Goal: Information Seeking & Learning: Learn about a topic

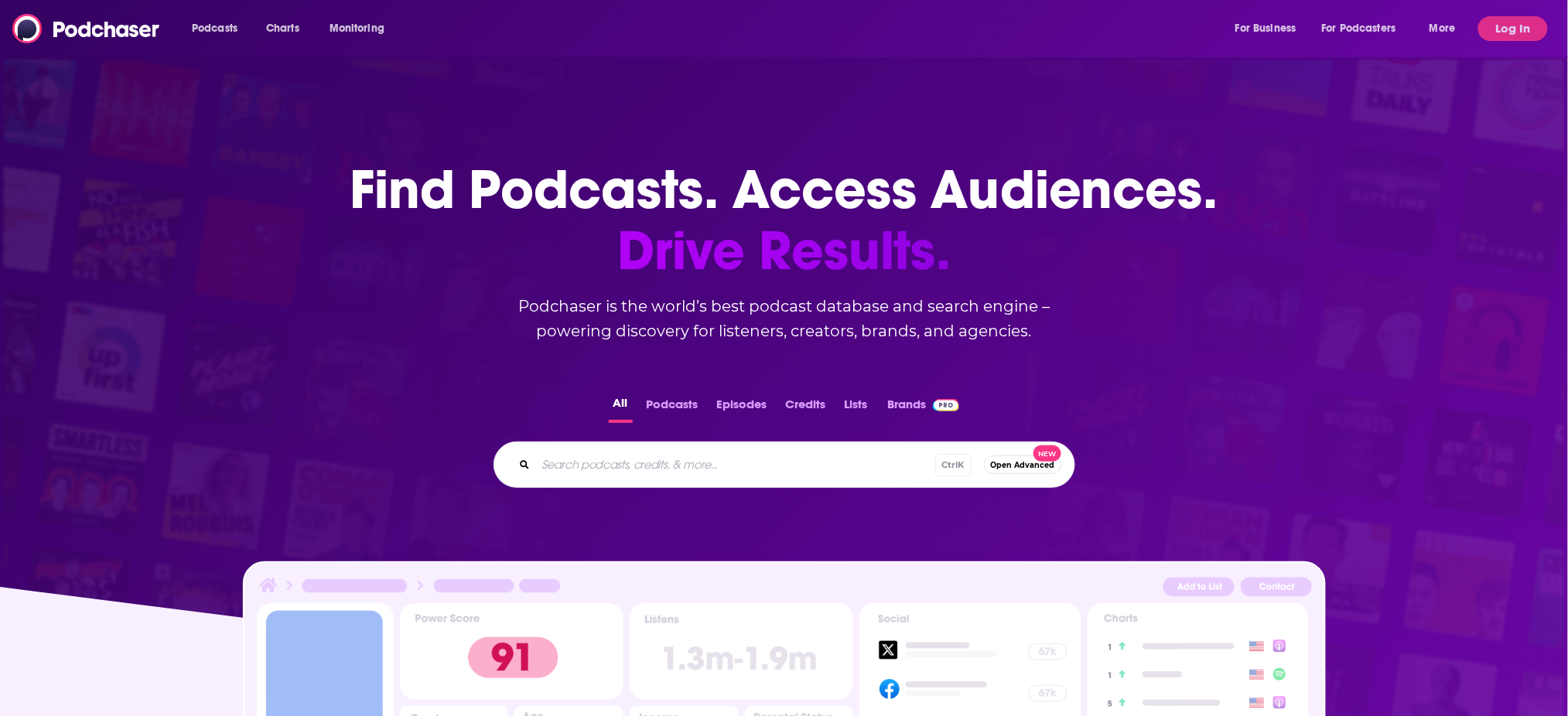
click at [1523, 23] on button "Log In" at bounding box center [1512, 28] width 69 height 25
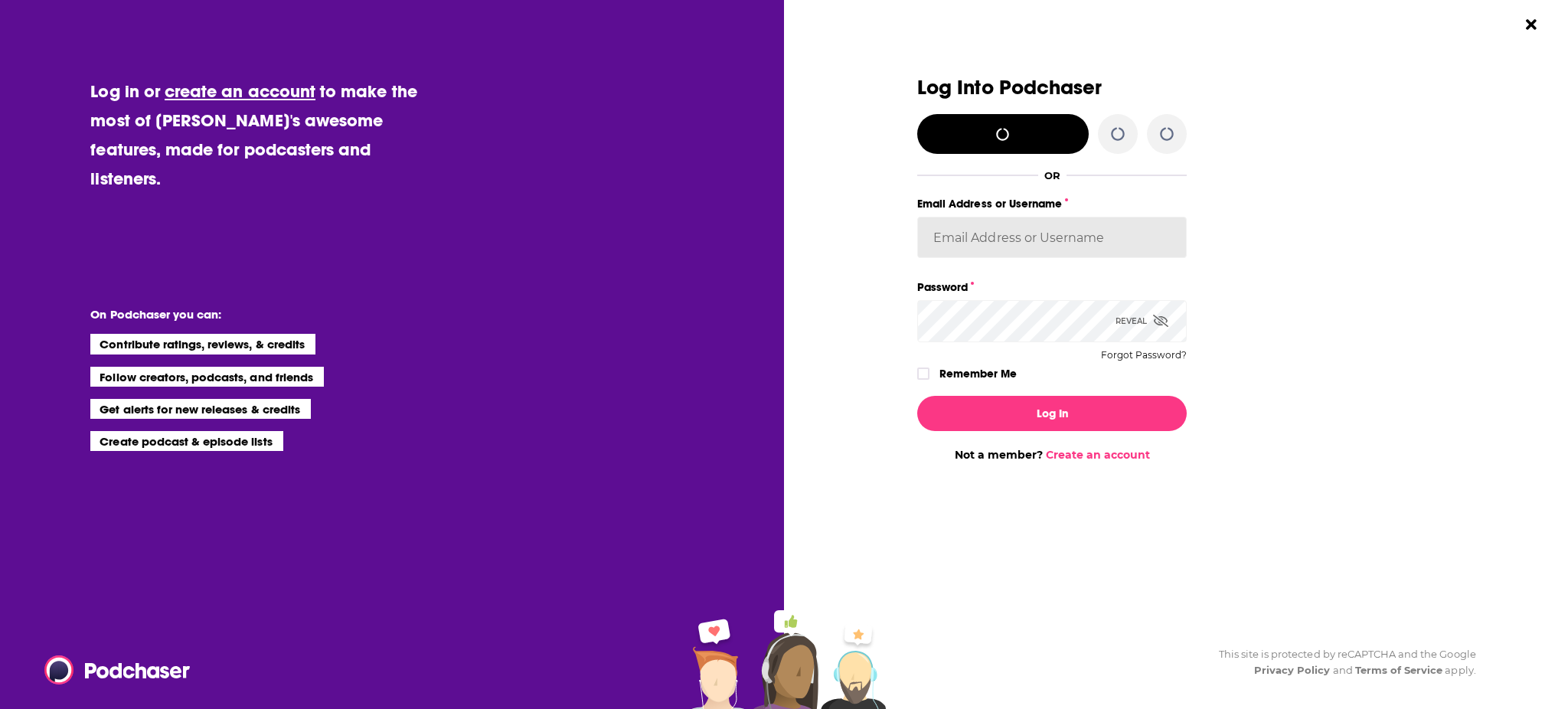
type input "jsparulyadav@gmail.com"
click at [1056, 249] on input "jsparulyadav@gmail.com" at bounding box center [1051, 237] width 270 height 41
click at [928, 379] on label "Dialog" at bounding box center [923, 373] width 13 height 13
click at [1302, 317] on div "Log Into Podchaser Log in with X/Twitter OR Email Address or Username jsparulya…" at bounding box center [1171, 269] width 510 height 385
click at [1164, 138] on icon "Dialog" at bounding box center [1166, 132] width 14 height 14
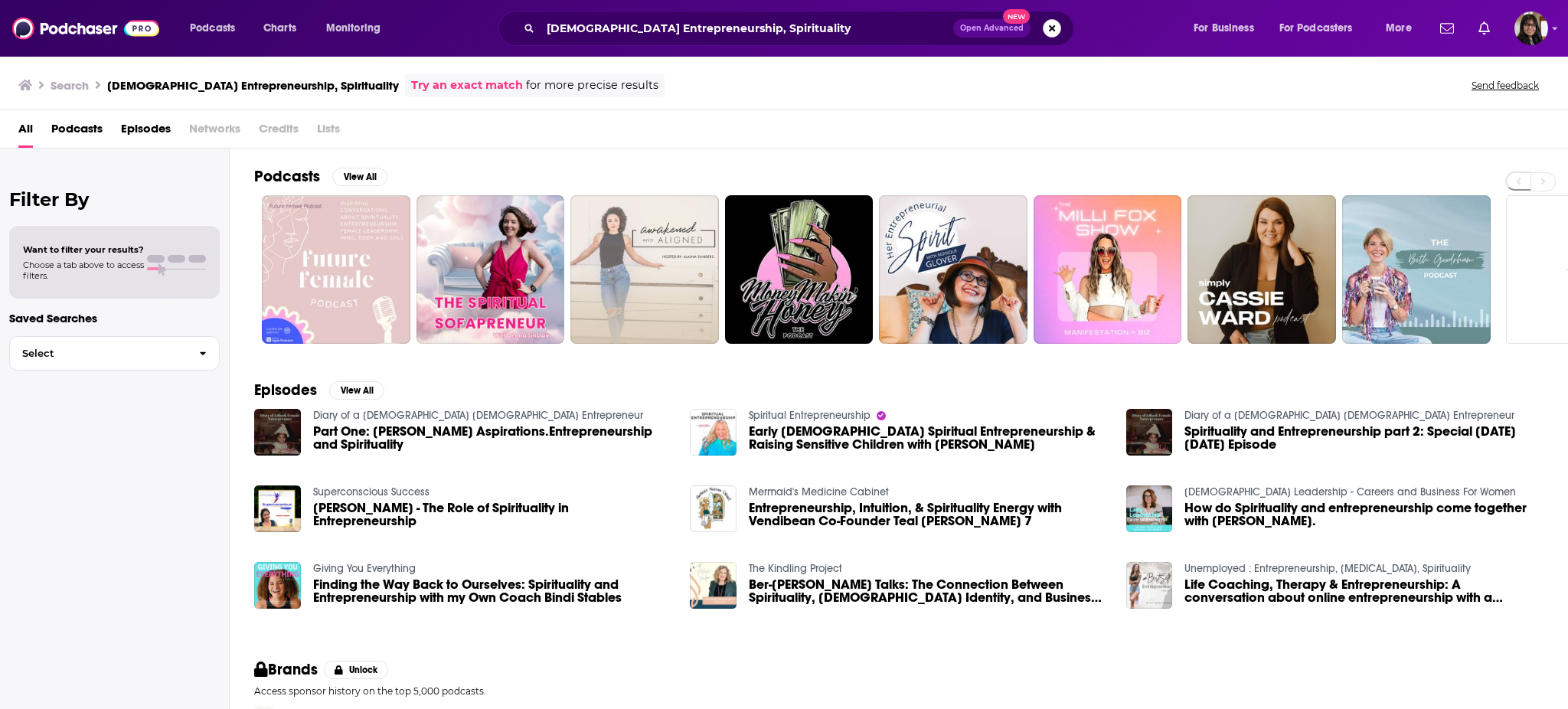
click at [1050, 28] on button "Search podcasts, credits, & more..." at bounding box center [1051, 28] width 18 height 18
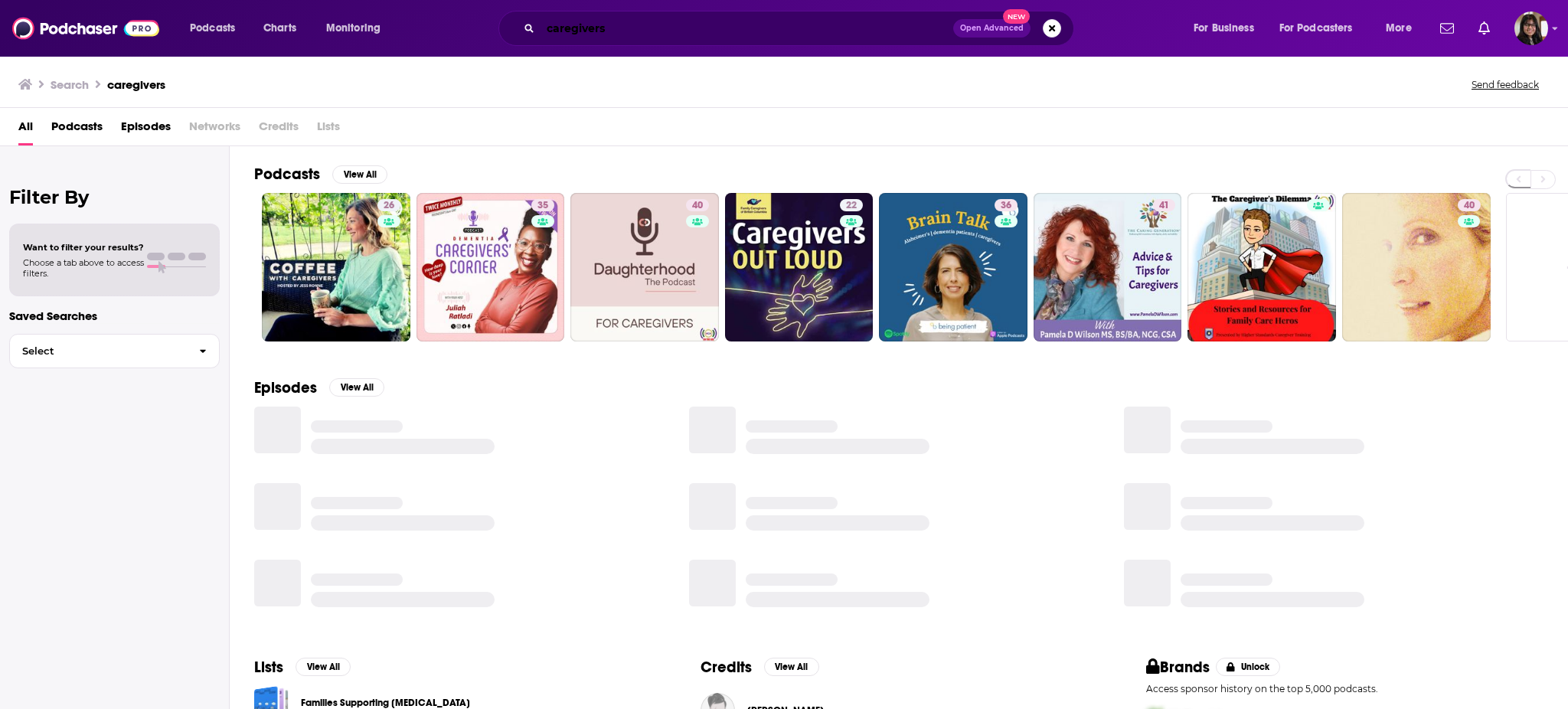
click at [621, 30] on input "caregivers" at bounding box center [747, 28] width 413 height 24
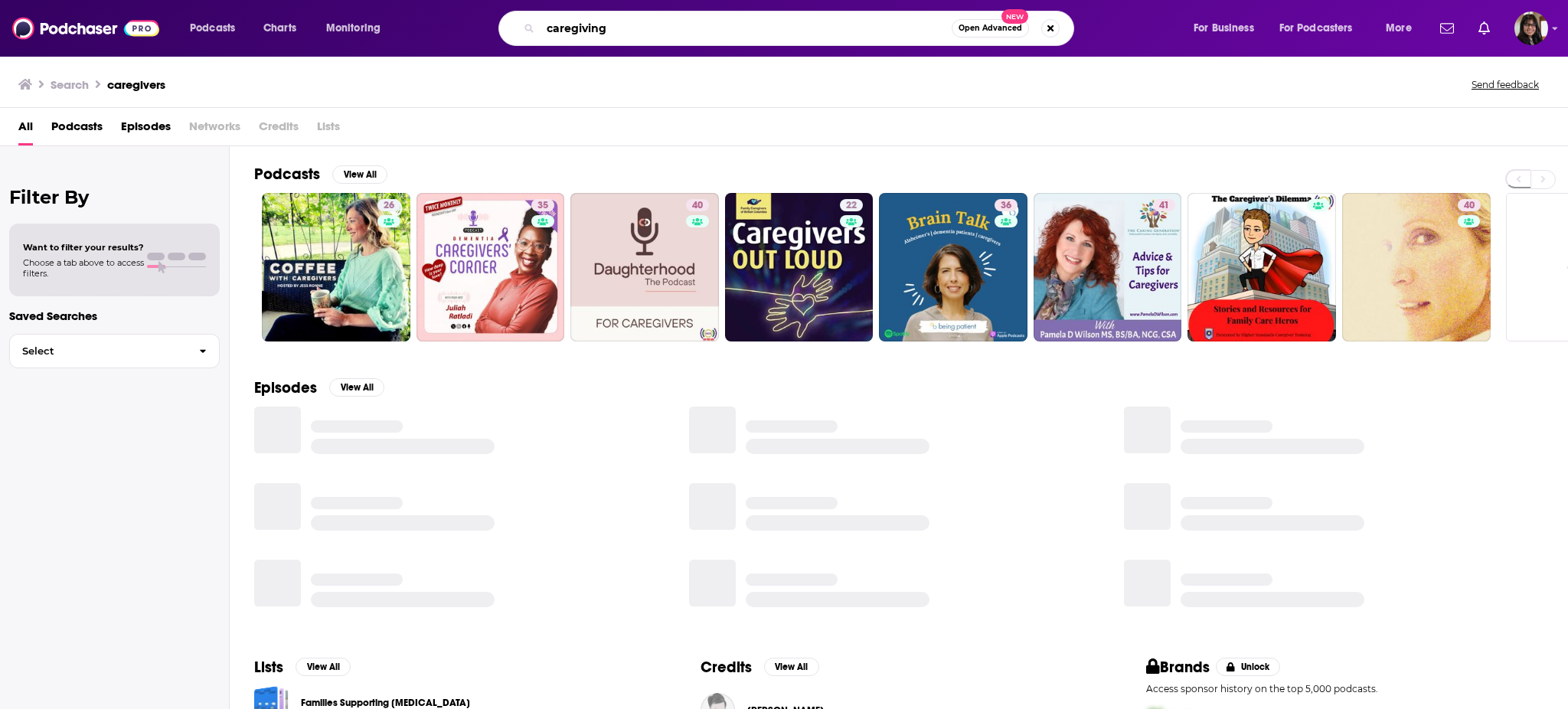
type input "caregiving"
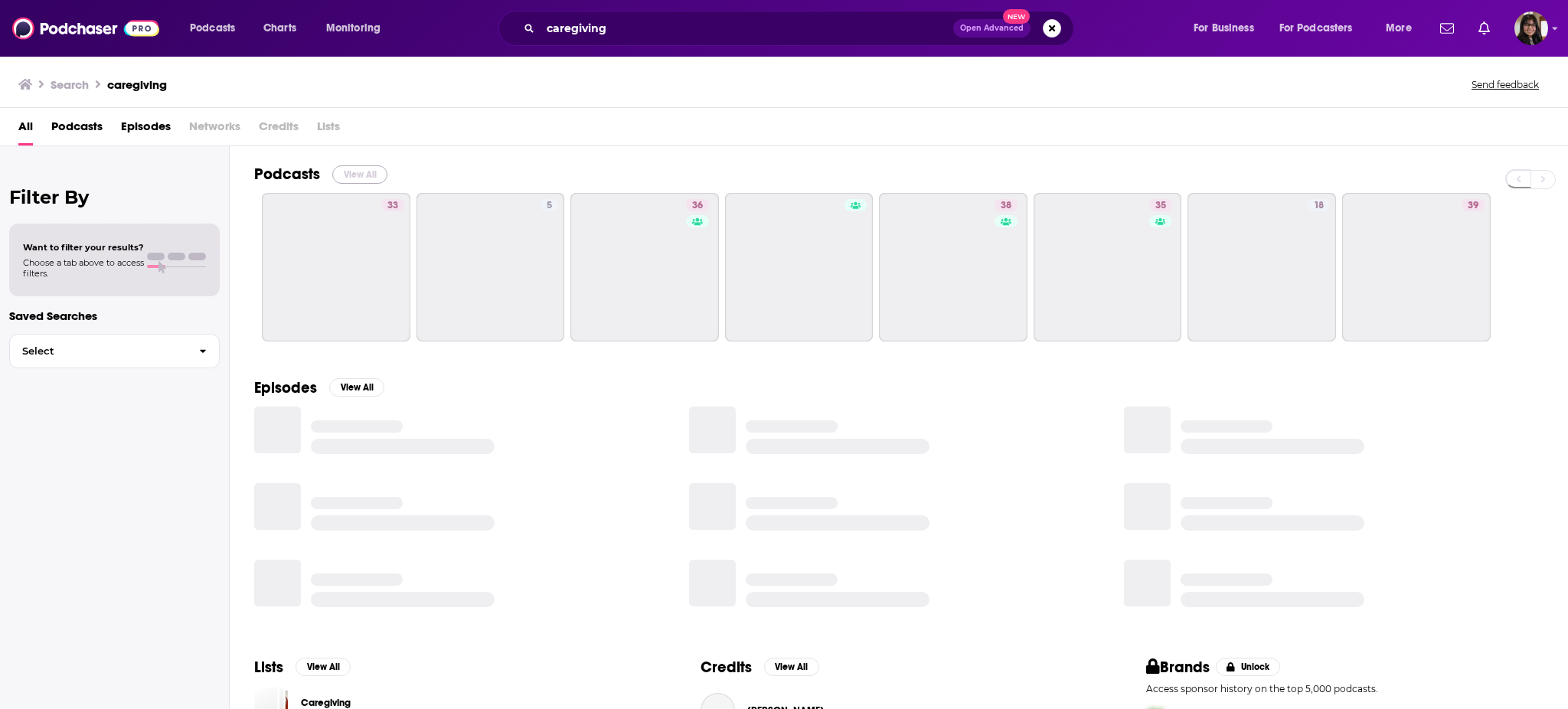
click at [357, 176] on button "View All" at bounding box center [360, 175] width 55 height 18
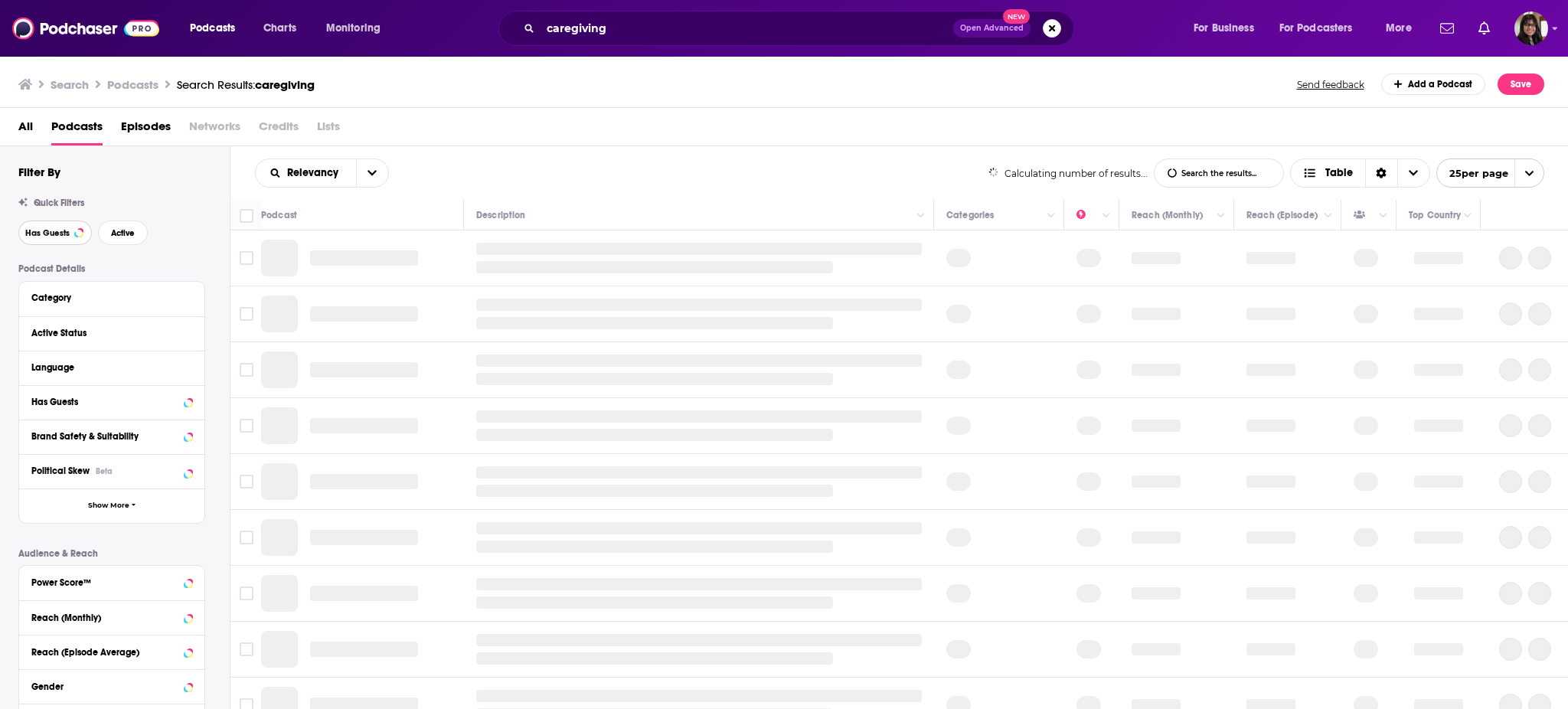
click at [47, 237] on span "Has Guests" at bounding box center [47, 233] width 44 height 8
click at [122, 232] on span "Active" at bounding box center [123, 233] width 23 height 8
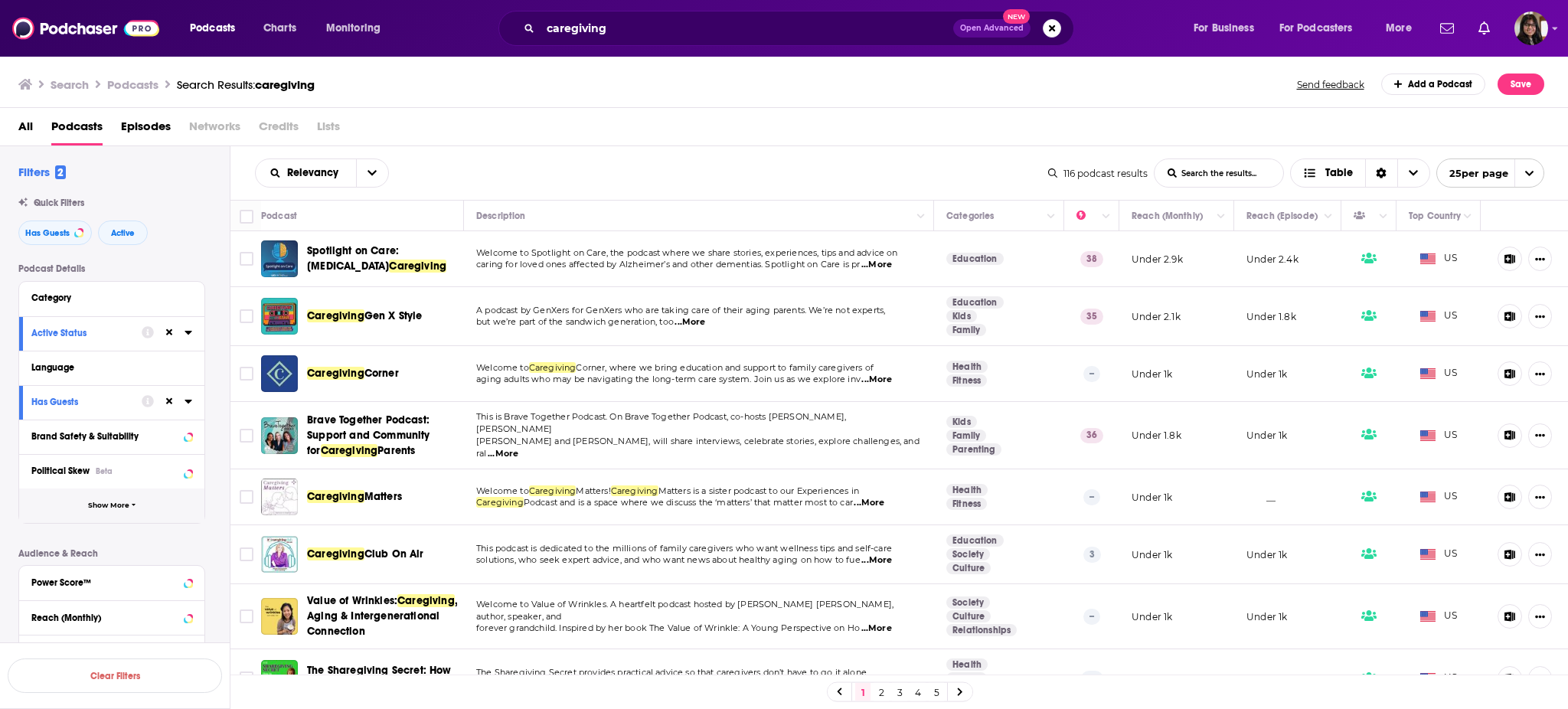
click at [117, 497] on button "Show More" at bounding box center [111, 505] width 185 height 34
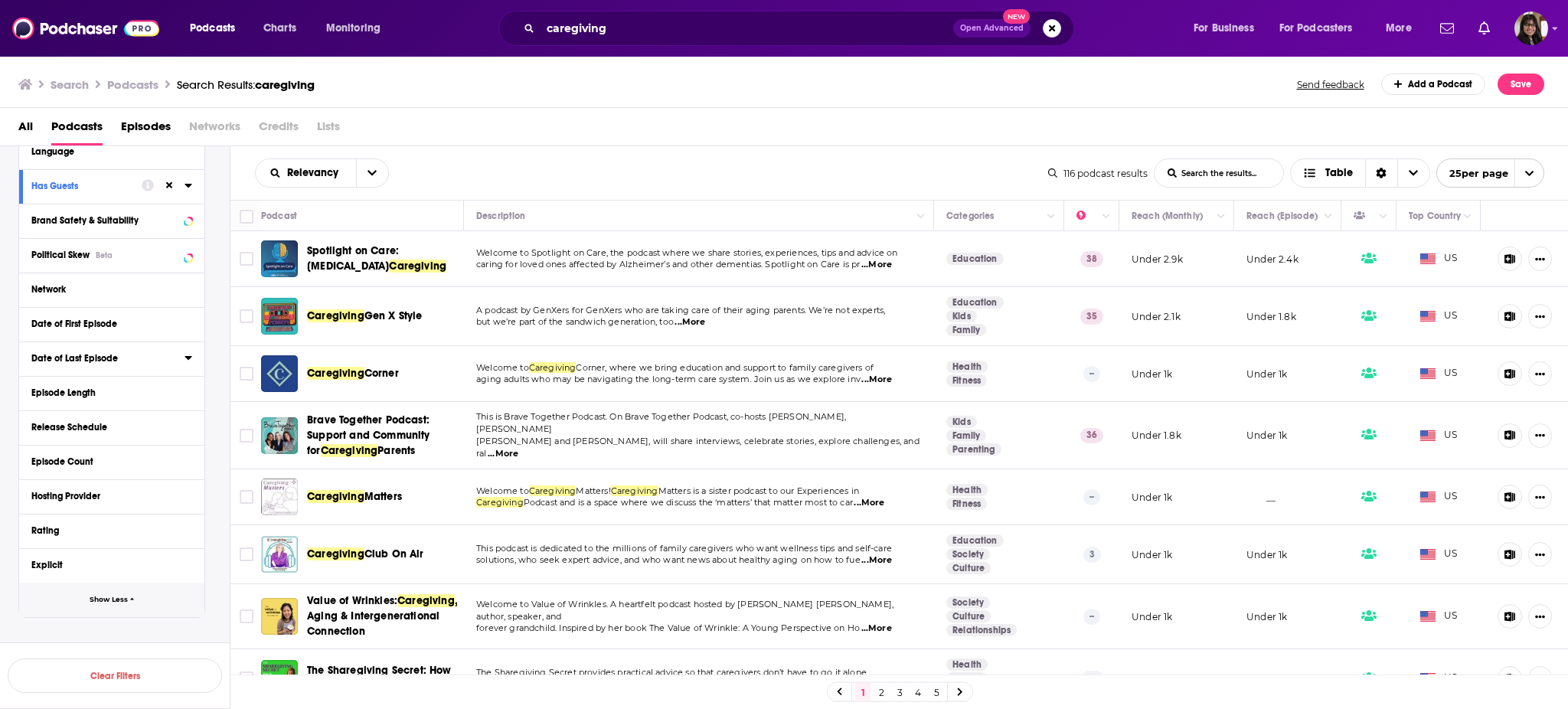
scroll to position [528, 0]
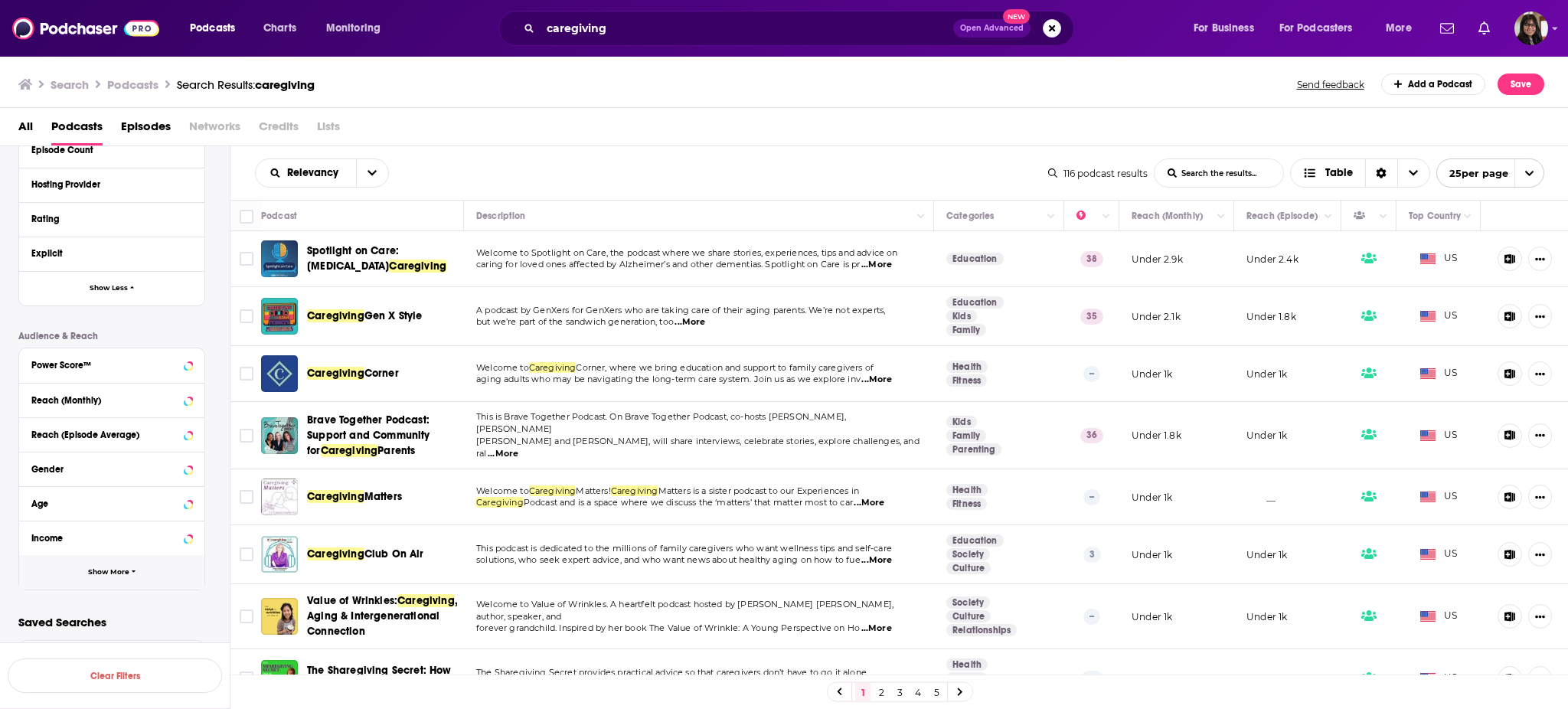
click at [105, 584] on button "Show More" at bounding box center [111, 572] width 185 height 34
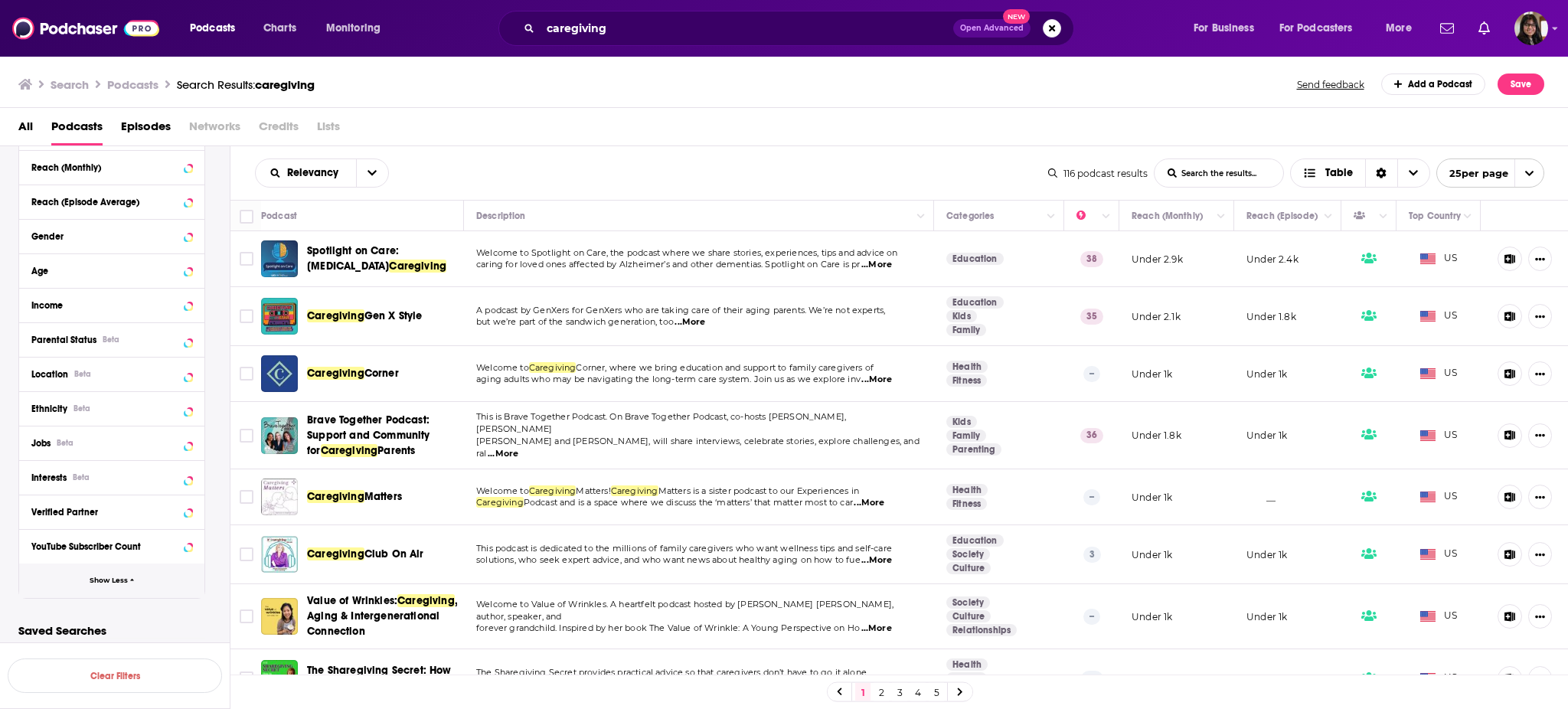
scroll to position [768, 0]
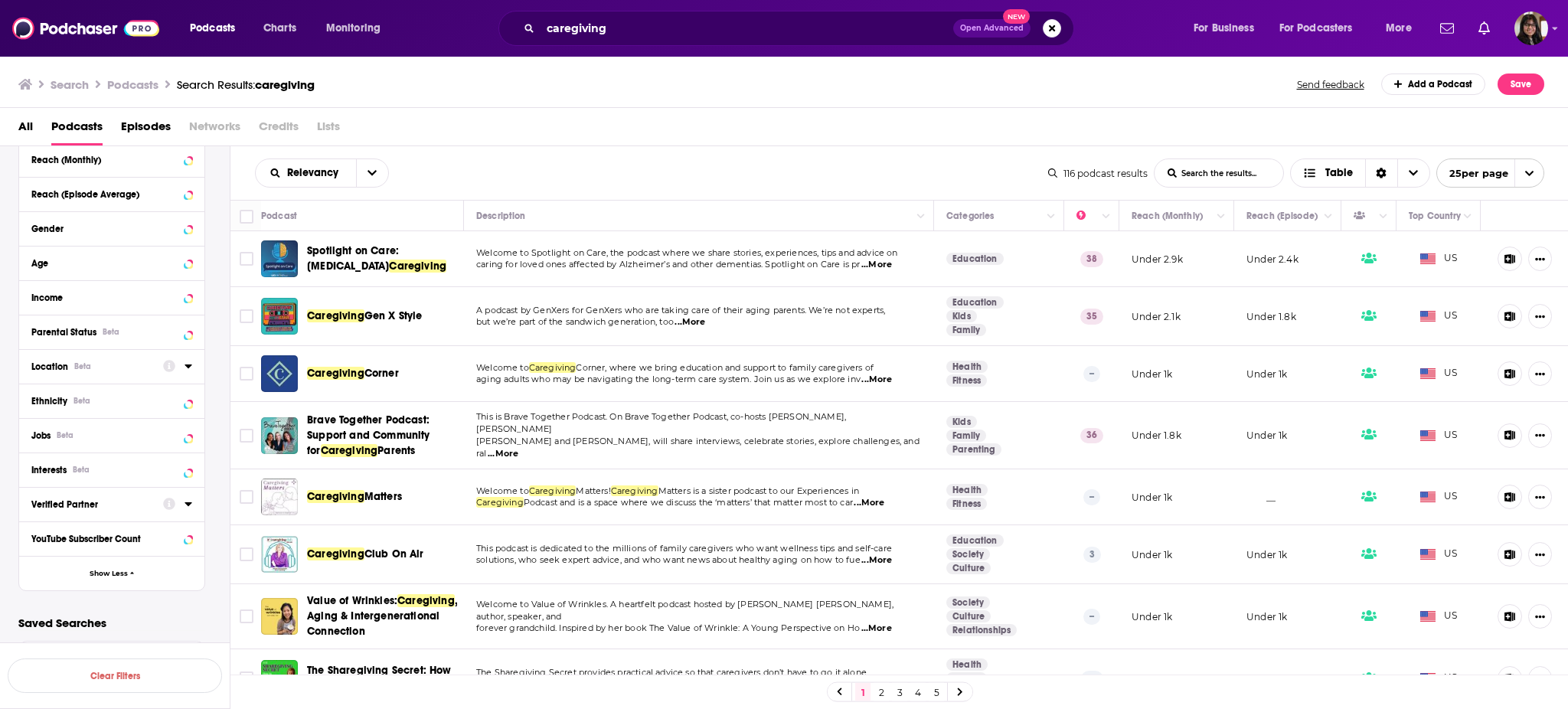
click at [188, 364] on icon at bounding box center [188, 366] width 7 height 4
click at [129, 395] on input at bounding box center [111, 393] width 161 height 21
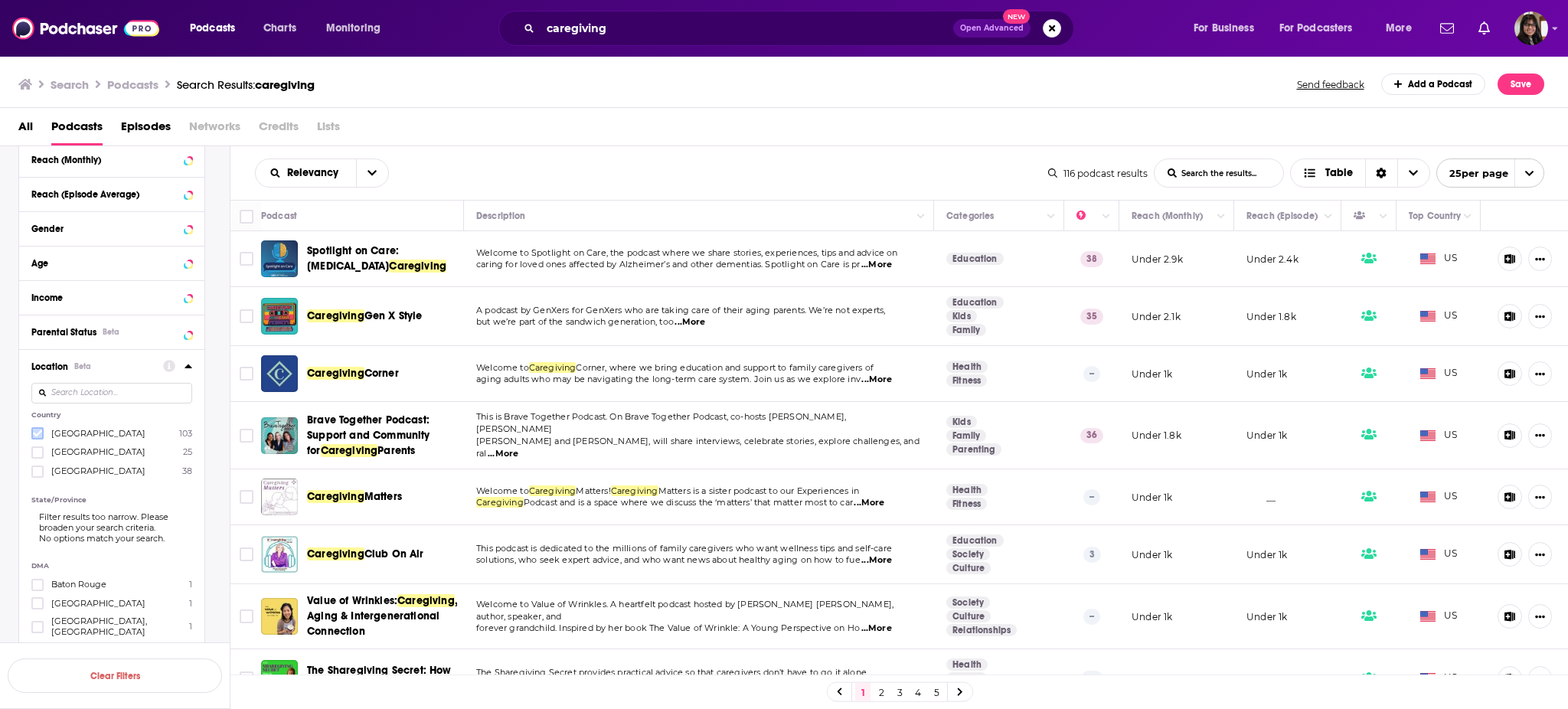
click at [38, 434] on icon at bounding box center [37, 434] width 9 height 7
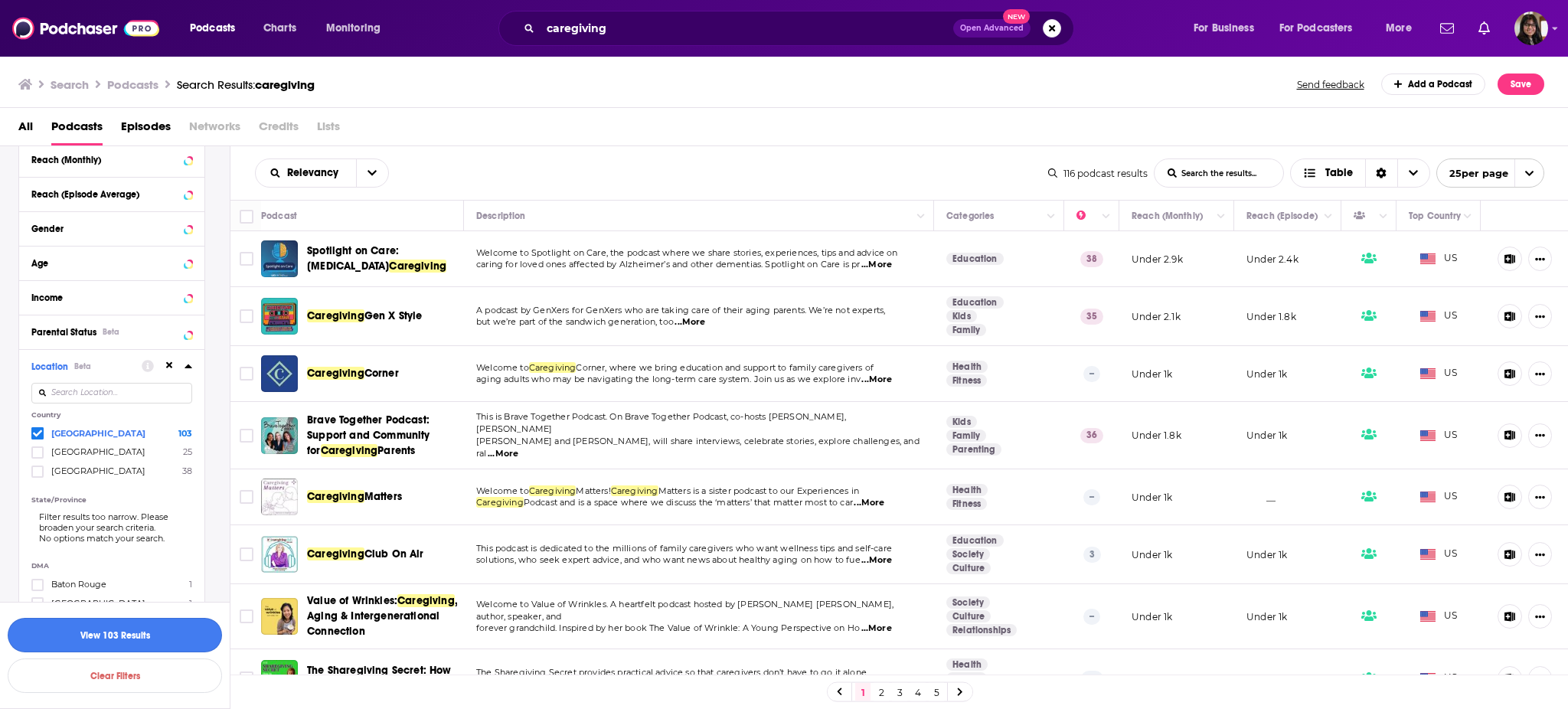
click at [76, 635] on button "View 103 Results" at bounding box center [115, 635] width 214 height 34
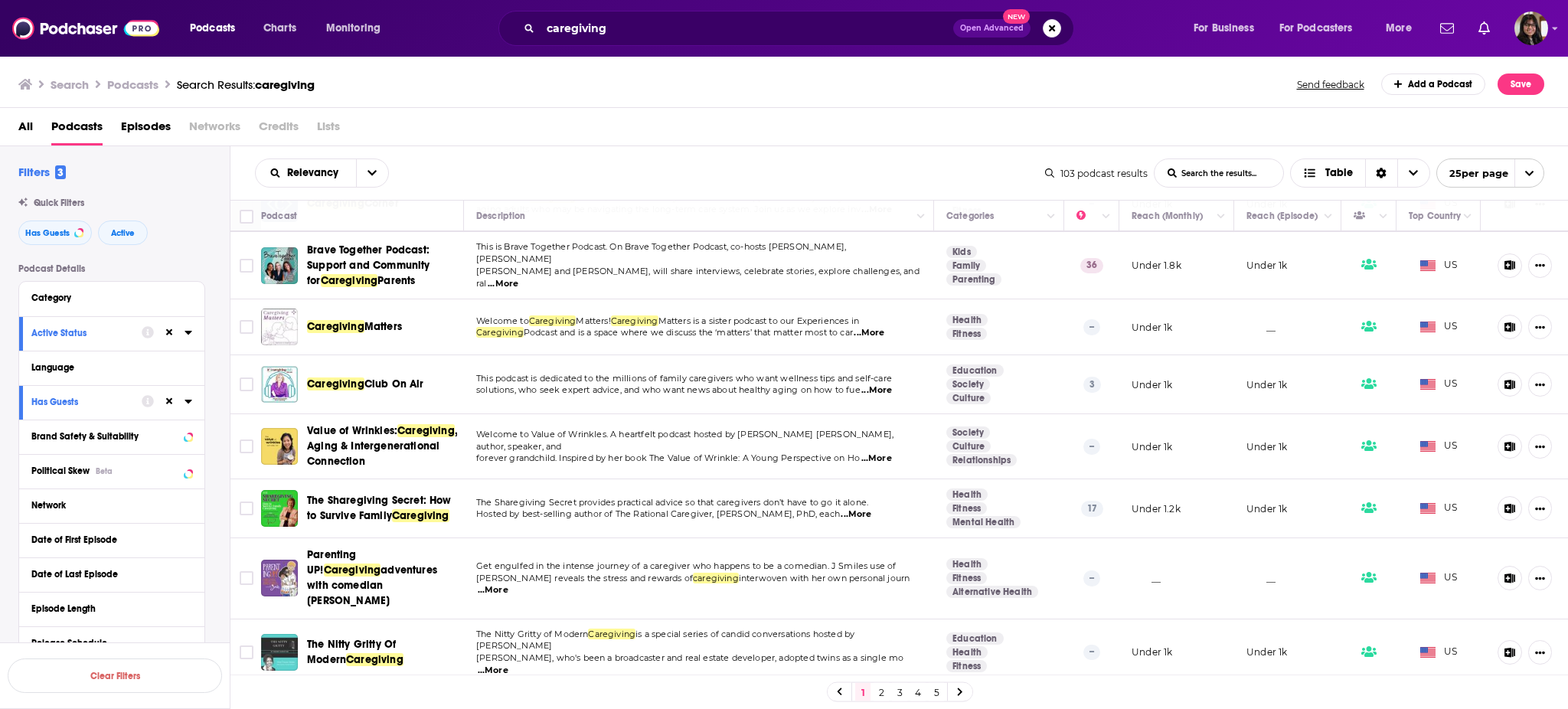
scroll to position [172, 0]
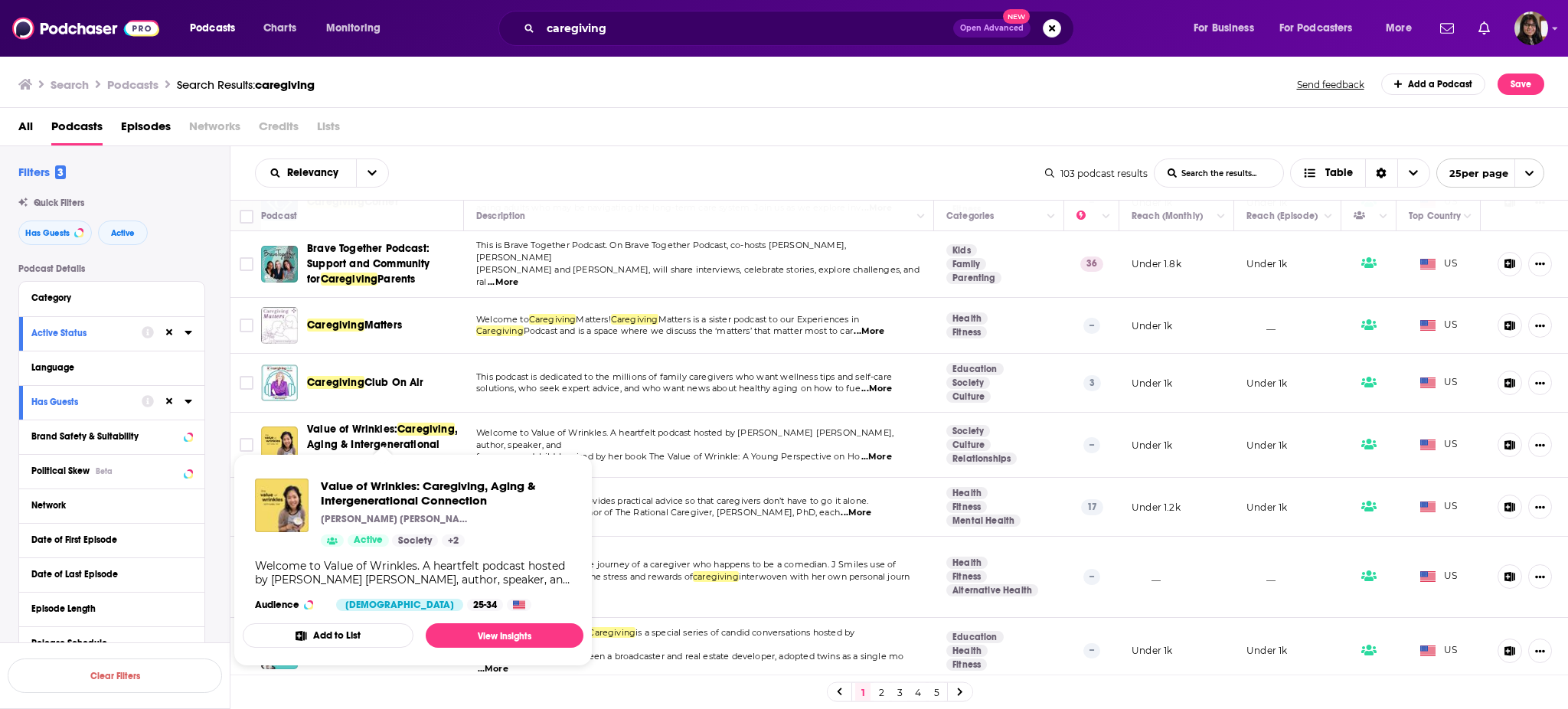
drag, startPoint x: 353, startPoint y: 445, endPoint x: 325, endPoint y: 436, distance: 29.4
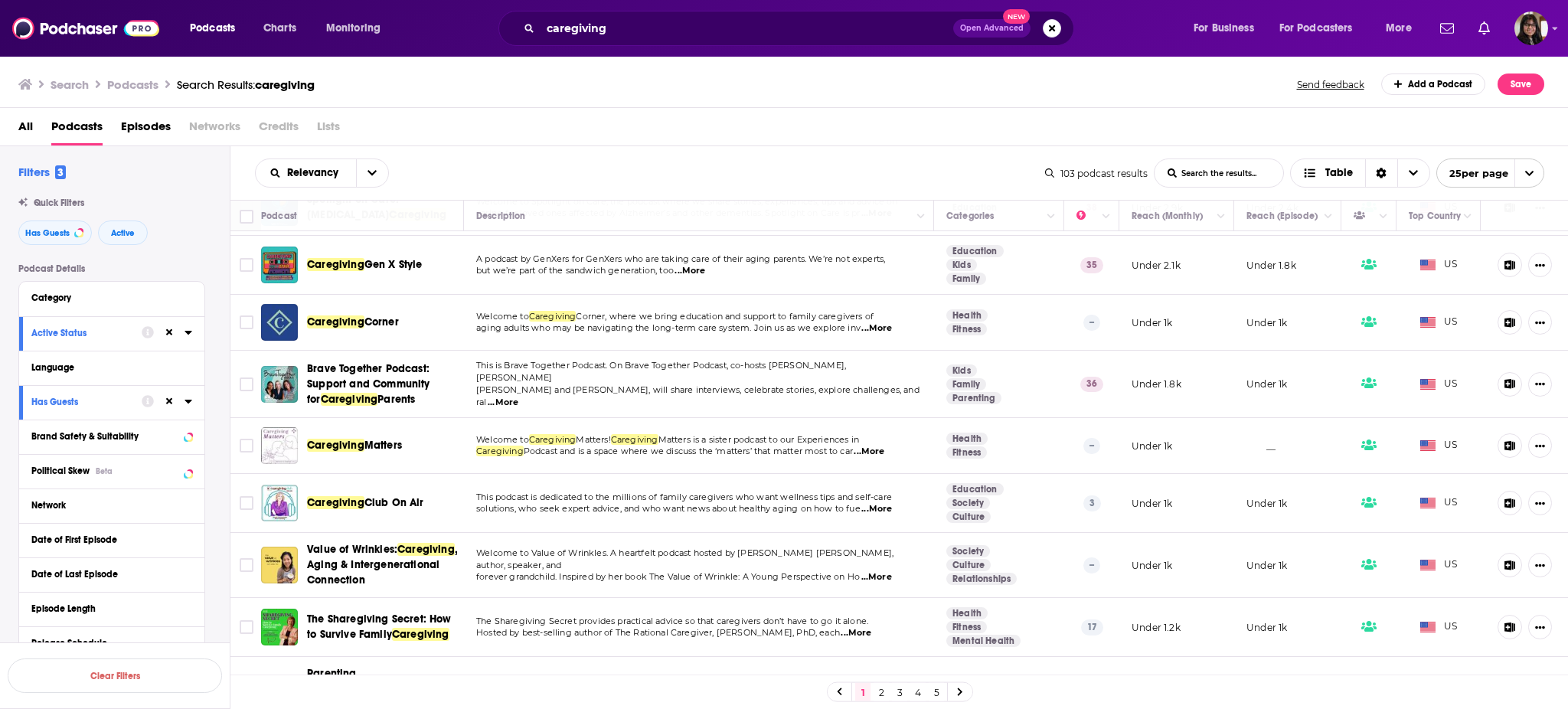
scroll to position [0, 0]
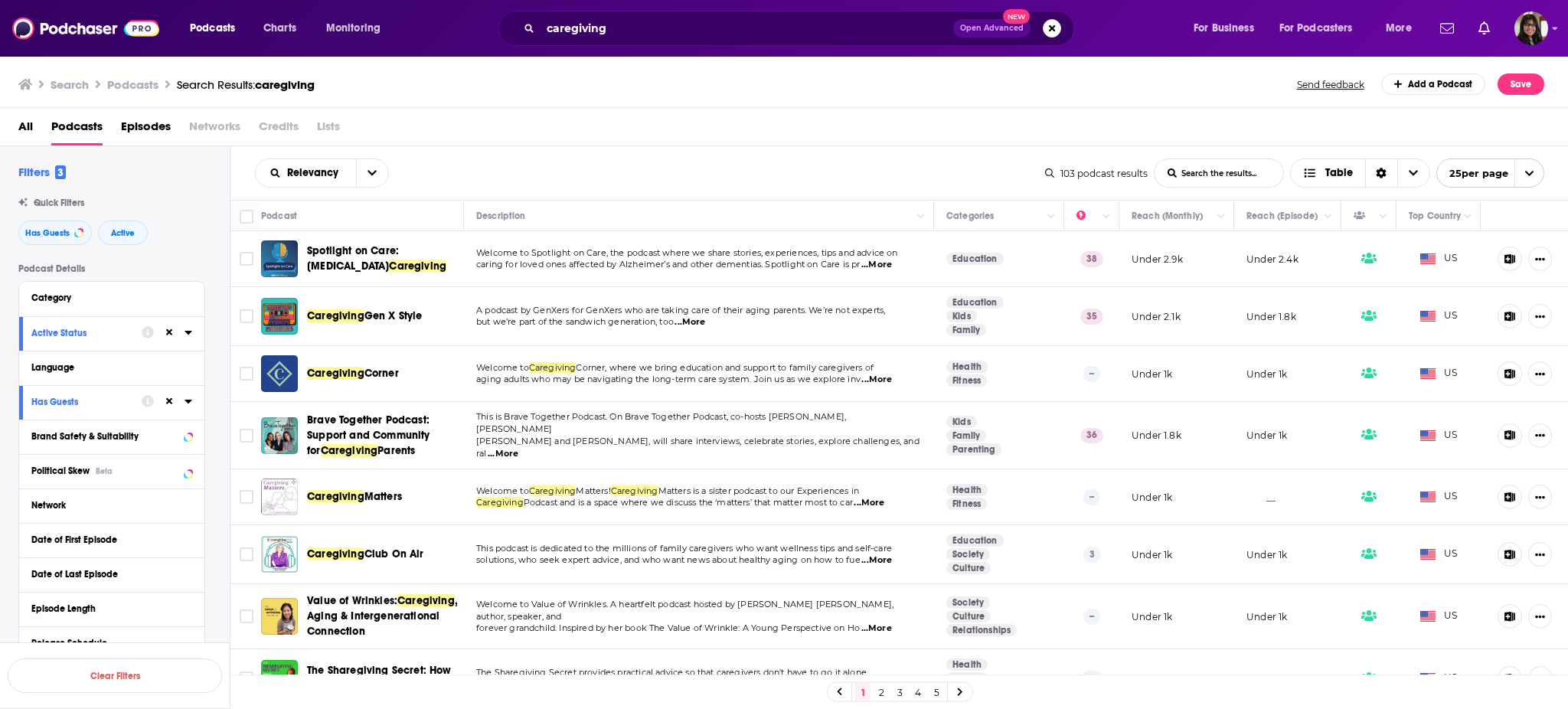
click at [879, 692] on link "2" at bounding box center [881, 692] width 15 height 18
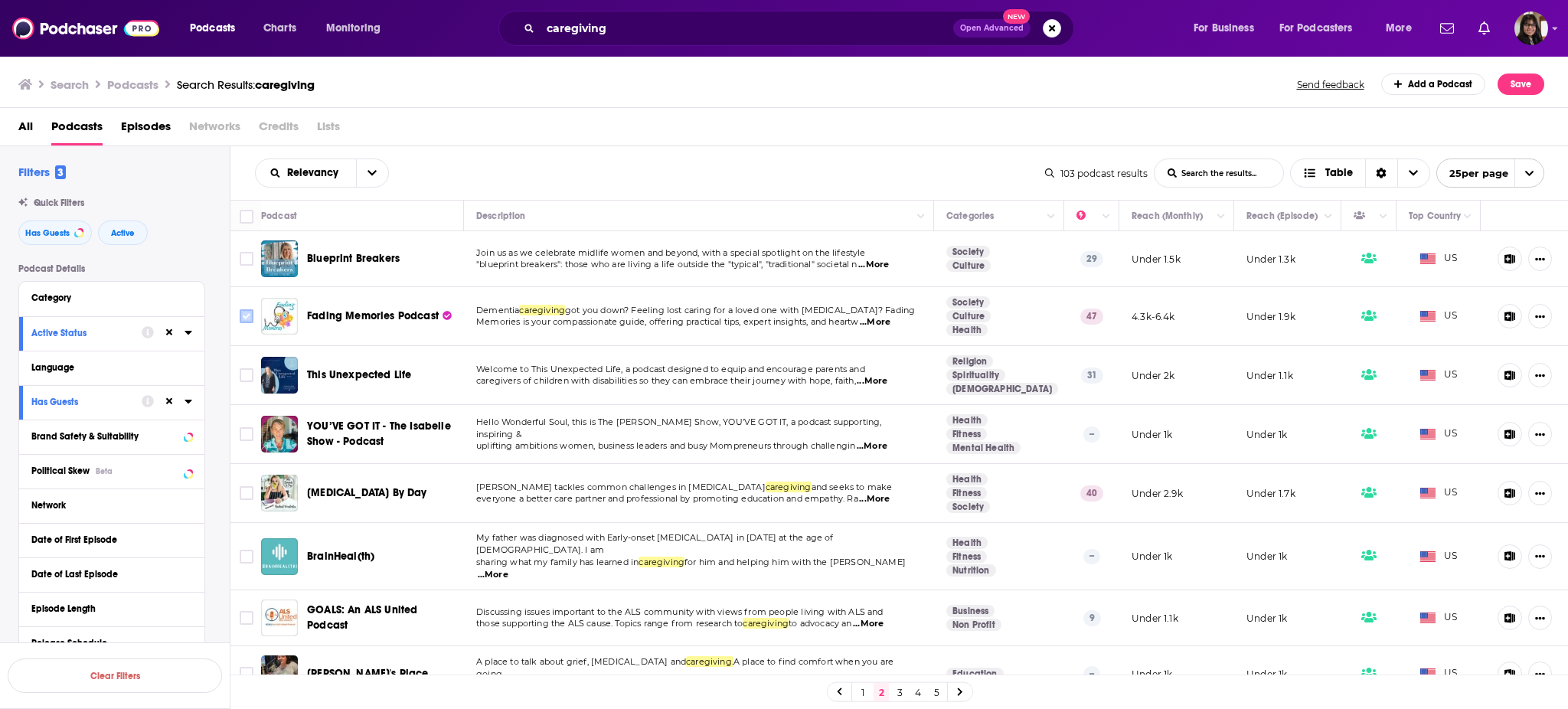
click at [249, 313] on input "Toggle select row" at bounding box center [246, 316] width 13 height 13
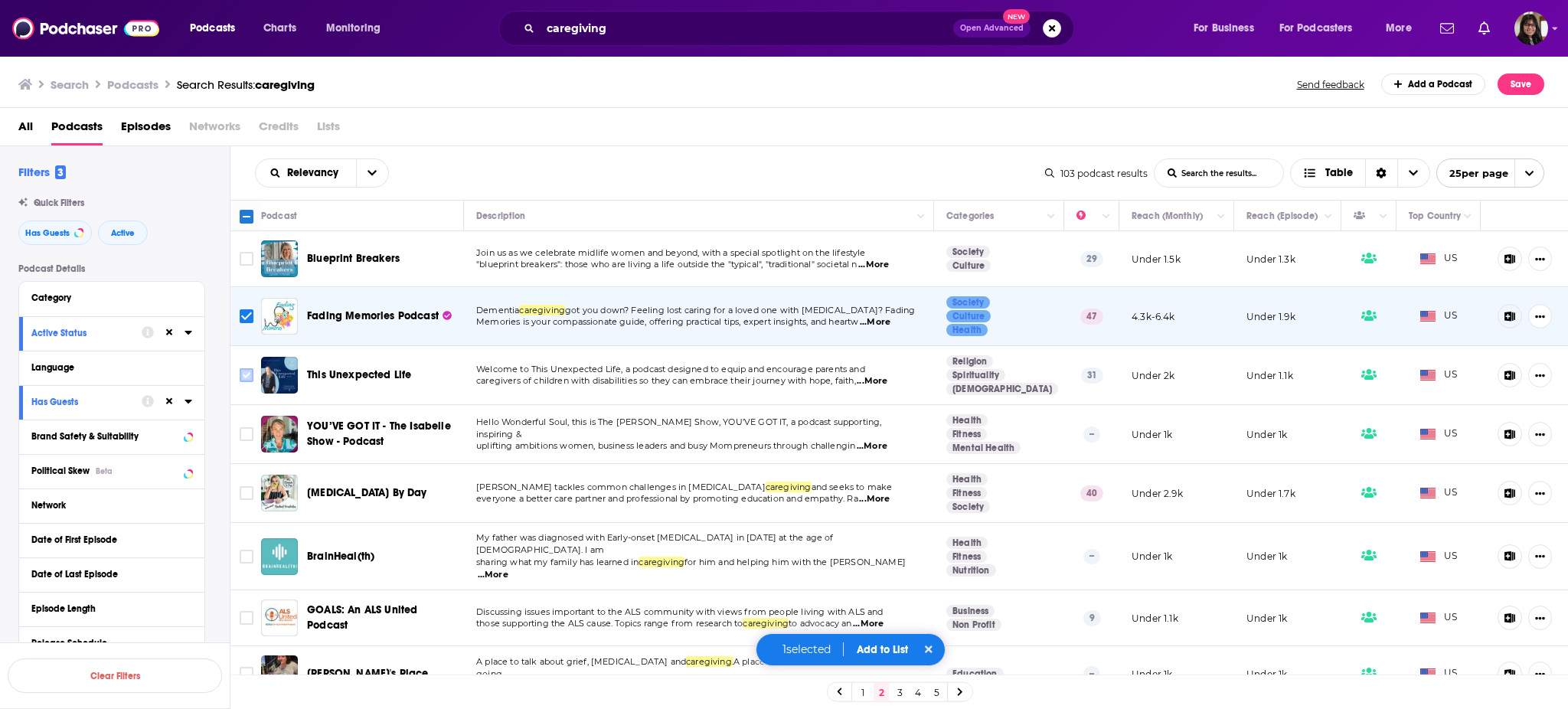
click at [244, 373] on input "Toggle select row" at bounding box center [246, 375] width 13 height 13
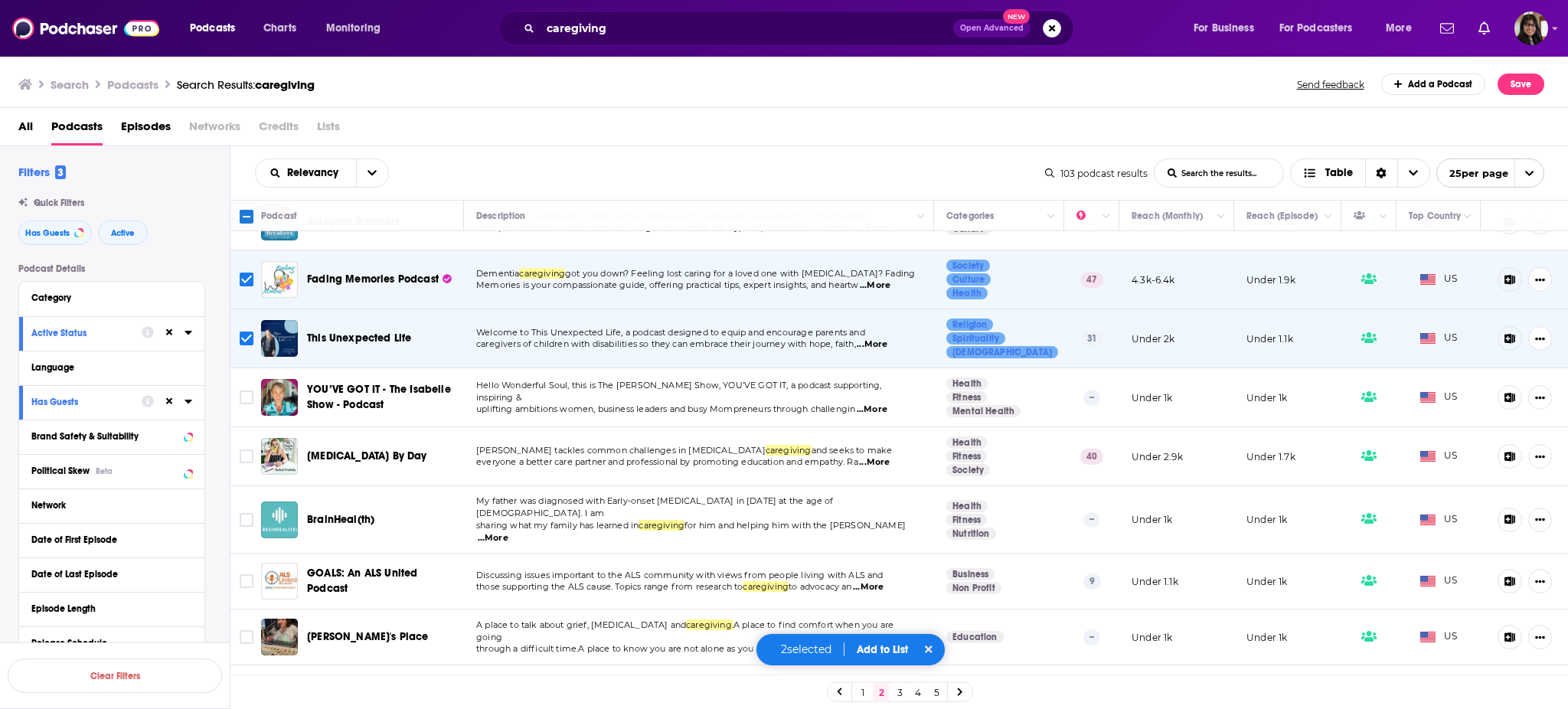
scroll to position [38, 0]
click at [241, 340] on input "Toggle select row" at bounding box center [246, 337] width 13 height 13
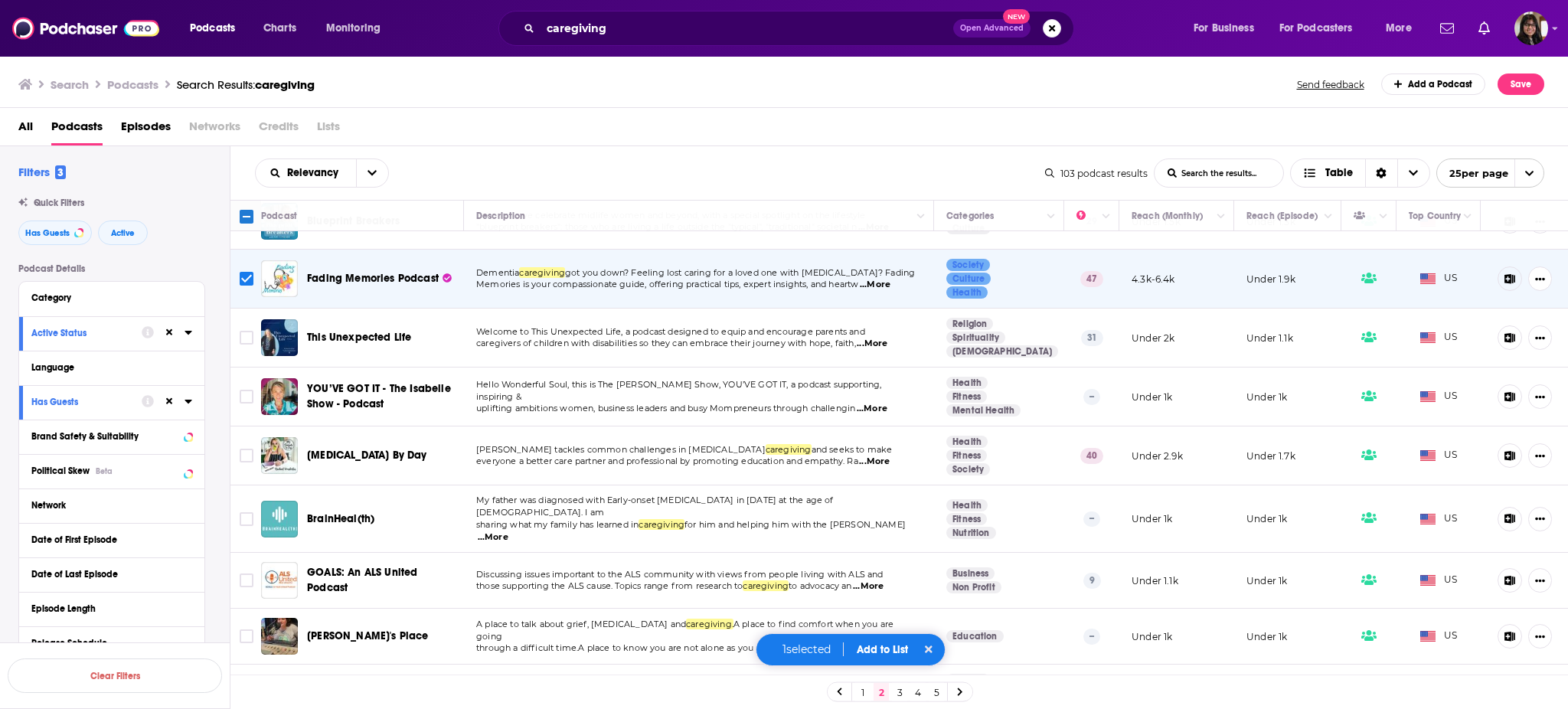
click at [255, 412] on td at bounding box center [245, 397] width 31 height 59
click at [249, 400] on input "Toggle select row" at bounding box center [246, 396] width 13 height 13
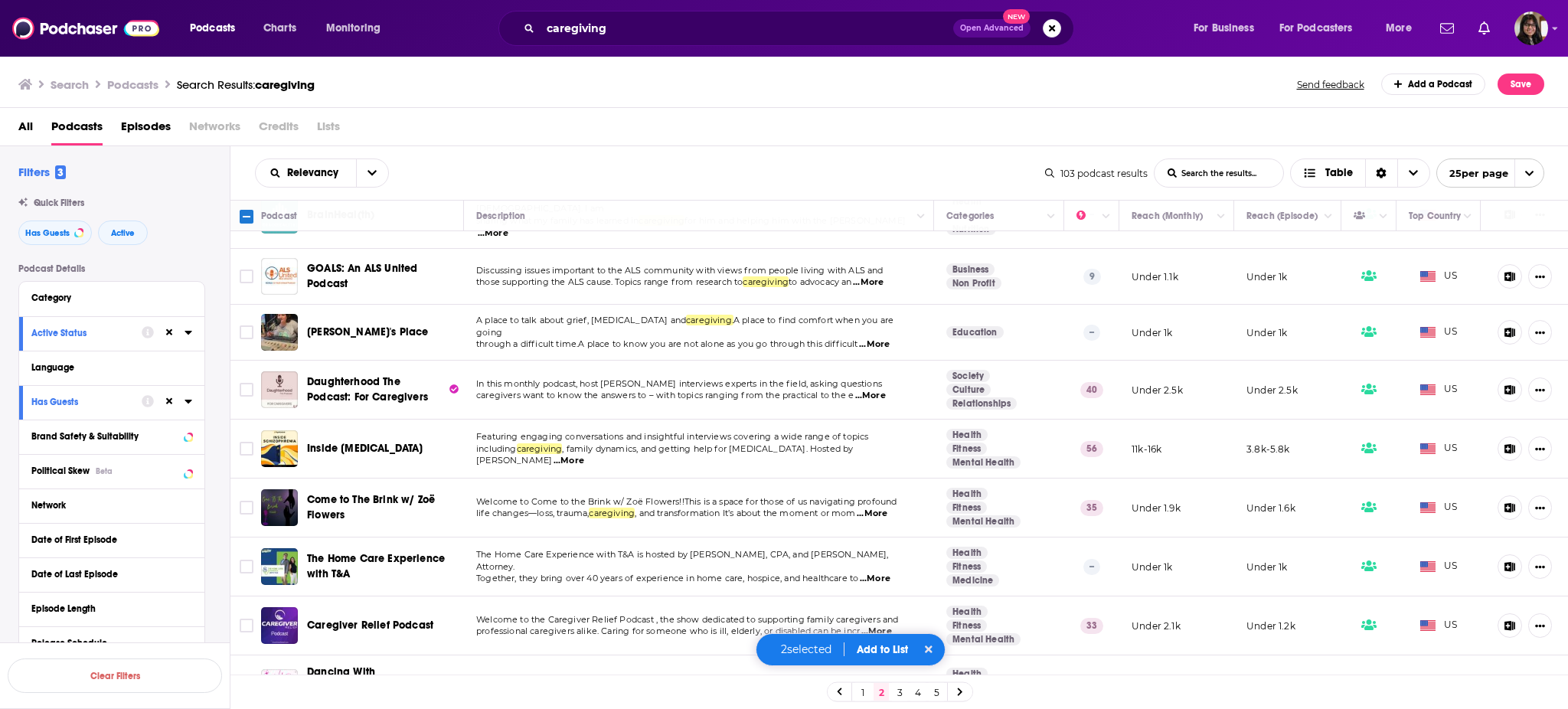
scroll to position [347, 0]
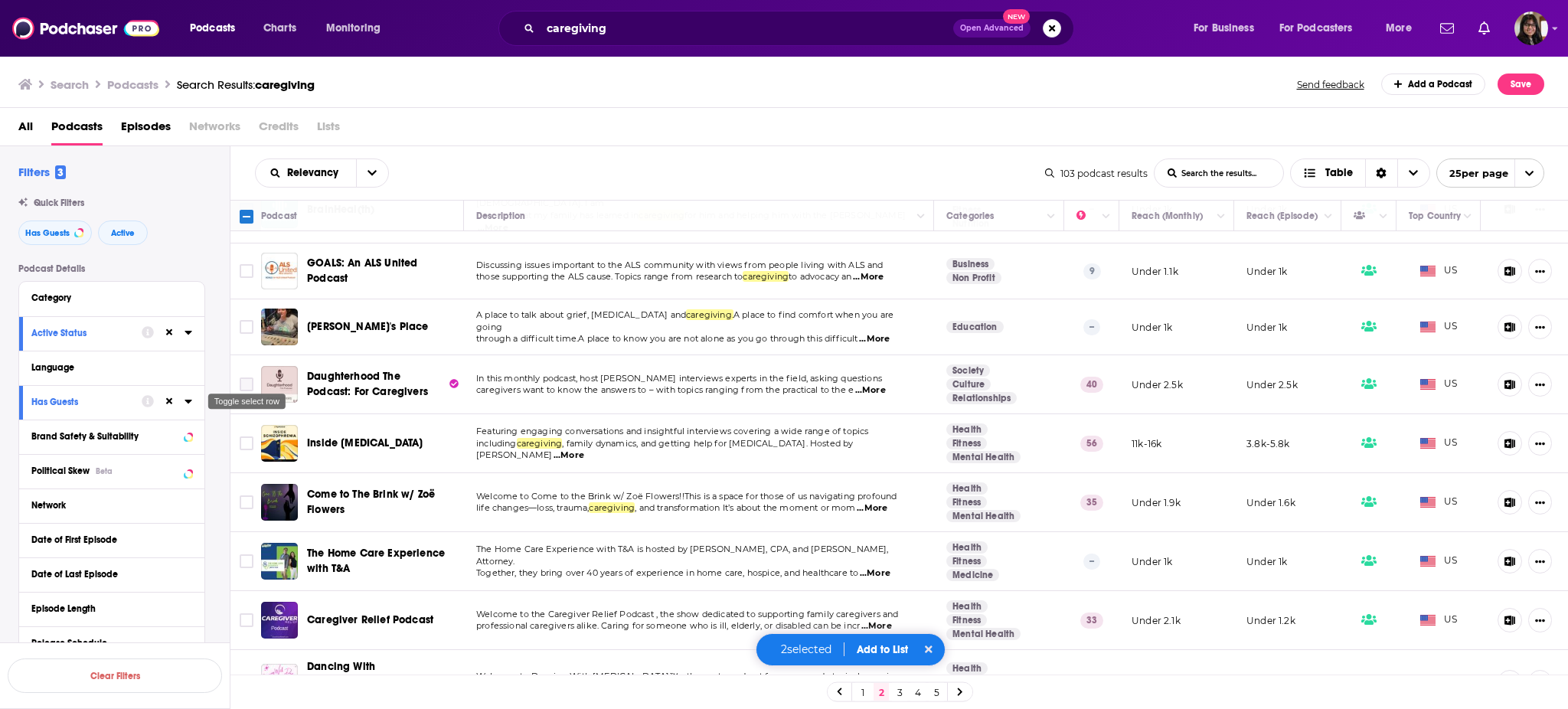
click at [241, 378] on input "Toggle select row" at bounding box center [246, 384] width 13 height 13
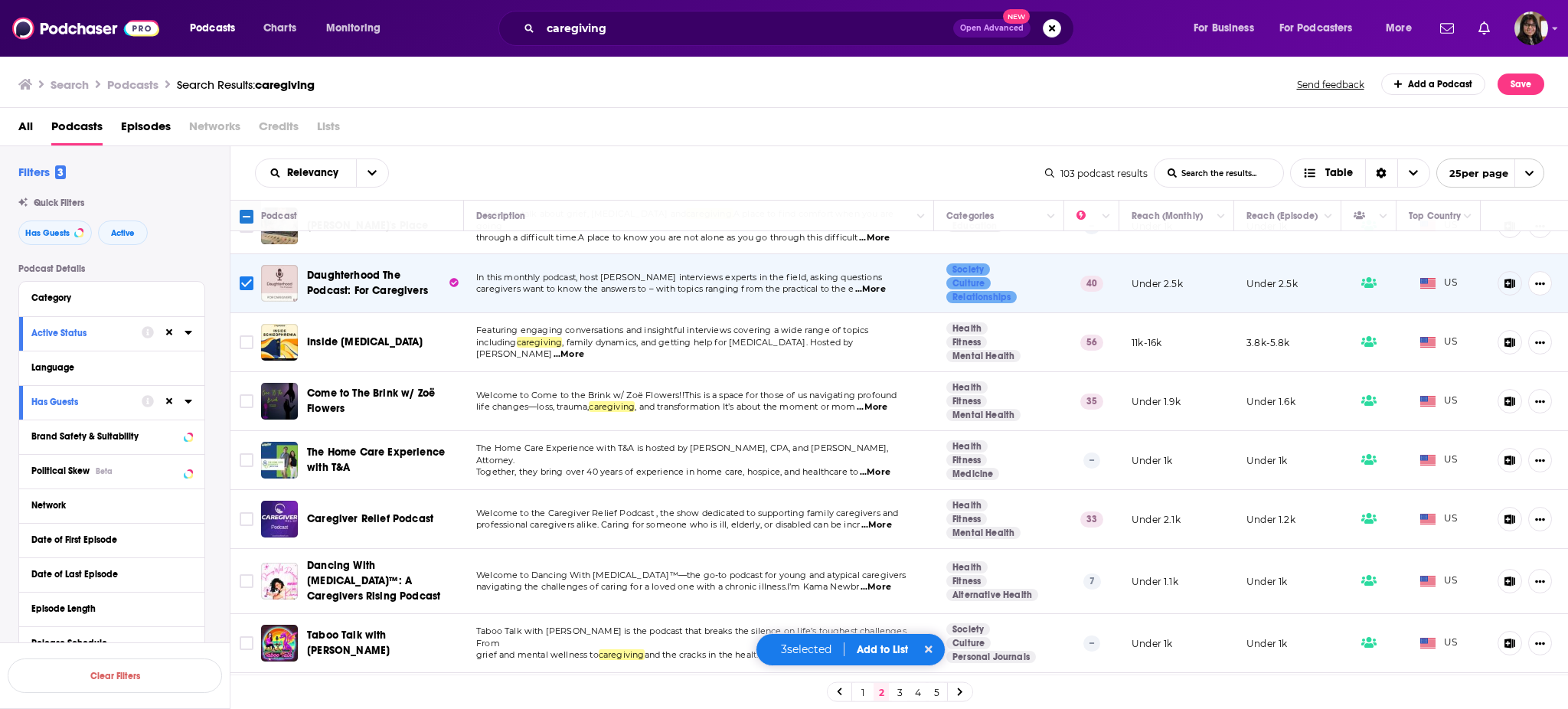
scroll to position [452, 0]
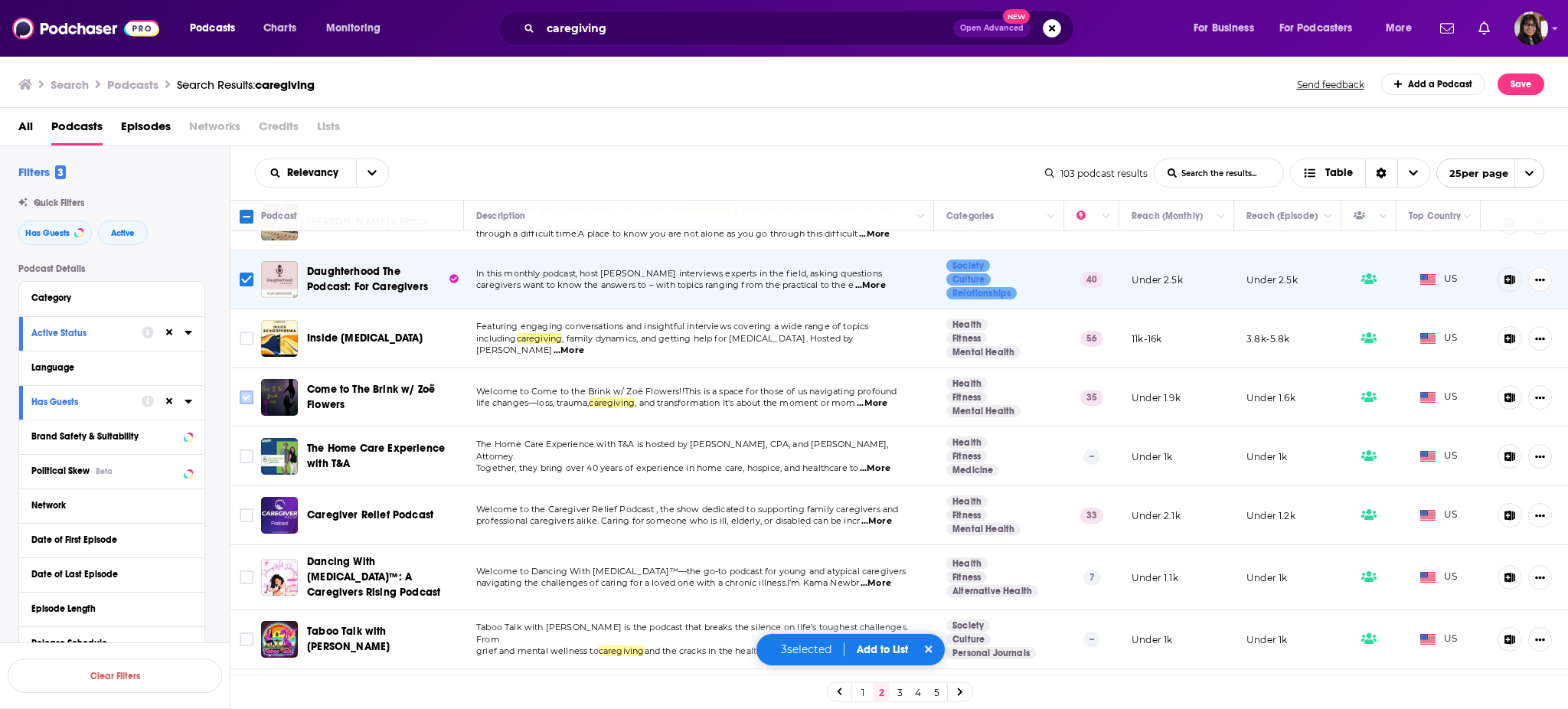
click at [247, 390] on input "Toggle select row" at bounding box center [246, 397] width 13 height 13
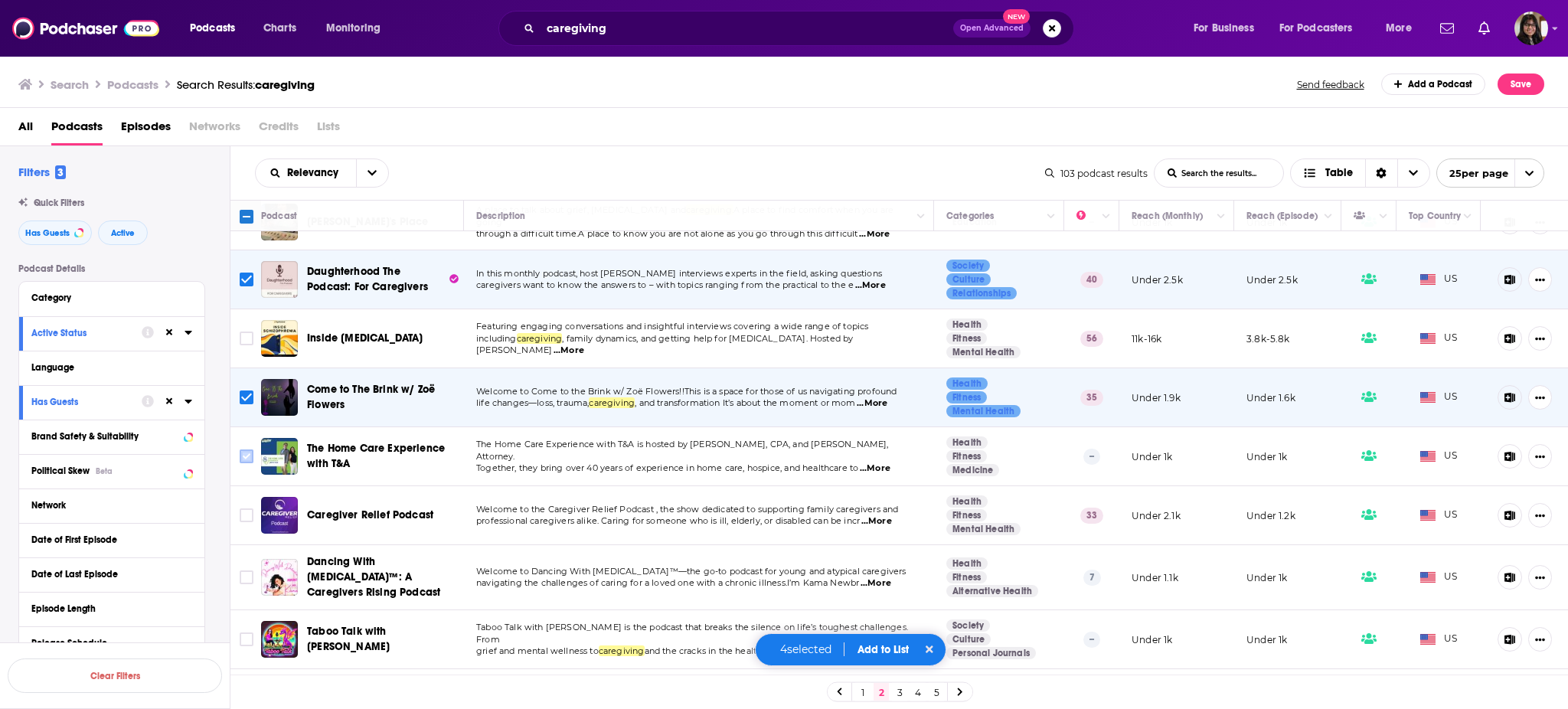
click at [245, 450] on input "Toggle select row" at bounding box center [246, 456] width 13 height 13
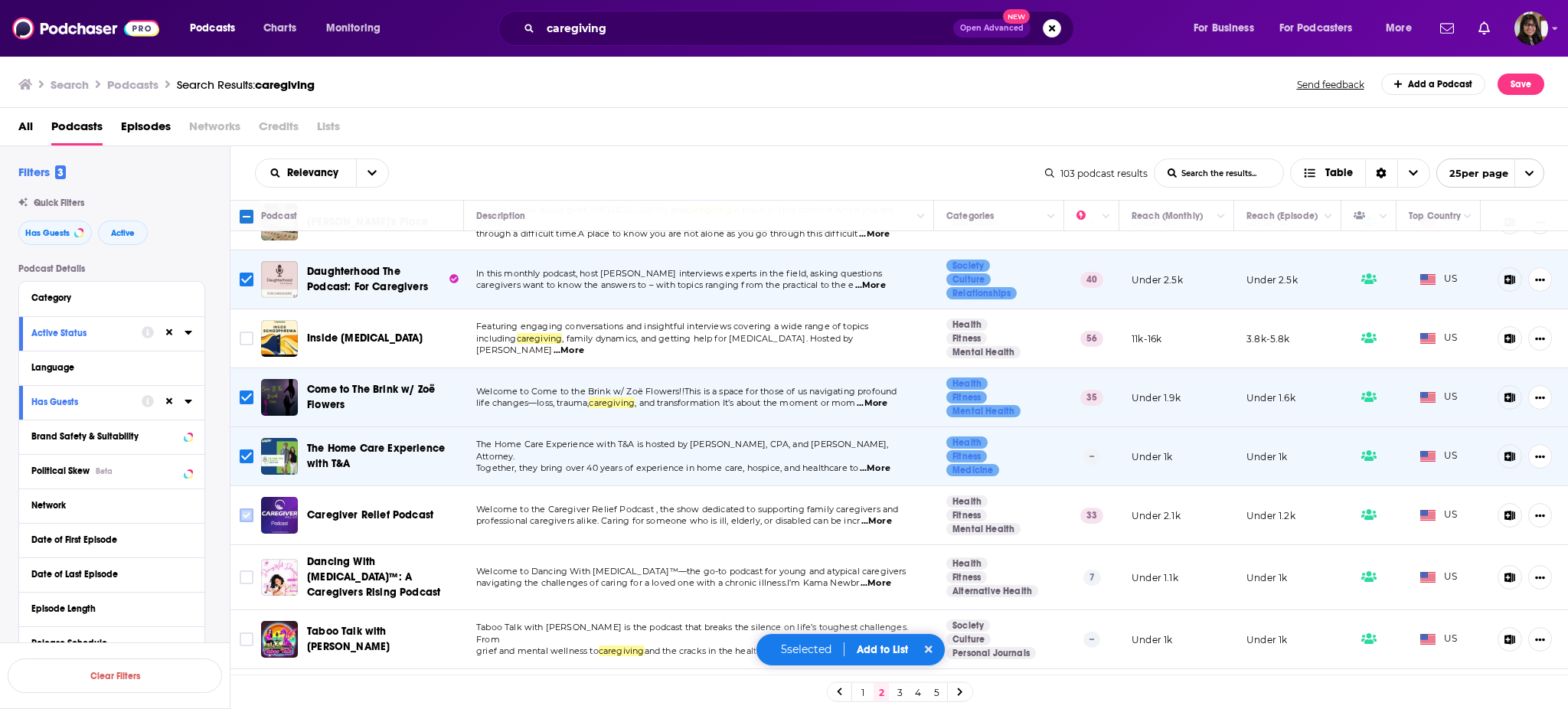
click at [240, 508] on input "Toggle select row" at bounding box center [246, 515] width 13 height 13
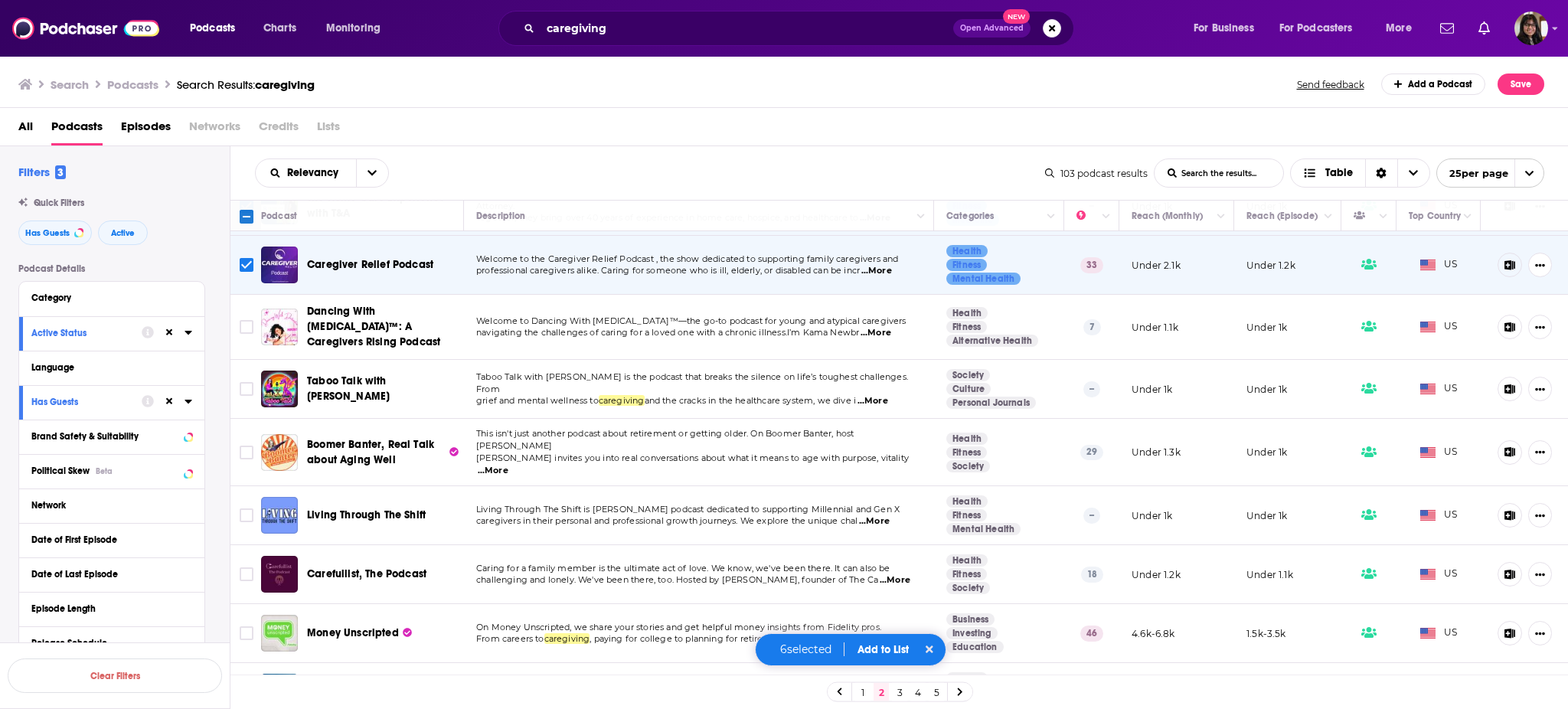
scroll to position [720, 0]
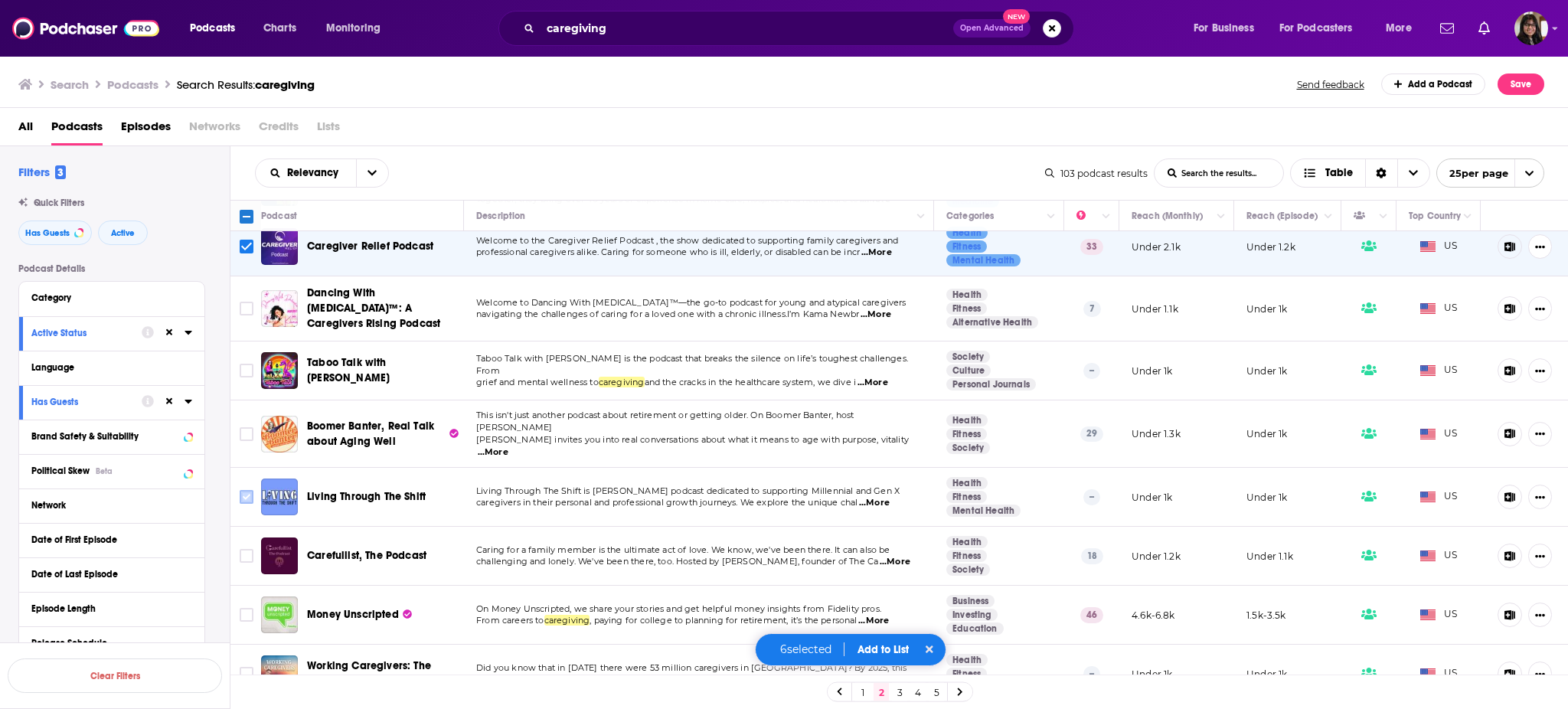
click at [240, 490] on input "Toggle select row" at bounding box center [246, 496] width 13 height 13
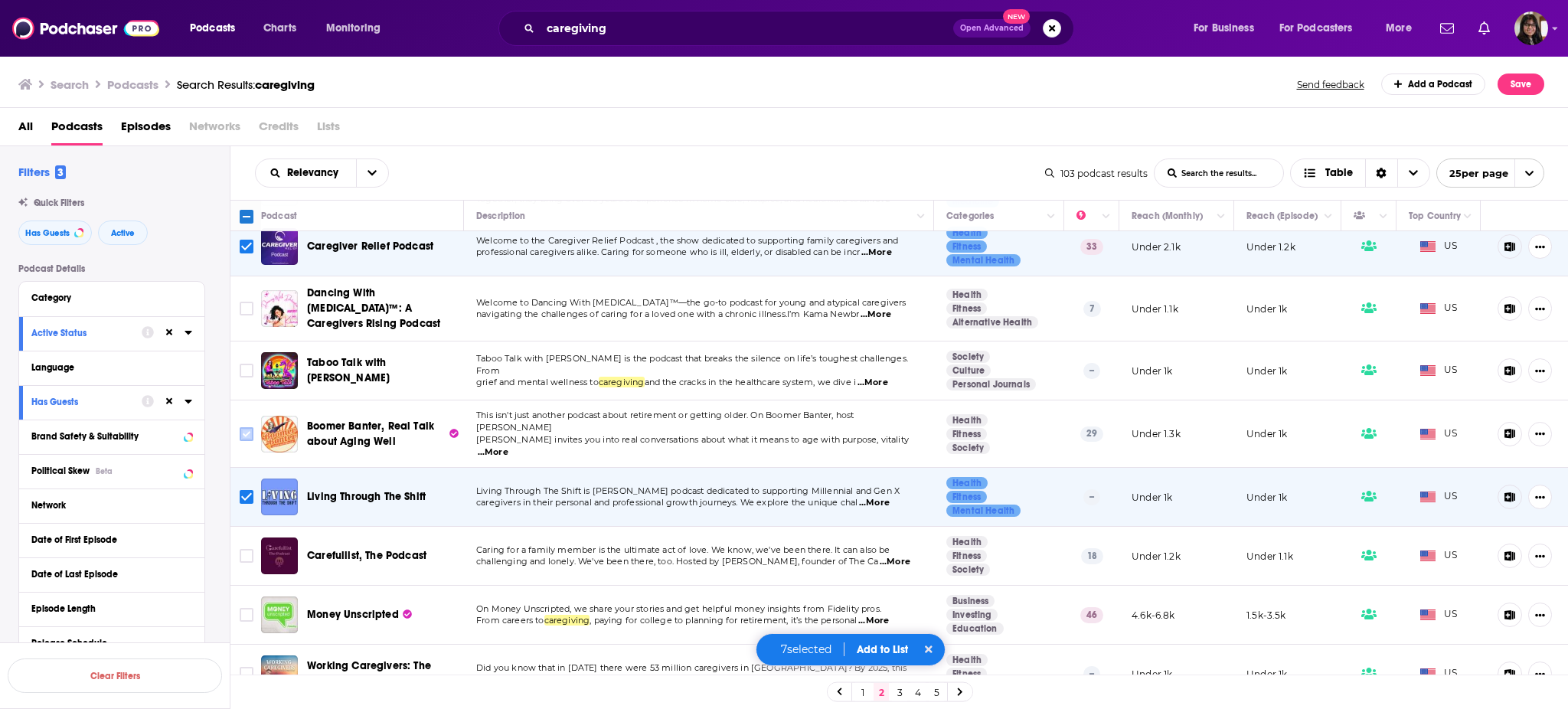
click at [250, 427] on input "Toggle select row" at bounding box center [246, 434] width 13 height 13
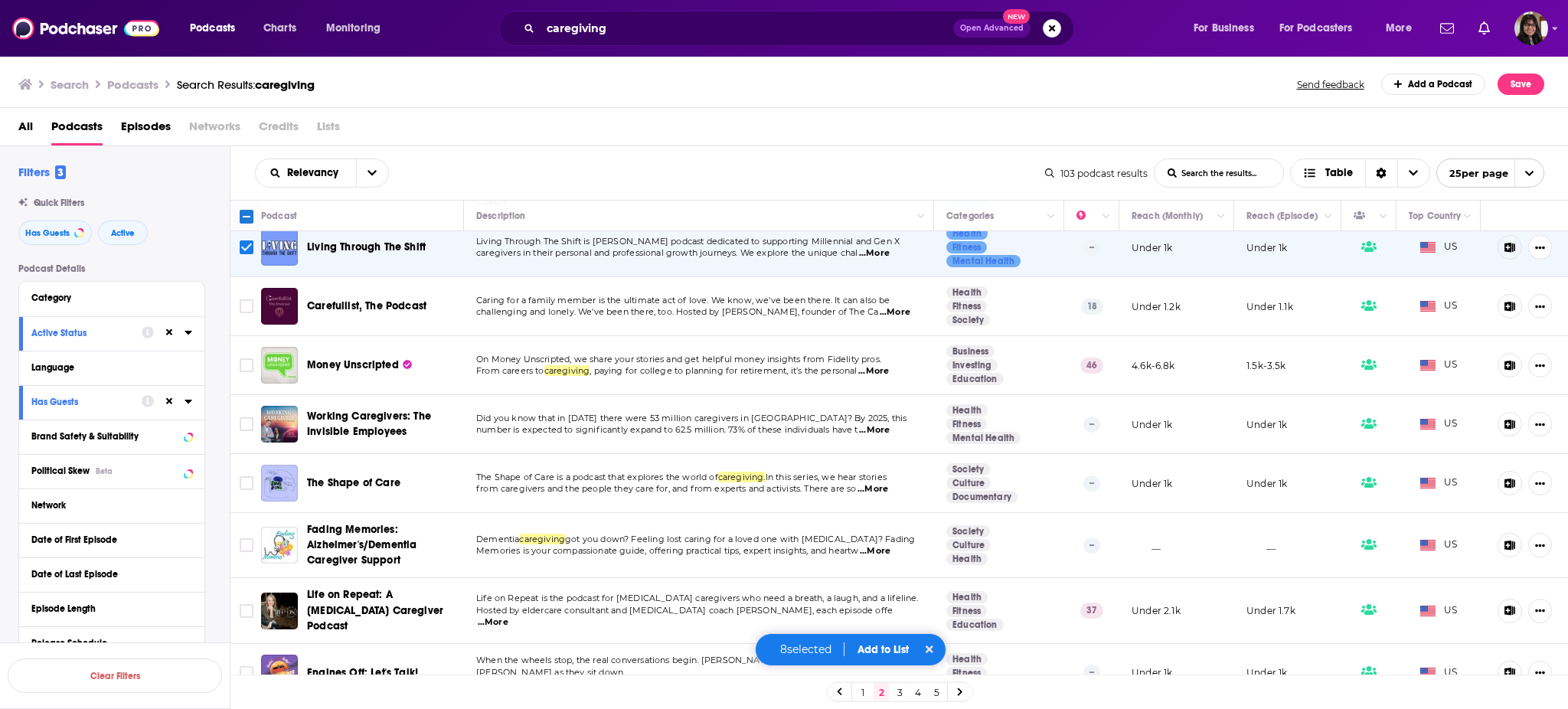
scroll to position [1025, 0]
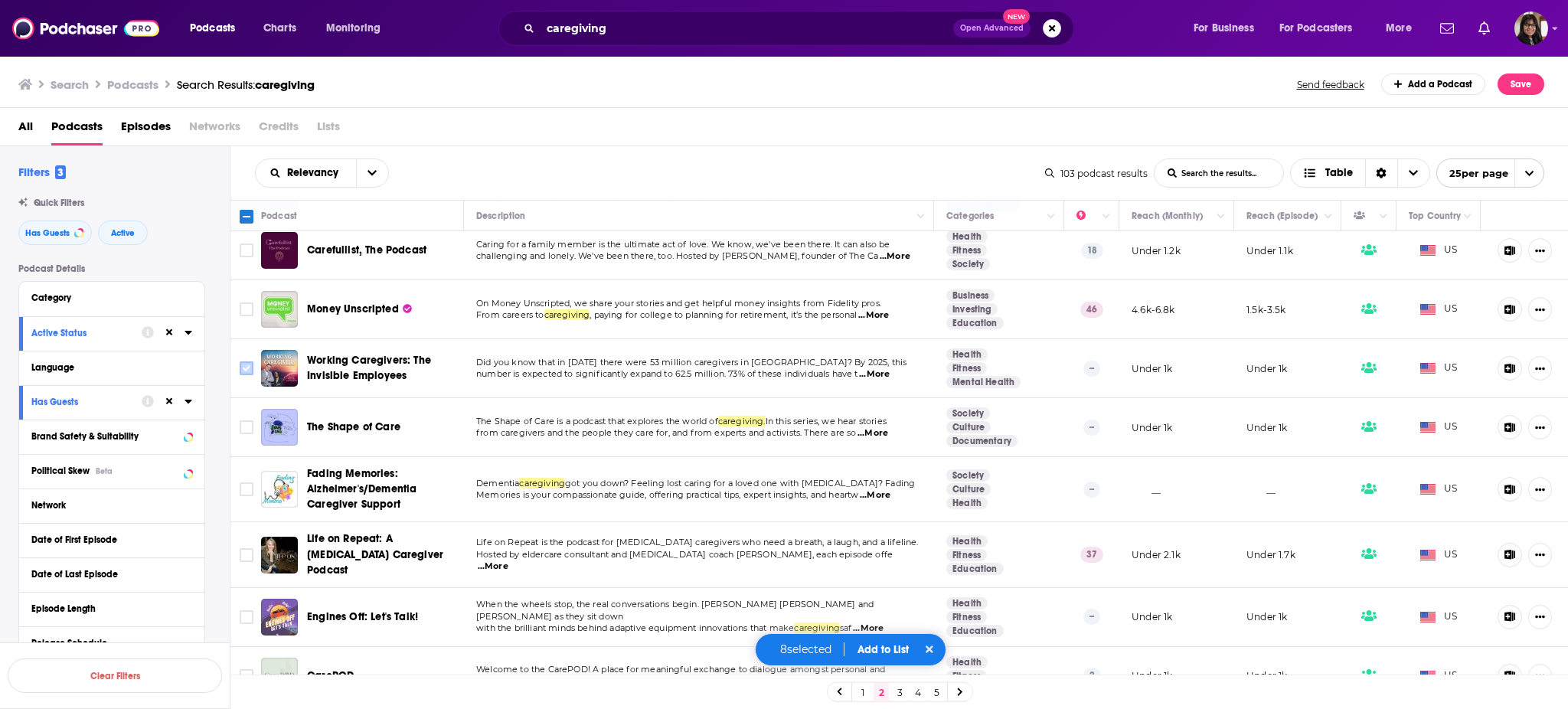
click at [249, 362] on input "Toggle select row" at bounding box center [246, 368] width 13 height 13
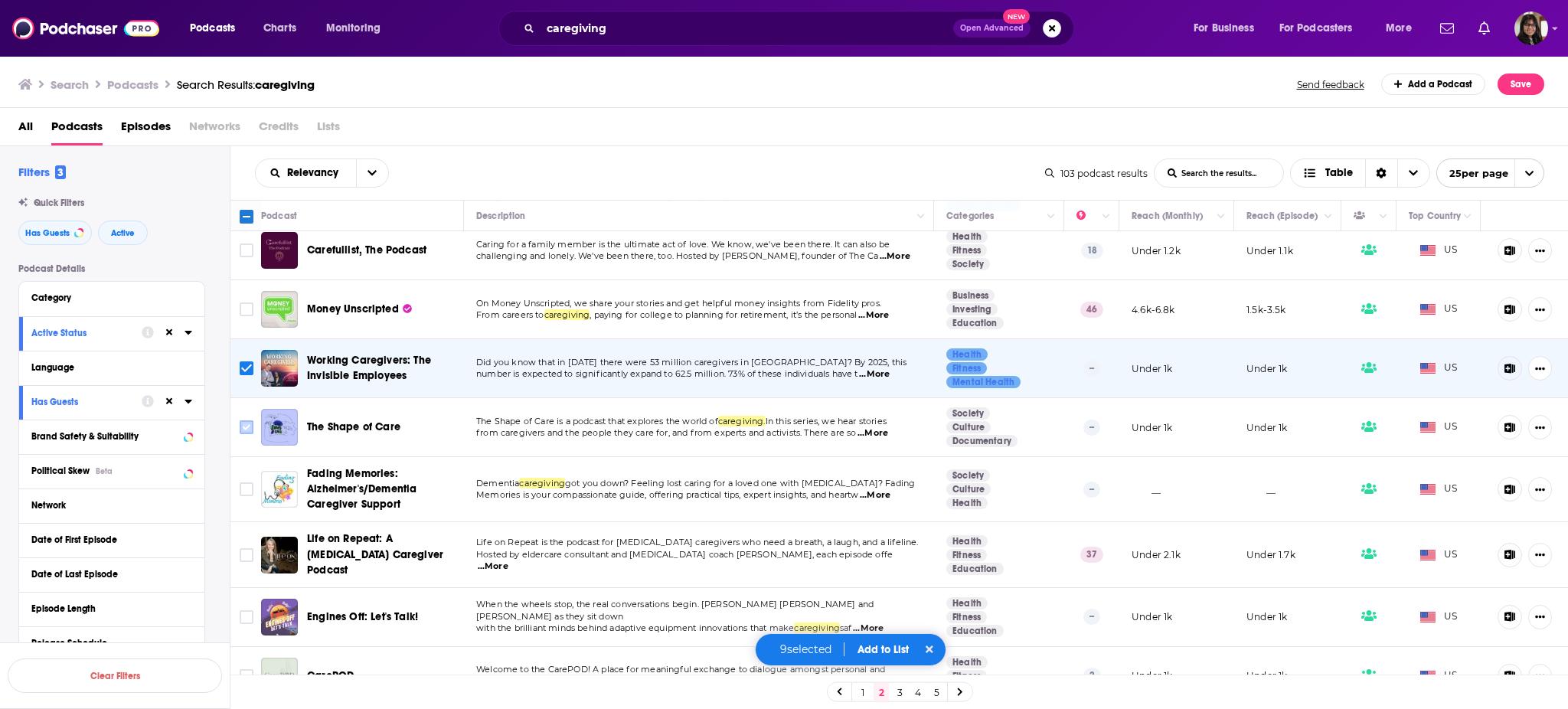
click at [246, 420] on input "Toggle select row" at bounding box center [246, 427] width 13 height 13
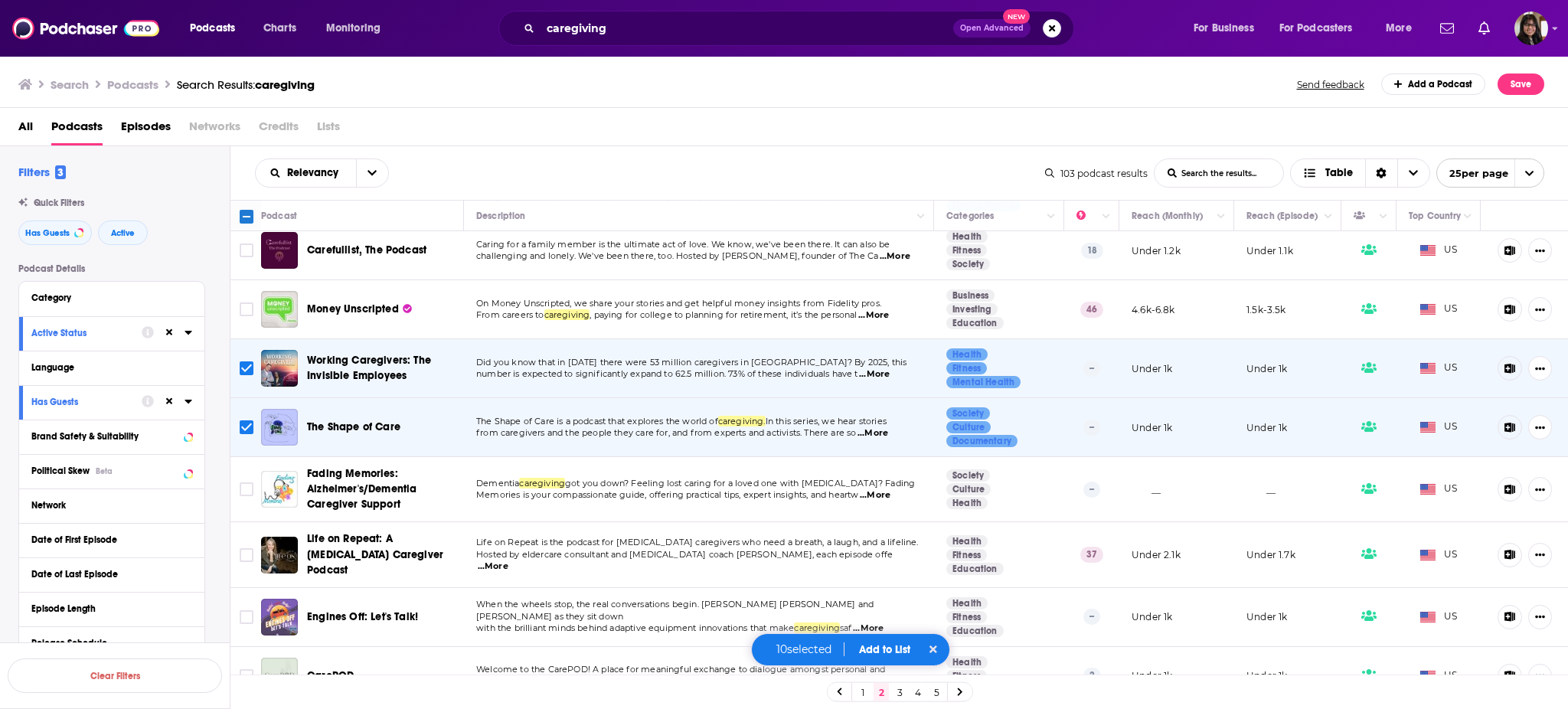
click at [384, 408] on div "The Shape of Care" at bounding box center [387, 427] width 159 height 37
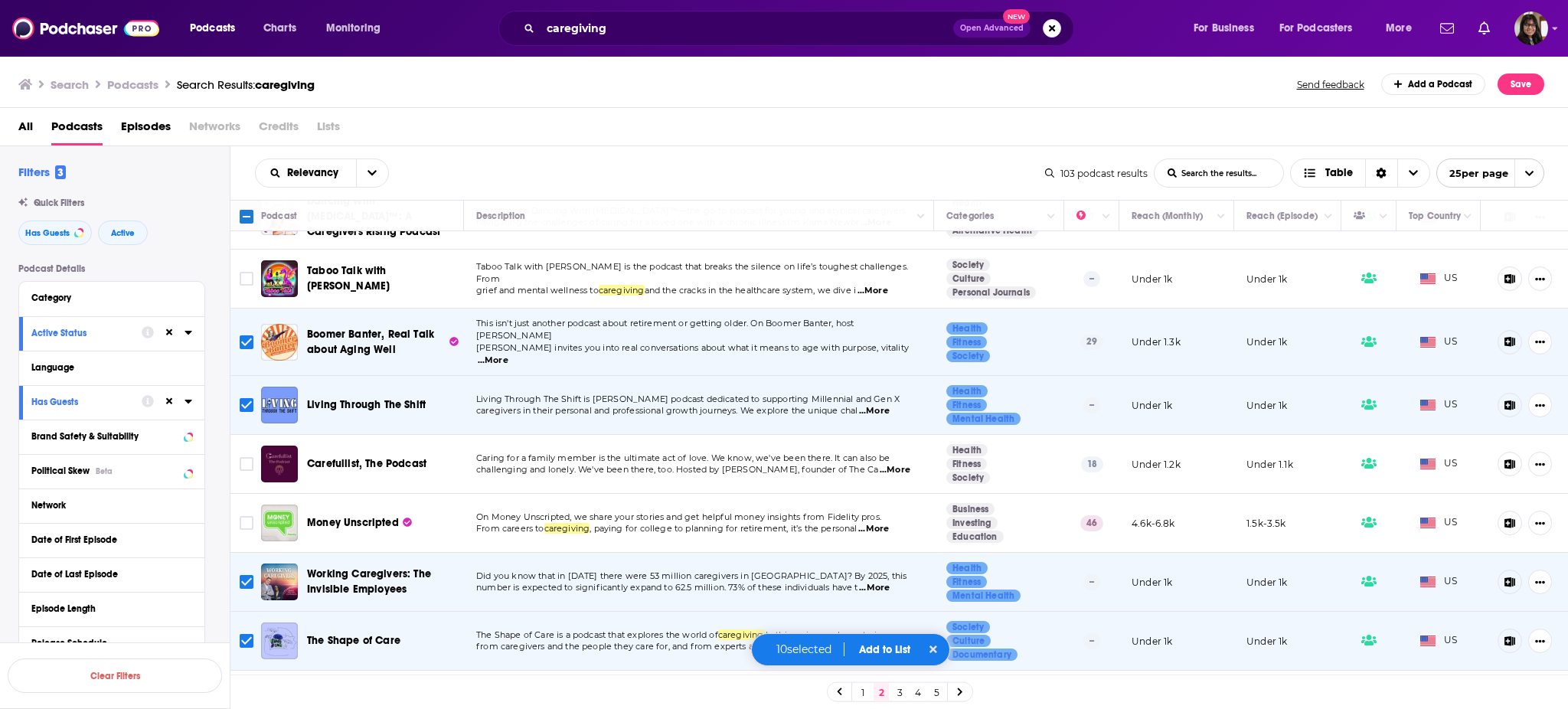
scroll to position [801, 0]
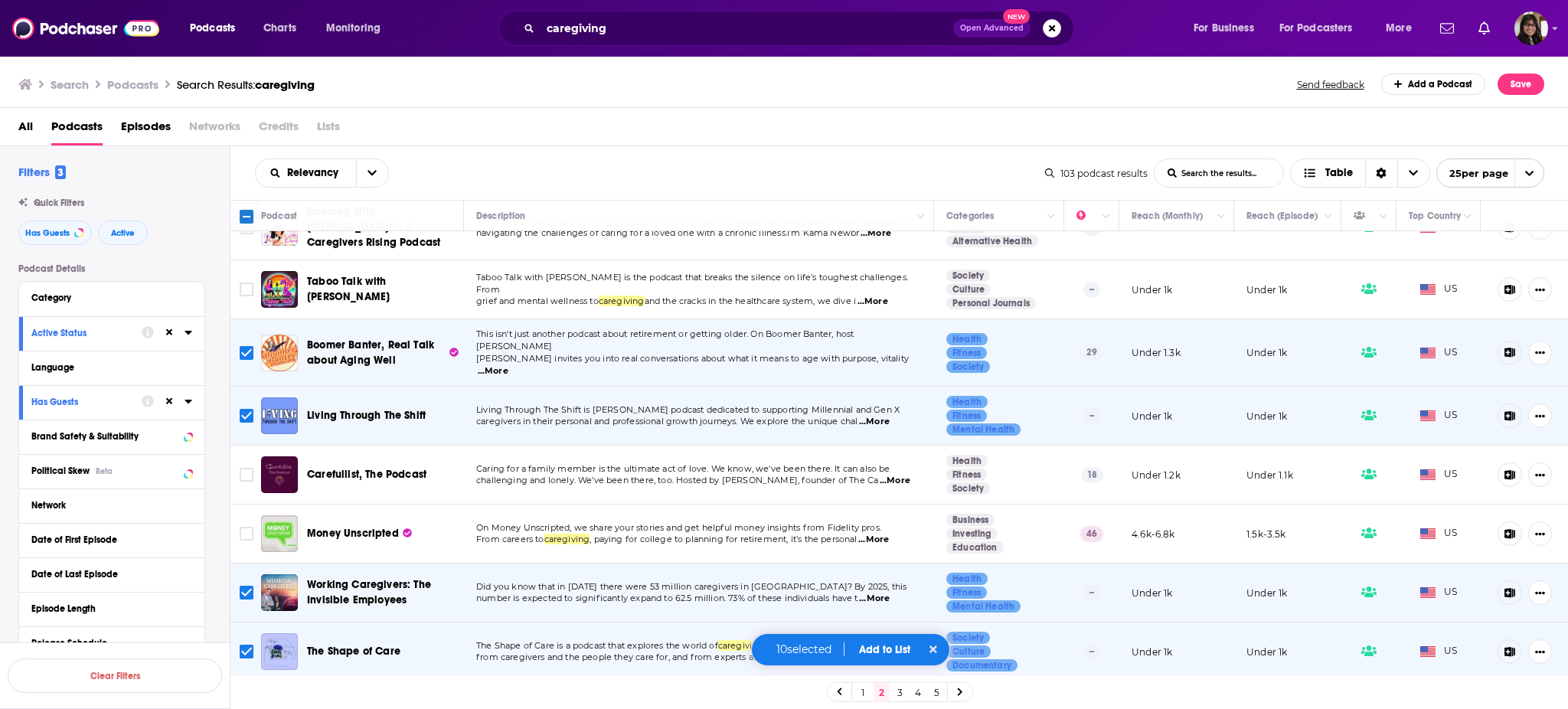
click at [338, 338] on span "Boomer Banter, Real Talk about Aging Well" at bounding box center [371, 352] width 127 height 28
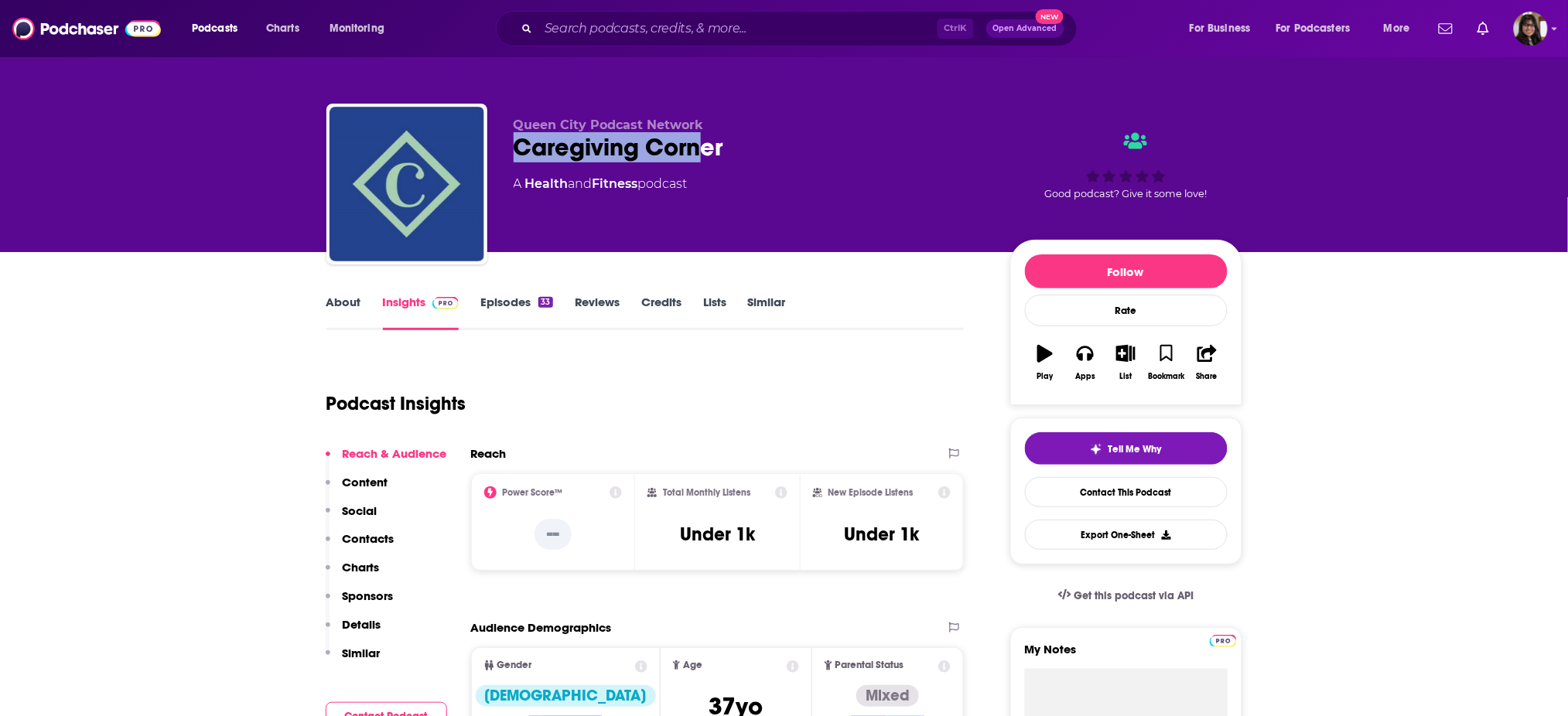
drag, startPoint x: 514, startPoint y: 156, endPoint x: 703, endPoint y: 165, distance: 189.2
click at [703, 165] on div "Queen City Podcast Network Caregiving Corner A Health and Fitness podcast" at bounding box center [749, 179] width 472 height 123
drag, startPoint x: 739, startPoint y: 156, endPoint x: 511, endPoint y: 162, distance: 228.1
click at [511, 162] on div "Queen City Podcast Network Caregiving Corner A Health and Fitness podcast Good …" at bounding box center [784, 188] width 916 height 167
copy h2 "Caregiving Corner"
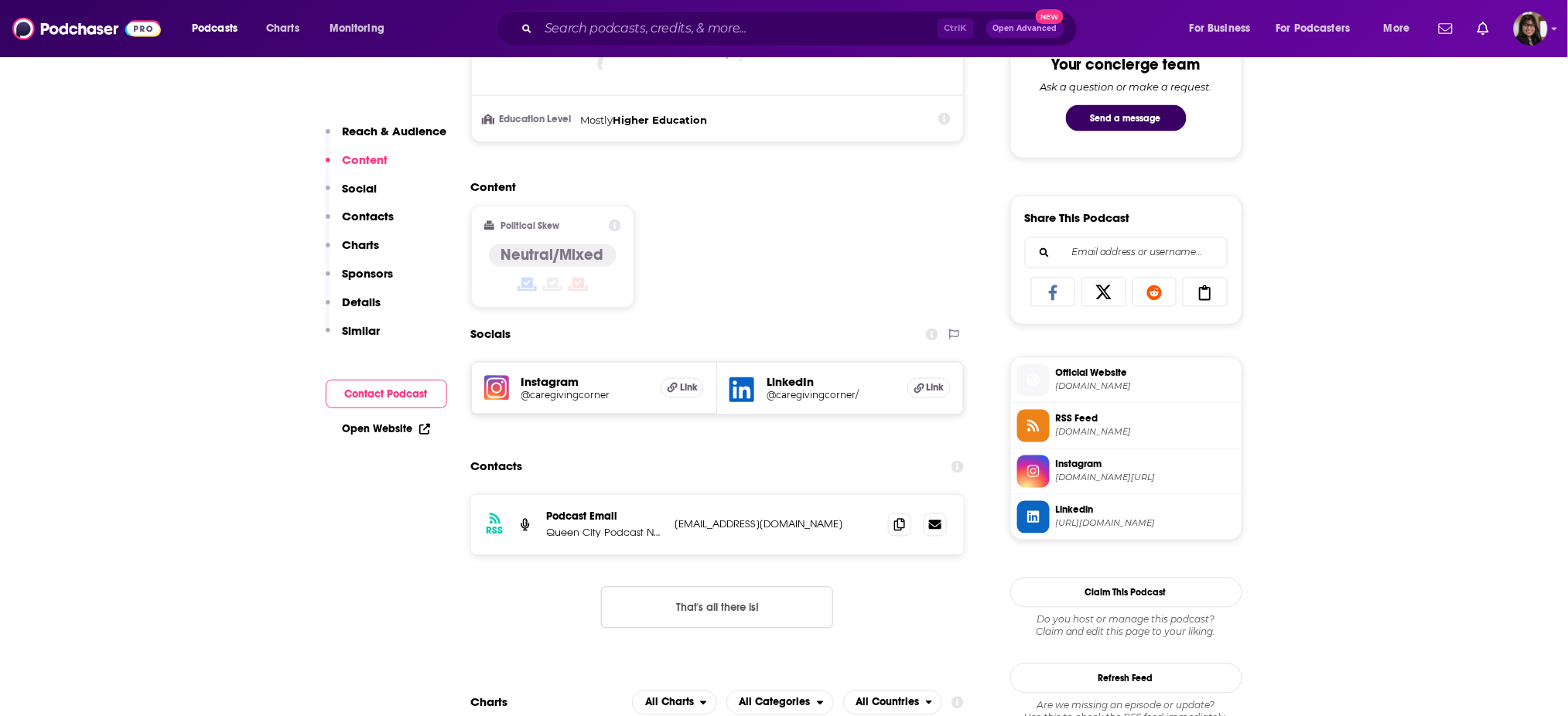
scroll to position [832, 0]
click at [899, 520] on icon at bounding box center [899, 523] width 11 height 13
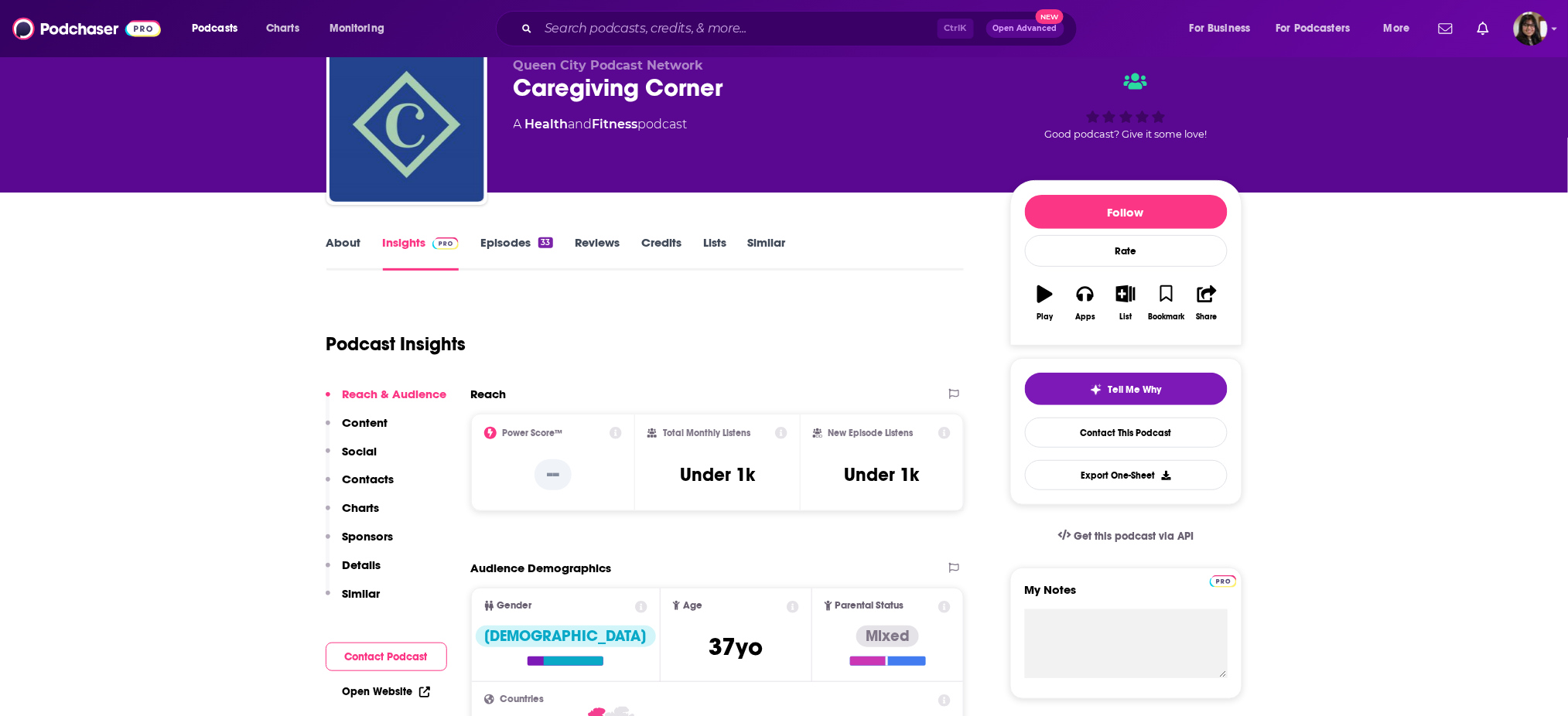
scroll to position [41, 0]
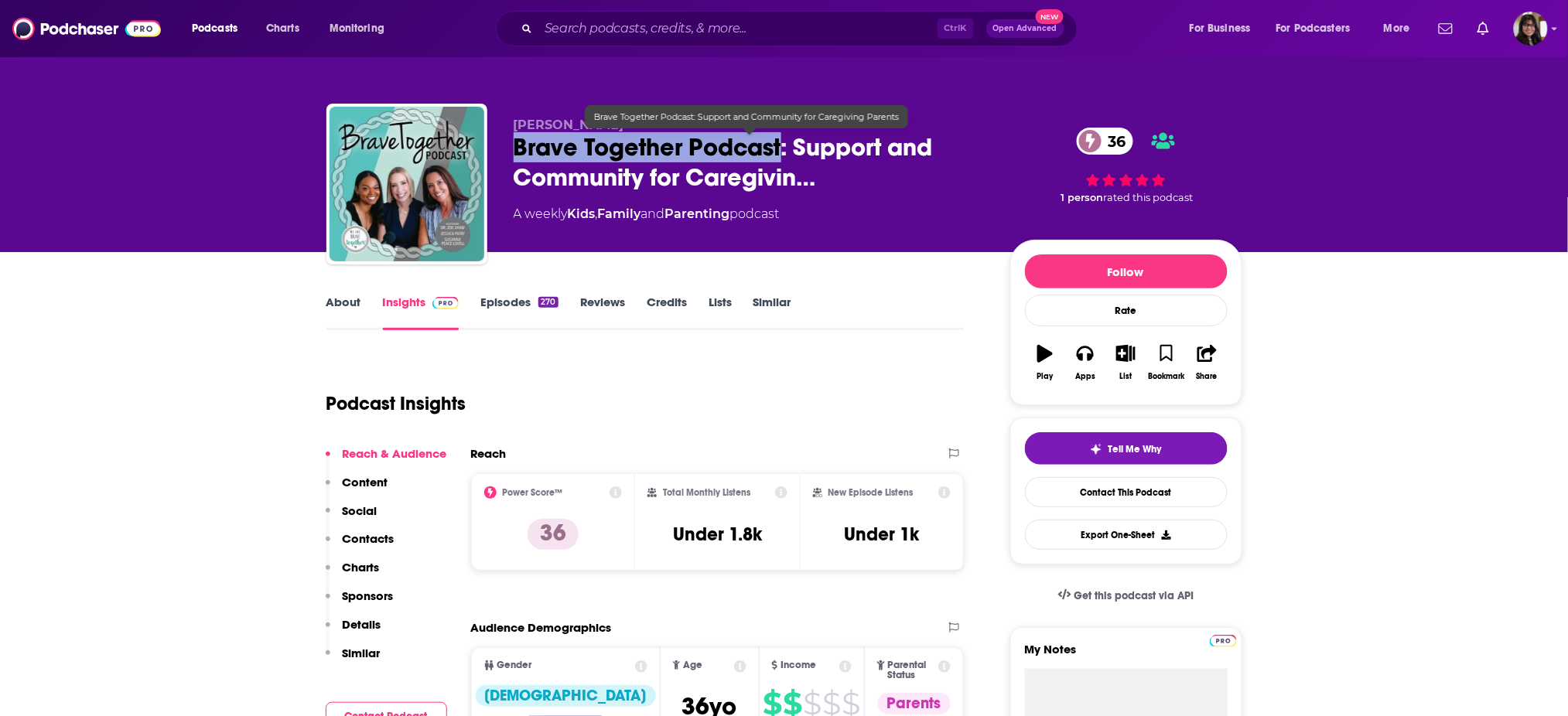
drag, startPoint x: 595, startPoint y: 145, endPoint x: 783, endPoint y: 152, distance: 188.1
click at [783, 152] on div "Jessica Patay Brave Together Podcast: Support and Community for Caregivin… 36 A…" at bounding box center [784, 188] width 916 height 167
copy h2 "Brave Together Podcast"
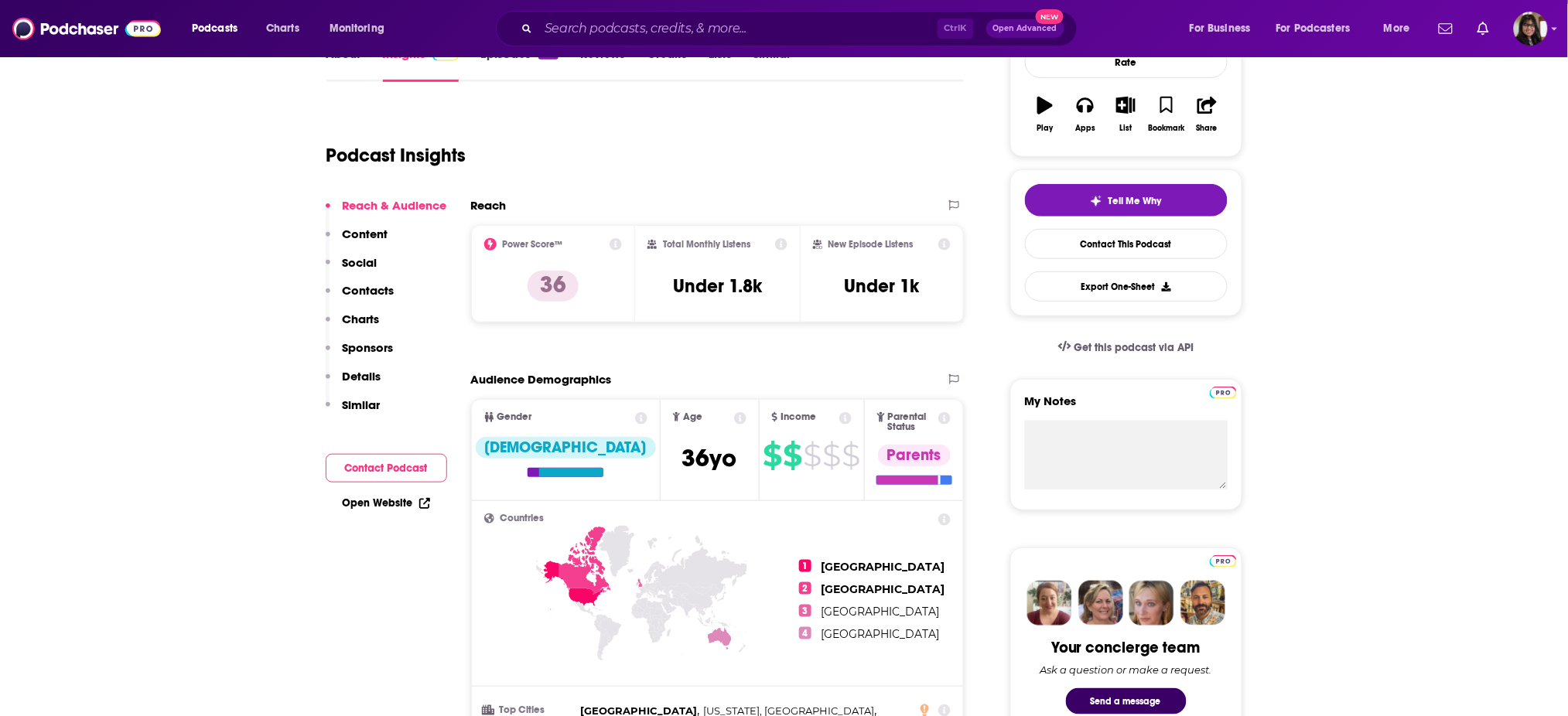
scroll to position [251, 0]
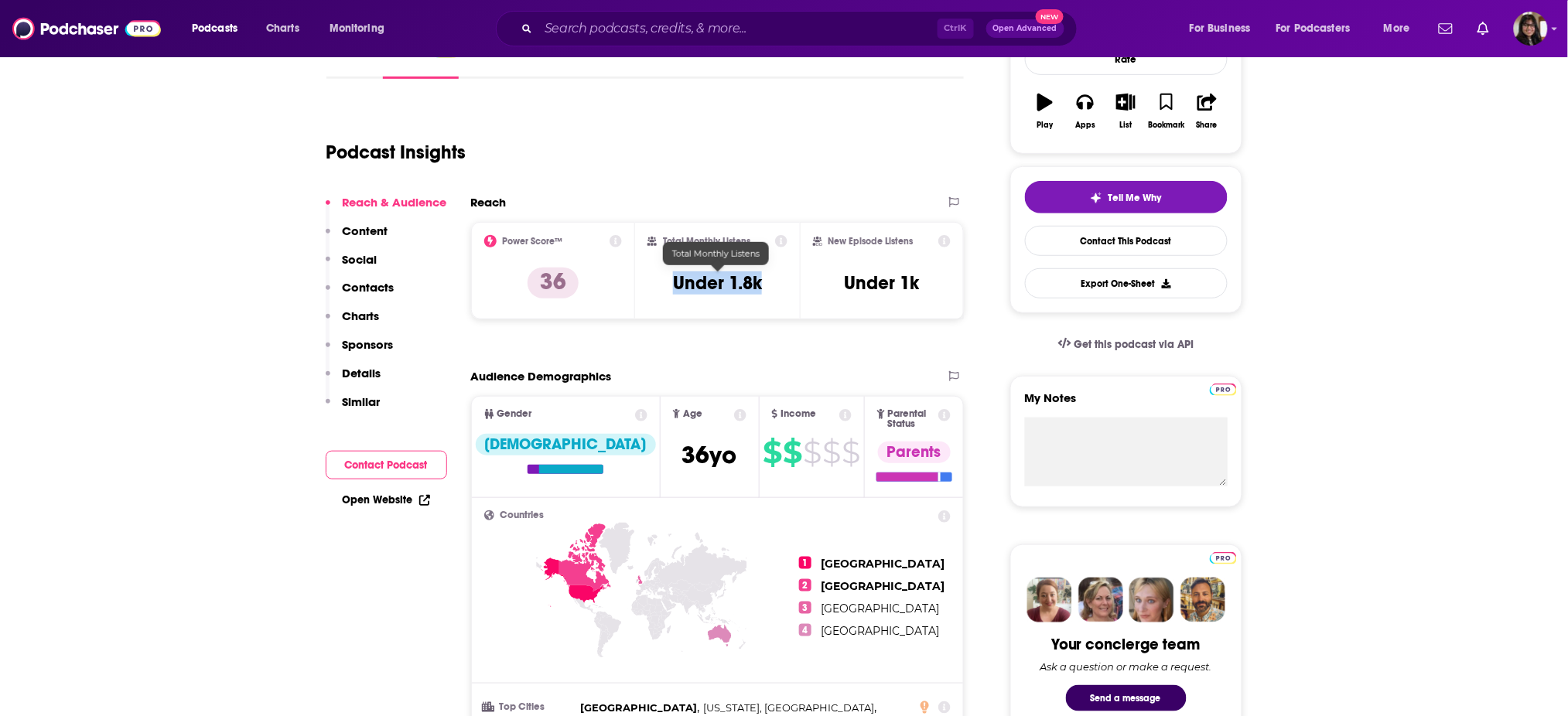
drag, startPoint x: 695, startPoint y: 283, endPoint x: 764, endPoint y: 282, distance: 69.0
click at [764, 282] on div "Total Monthly Listens Under 1.8k" at bounding box center [717, 271] width 140 height 71
copy h3 "Under 1.8k"
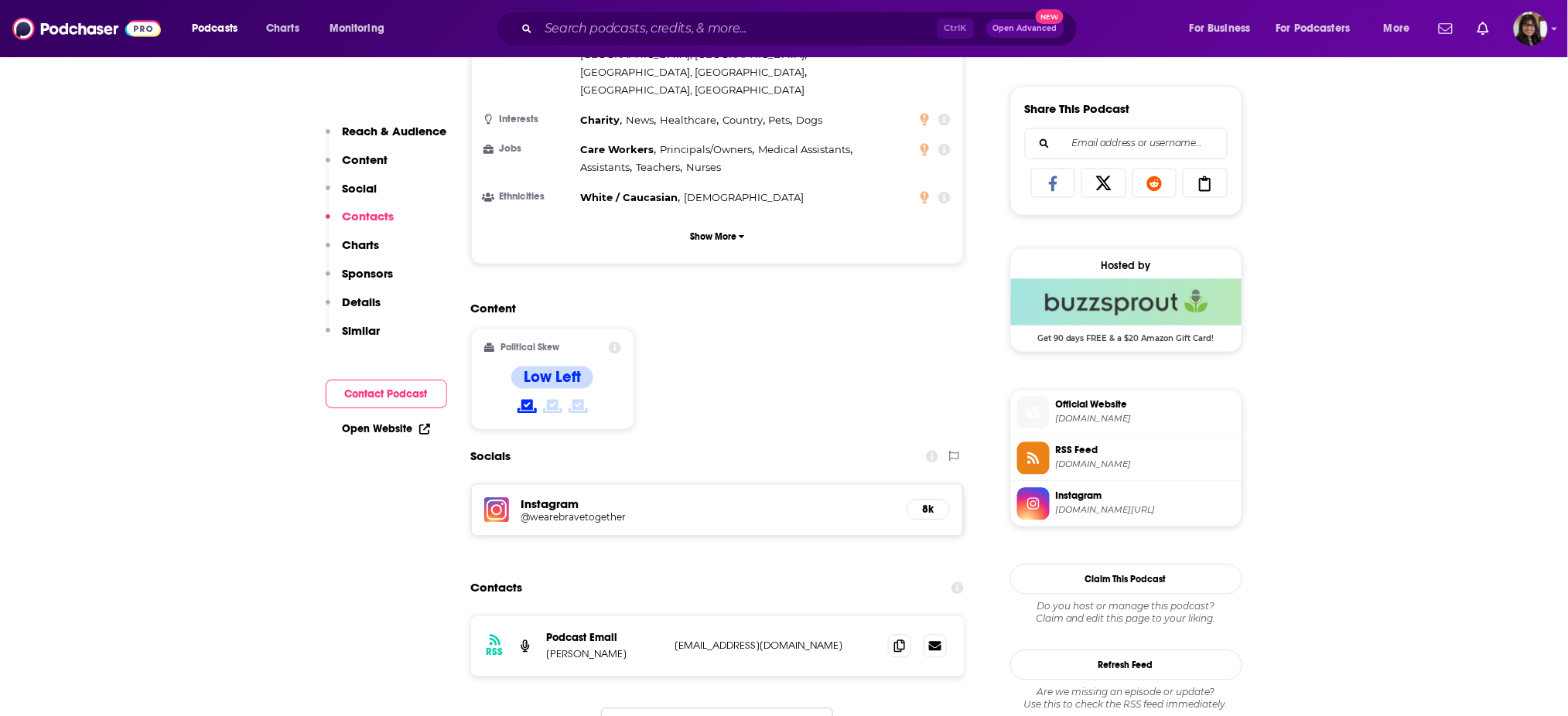
scroll to position [1204, 0]
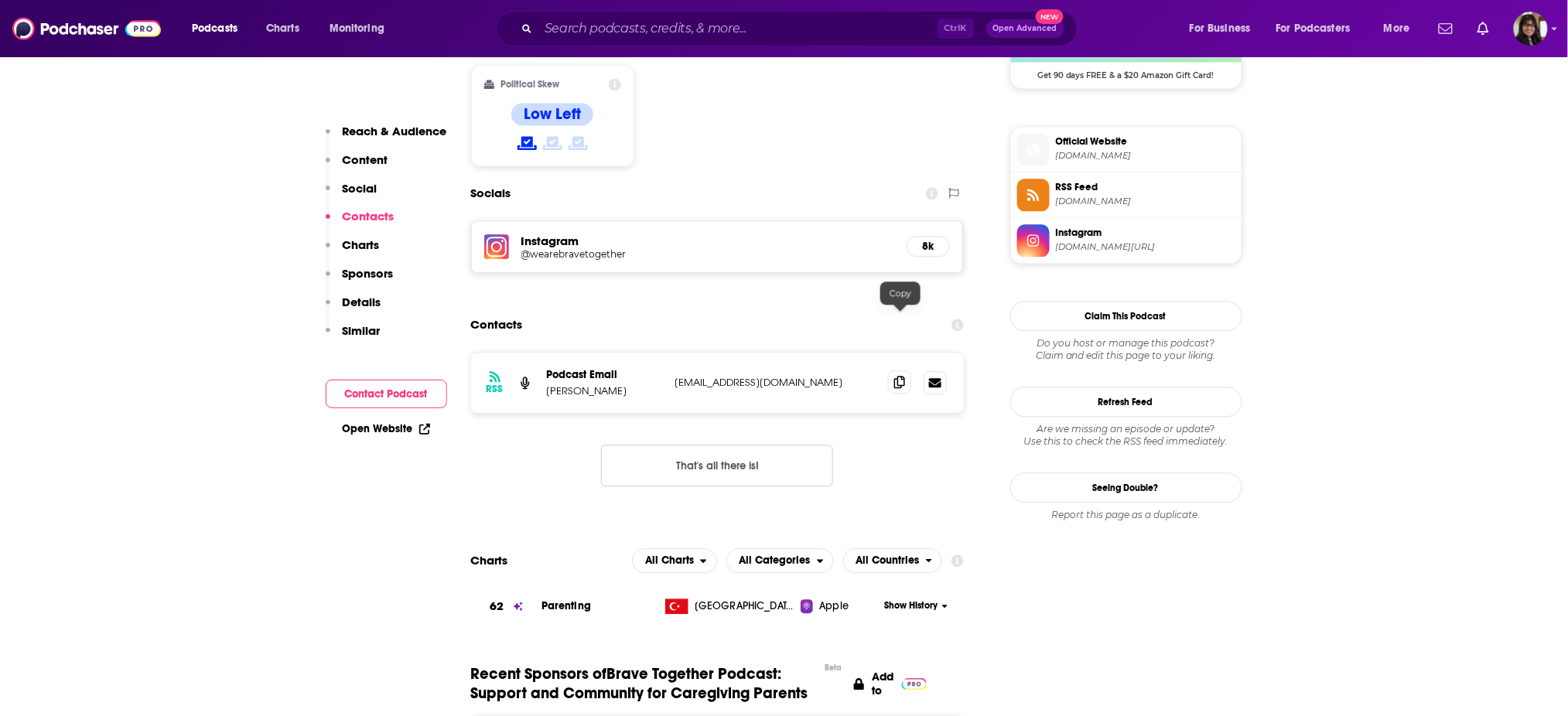
click at [896, 375] on icon at bounding box center [899, 381] width 11 height 13
drag, startPoint x: 541, startPoint y: 335, endPoint x: 619, endPoint y: 337, distance: 78.0
click at [619, 353] on div "RSS Podcast Email Jessica Patay jpatay@wearebravetogether.org jpatay@wearebrave…" at bounding box center [717, 382] width 493 height 60
copy p "Jessica Patay"
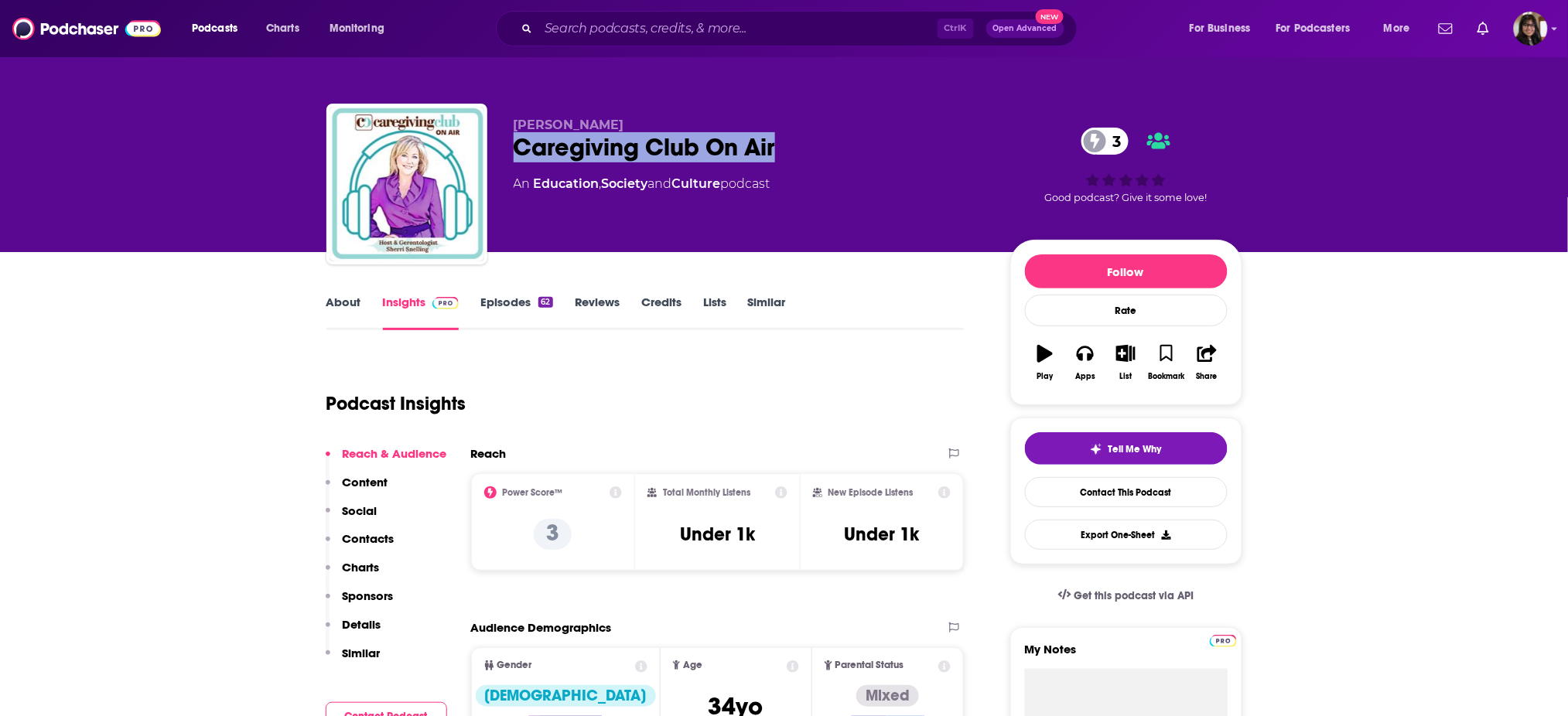
drag, startPoint x: 509, startPoint y: 145, endPoint x: 817, endPoint y: 141, distance: 308.0
click at [817, 141] on div "Sherri Snelling Caregiving Club On Air 3 An Education , Society and Culture pod…" at bounding box center [784, 188] width 916 height 167
copy h2 "Caregiving Club On Air"
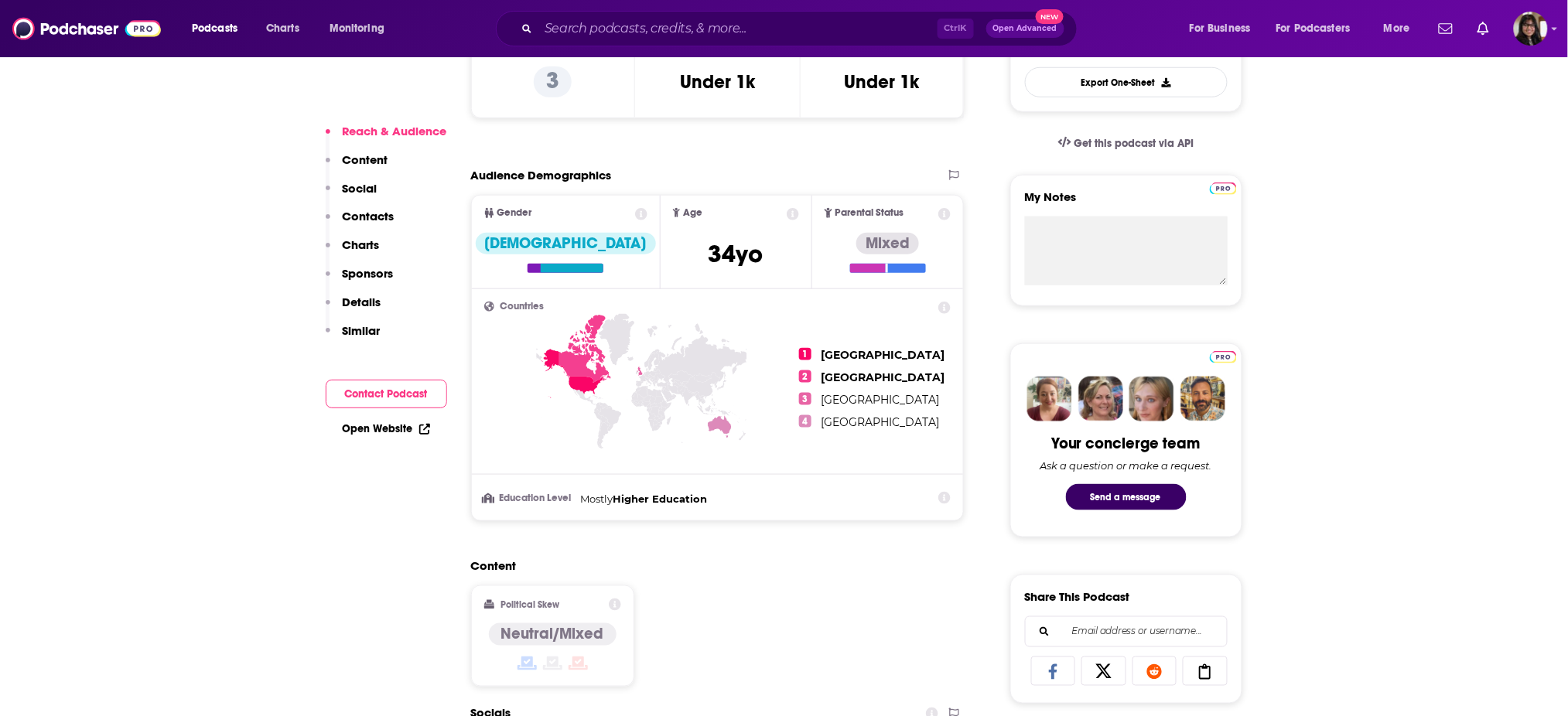
scroll to position [456, 0]
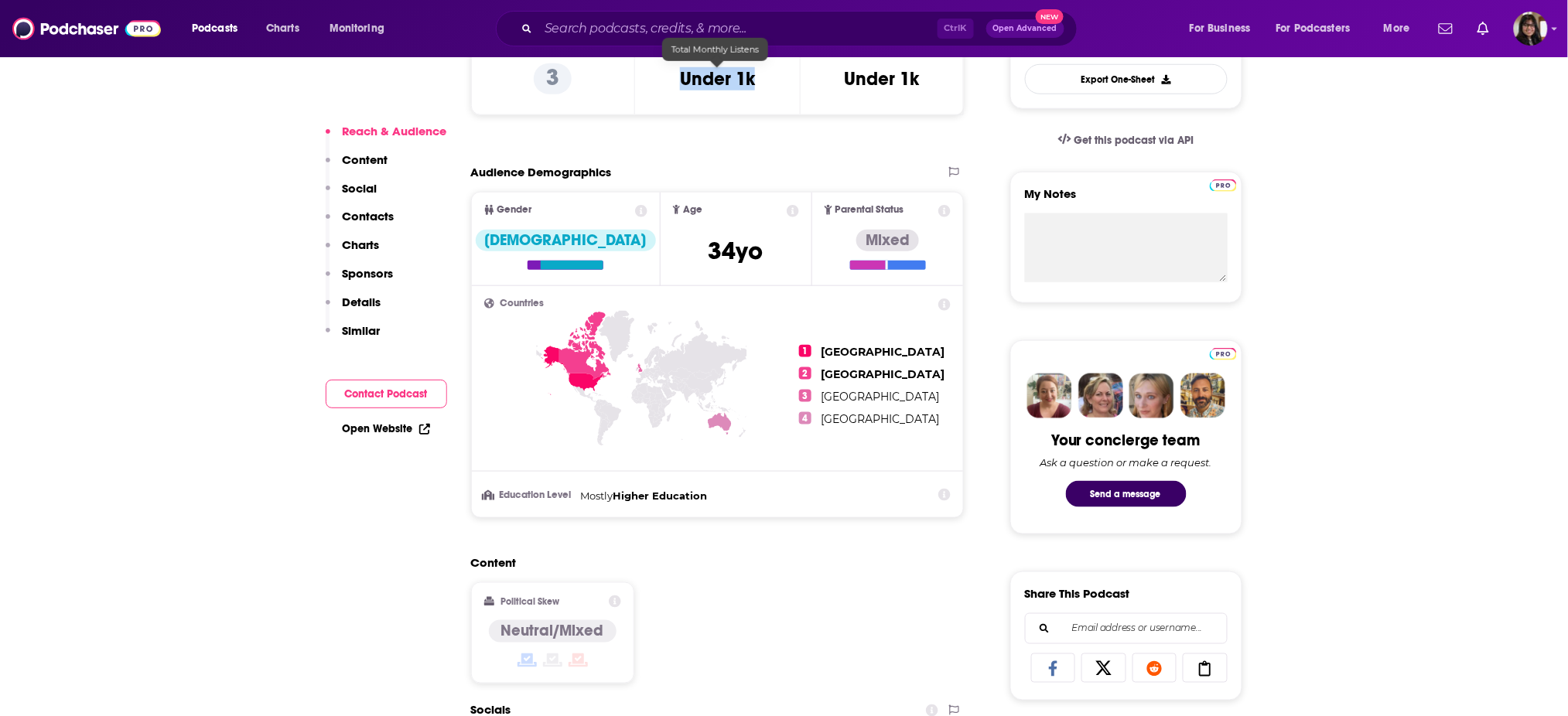
drag, startPoint x: 673, startPoint y: 79, endPoint x: 789, endPoint y: 90, distance: 116.5
click at [789, 90] on div "Total Monthly Listens Under 1k" at bounding box center [717, 66] width 165 height 97
copy h3 "Under 1k"
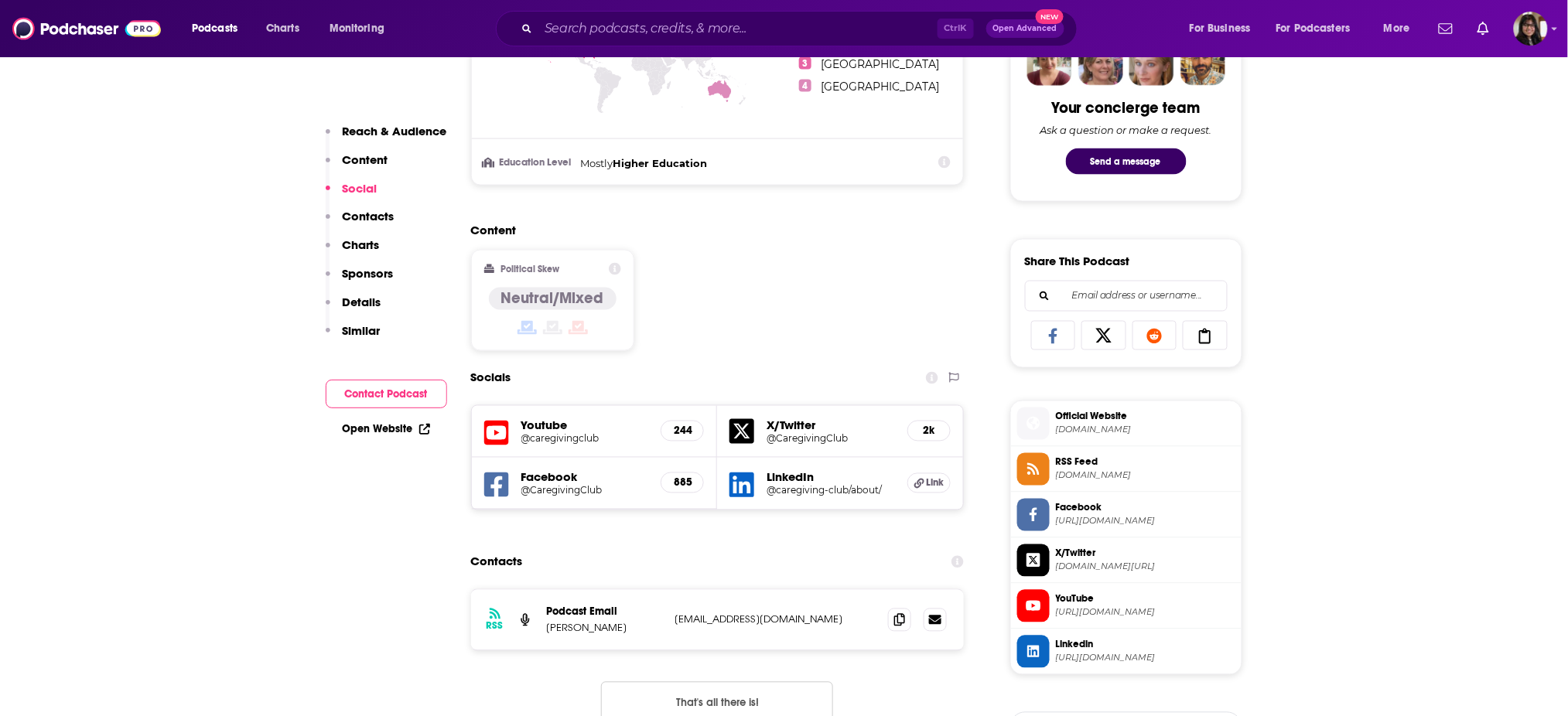
scroll to position [1040, 0]
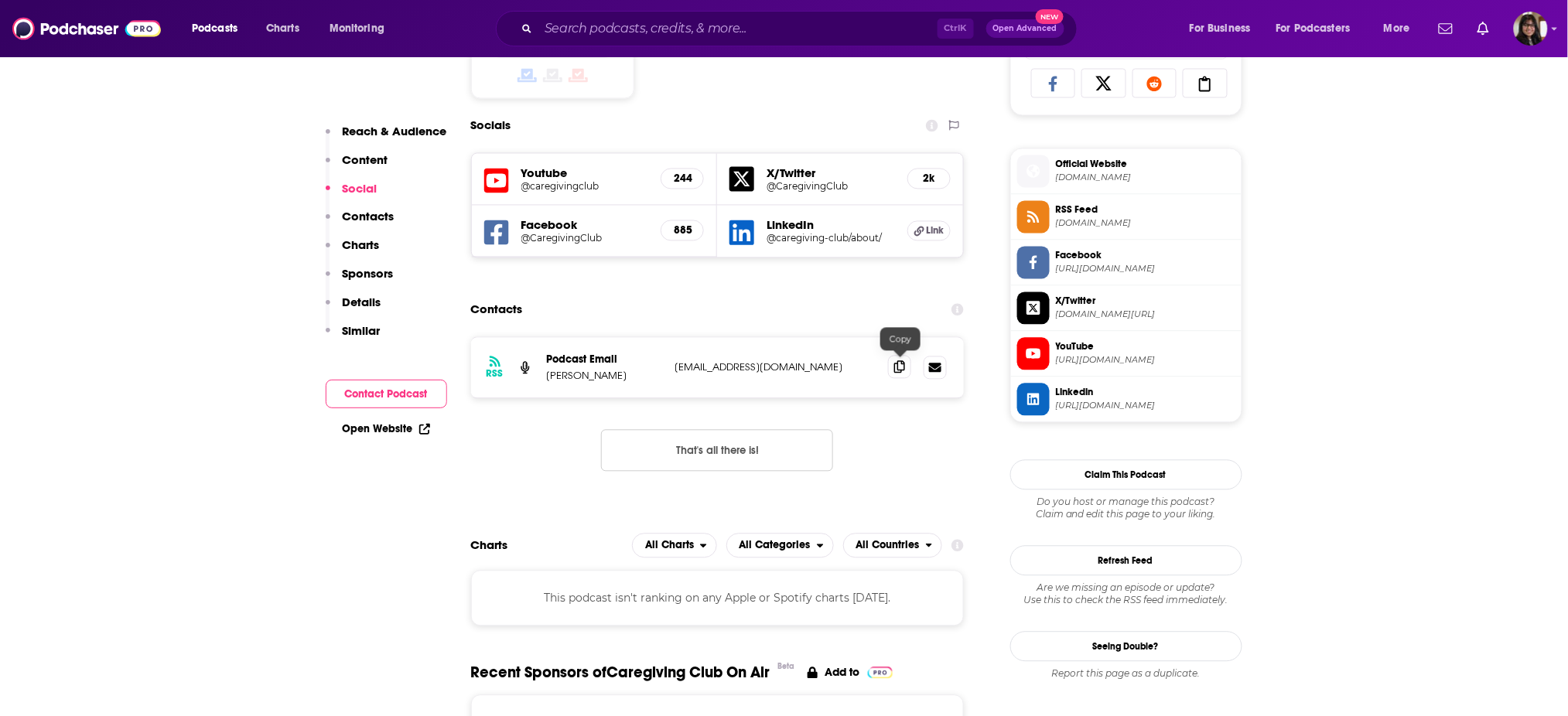
click at [899, 369] on icon at bounding box center [899, 367] width 11 height 13
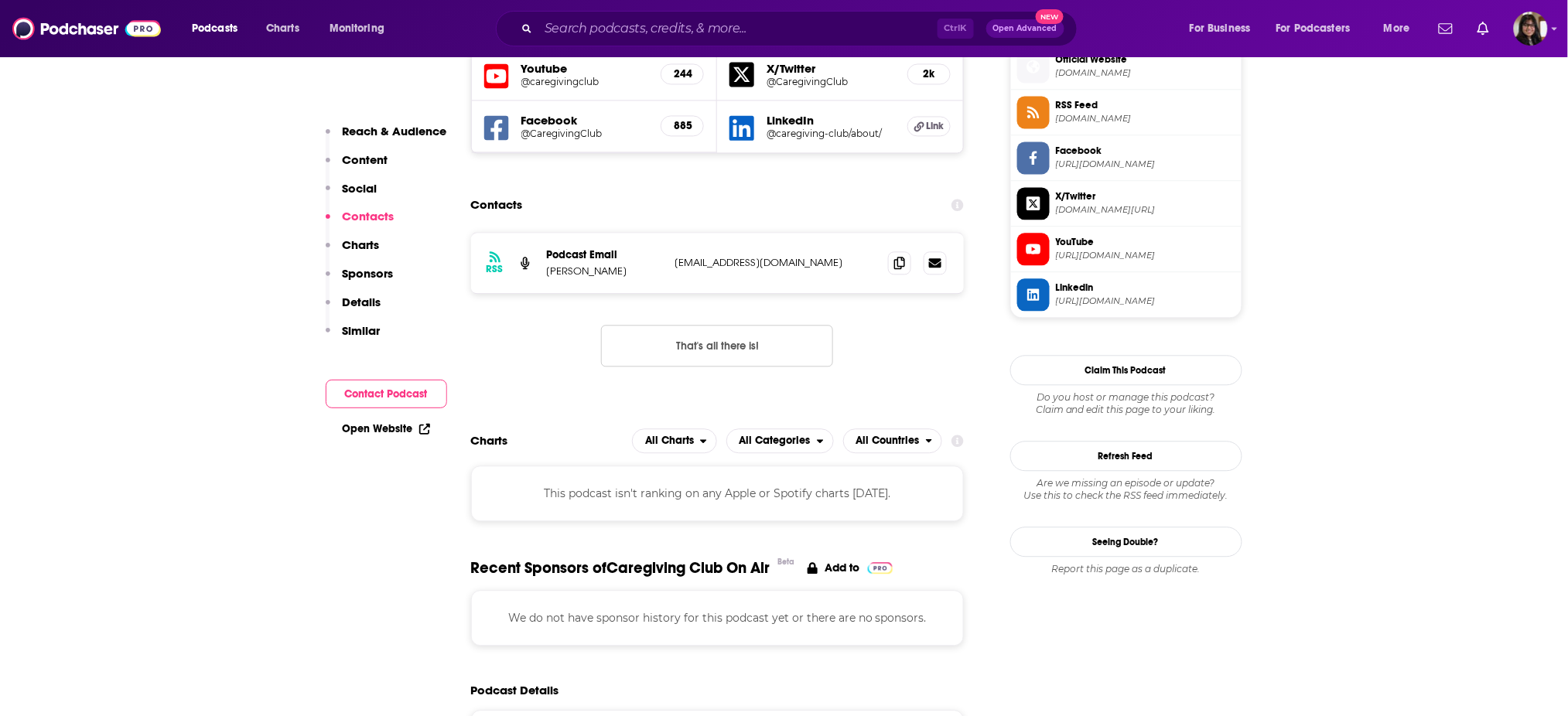
scroll to position [1155, 0]
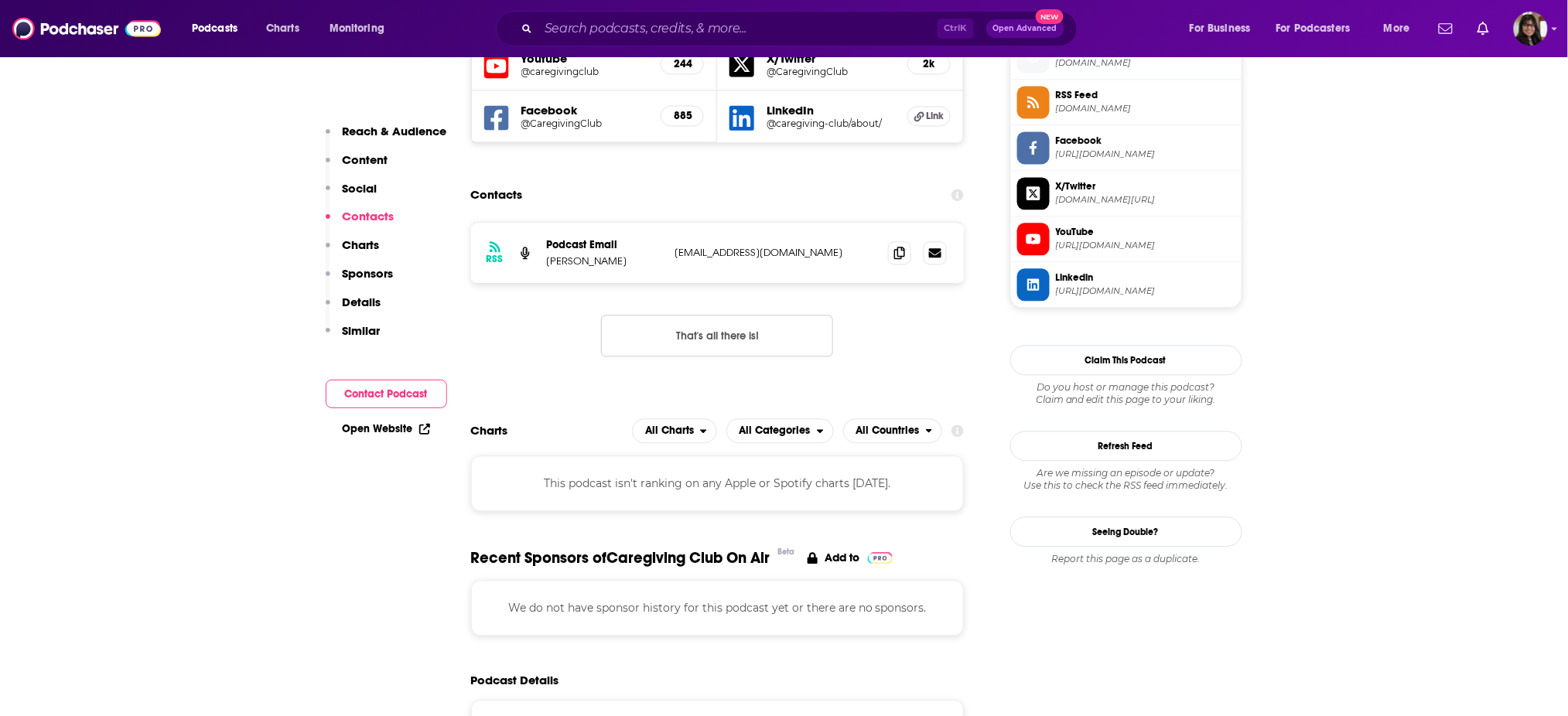
drag, startPoint x: 549, startPoint y: 266, endPoint x: 617, endPoint y: 263, distance: 68.1
click at [617, 263] on div "RSS Podcast Email Sherri Snelling podcast@caregivingclub.com podcast@caregiving…" at bounding box center [717, 252] width 493 height 60
click at [617, 263] on p "Sherri Snelling" at bounding box center [605, 261] width 116 height 14
drag, startPoint x: 617, startPoint y: 263, endPoint x: 545, endPoint y: 265, distance: 72.0
click at [545, 265] on div "RSS Podcast Email Sherri Snelling podcast@caregivingclub.com podcast@caregiving…" at bounding box center [717, 252] width 493 height 60
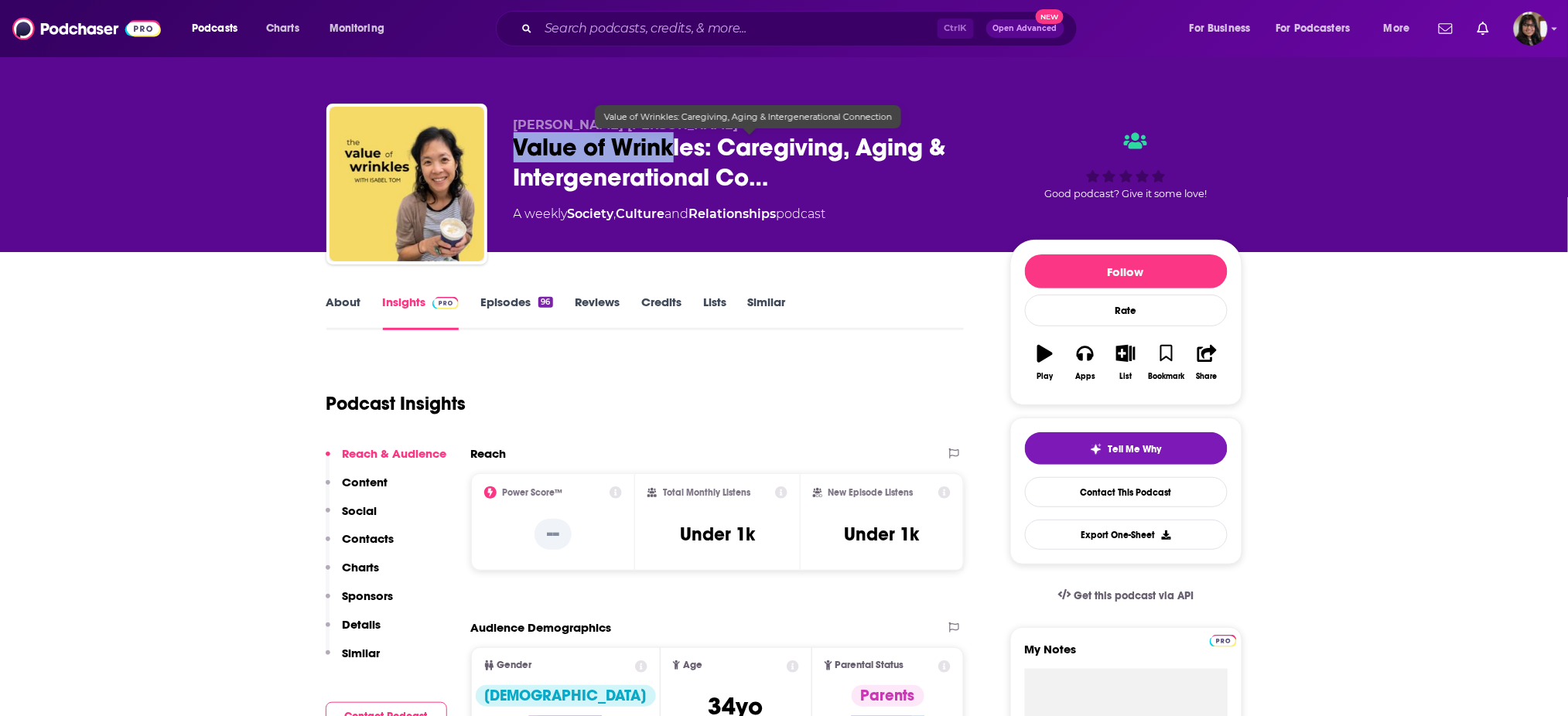
drag, startPoint x: 506, startPoint y: 148, endPoint x: 699, endPoint y: 161, distance: 193.4
click at [699, 161] on div "[PERSON_NAME] [PERSON_NAME] Value of Wrinkles: Caregiving, Aging & Intergenerat…" at bounding box center [784, 188] width 916 height 167
drag, startPoint x: 710, startPoint y: 157, endPoint x: 503, endPoint y: 148, distance: 207.2
click at [503, 148] on div "[PERSON_NAME] [PERSON_NAME] Value of Wrinkles: Caregiving, Aging & Intergenerat…" at bounding box center [784, 188] width 916 height 167
copy h2 "Value of Wrinkles:"
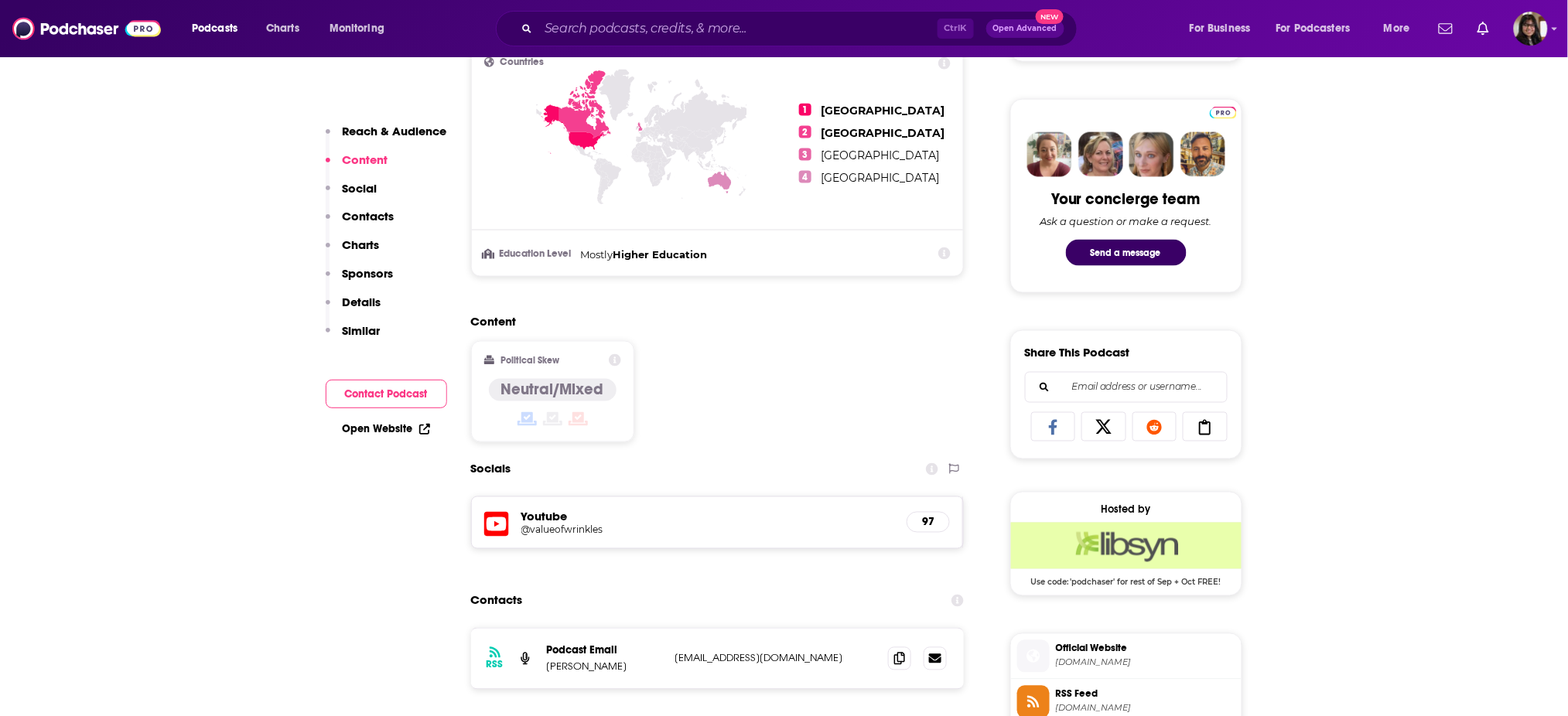
scroll to position [919, 0]
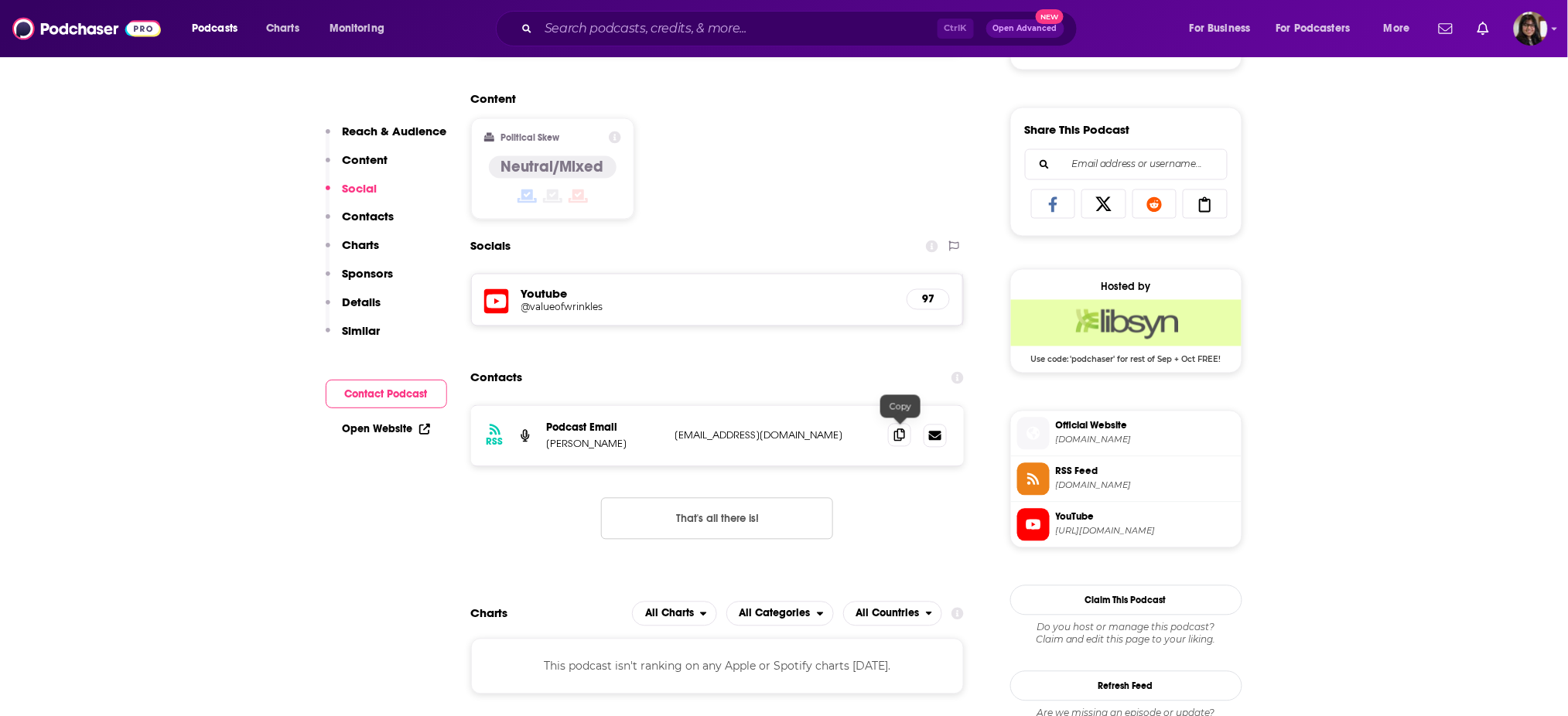
click at [903, 432] on icon at bounding box center [899, 435] width 11 height 13
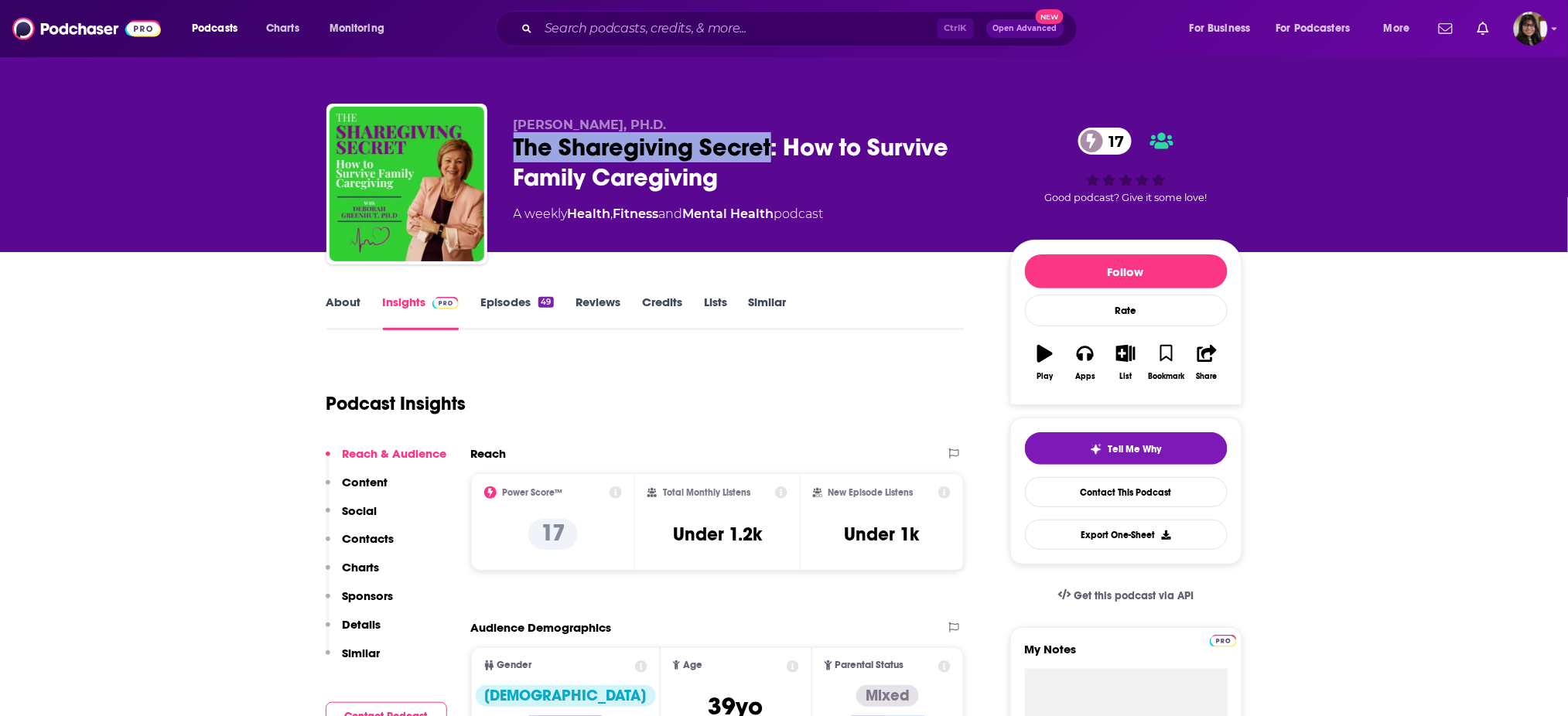
drag, startPoint x: 503, startPoint y: 146, endPoint x: 770, endPoint y: 146, distance: 267.0
click at [770, 146] on div "[PERSON_NAME], PH.D. The Sharegiving Secret: How to Survive Family Caregiving 1…" at bounding box center [784, 188] width 916 height 167
copy h2 "The Sharegiving Secret"
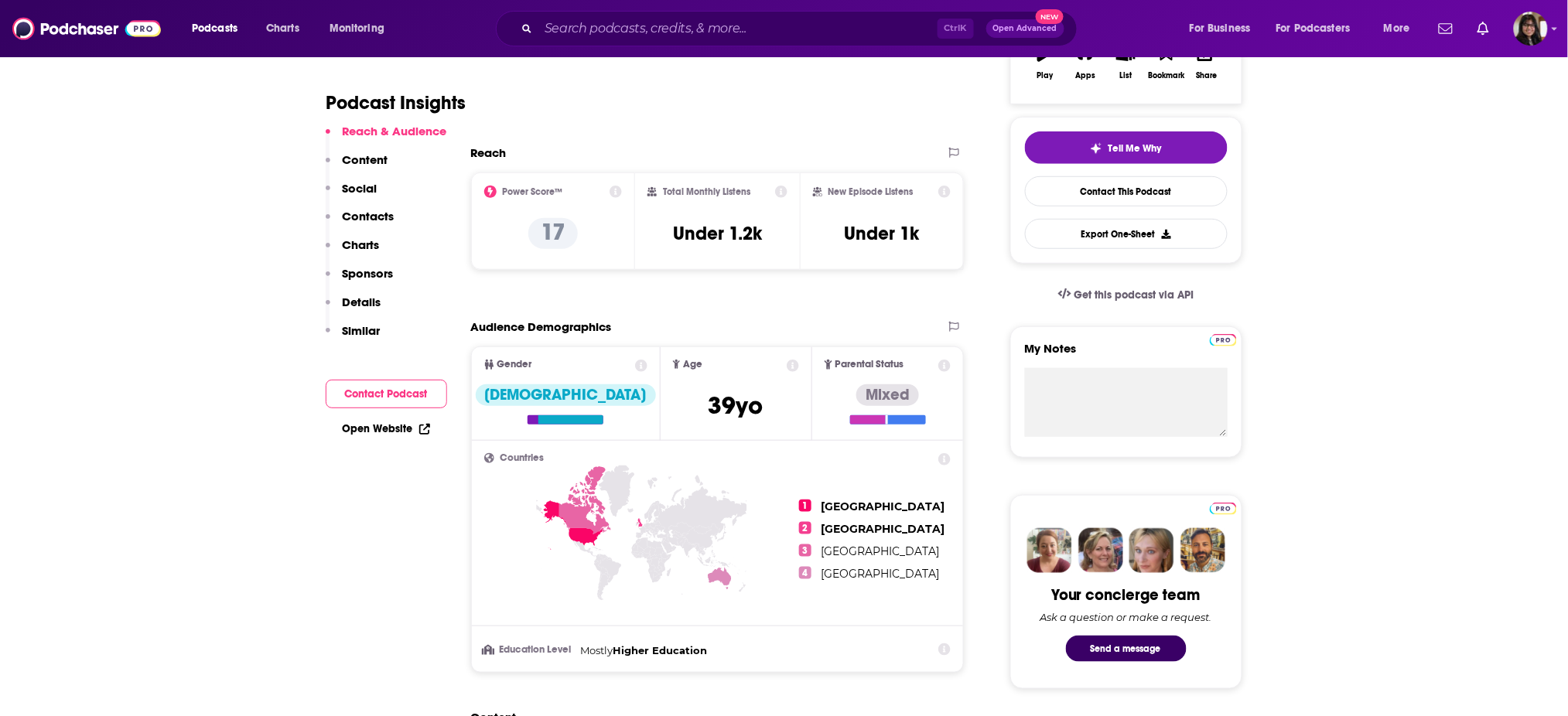
scroll to position [312, 0]
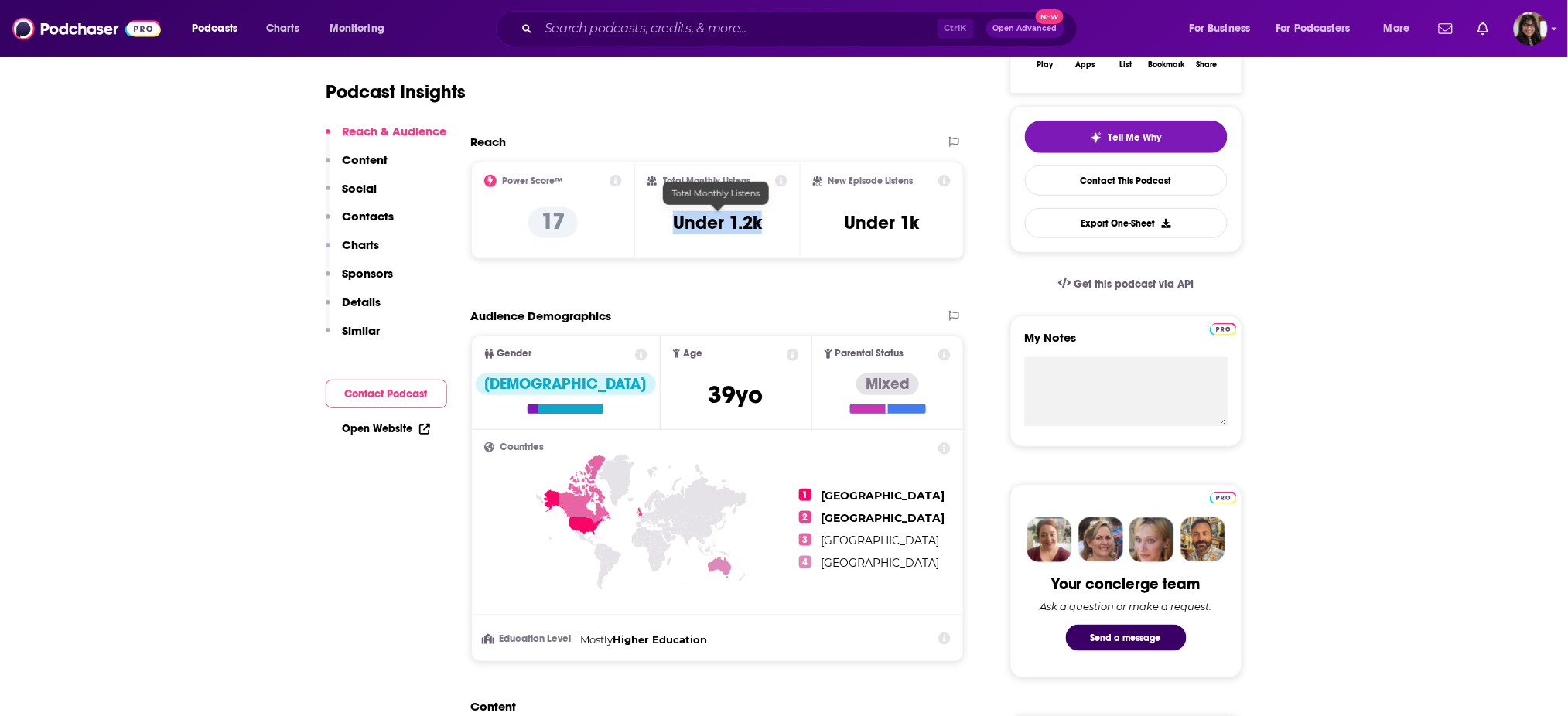
drag, startPoint x: 764, startPoint y: 229, endPoint x: 672, endPoint y: 221, distance: 92.3
click at [672, 221] on div "Total Monthly Listens Under 1.2k" at bounding box center [717, 210] width 140 height 71
copy h3 "Under 1.2k"
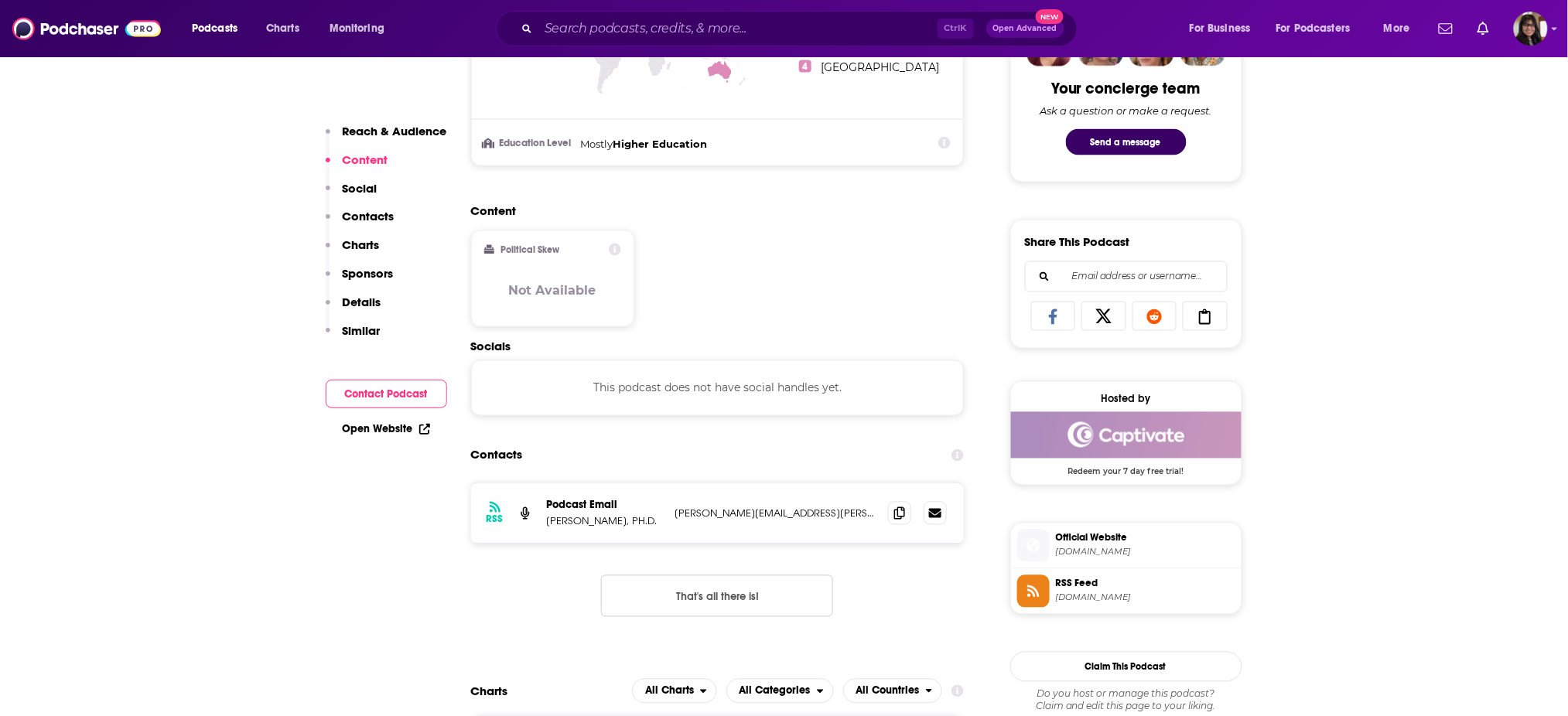
scroll to position [986, 0]
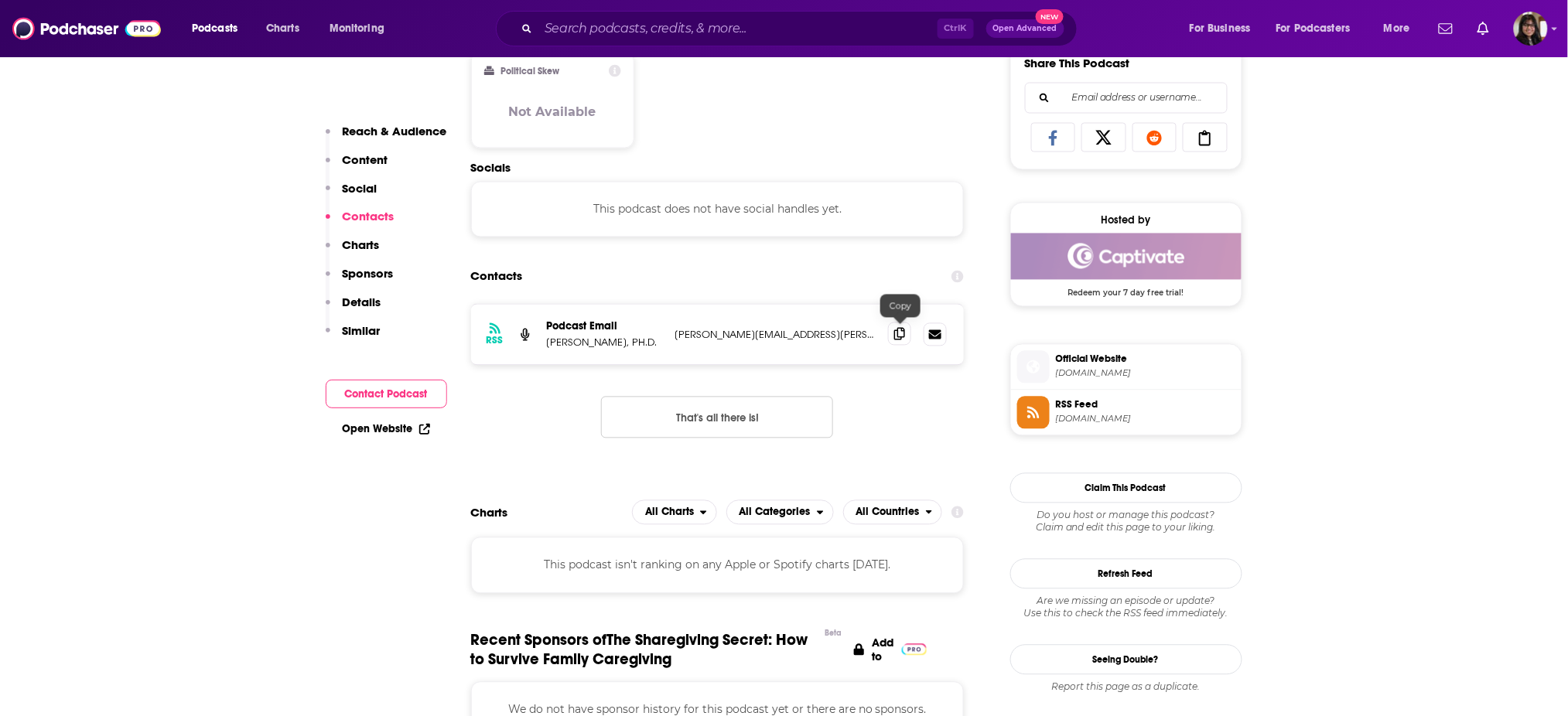
click at [892, 336] on span at bounding box center [899, 333] width 23 height 23
drag, startPoint x: 546, startPoint y: 346, endPoint x: 636, endPoint y: 346, distance: 90.0
click at [636, 346] on p "[PERSON_NAME], PH.D." at bounding box center [605, 343] width 116 height 14
copy p "[PERSON_NAME]"
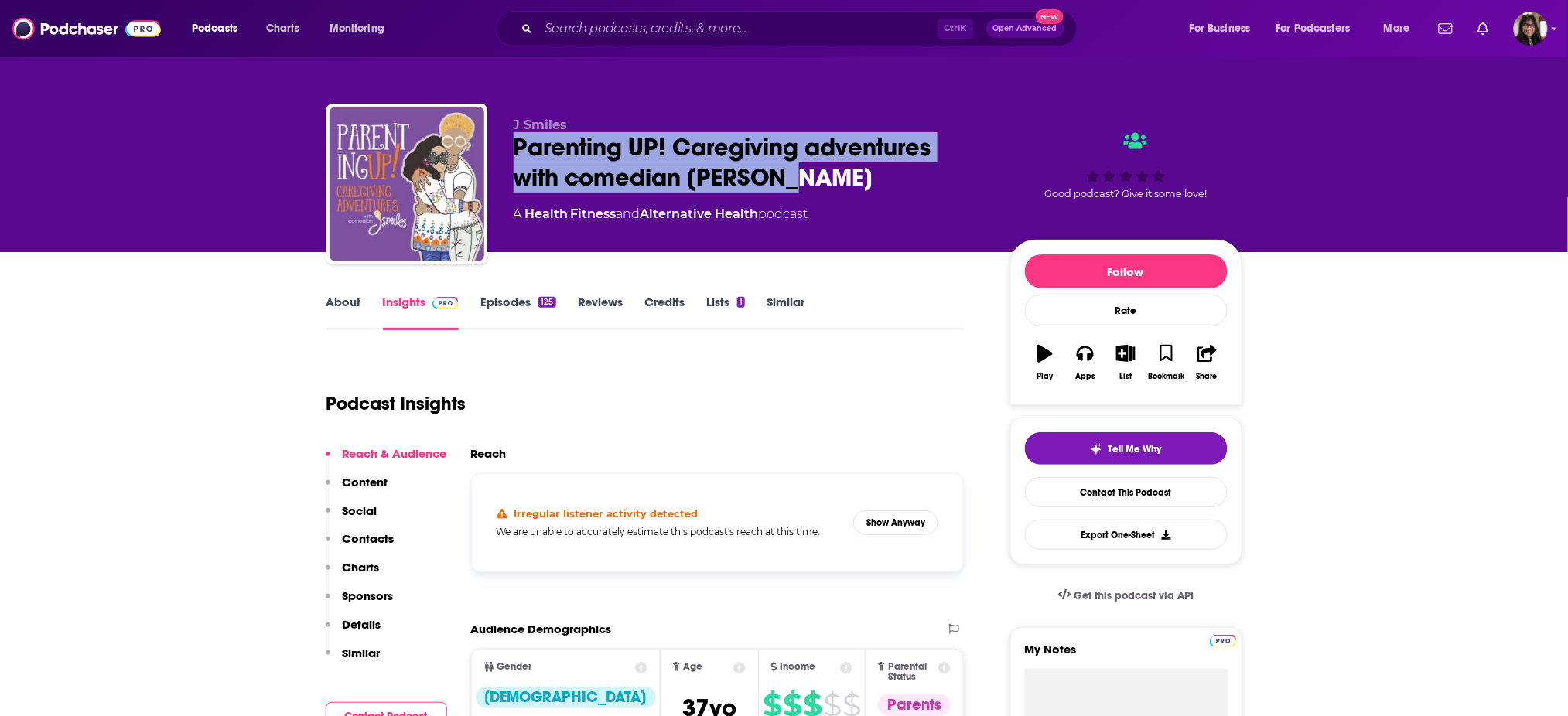
drag, startPoint x: 503, startPoint y: 159, endPoint x: 795, endPoint y: 183, distance: 293.0
click at [795, 183] on div "J Smiles Parenting UP! Caregiving adventures with comedian [PERSON_NAME] A Heal…" at bounding box center [784, 188] width 916 height 167
copy h2 "Parenting UP! Caregiving adventures with comedian [PERSON_NAME]"
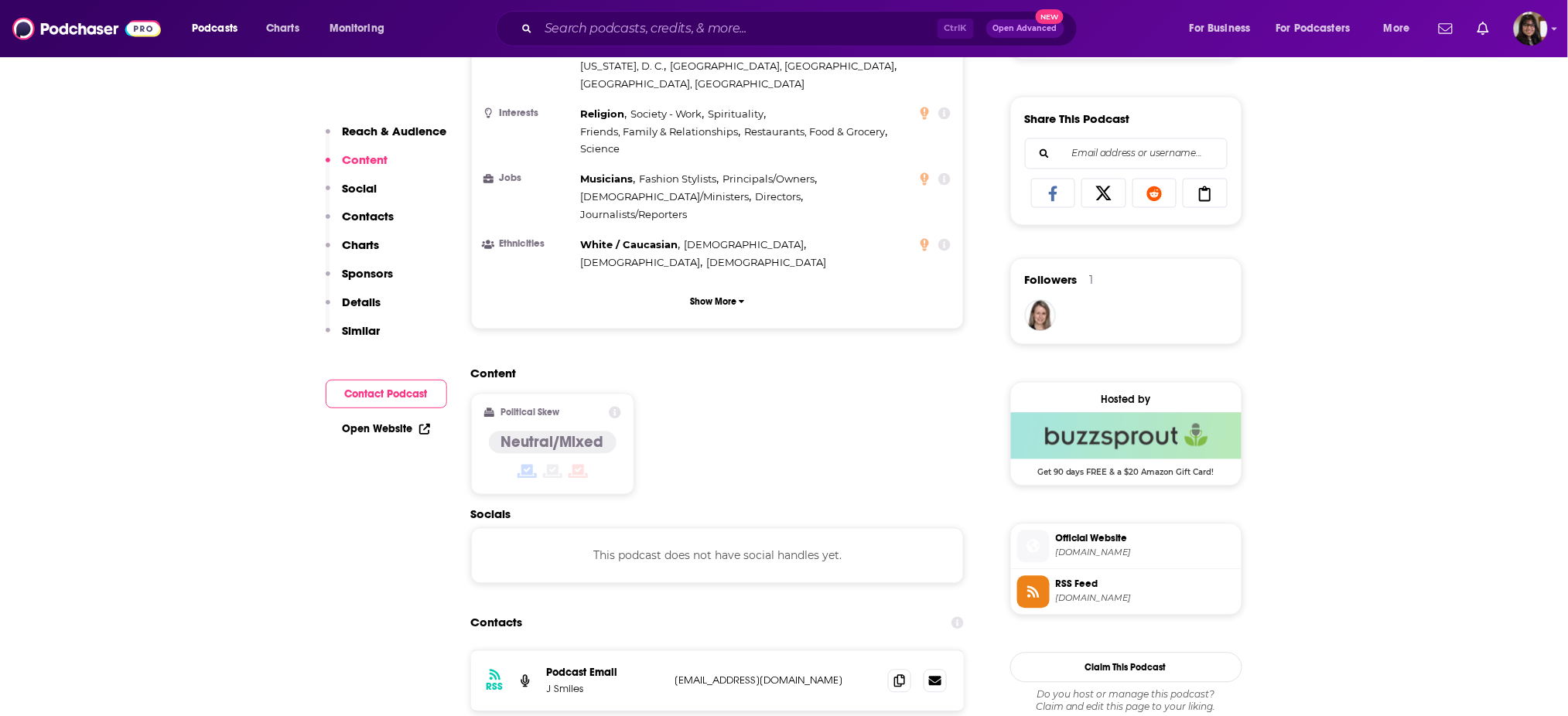
scroll to position [955, 0]
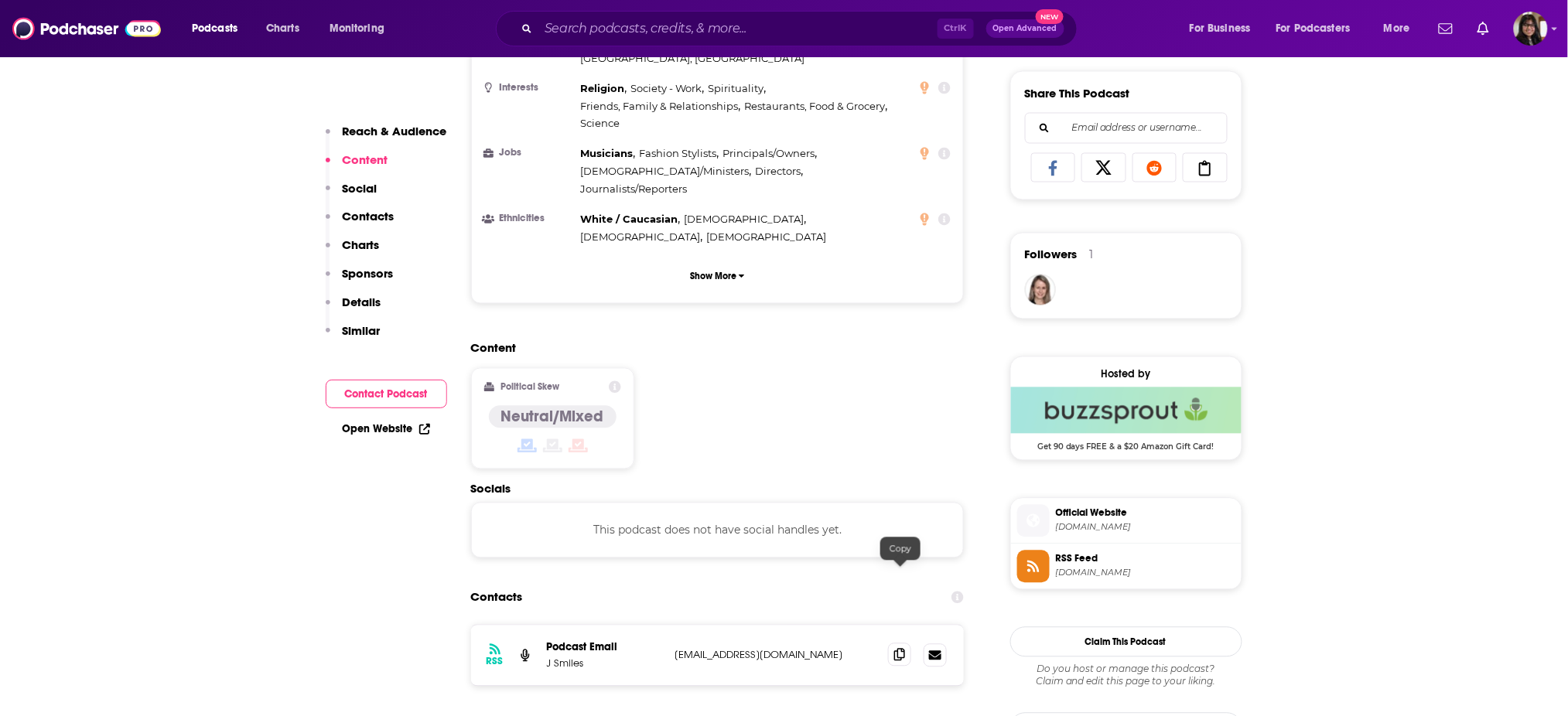
click at [896, 648] on icon at bounding box center [899, 654] width 11 height 13
drag, startPoint x: 540, startPoint y: 589, endPoint x: 617, endPoint y: 582, distance: 77.3
click at [617, 626] on div "RSS Podcast Email J Smiles info@parentingup.com info@parentingup.com" at bounding box center [717, 655] width 493 height 60
copy p "J Smiles"
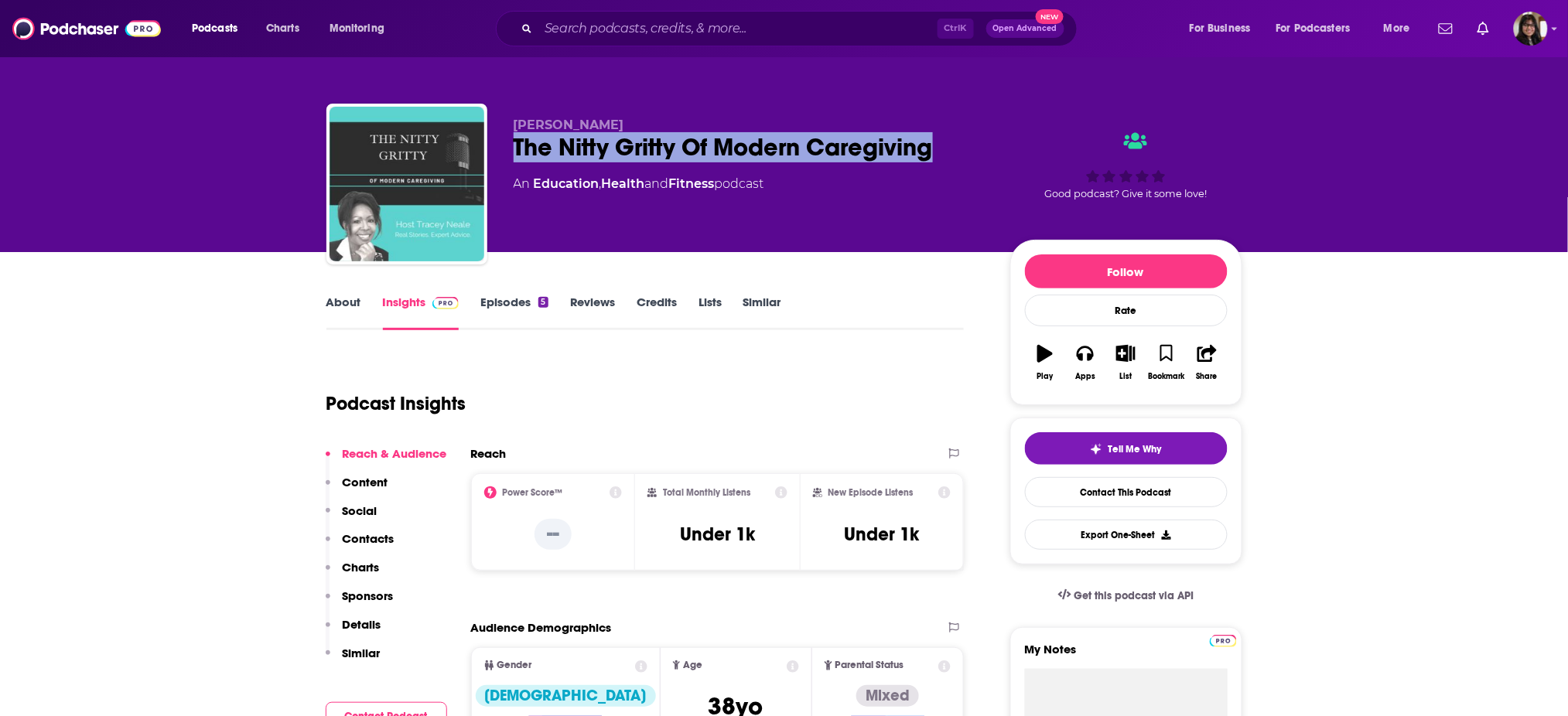
drag, startPoint x: 502, startPoint y: 144, endPoint x: 954, endPoint y: 142, distance: 452.0
click at [954, 142] on div "[PERSON_NAME] The Nitty Gritty Of Modern Caregiving An Education , Health and F…" at bounding box center [784, 188] width 916 height 167
copy h2 "The Nitty Gritty Of Modern Caregiving"
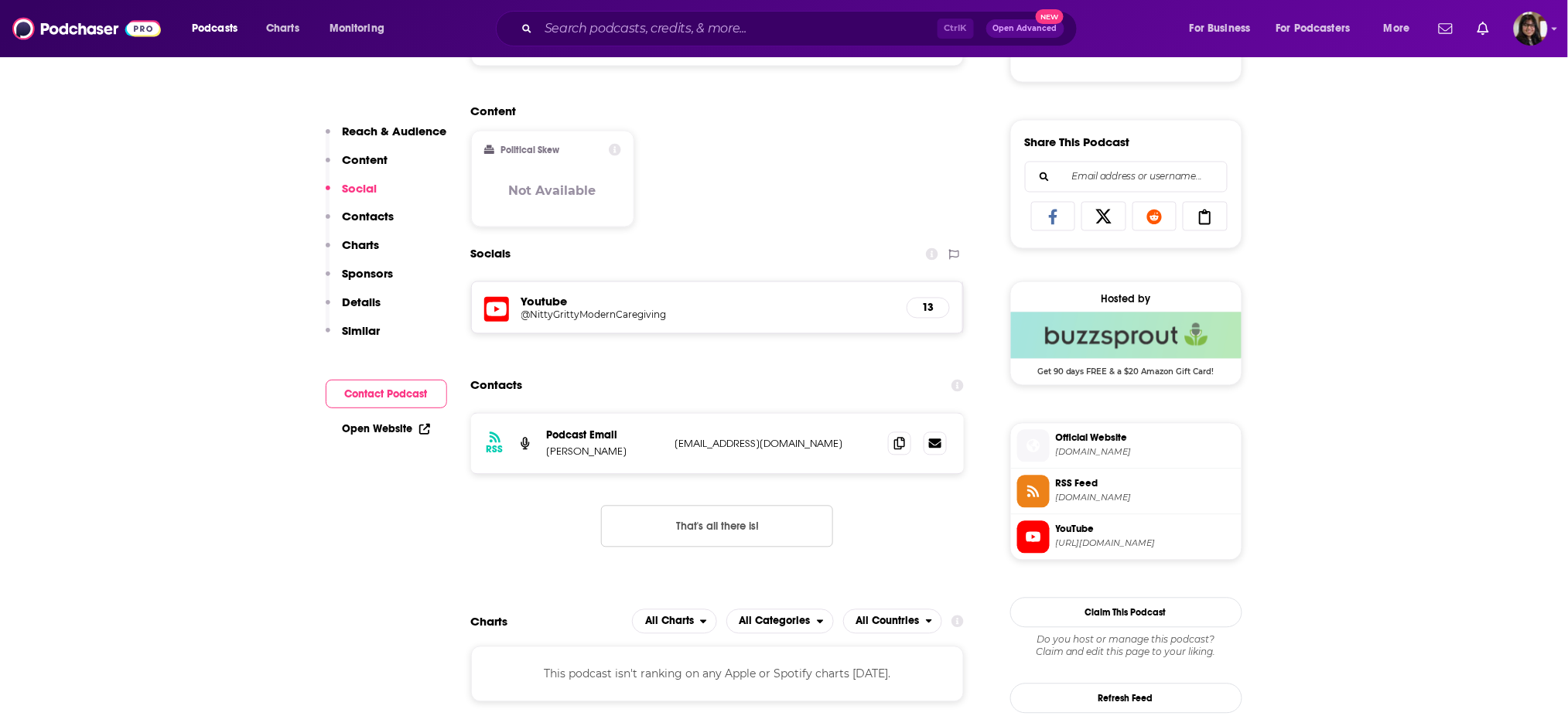
scroll to position [908, 0]
click at [899, 439] on icon at bounding box center [899, 442] width 11 height 13
drag, startPoint x: 628, startPoint y: 443, endPoint x: 539, endPoint y: 453, distance: 89.6
click at [539, 453] on div "RSS Podcast Email Tracey Neale myvoiceyourproject@gmail.com myvoiceyourproject@…" at bounding box center [717, 442] width 493 height 60
copy div "Podcast Email Tracey Neale"
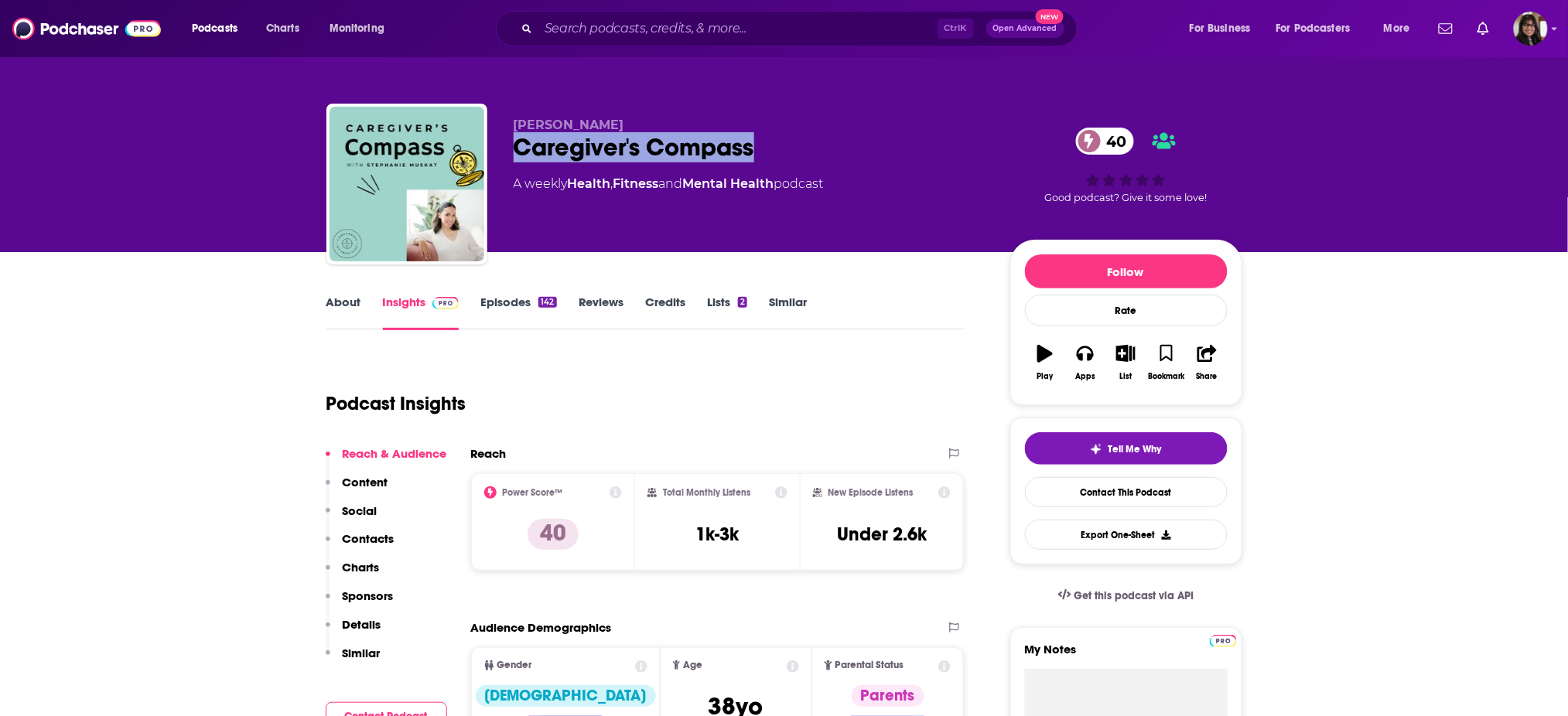
drag, startPoint x: 529, startPoint y: 152, endPoint x: 809, endPoint y: 167, distance: 280.4
click at [809, 167] on div "[PERSON_NAME] Caregiver's Compass 40 A weekly Health , Fitness and Mental Healt…" at bounding box center [749, 179] width 472 height 123
copy h2 "Caregiver's Compass"
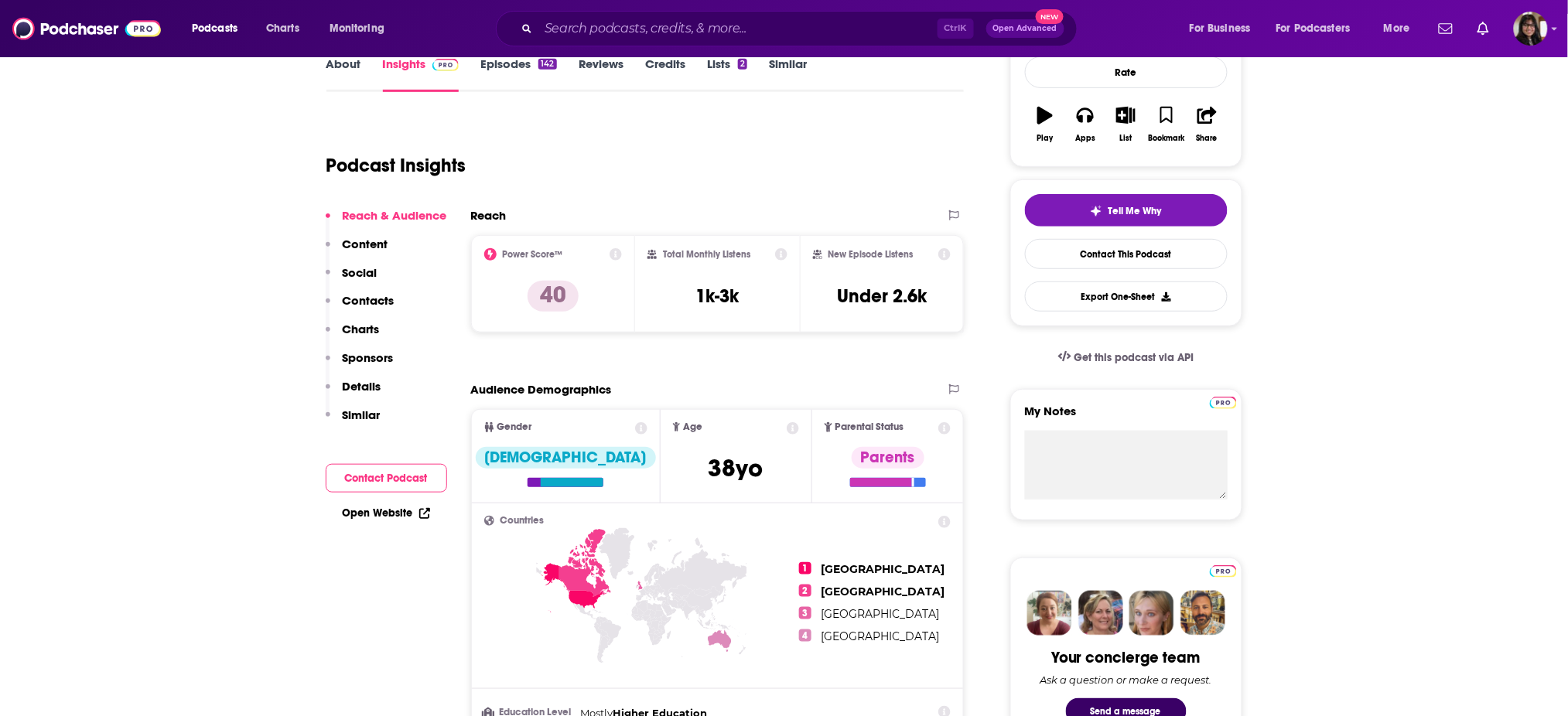
scroll to position [239, 0]
click at [719, 296] on h3 "1k-3k" at bounding box center [716, 295] width 43 height 23
drag, startPoint x: 703, startPoint y: 294, endPoint x: 764, endPoint y: 294, distance: 61.0
click at [764, 294] on div "Total Monthly Listens 1k-3k" at bounding box center [717, 283] width 140 height 71
copy h3 "1k-3k"
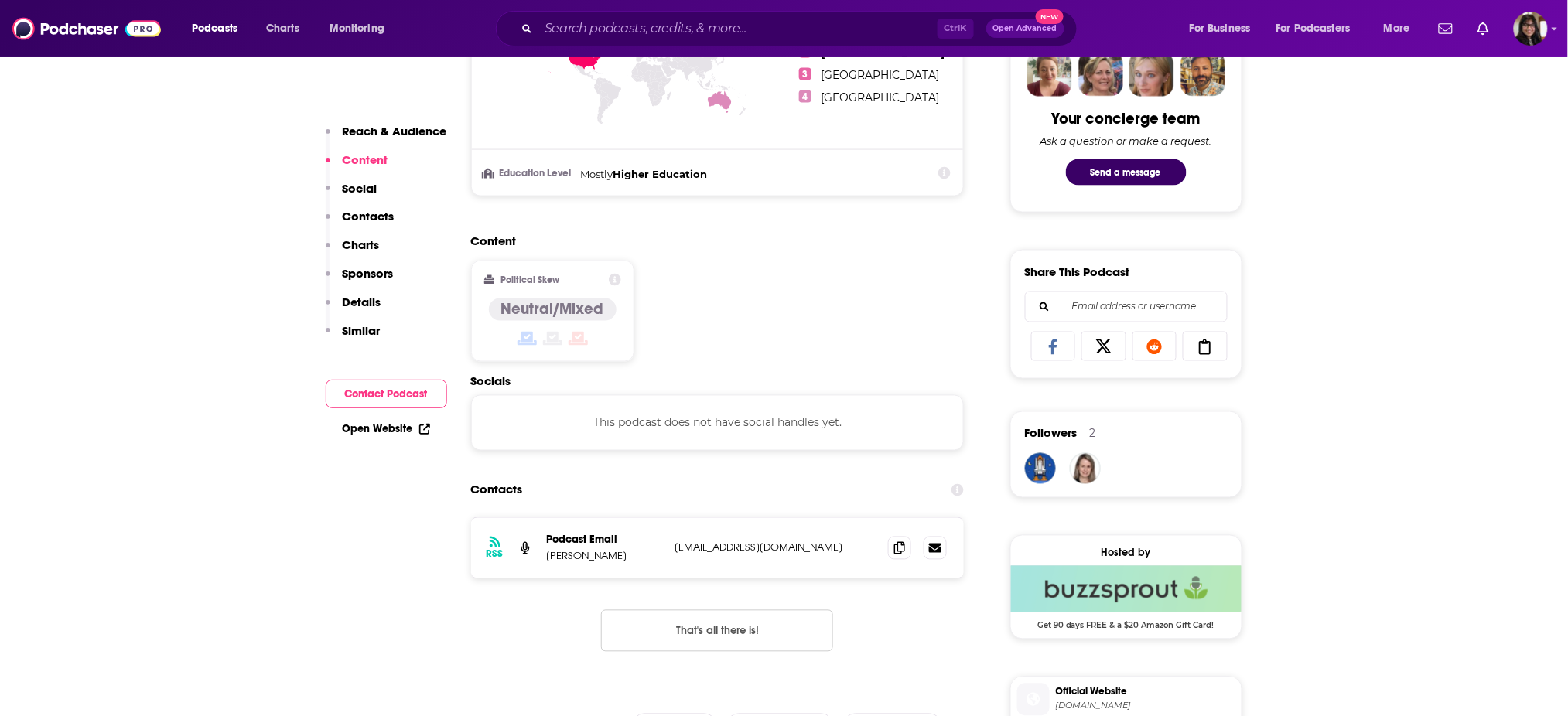
scroll to position [1045, 0]
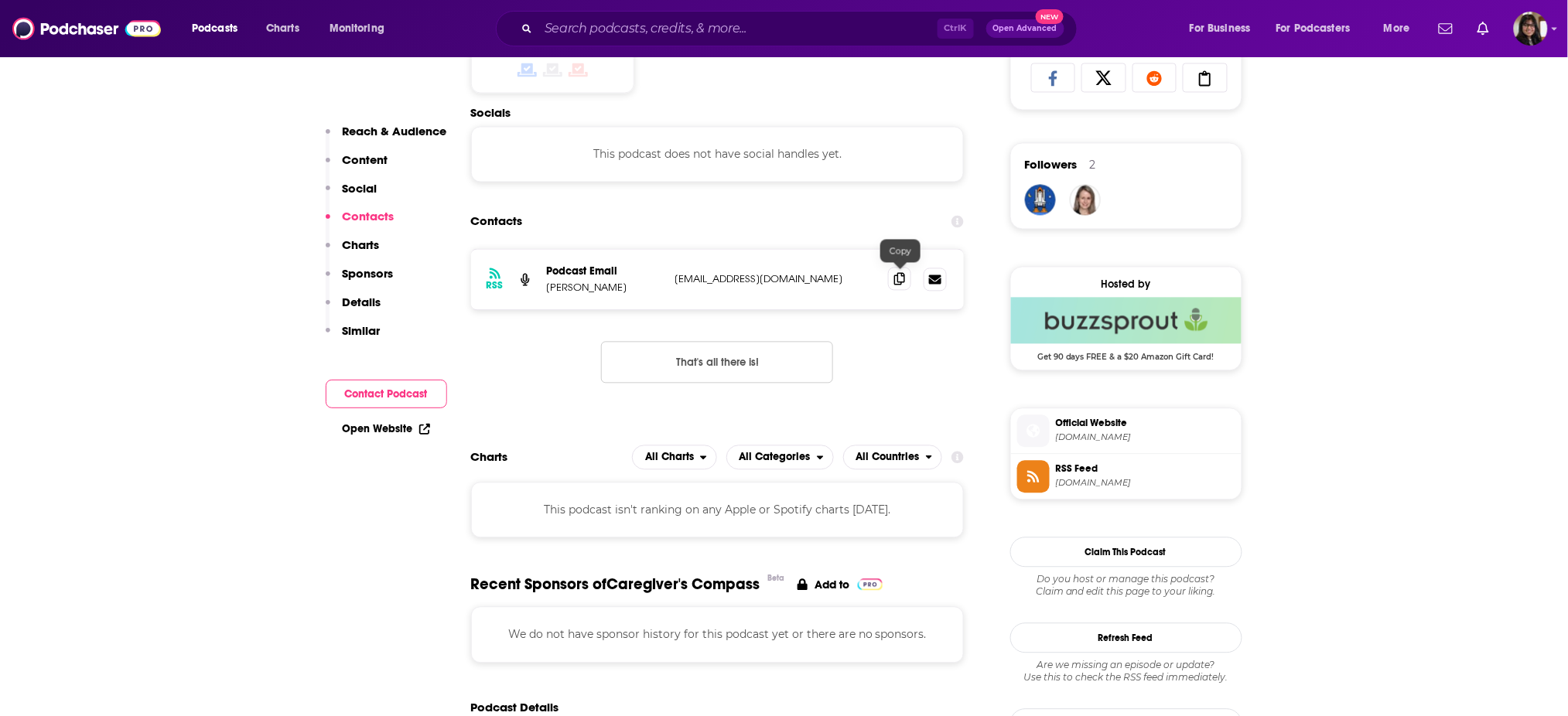
click at [892, 274] on span at bounding box center [899, 278] width 23 height 23
drag, startPoint x: 541, startPoint y: 292, endPoint x: 642, endPoint y: 291, distance: 101.0
click at [642, 291] on div "RSS Podcast Email Stephanie Muskat info@compassionincaregiving.com info@compass…" at bounding box center [717, 279] width 493 height 60
copy p "Stephanie Muskat"
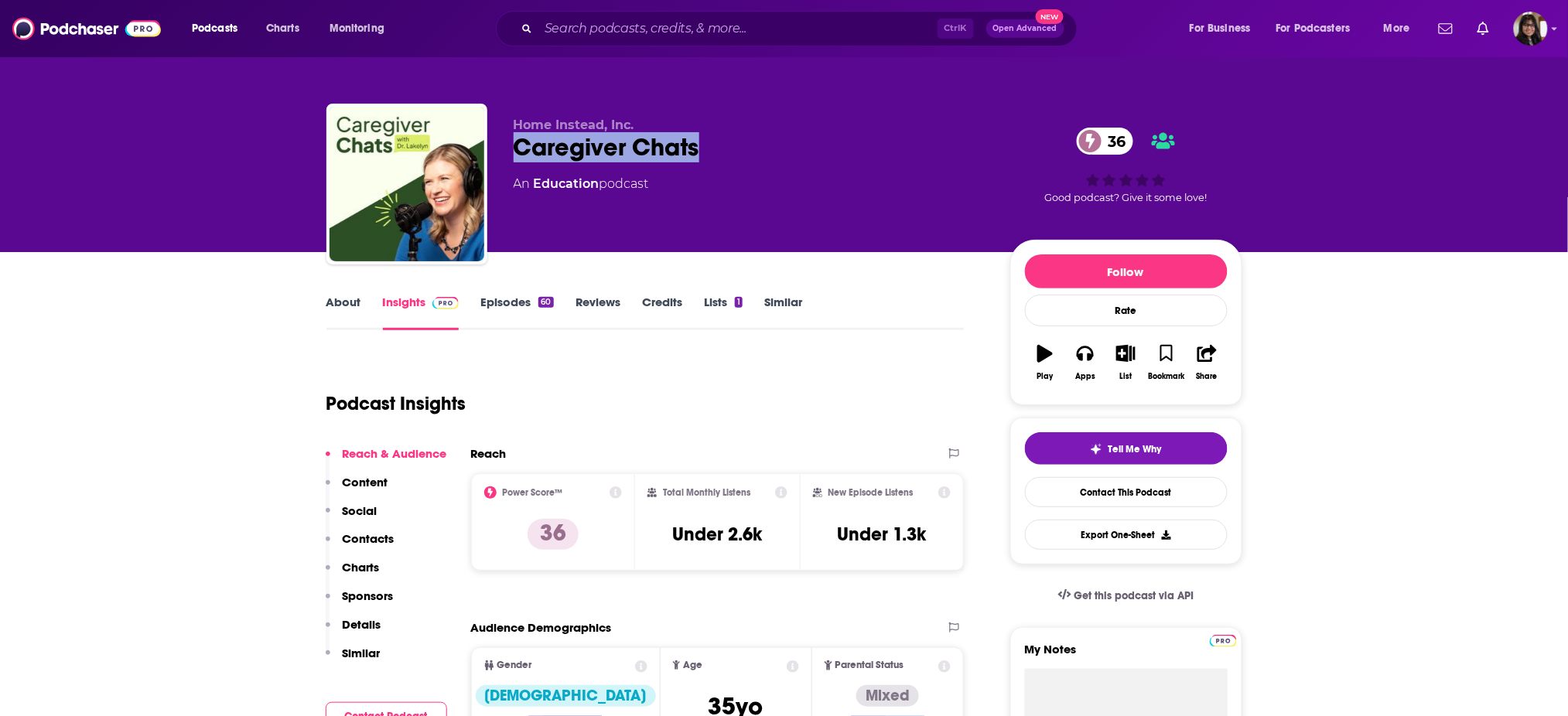
drag, startPoint x: 505, startPoint y: 152, endPoint x: 727, endPoint y: 147, distance: 222.1
click at [727, 147] on div "Home Instead, Inc. Caregiver Chats 36 An Education podcast 36 Good podcast? Giv…" at bounding box center [784, 188] width 916 height 167
copy h2 "Caregiver Chats"
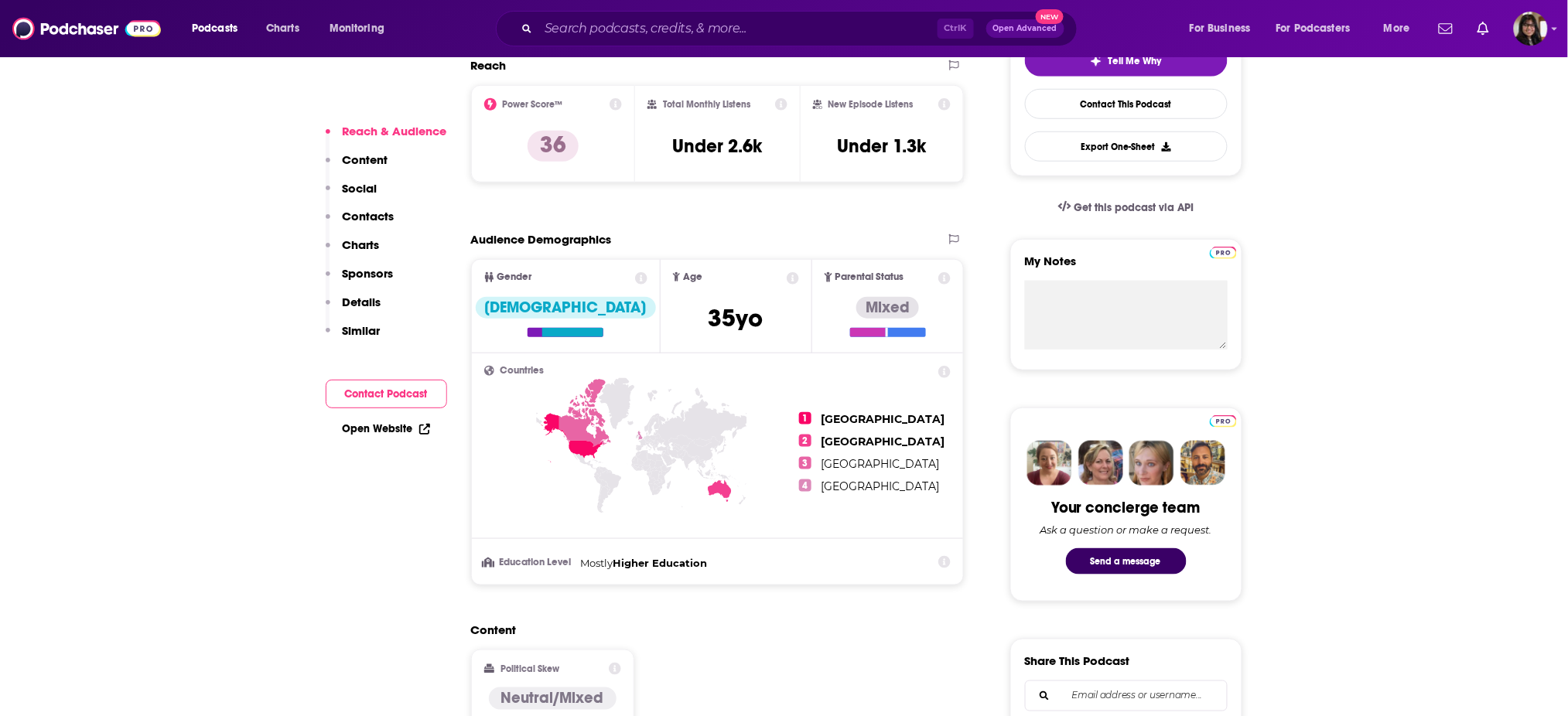
scroll to position [394, 0]
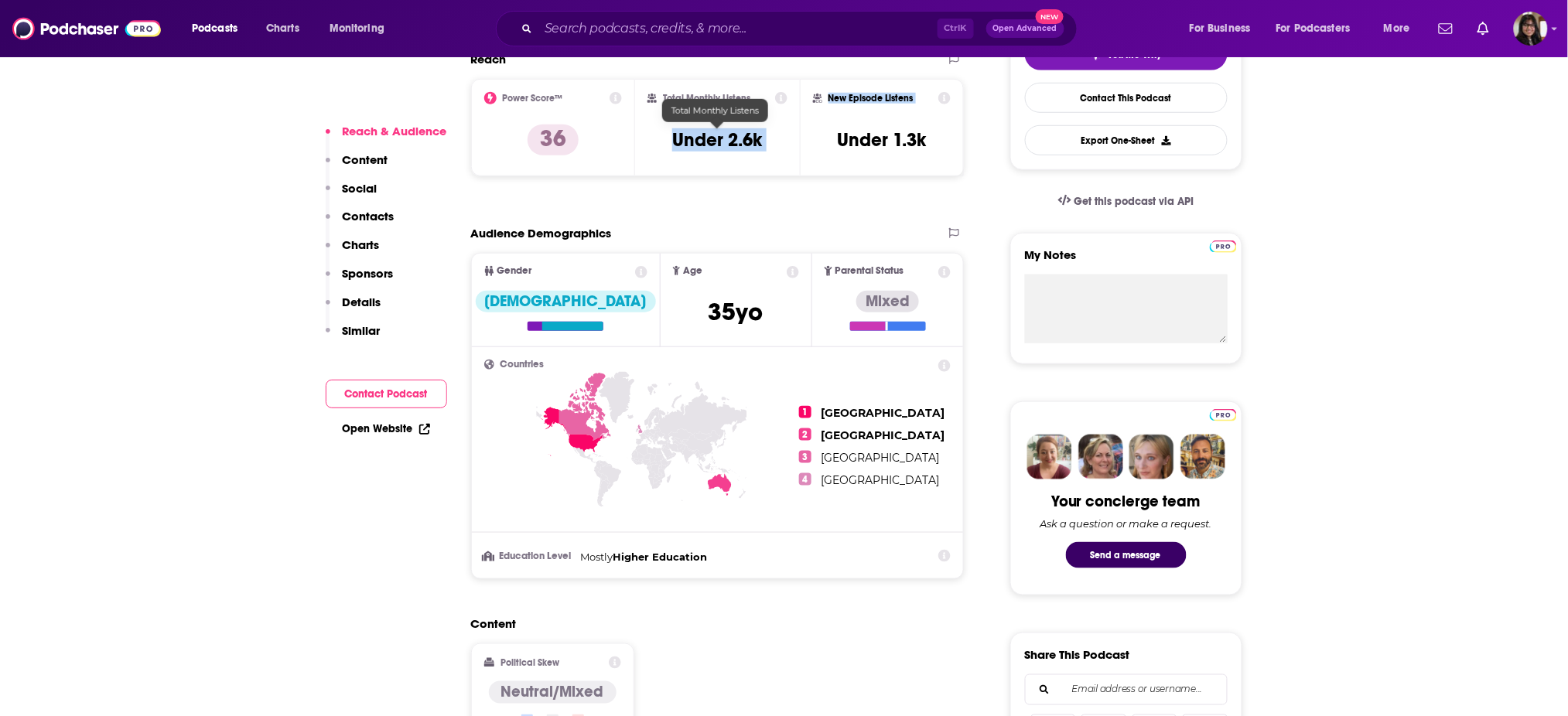
drag, startPoint x: 673, startPoint y: 147, endPoint x: 829, endPoint y: 145, distance: 156.0
click at [829, 145] on div "Power Score™ 36 Total Monthly Listens Under 2.6k New Episode Listens Under 1.3k" at bounding box center [717, 127] width 493 height 97
click at [767, 130] on div "Total Monthly Listens Under 2.6k" at bounding box center [717, 128] width 140 height 71
drag, startPoint x: 767, startPoint y: 130, endPoint x: 671, endPoint y: 148, distance: 97.7
click at [671, 148] on div "Total Monthly Listens Under 2.6k" at bounding box center [717, 128] width 140 height 71
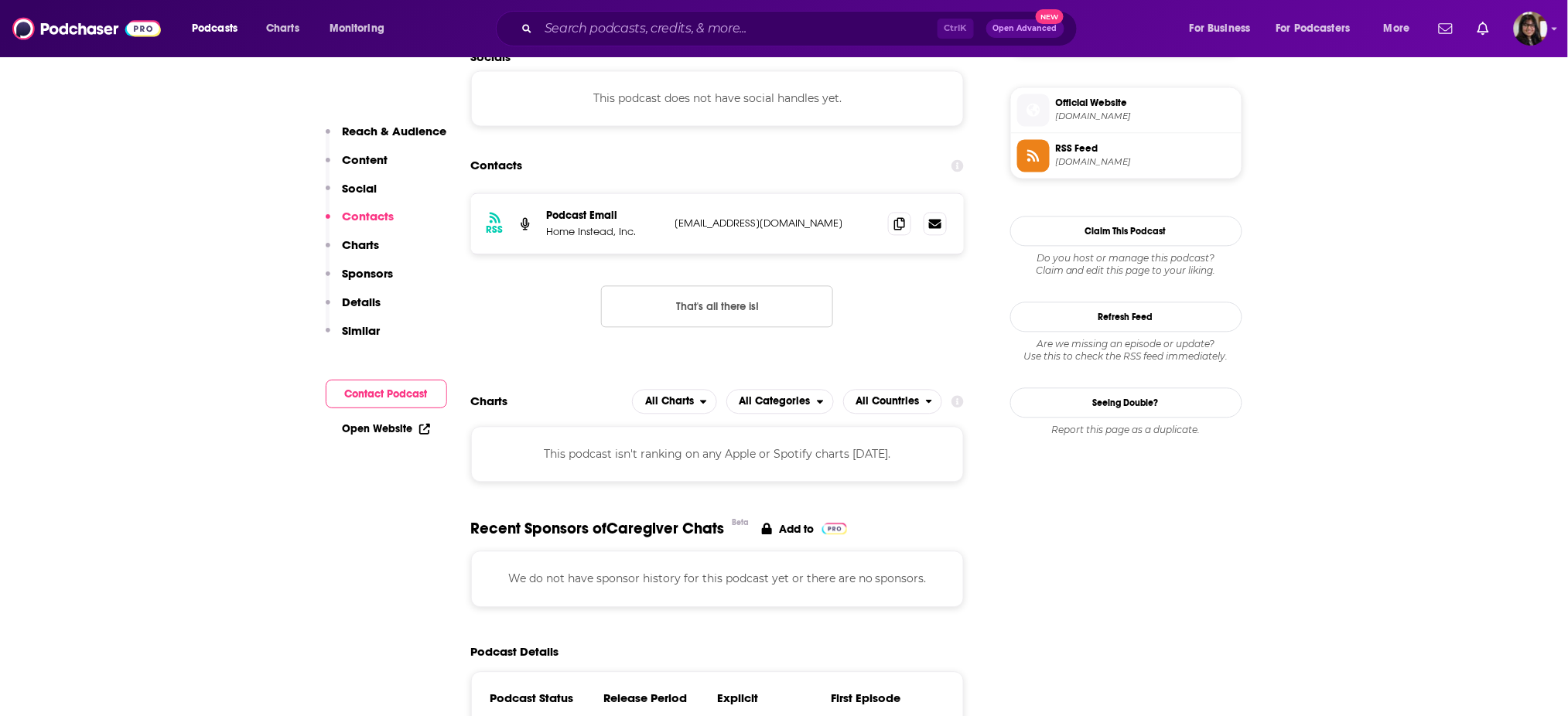
scroll to position [1108, 0]
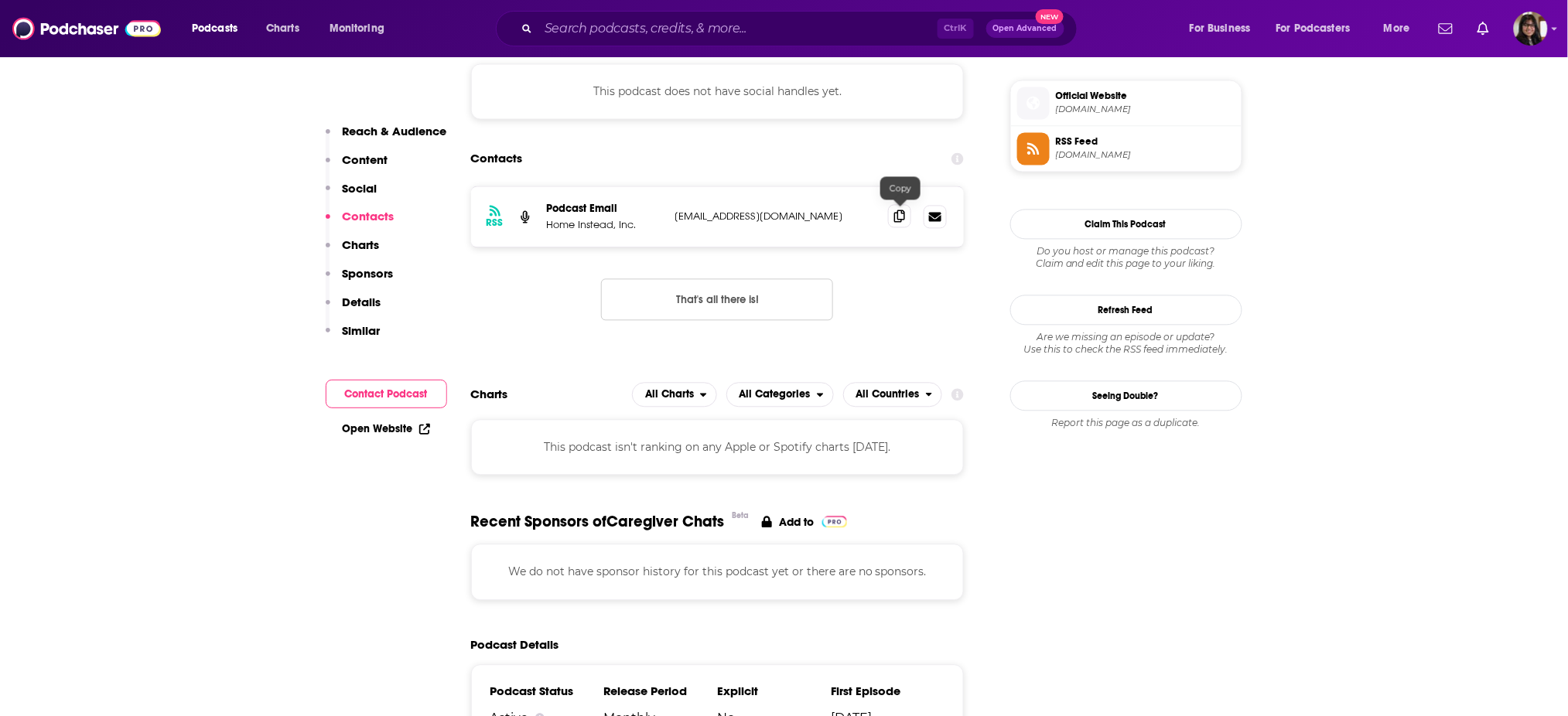
click at [893, 218] on span at bounding box center [899, 215] width 23 height 23
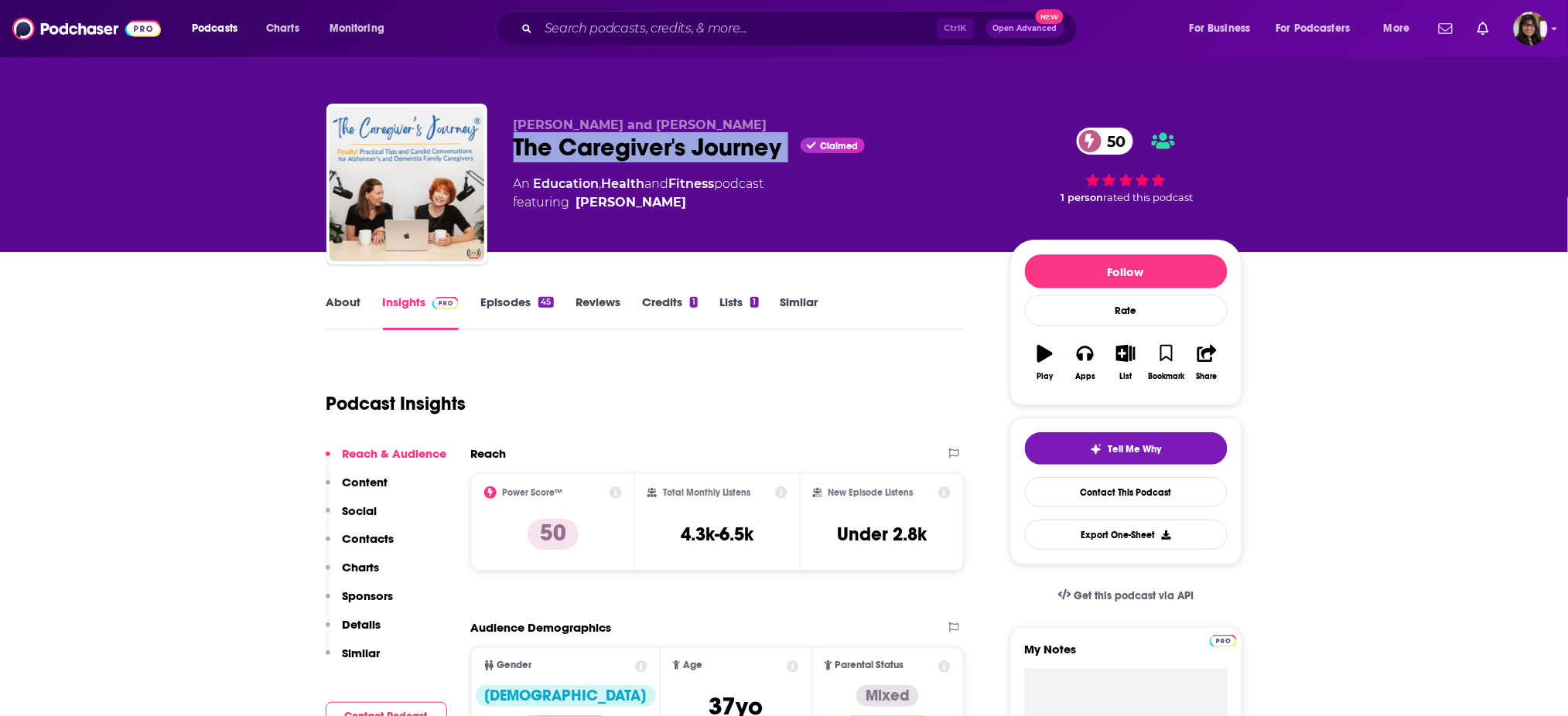
drag, startPoint x: 502, startPoint y: 166, endPoint x: 791, endPoint y: 161, distance: 289.0
click at [791, 161] on div "Sue Ryan and Nancy Treaster The Caregiver's Journey Claimed 50 An Education , H…" at bounding box center [784, 188] width 916 height 167
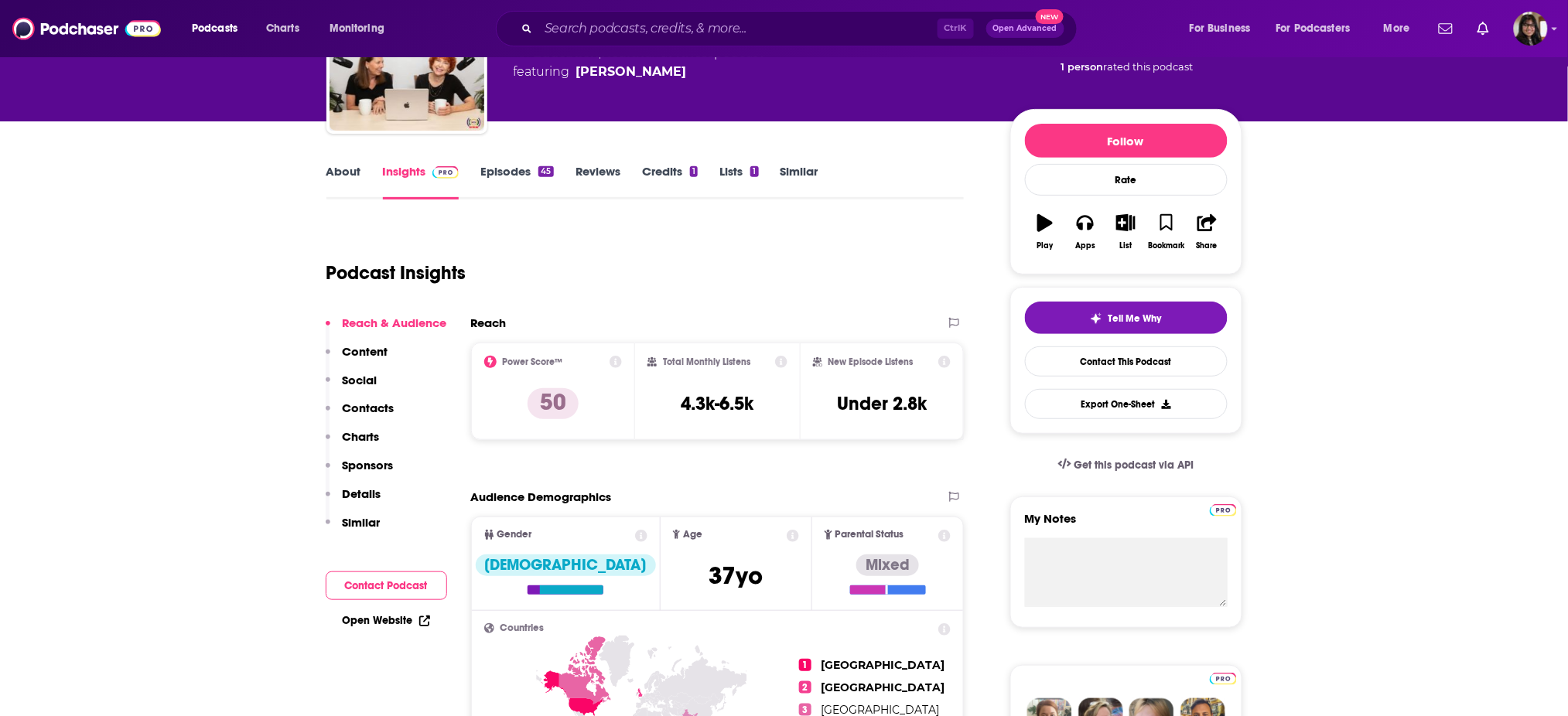
scroll to position [181, 0]
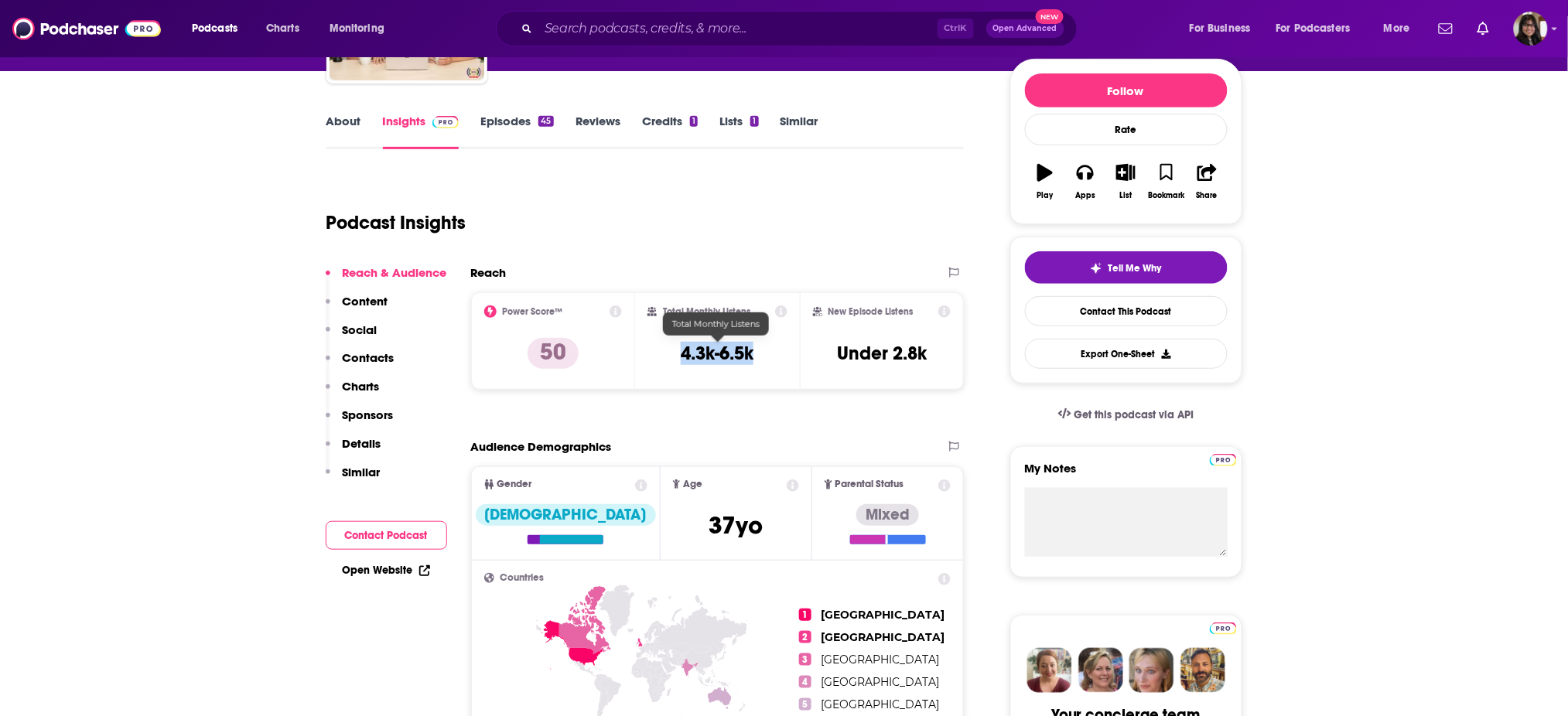
drag, startPoint x: 672, startPoint y: 347, endPoint x: 781, endPoint y: 357, distance: 109.5
click at [781, 357] on div "Total Monthly Listens 4.3k-6.5k" at bounding box center [717, 341] width 140 height 71
copy h3 "4.3k-6.5k"
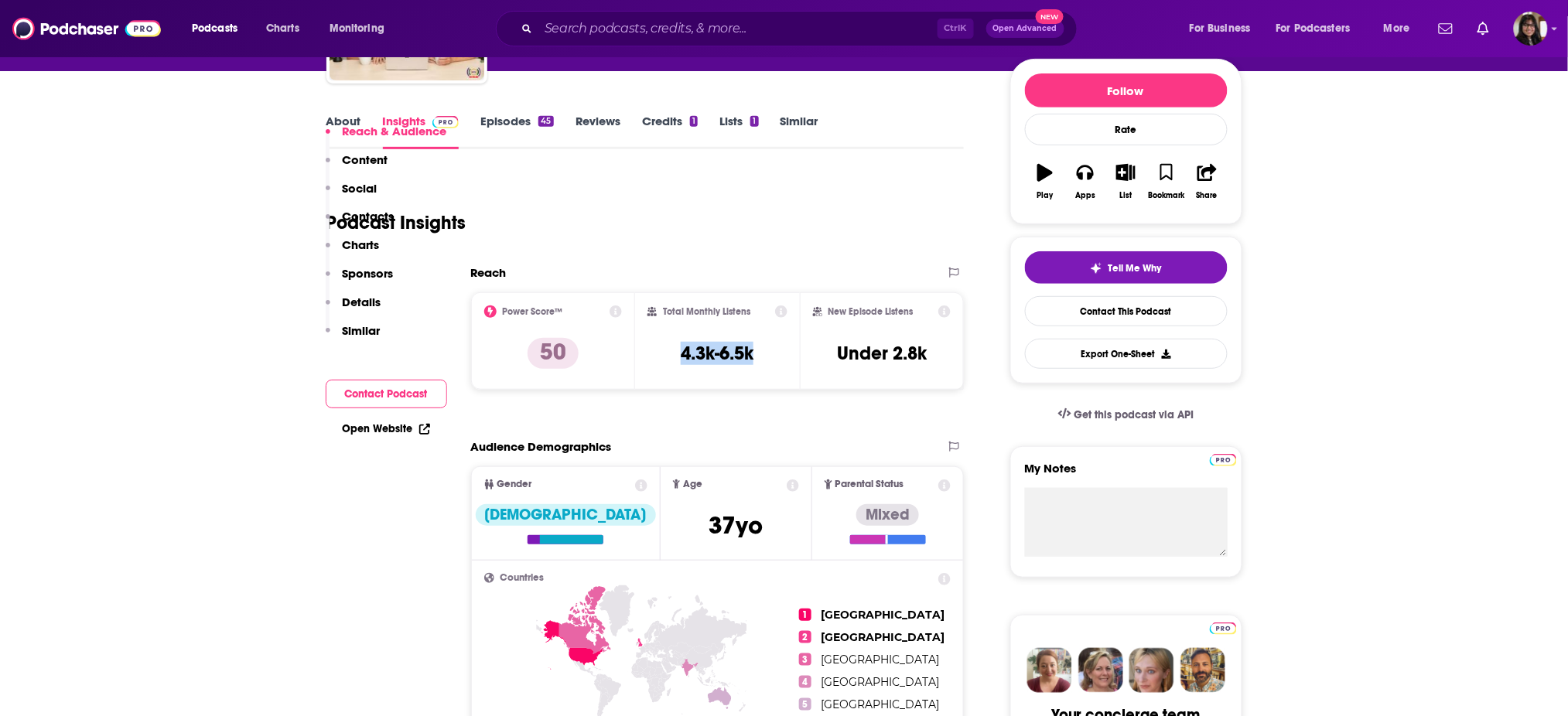
scroll to position [800, 0]
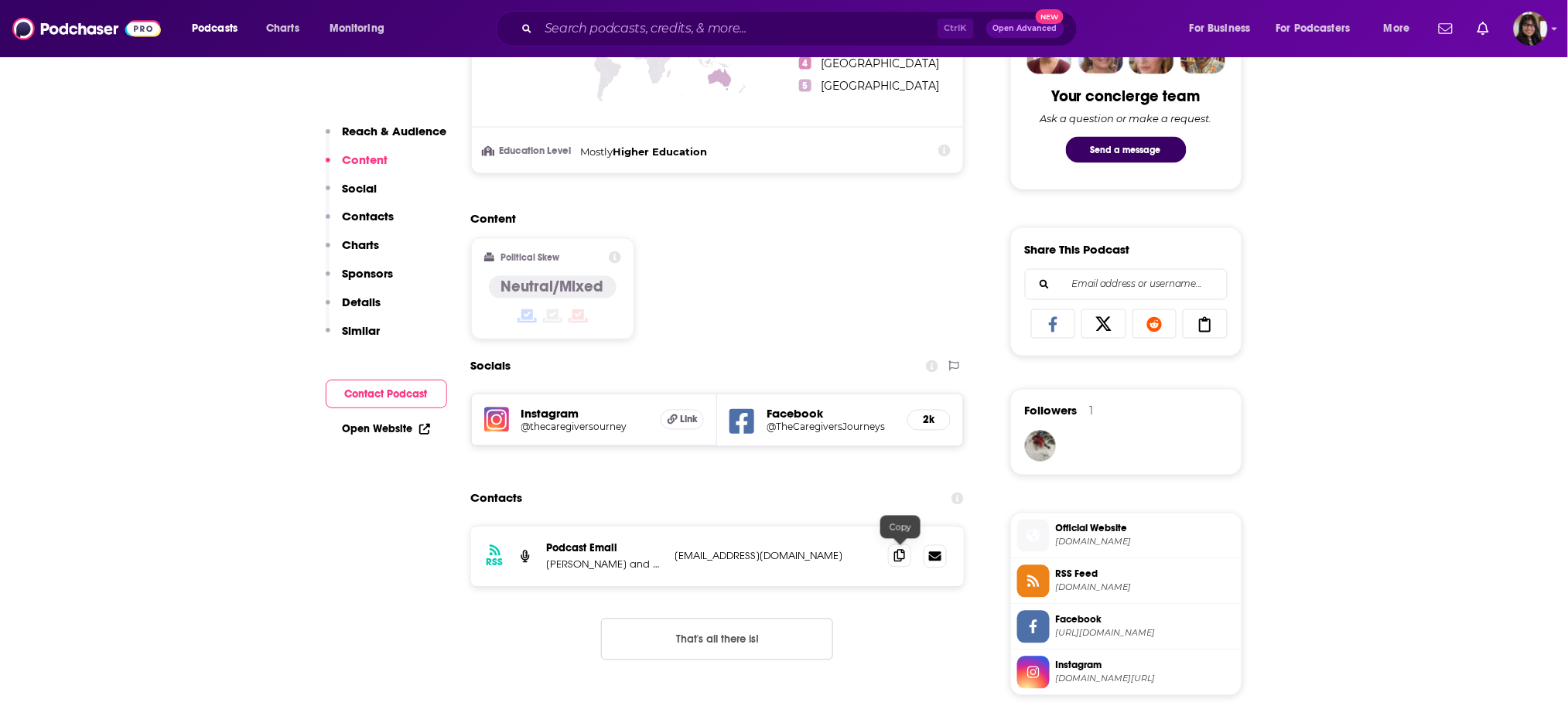
click at [898, 546] on span at bounding box center [899, 555] width 23 height 23
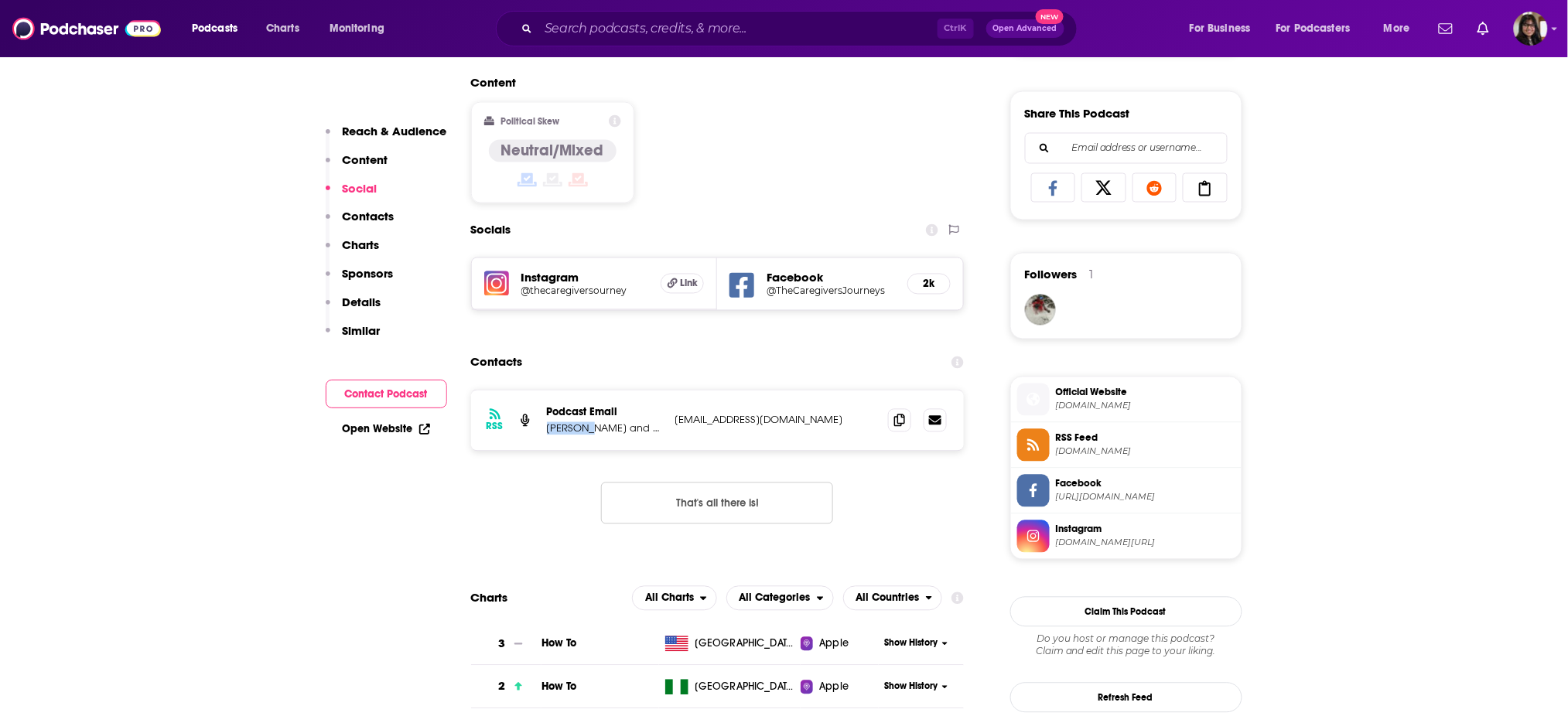
drag, startPoint x: 547, startPoint y: 433, endPoint x: 588, endPoint y: 435, distance: 41.0
click at [588, 435] on div "RSS Podcast Email Sue Ryan and Nancy Treaster sue@thecaregiversjourney.com sue@…" at bounding box center [717, 420] width 493 height 60
copy p "Sue Ryan"
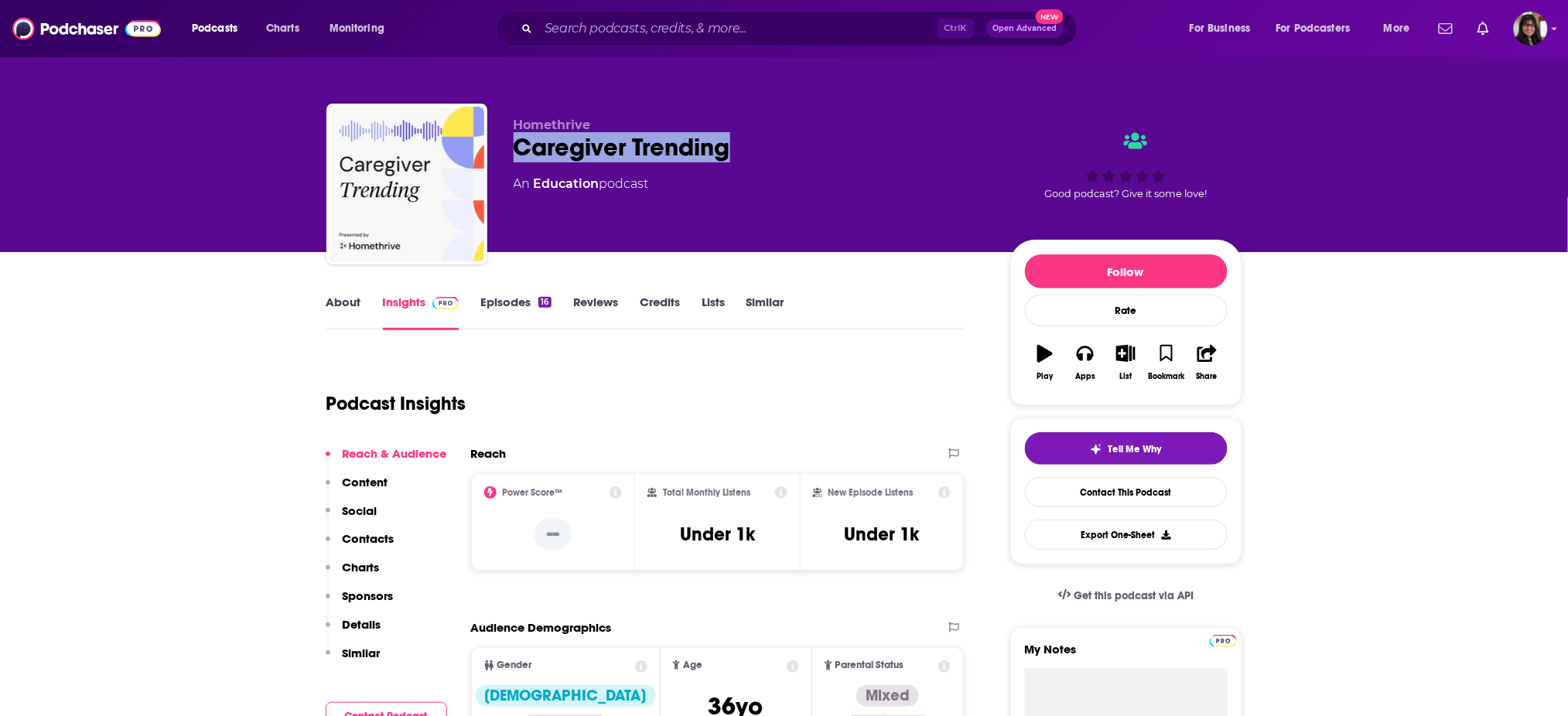
drag, startPoint x: 515, startPoint y: 140, endPoint x: 733, endPoint y: 157, distance: 218.7
click at [733, 157] on div "Caregiver Trending" at bounding box center [749, 147] width 472 height 30
copy h2 "Caregiver Trending"
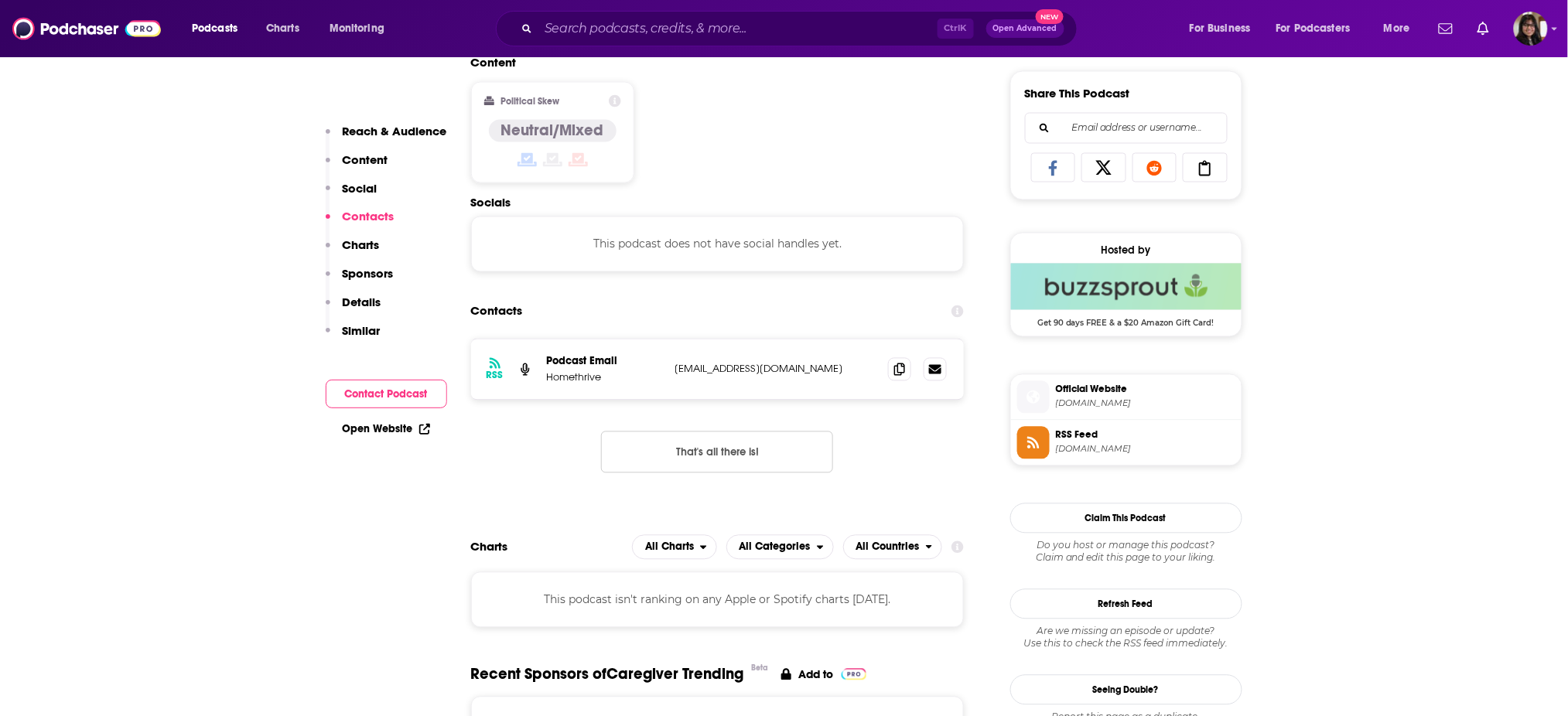
scroll to position [960, 0]
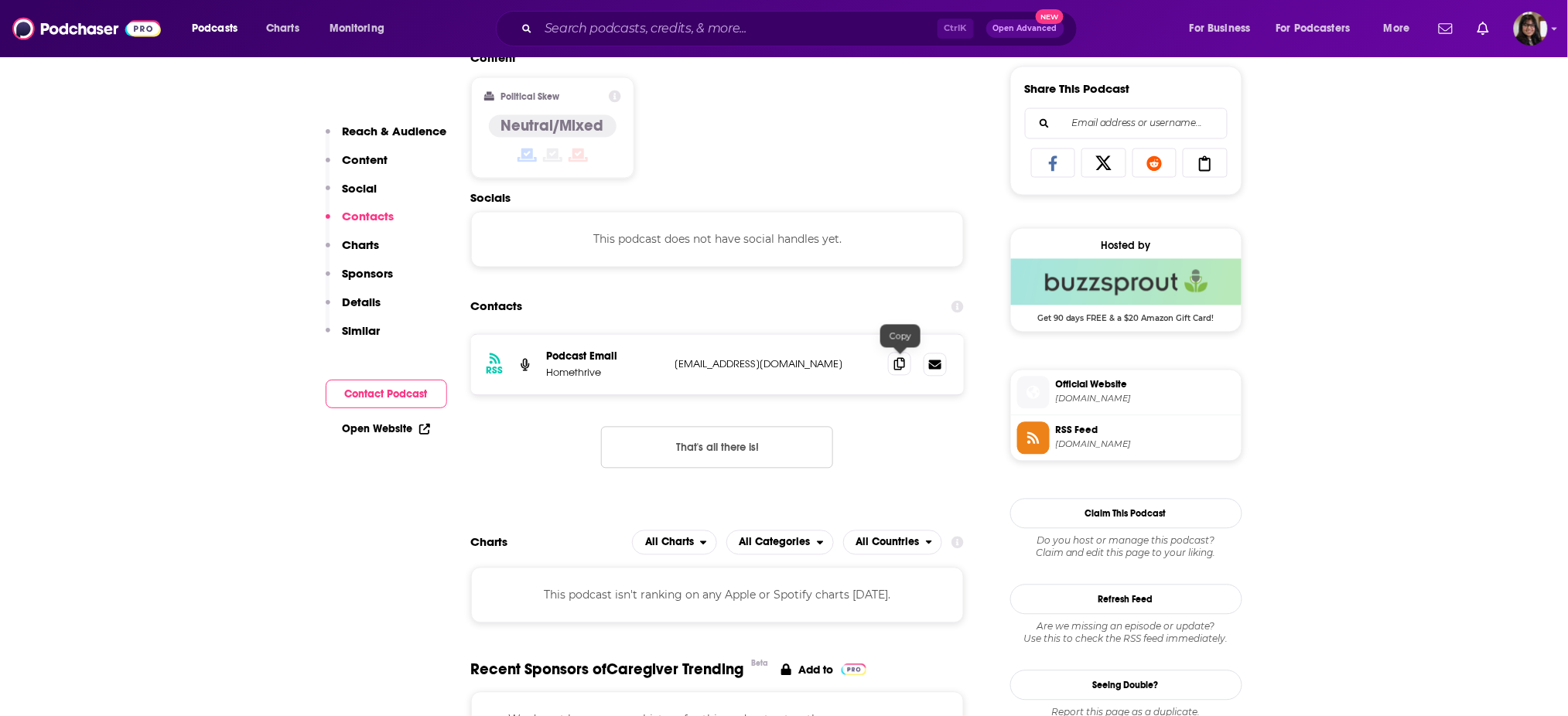
click at [901, 363] on icon at bounding box center [899, 363] width 11 height 13
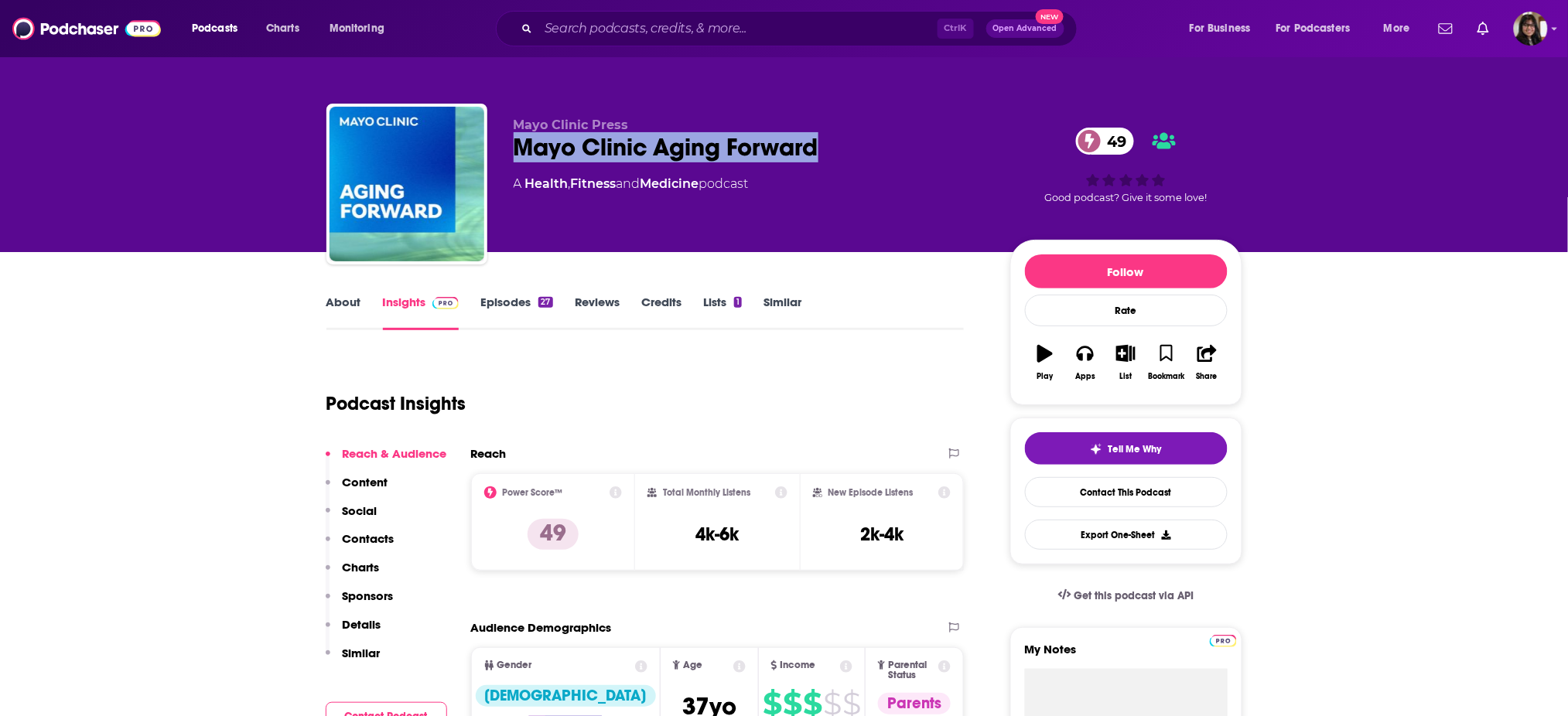
drag, startPoint x: 507, startPoint y: 149, endPoint x: 874, endPoint y: 151, distance: 367.0
click at [874, 151] on div "Mayo Clinic Press Mayo Clinic Aging Forward 49 A Health , Fitness and Medicine …" at bounding box center [784, 188] width 916 height 167
copy h2 "Mayo Clinic Aging Forward"
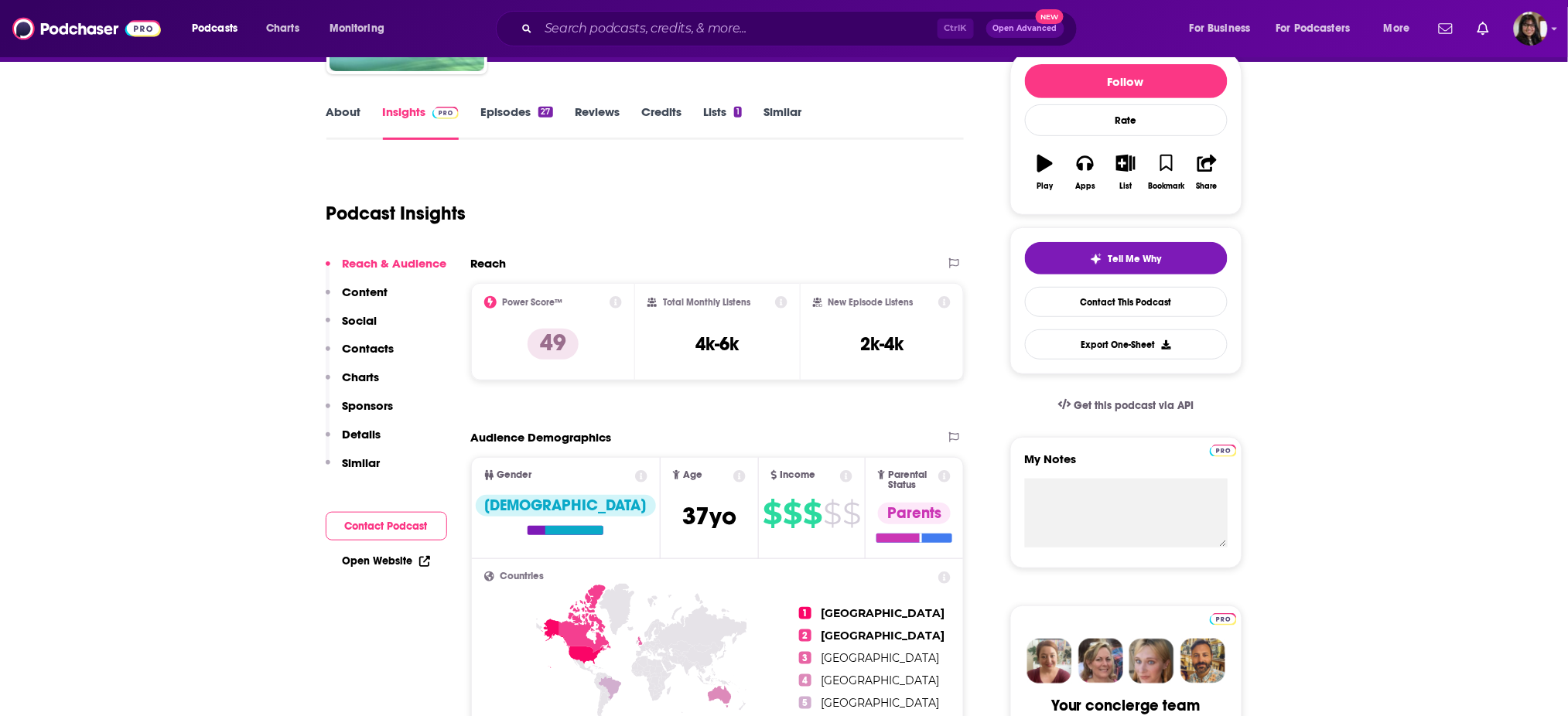
scroll to position [192, 0]
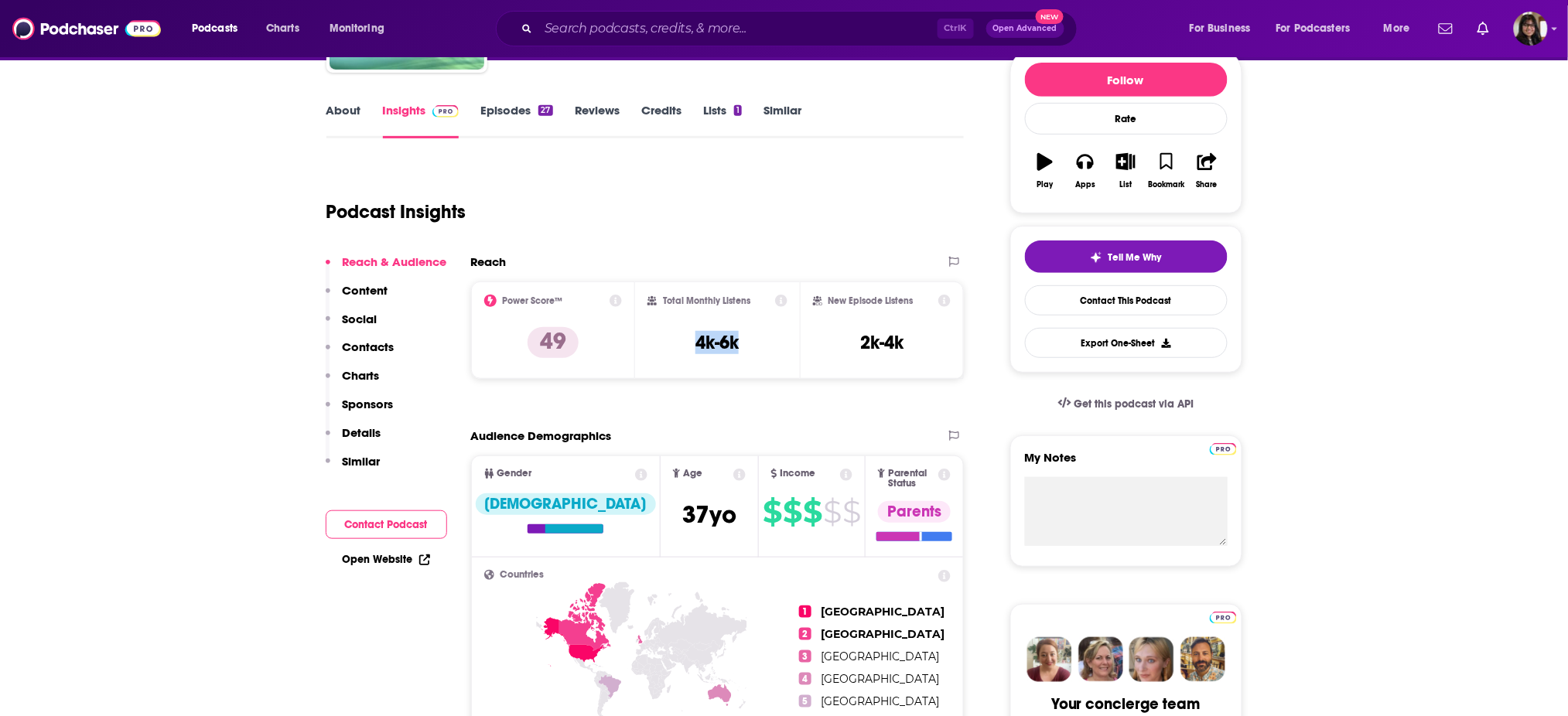
drag, startPoint x: 757, startPoint y: 351, endPoint x: 678, endPoint y: 351, distance: 79.0
click at [678, 351] on div "Total Monthly Listens 4k-6k" at bounding box center [717, 330] width 140 height 71
copy h3 "4k-6k"
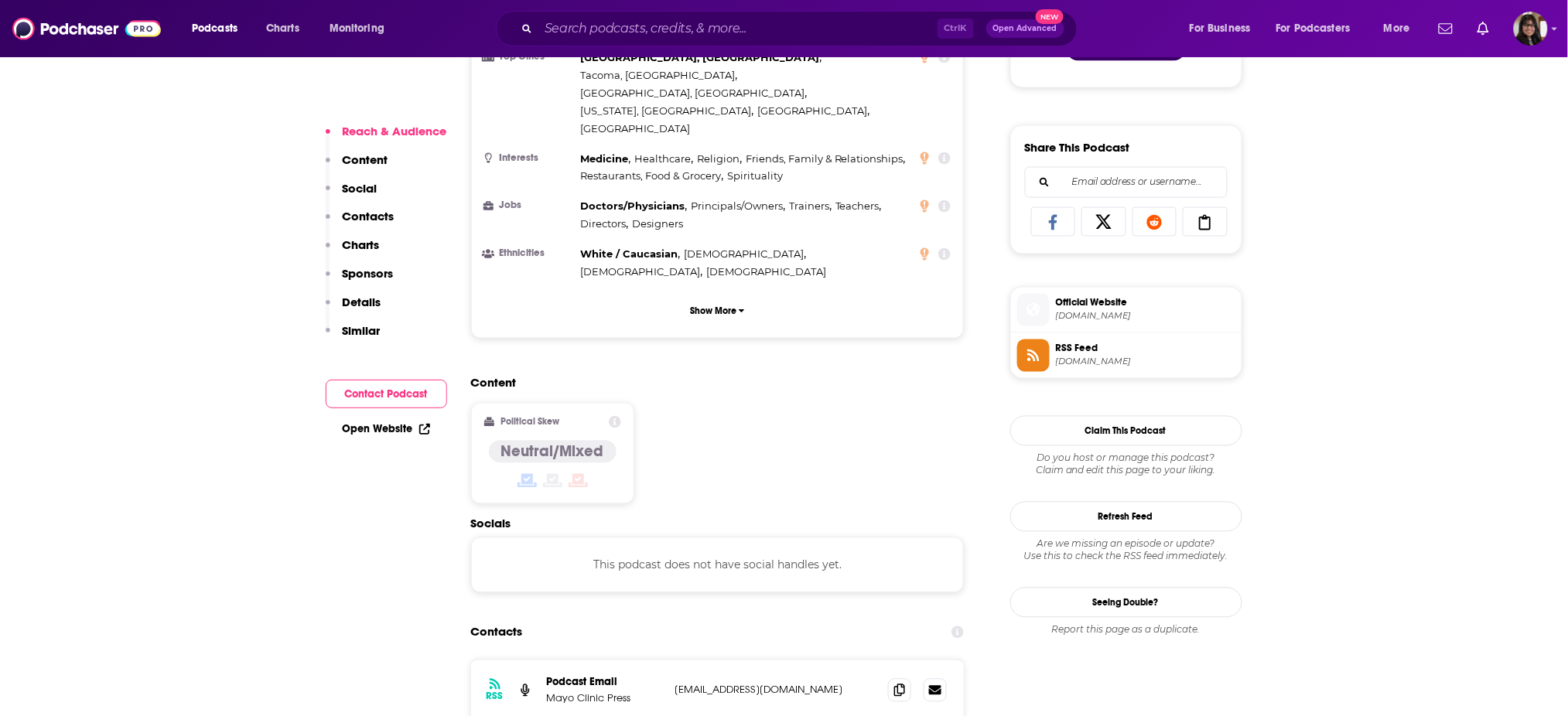
scroll to position [1179, 0]
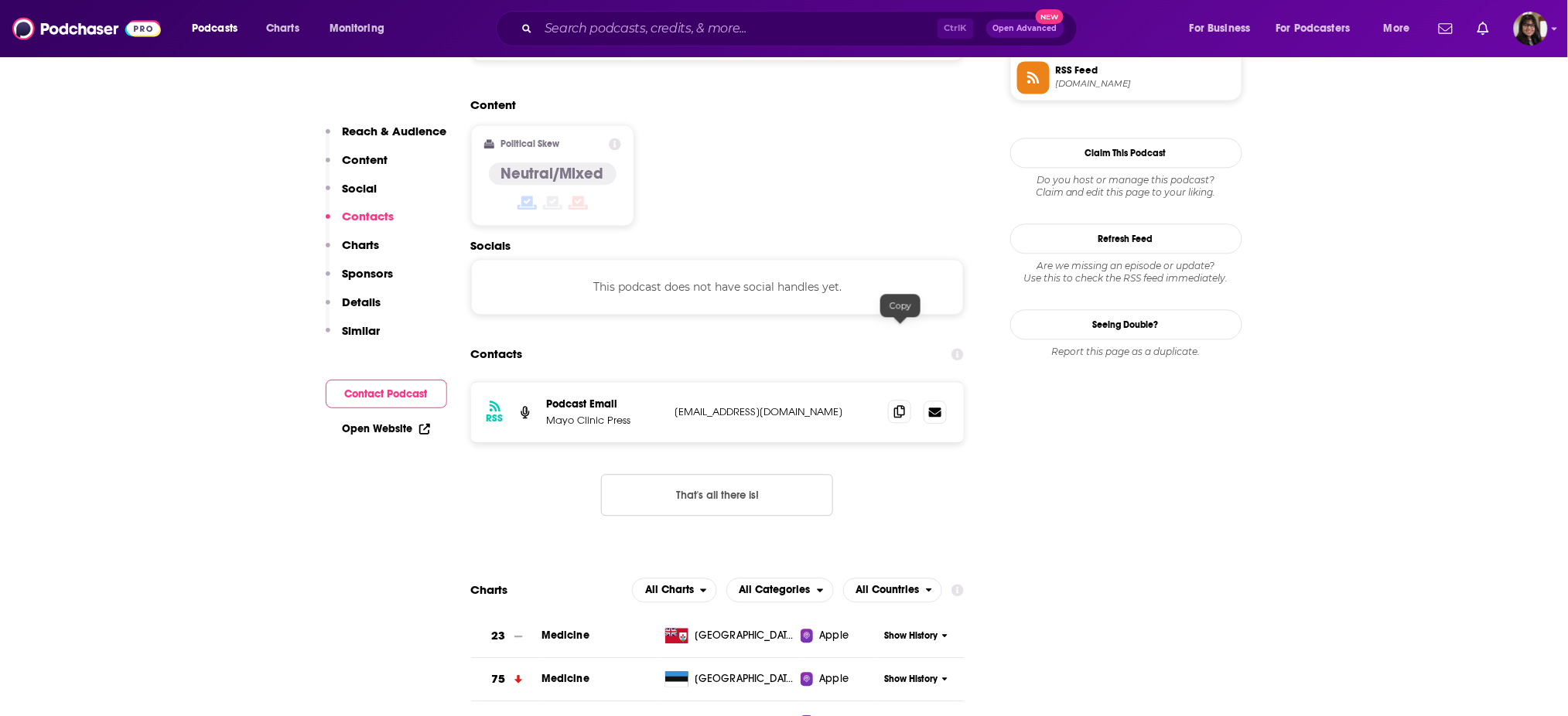
click at [896, 405] on icon at bounding box center [899, 411] width 11 height 13
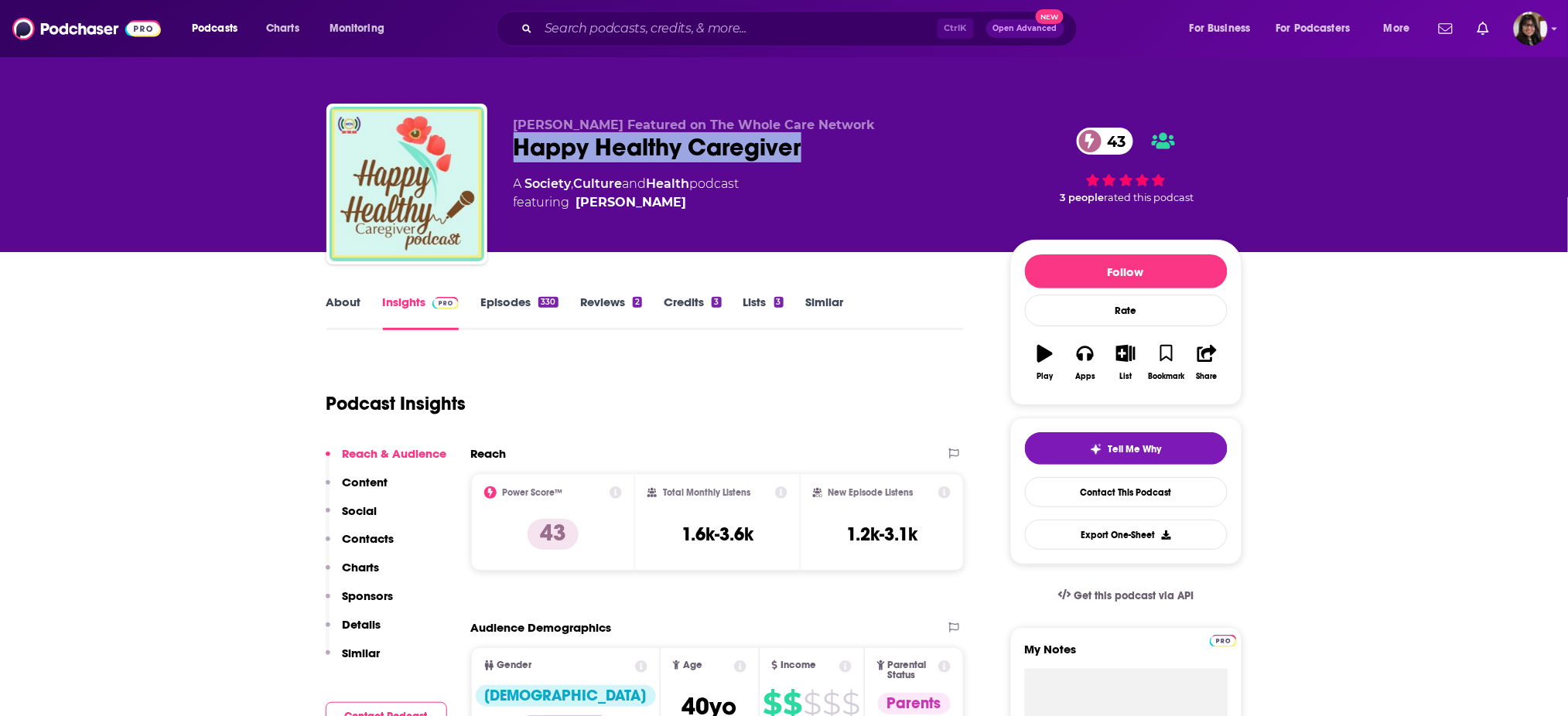
drag, startPoint x: 511, startPoint y: 159, endPoint x: 849, endPoint y: 153, distance: 338.1
click at [849, 153] on div "[PERSON_NAME] Featured on The Whole Care Network Happy Healthy Caregiver 43 A S…" at bounding box center [784, 188] width 916 height 167
copy h2 "Happy Healthy Caregiver"
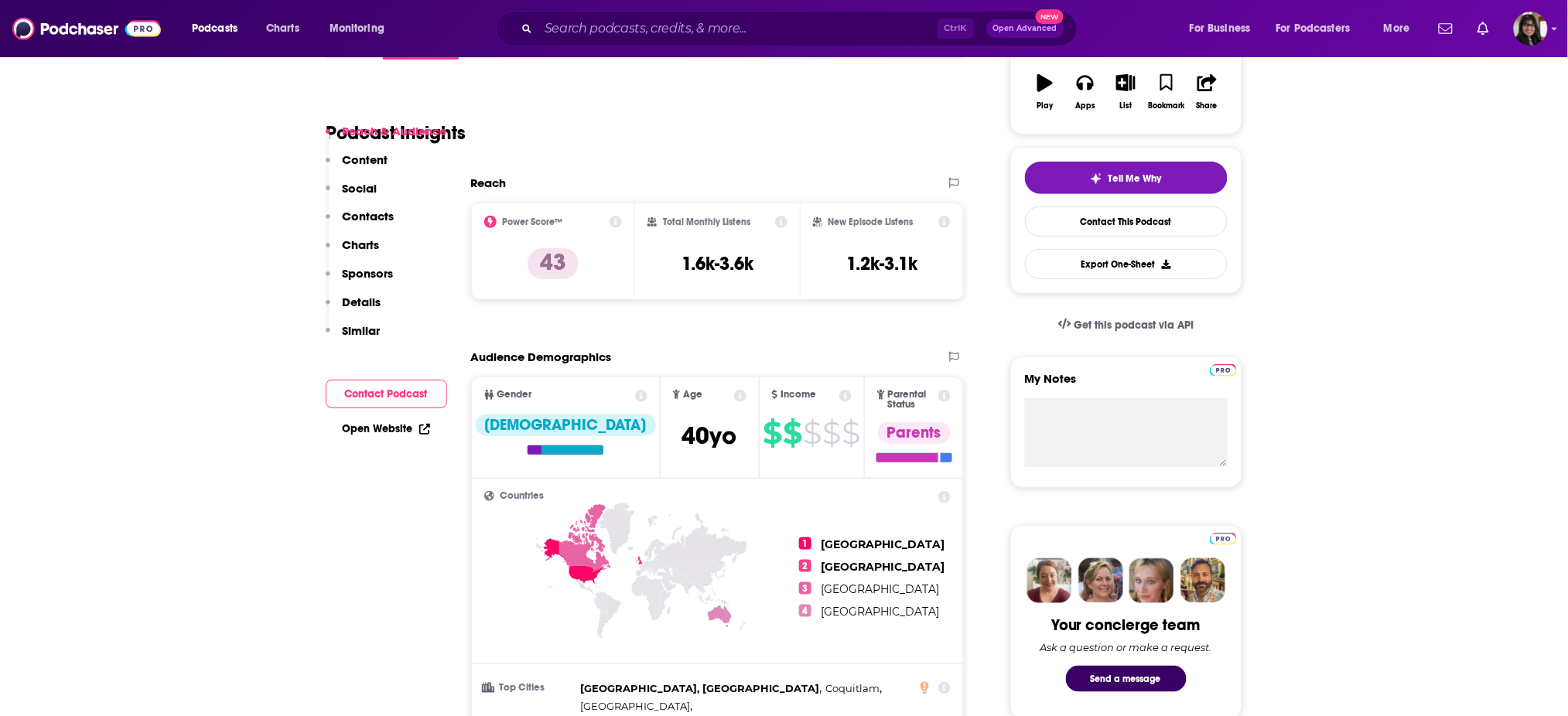
scroll to position [289, 0]
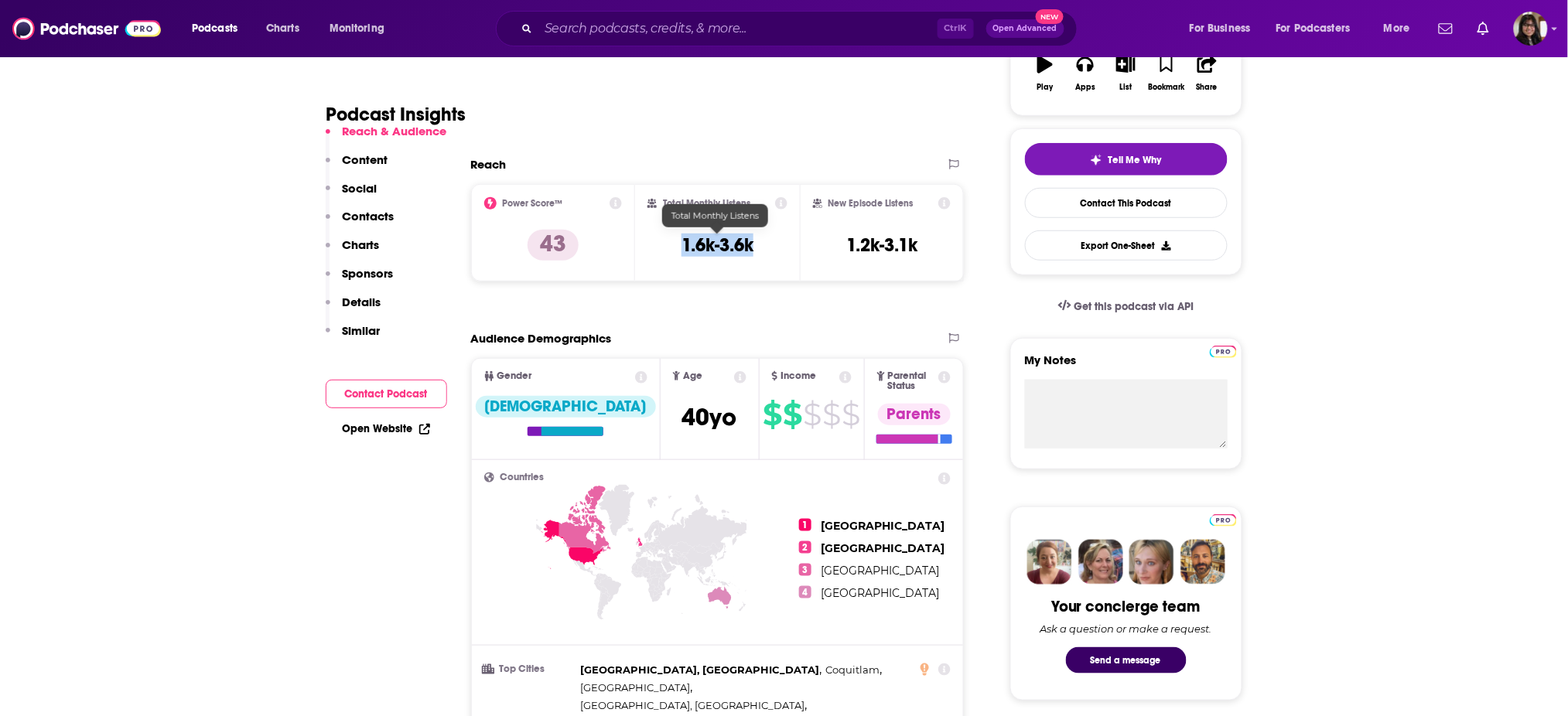
drag, startPoint x: 665, startPoint y: 248, endPoint x: 761, endPoint y: 245, distance: 96.0
click at [761, 245] on div "Total Monthly Listens 1.6k-3.6k" at bounding box center [717, 232] width 140 height 71
copy h3 "1.6k-3.6k"
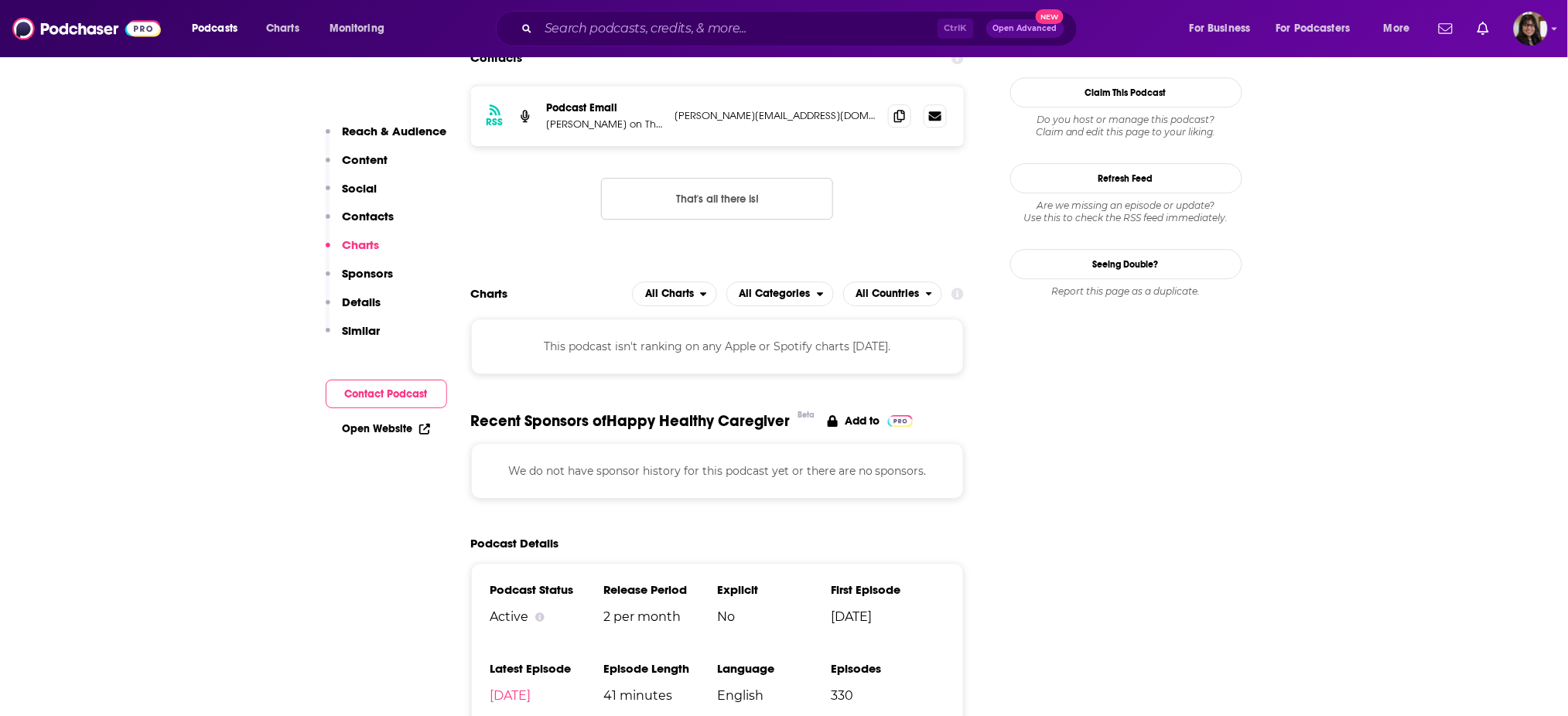
scroll to position [1336, 0]
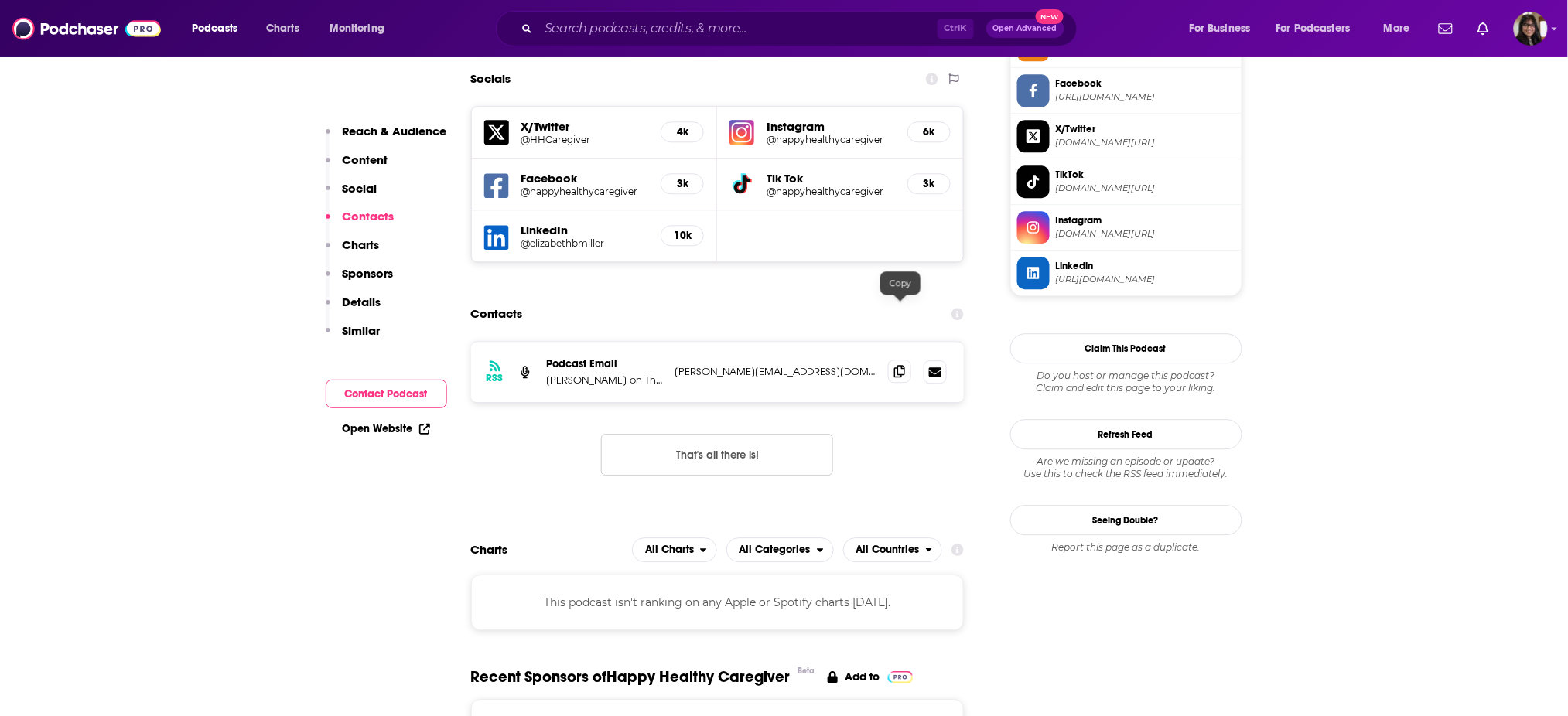
click at [894, 365] on icon at bounding box center [899, 371] width 11 height 13
drag, startPoint x: 547, startPoint y: 320, endPoint x: 615, endPoint y: 320, distance: 68.0
click at [615, 374] on p "[PERSON_NAME] on The Whole Care Network" at bounding box center [605, 380] width 116 height 14
copy p "Elizabeth Miller"
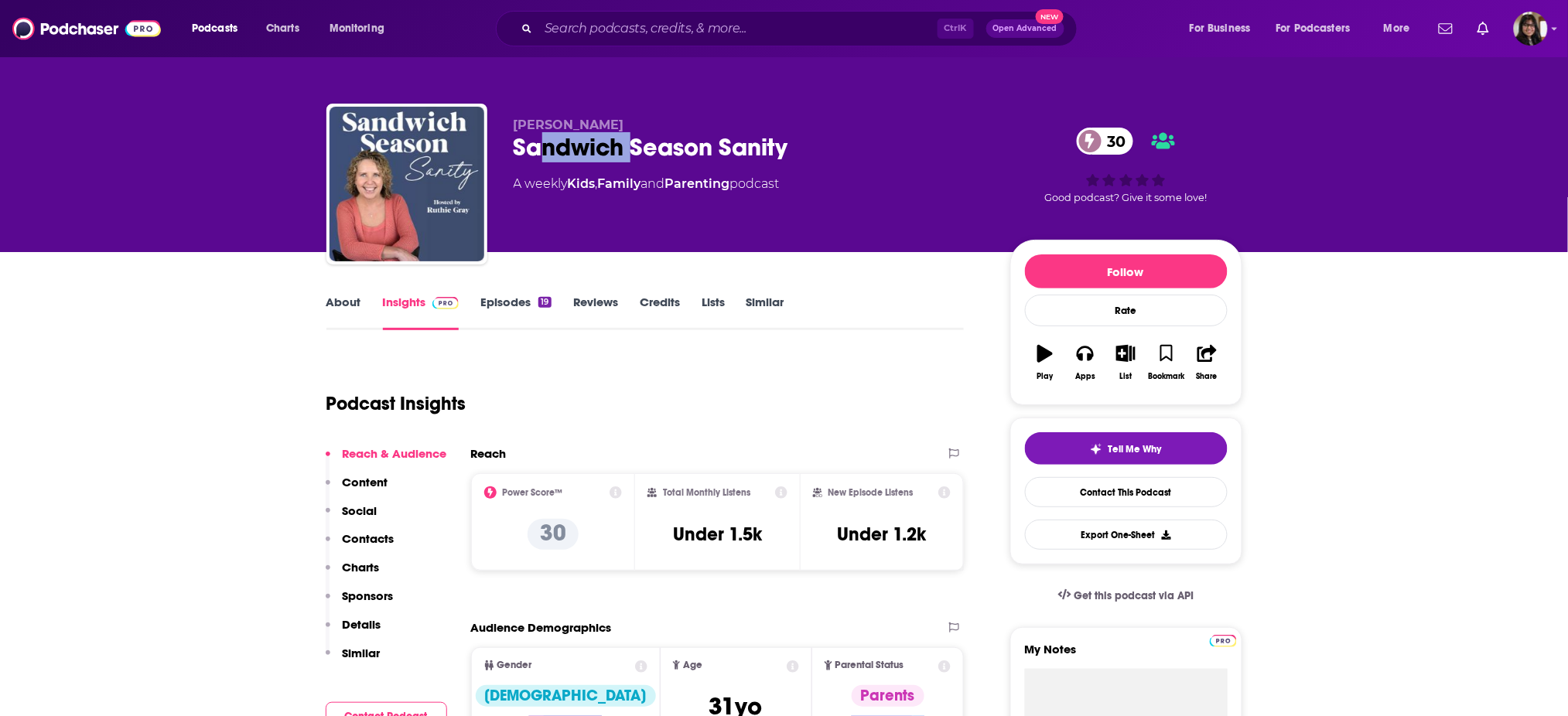
drag, startPoint x: 553, startPoint y: 151, endPoint x: 666, endPoint y: 160, distance: 113.4
click at [666, 160] on div "Sandwich Season Sanity 30" at bounding box center [749, 147] width 472 height 30
drag, startPoint x: 850, startPoint y: 159, endPoint x: 514, endPoint y: 156, distance: 336.0
click at [514, 156] on div "Sandwich Season Sanity 30" at bounding box center [749, 147] width 472 height 30
copy h2 "Sandwich Season Sanity"
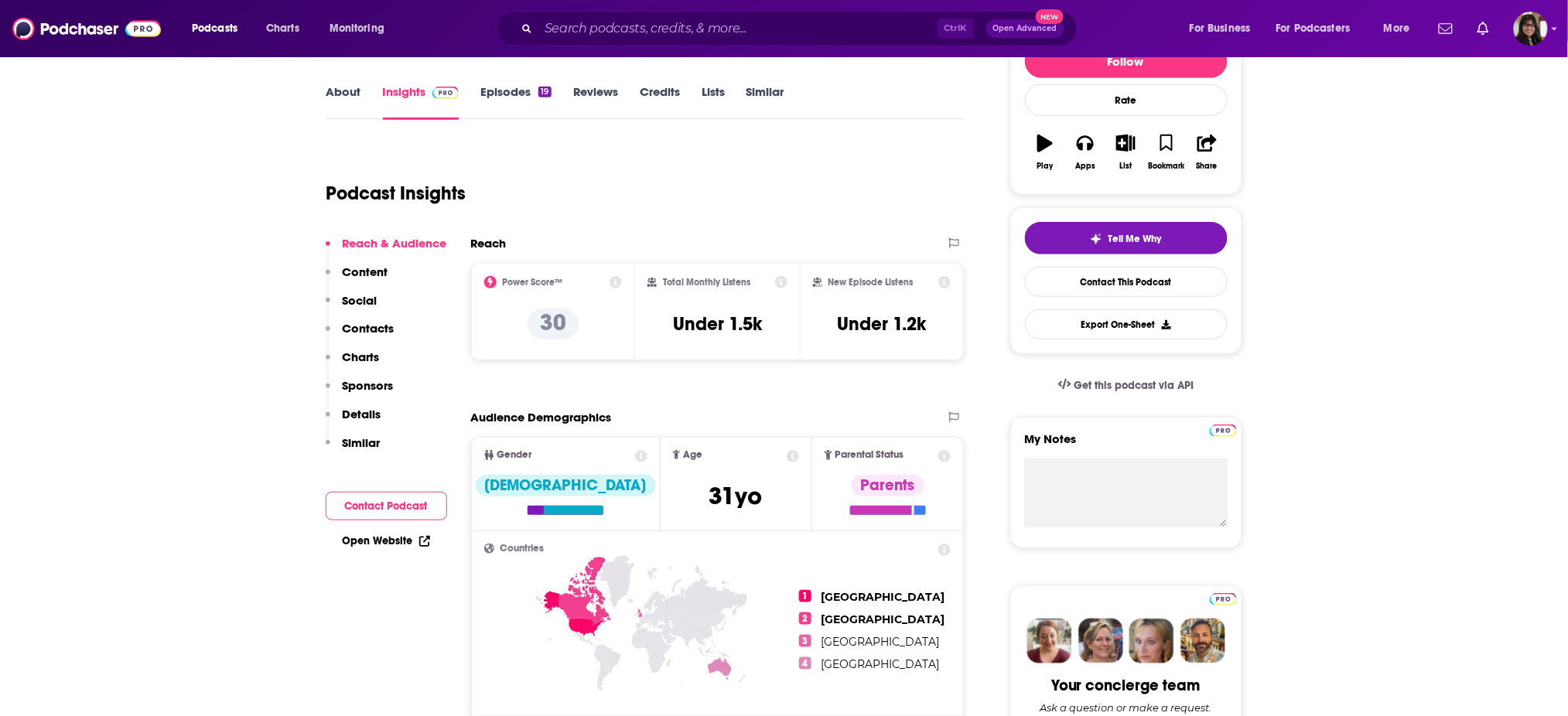
scroll to position [214, 0]
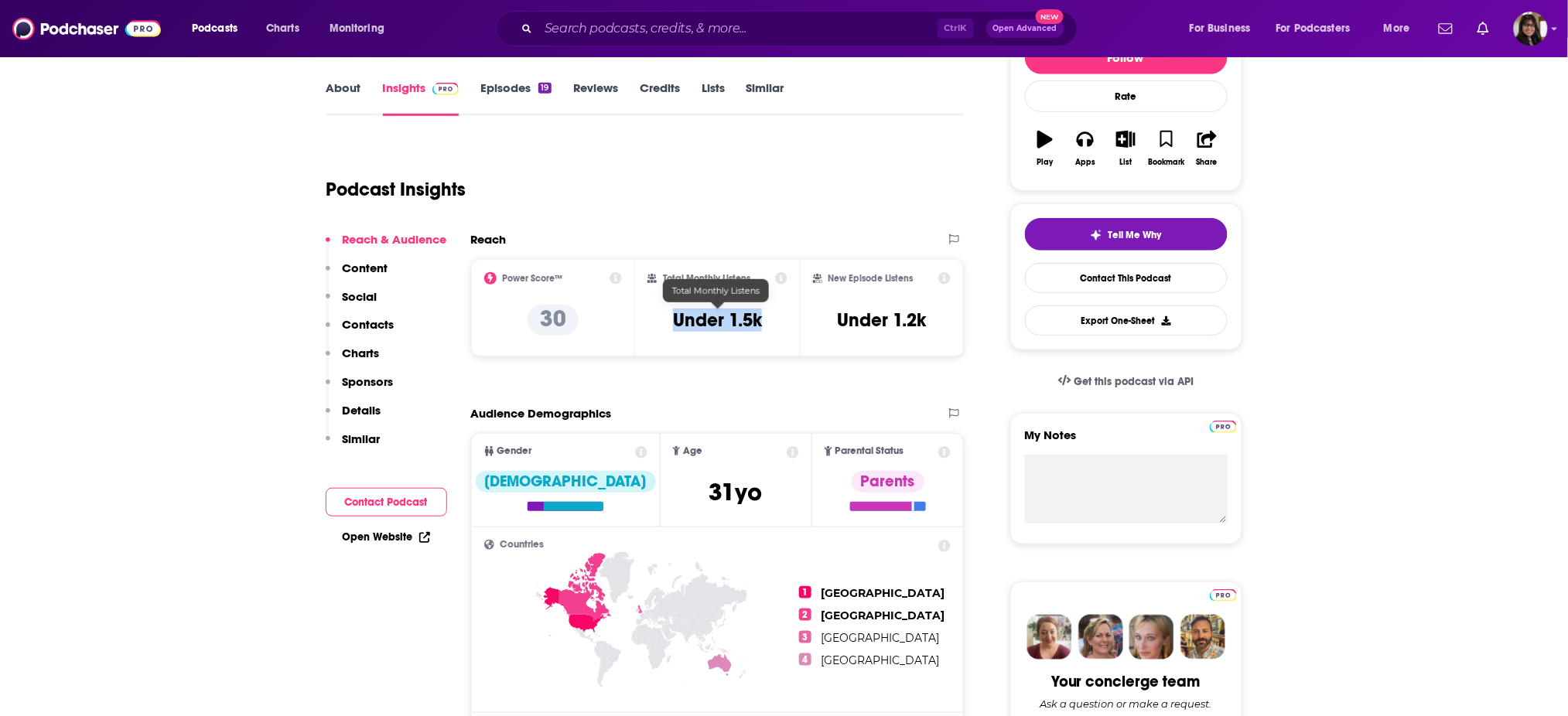
drag, startPoint x: 671, startPoint y: 309, endPoint x: 789, endPoint y: 319, distance: 118.4
click at [789, 319] on div "Total Monthly Listens Under 1.5k" at bounding box center [717, 307] width 165 height 97
copy h3 "Under 1.5k"
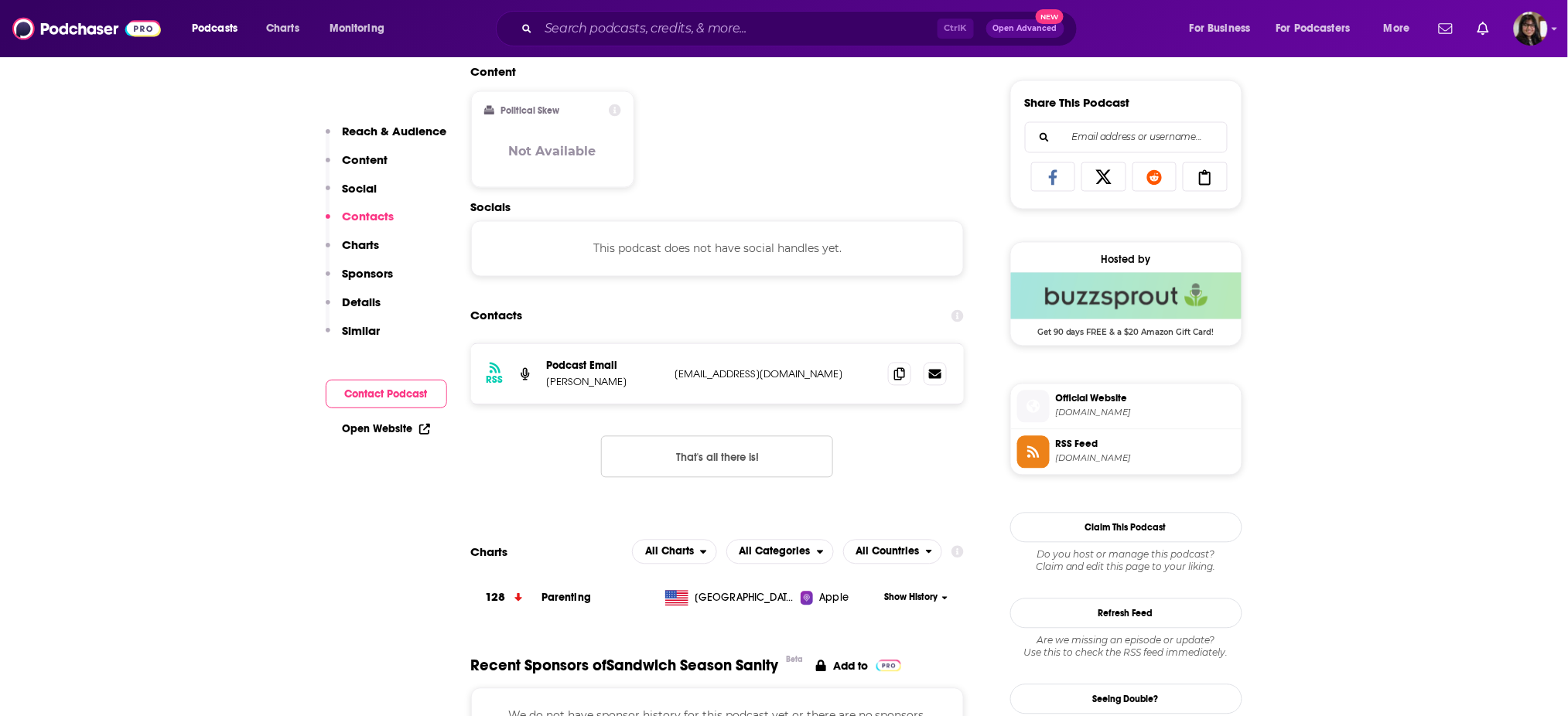
scroll to position [1074, 0]
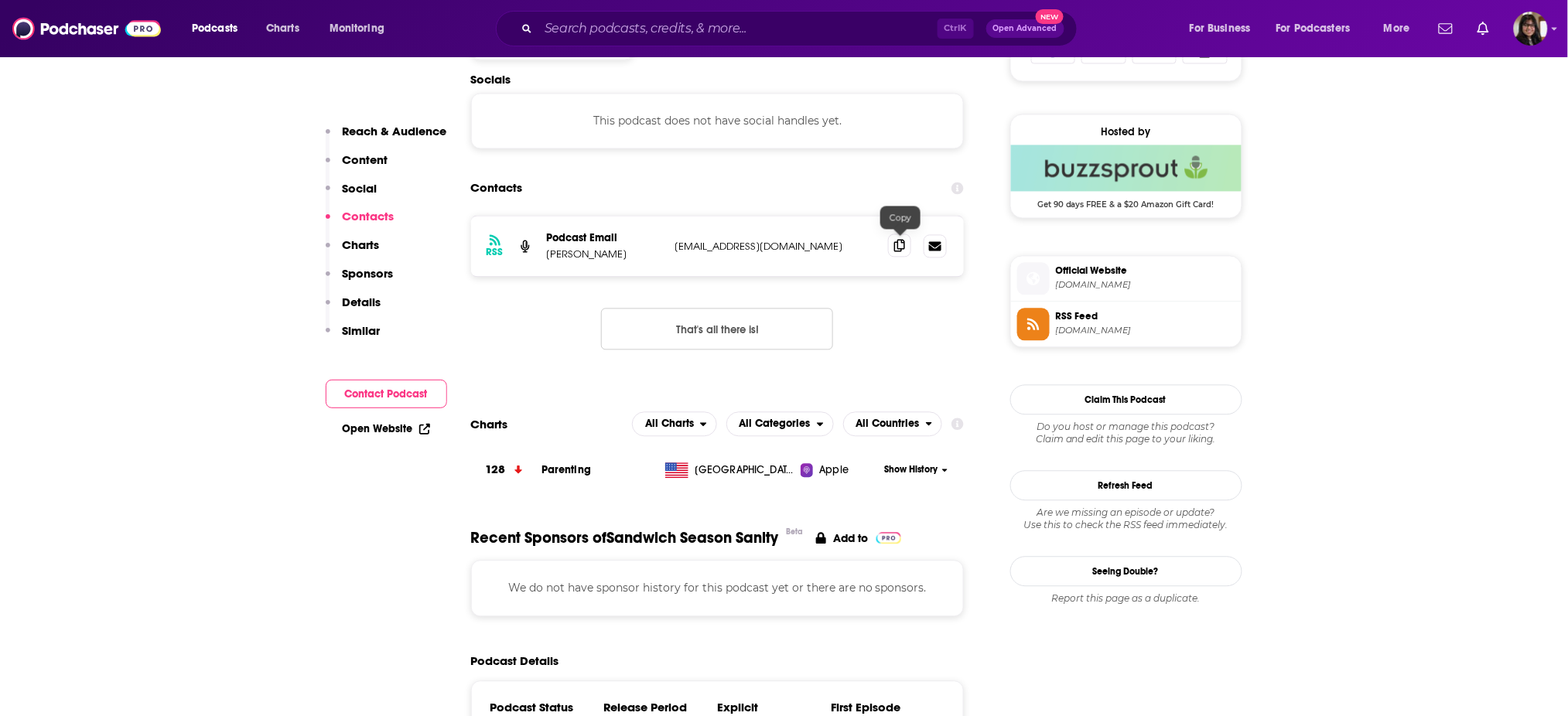
click at [897, 241] on icon at bounding box center [899, 245] width 11 height 13
drag, startPoint x: 546, startPoint y: 257, endPoint x: 605, endPoint y: 256, distance: 59.0
click at [605, 256] on div "RSS Podcast Email Ruthie Gray ruthiegray123@gmail.com ruthiegray123@gmail.com" at bounding box center [717, 245] width 493 height 60
copy p "Ruthie Gray"
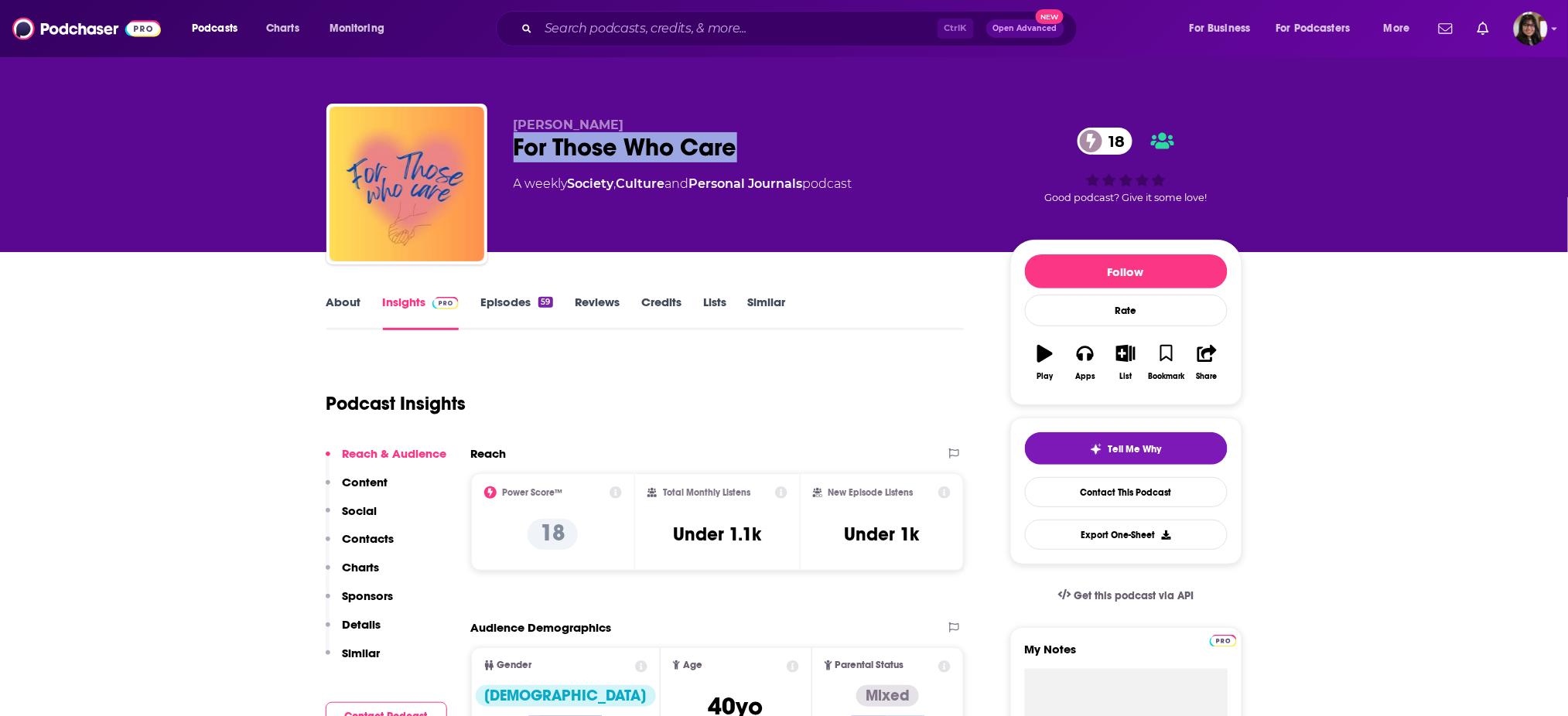
drag, startPoint x: 507, startPoint y: 149, endPoint x: 759, endPoint y: 147, distance: 252.0
click at [759, 147] on div "[PERSON_NAME] For Those Who Care 18 A weekly Society , Culture and Personal Jou…" at bounding box center [784, 188] width 916 height 167
copy h2 "For Those Who Care"
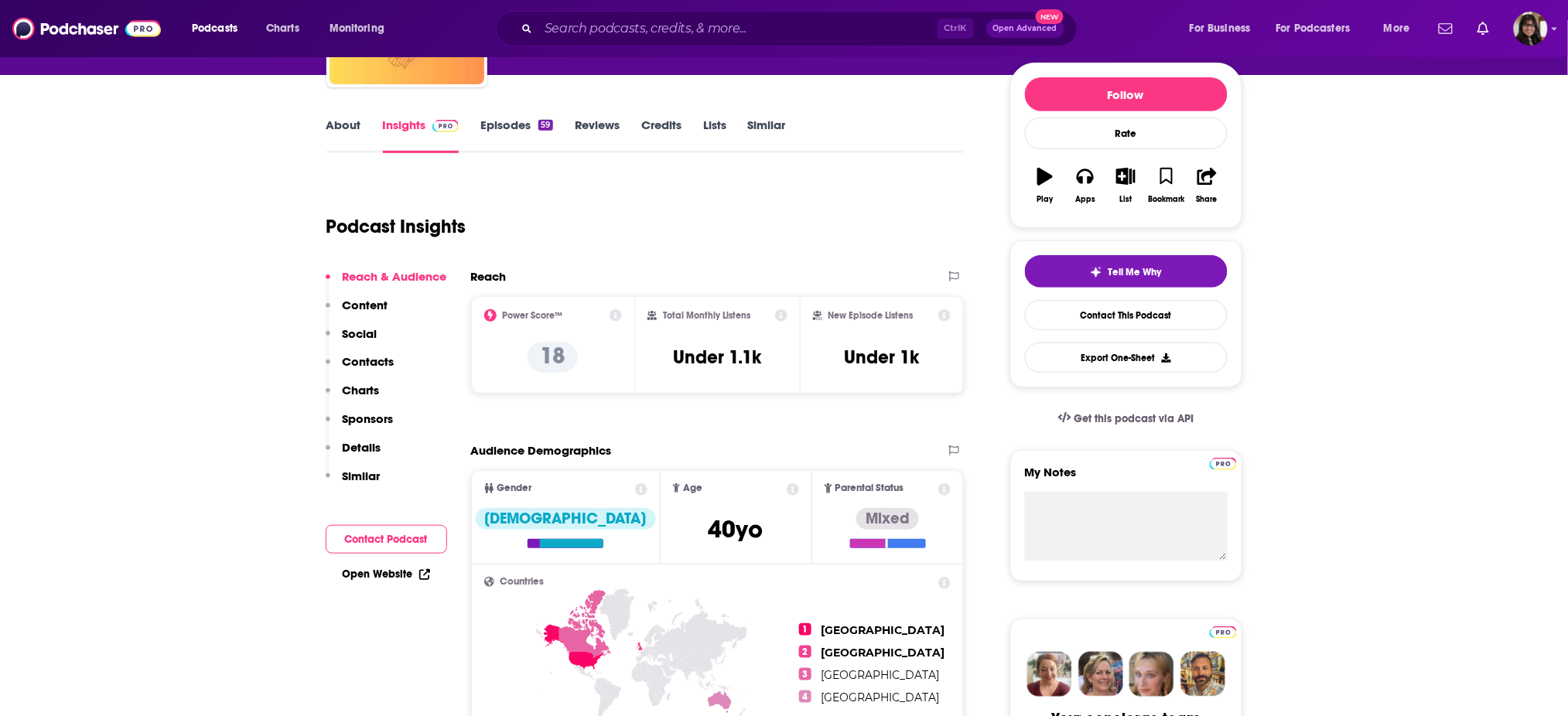
scroll to position [193, 0]
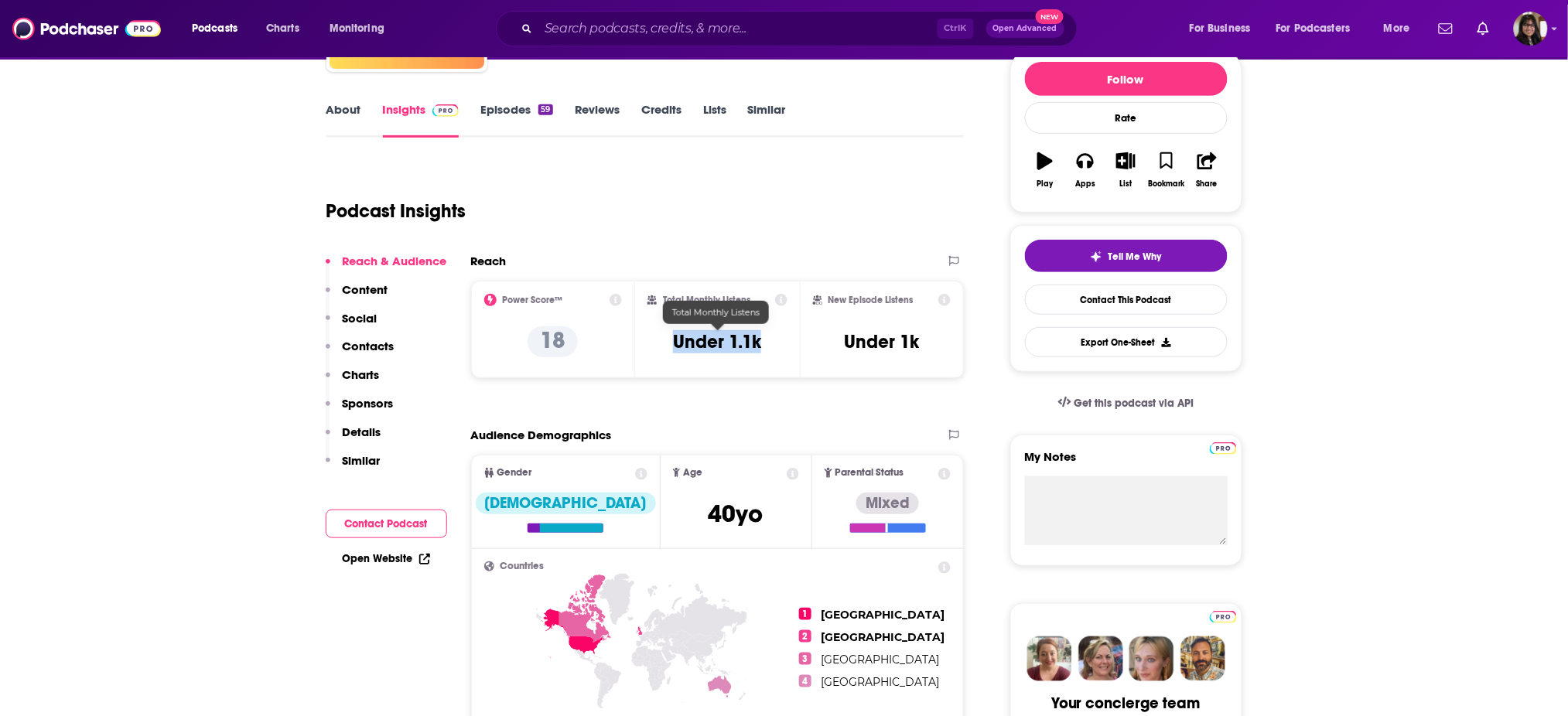
drag, startPoint x: 655, startPoint y: 342, endPoint x: 775, endPoint y: 342, distance: 120.0
click at [775, 342] on div "Total Monthly Listens Under 1.1k" at bounding box center [717, 329] width 140 height 71
copy h3 "Under 1.1k"
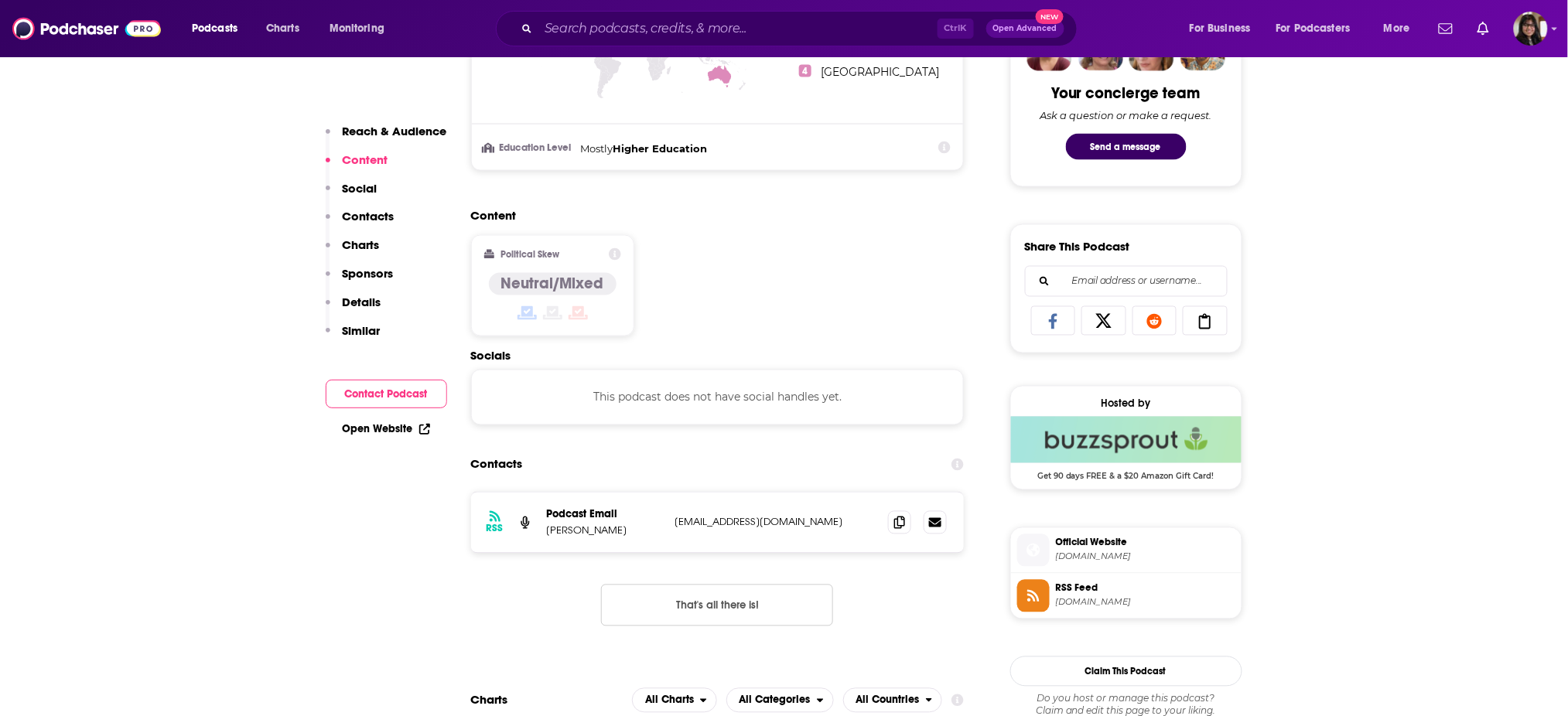
scroll to position [911, 0]
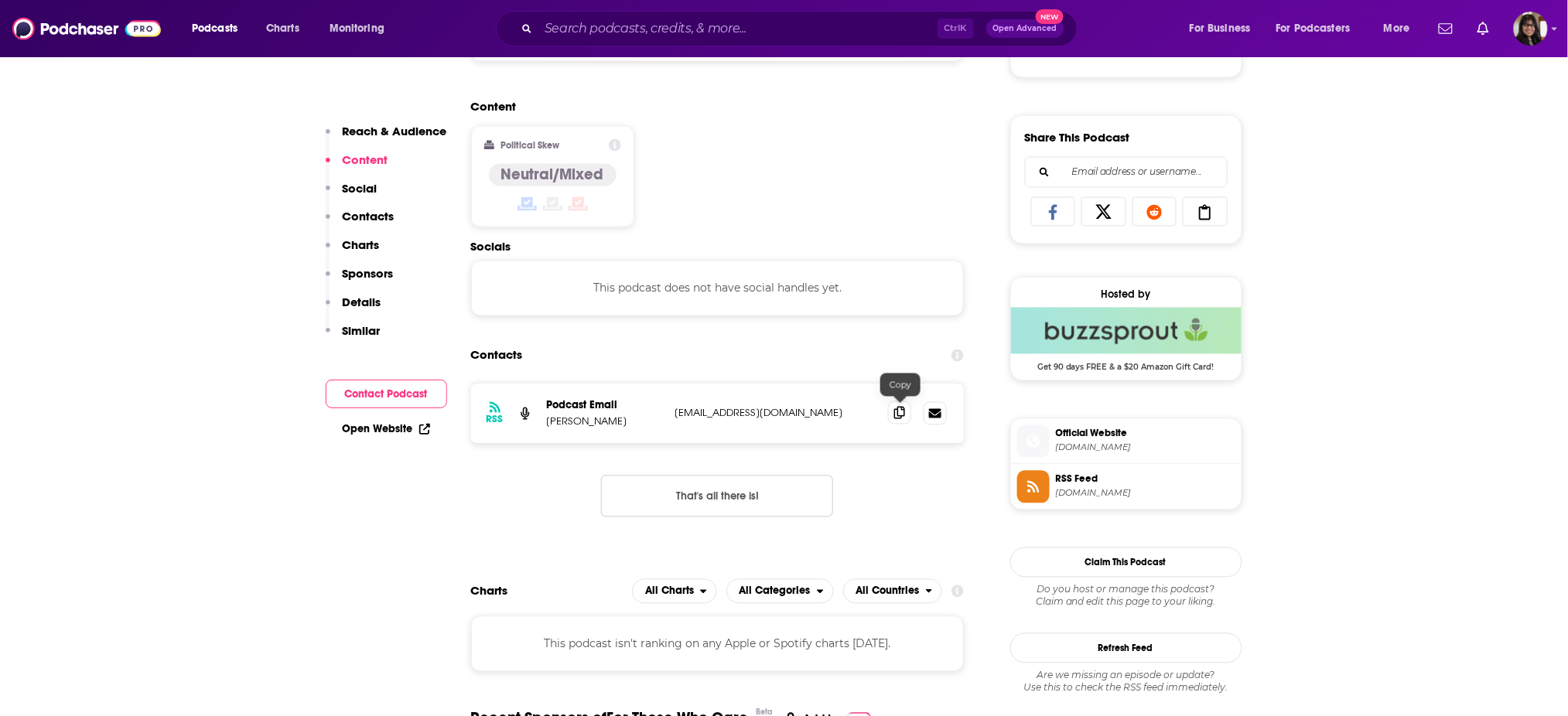
click at [895, 408] on icon at bounding box center [899, 413] width 11 height 13
drag, startPoint x: 540, startPoint y: 424, endPoint x: 661, endPoint y: 417, distance: 121.2
click at [661, 417] on div "RSS Podcast Email RuthAnn Batchelder ruthabatchelder@gmail.com ruthabatchelder@…" at bounding box center [717, 413] width 493 height 60
copy p "RuthAnn Batchelder"
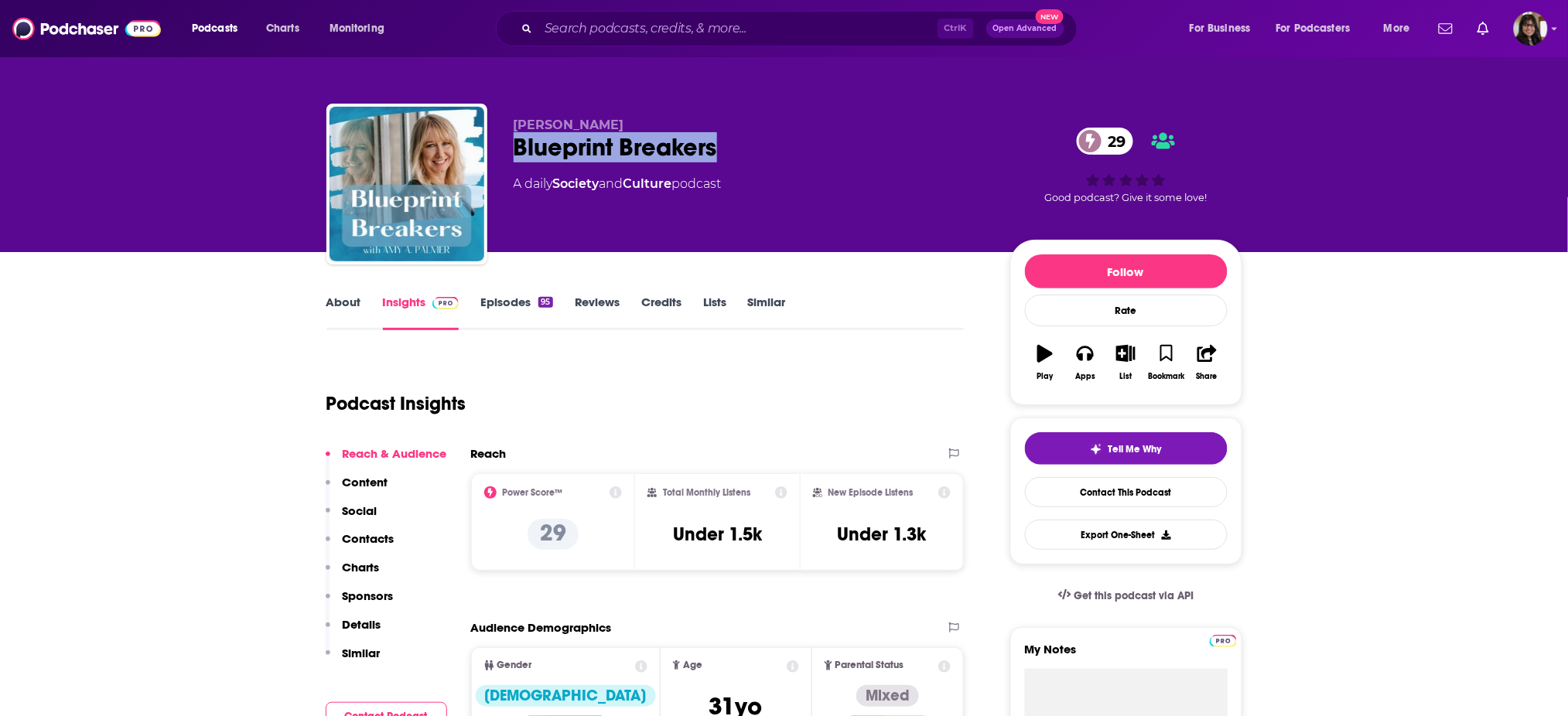
drag, startPoint x: 529, startPoint y: 138, endPoint x: 761, endPoint y: 164, distance: 233.5
click at [761, 164] on div "Amy A. Palmer Blueprint Breakers 29 A daily Society and Culture podcast 29 Good…" at bounding box center [784, 188] width 916 height 167
copy h2 "Blueprint Breakers"
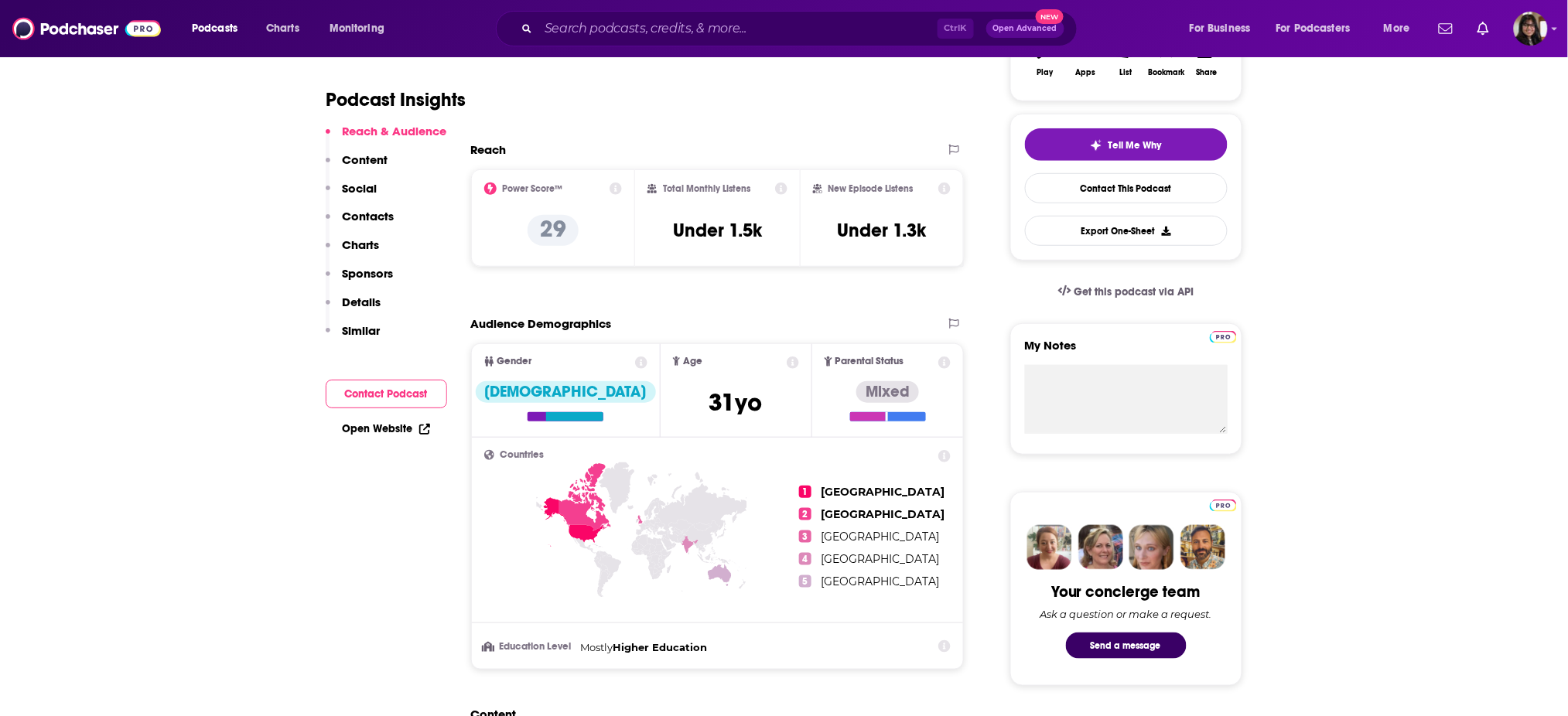
scroll to position [301, 0]
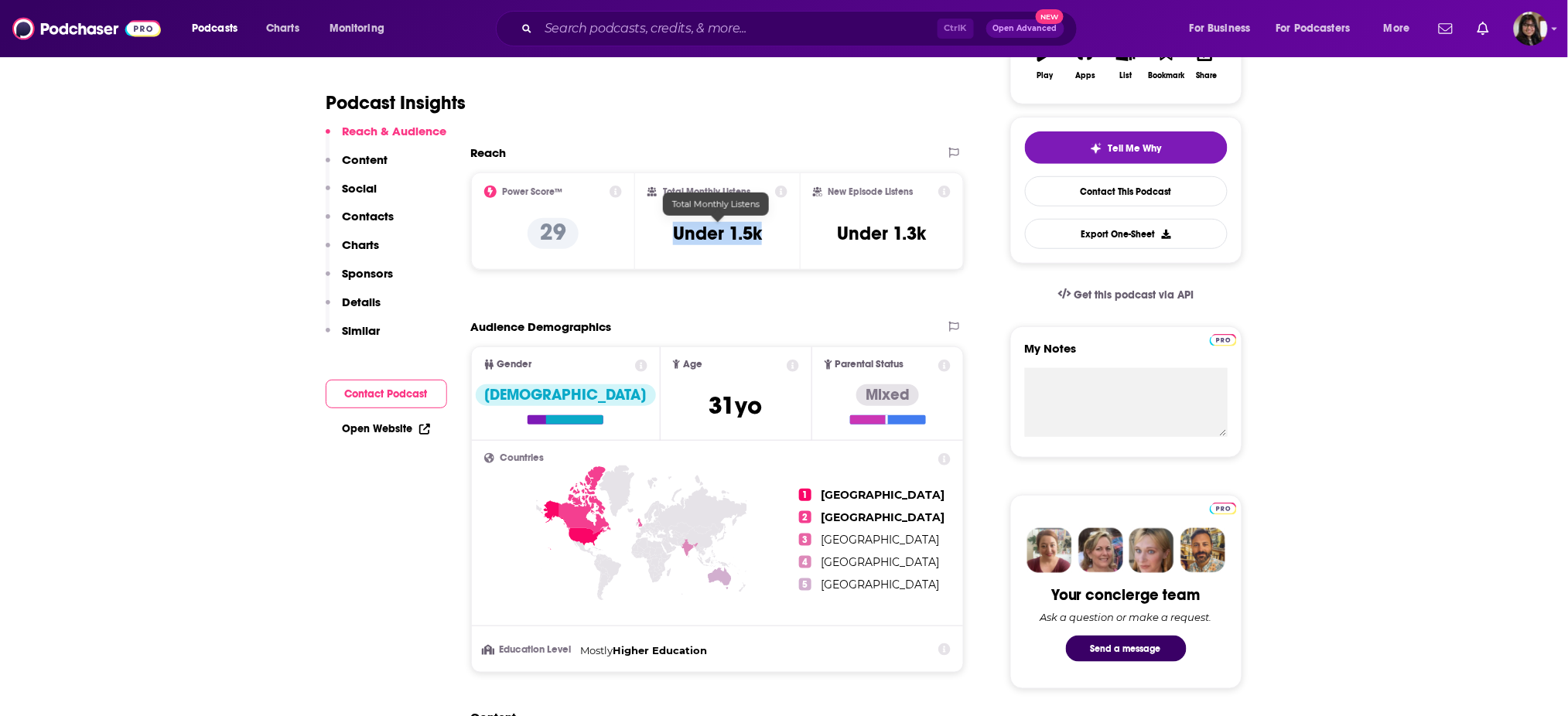
drag, startPoint x: 776, startPoint y: 242, endPoint x: 646, endPoint y: 241, distance: 130.0
click at [646, 241] on div "Total Monthly Listens Under 1.5k" at bounding box center [717, 221] width 165 height 97
copy h3 "Under 1.5k"
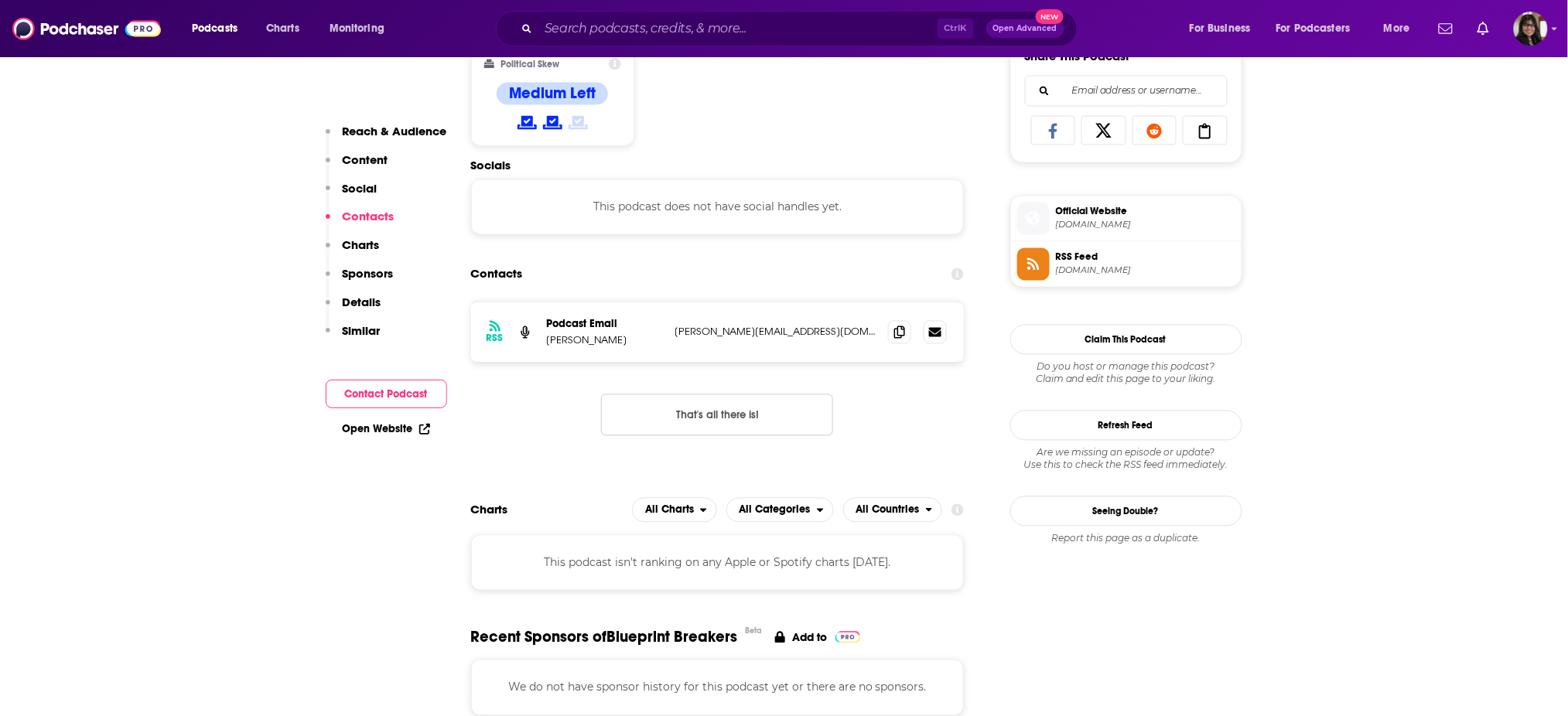
scroll to position [993, 0]
click at [891, 332] on span at bounding box center [899, 331] width 23 height 23
drag, startPoint x: 580, startPoint y: 341, endPoint x: 541, endPoint y: 344, distance: 39.1
click at [541, 344] on div "RSS Podcast Email Amy A. Palmer amy@amyapalmer.com amy@amyapalmer.com" at bounding box center [717, 331] width 493 height 60
copy p "Amy A. Palmer"
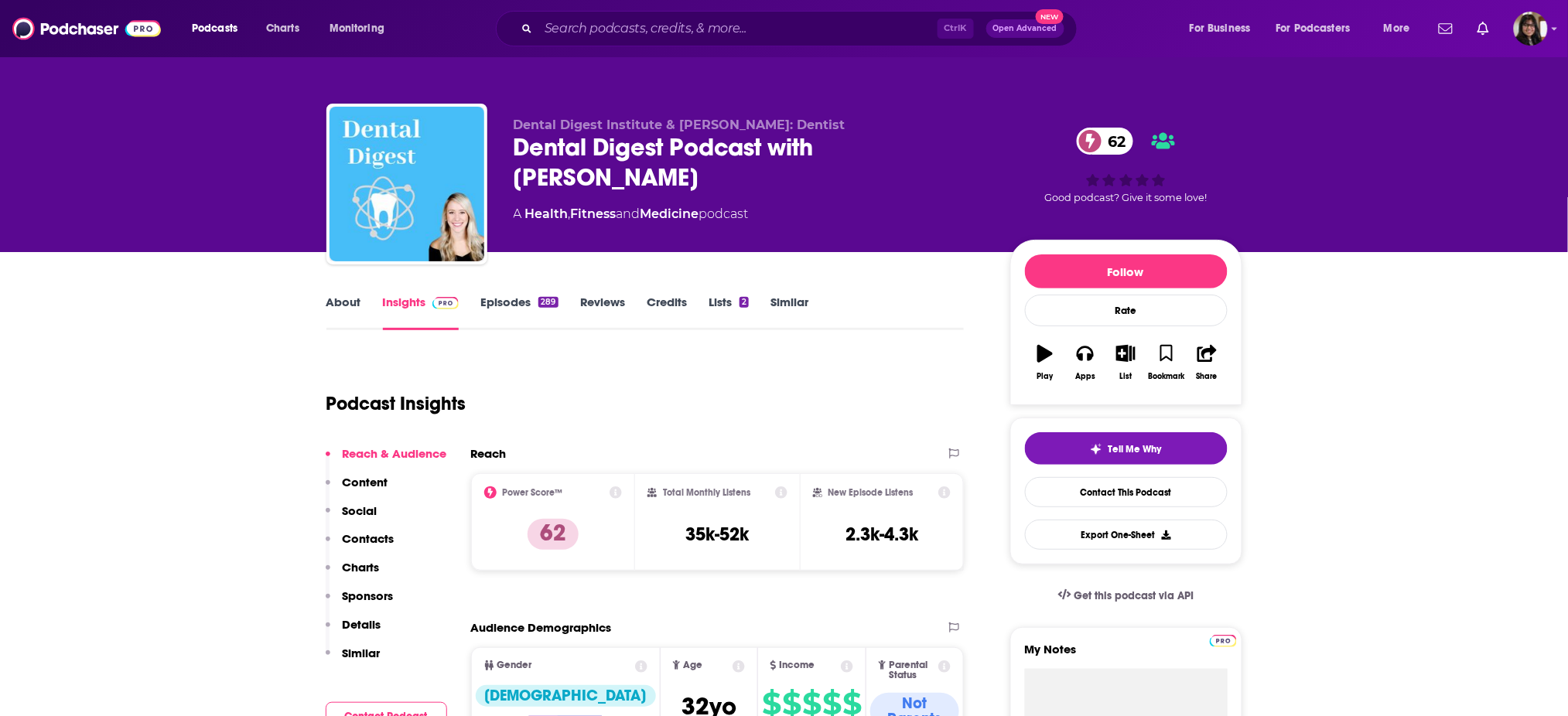
drag, startPoint x: 510, startPoint y: 145, endPoint x: 677, endPoint y: 175, distance: 169.7
click at [677, 175] on div "Dental Digest Institute & [PERSON_NAME]: Dentist Dental Digest Podcast with [PE…" at bounding box center [784, 188] width 916 height 167
copy h2 "Dental Digest Podcast with [PERSON_NAME]"
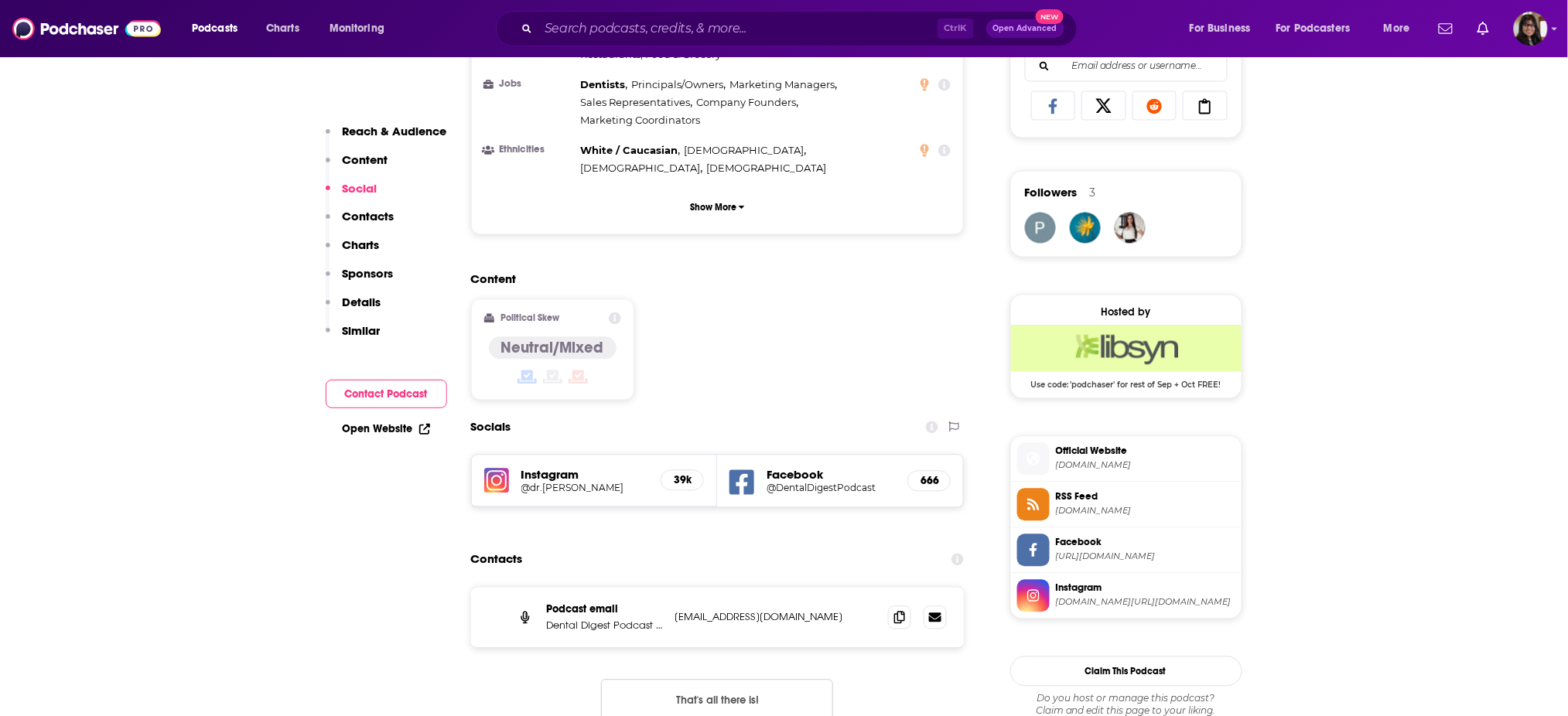
scroll to position [1185, 0]
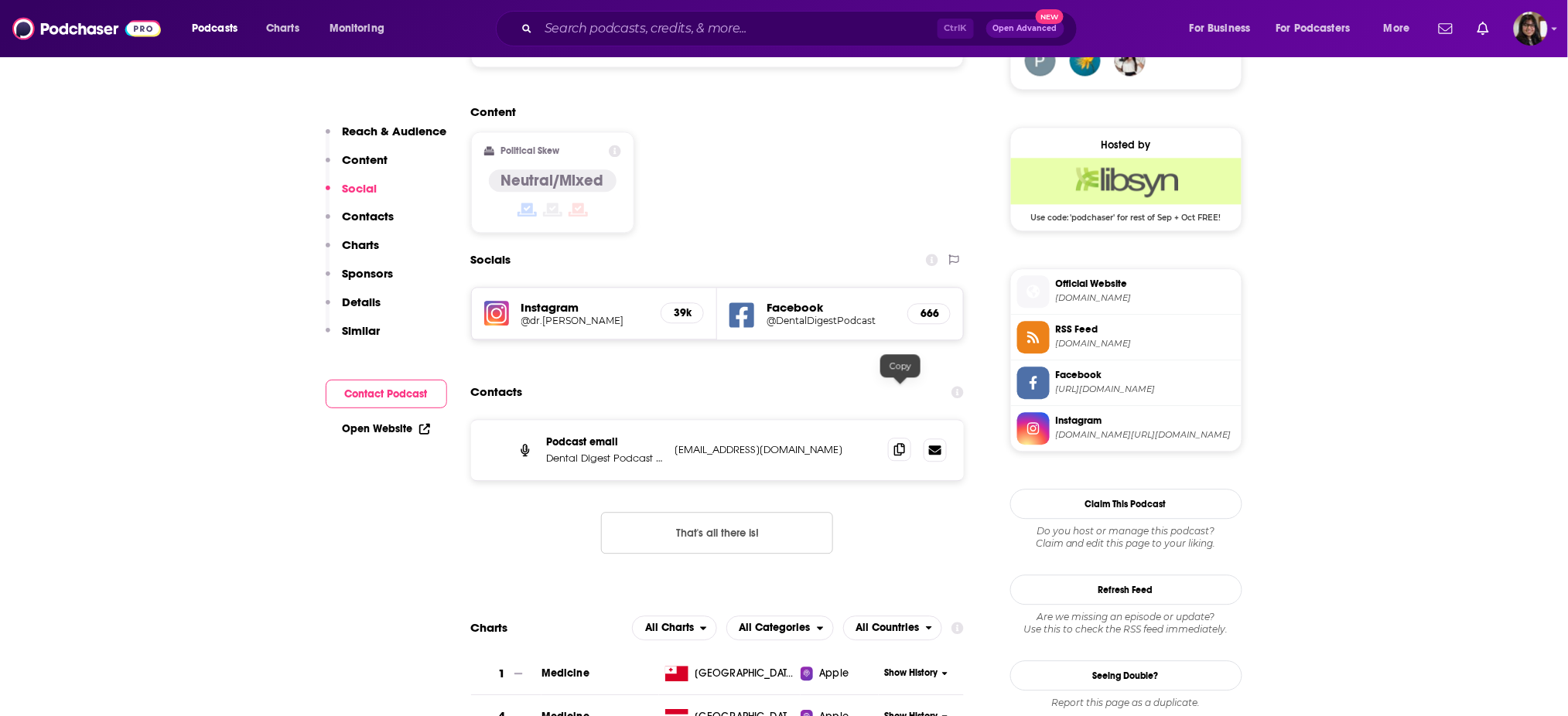
click at [895, 443] on icon at bounding box center [899, 449] width 11 height 13
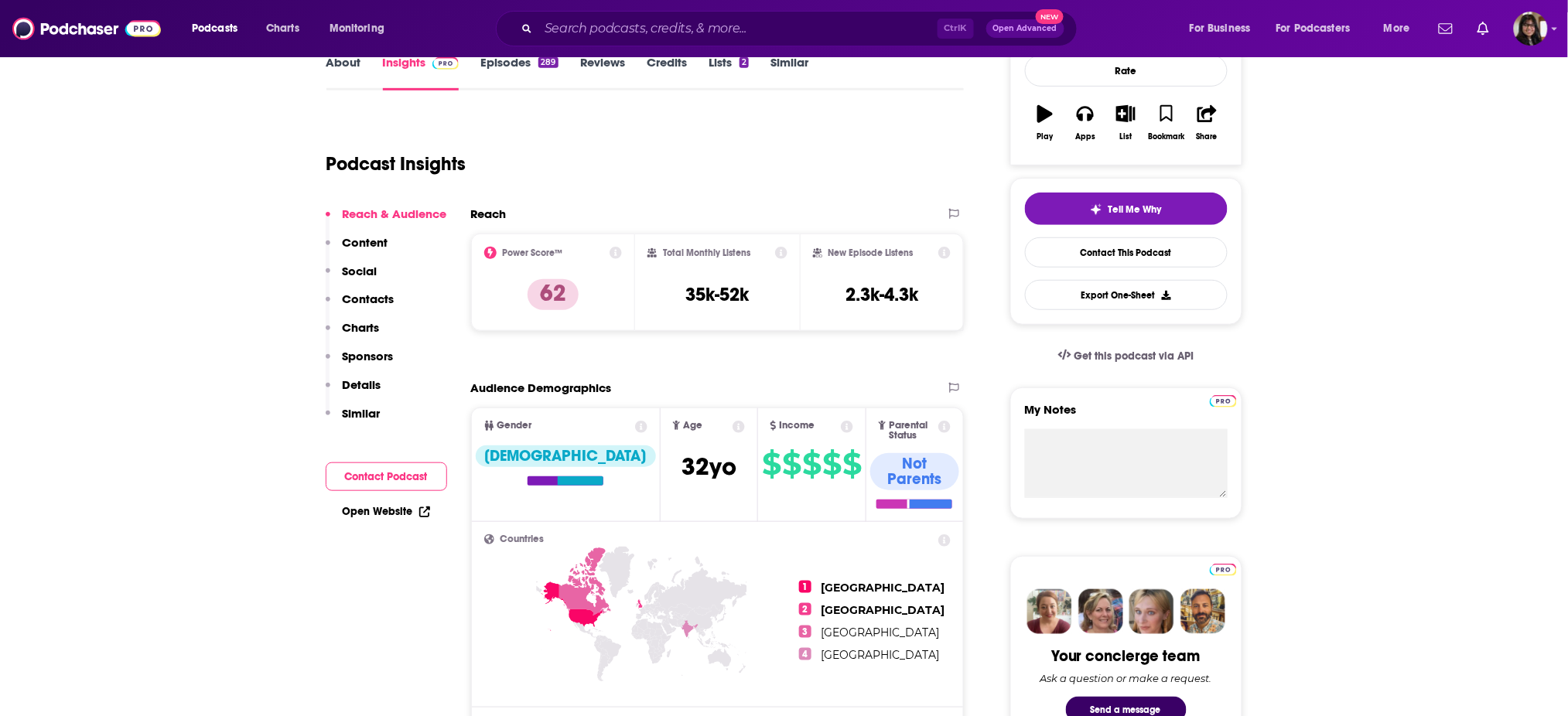
scroll to position [246, 0]
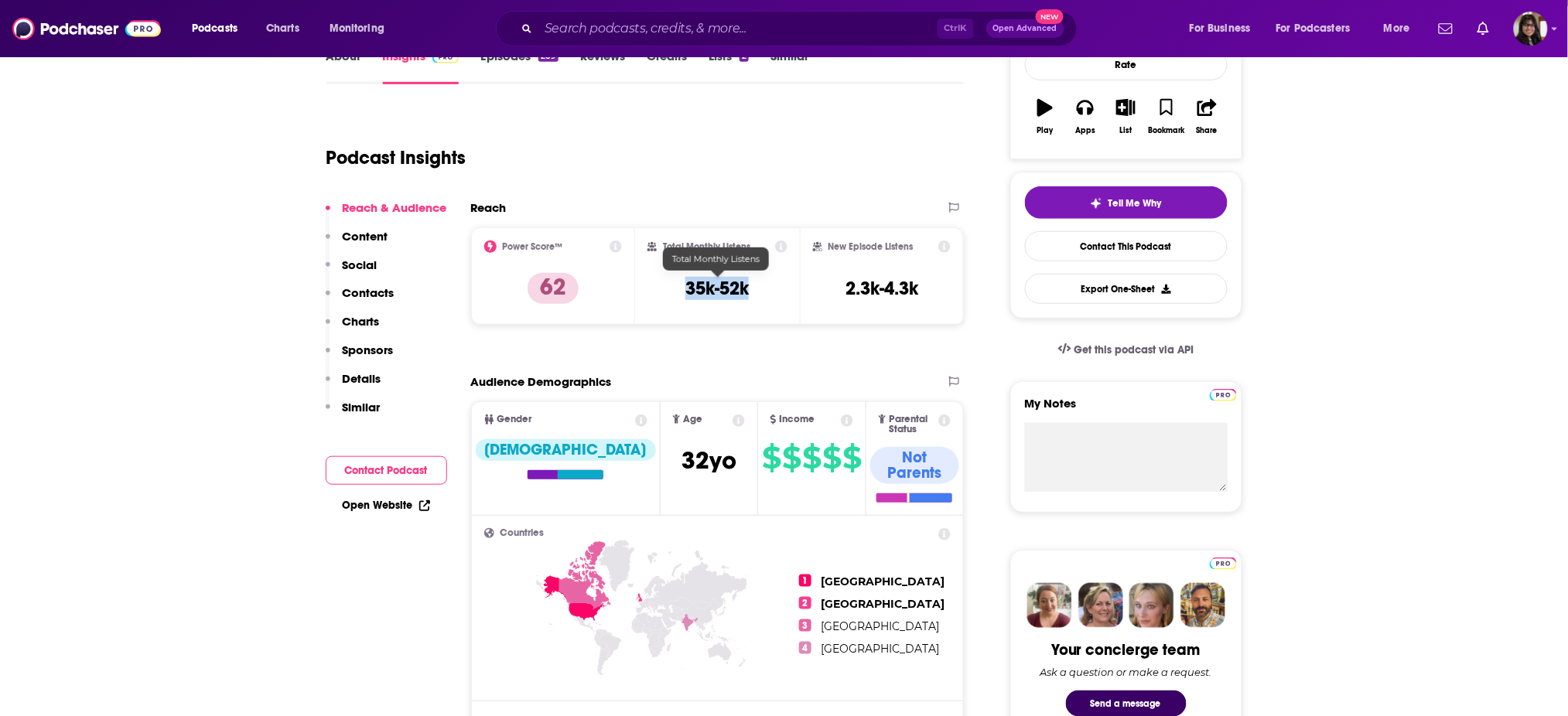
drag, startPoint x: 746, startPoint y: 291, endPoint x: 653, endPoint y: 295, distance: 93.1
click at [653, 295] on div "Total Monthly Listens 35k-52k" at bounding box center [717, 276] width 140 height 71
copy h3 "35k-52k"
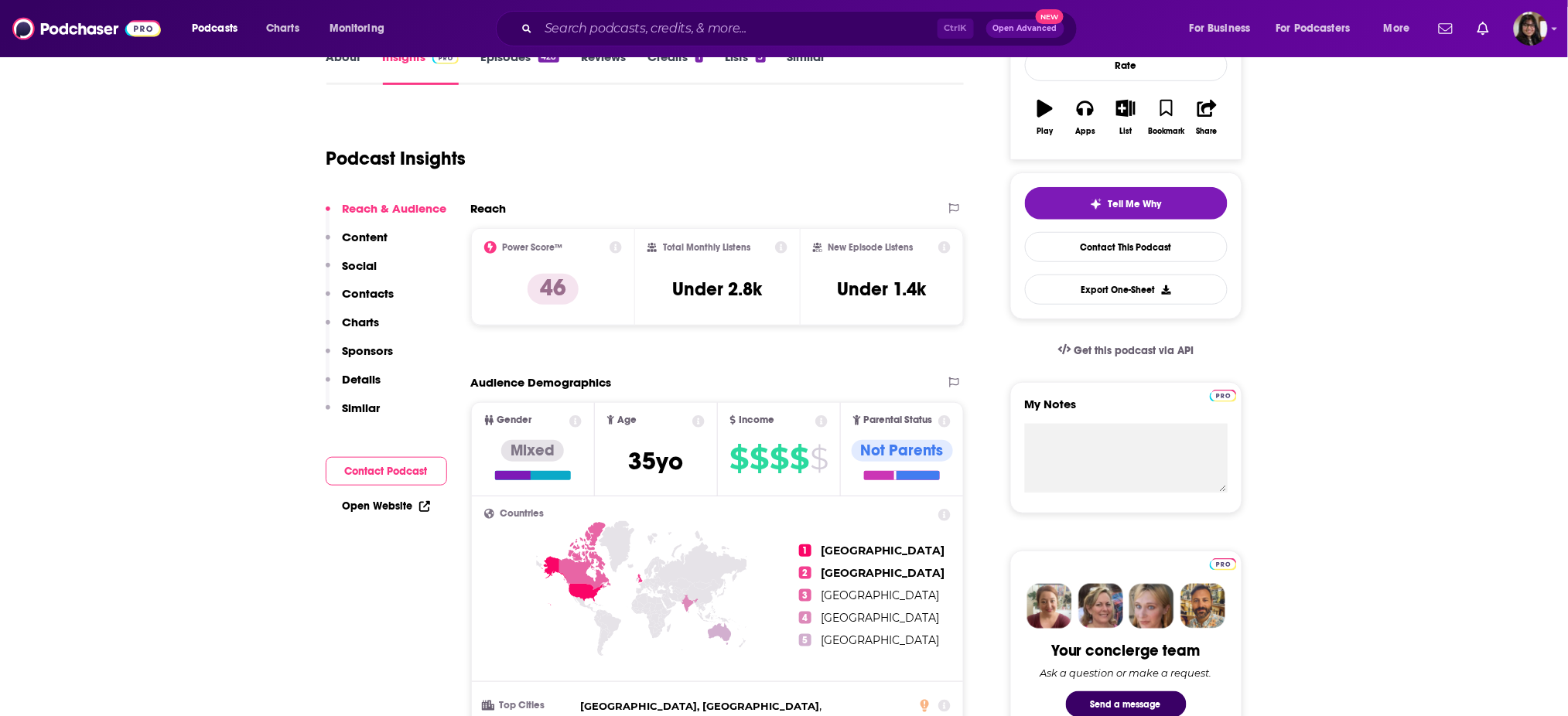
scroll to position [248, 0]
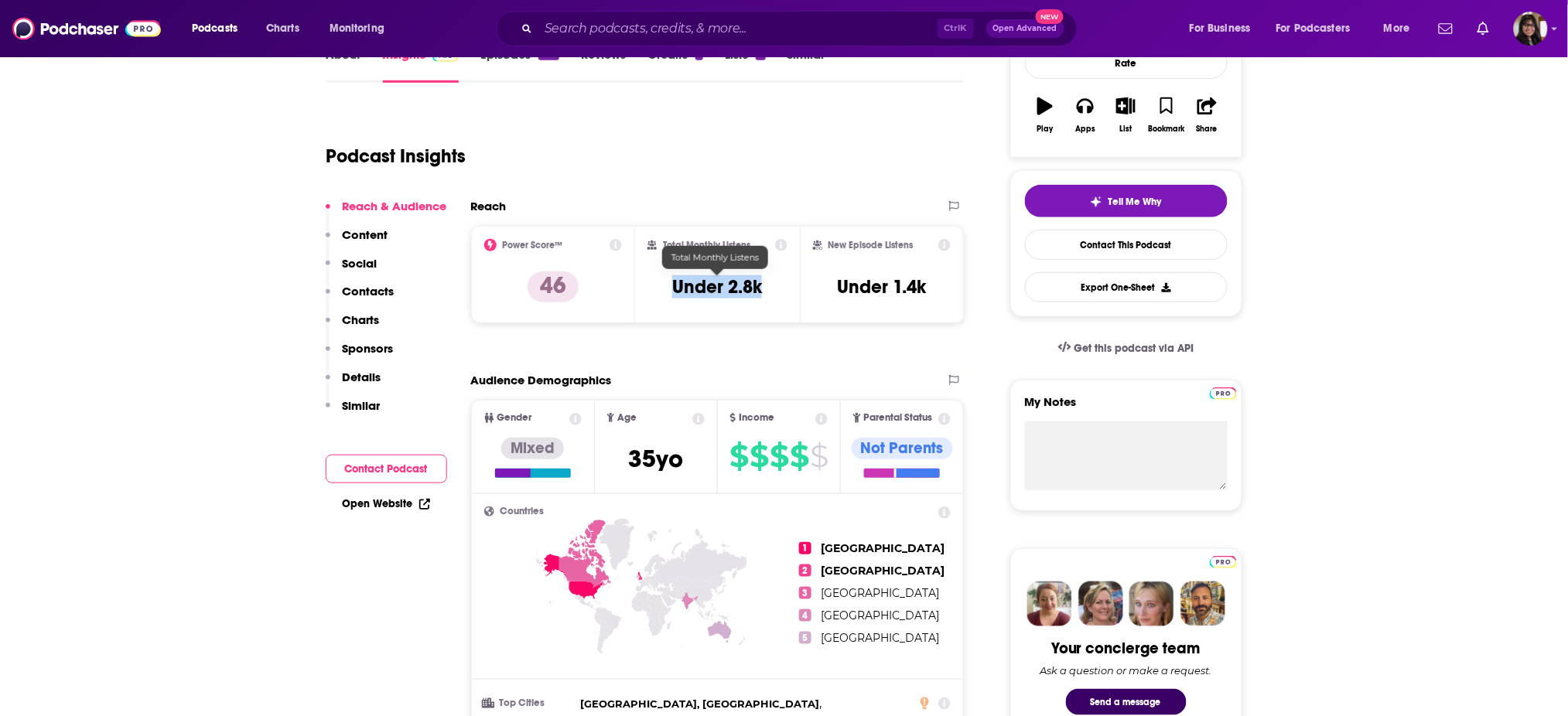
drag, startPoint x: 673, startPoint y: 276, endPoint x: 771, endPoint y: 285, distance: 98.4
click at [771, 285] on div "Total Monthly Listens Under 2.8k" at bounding box center [717, 275] width 140 height 71
copy h3 "Under 2.8k"
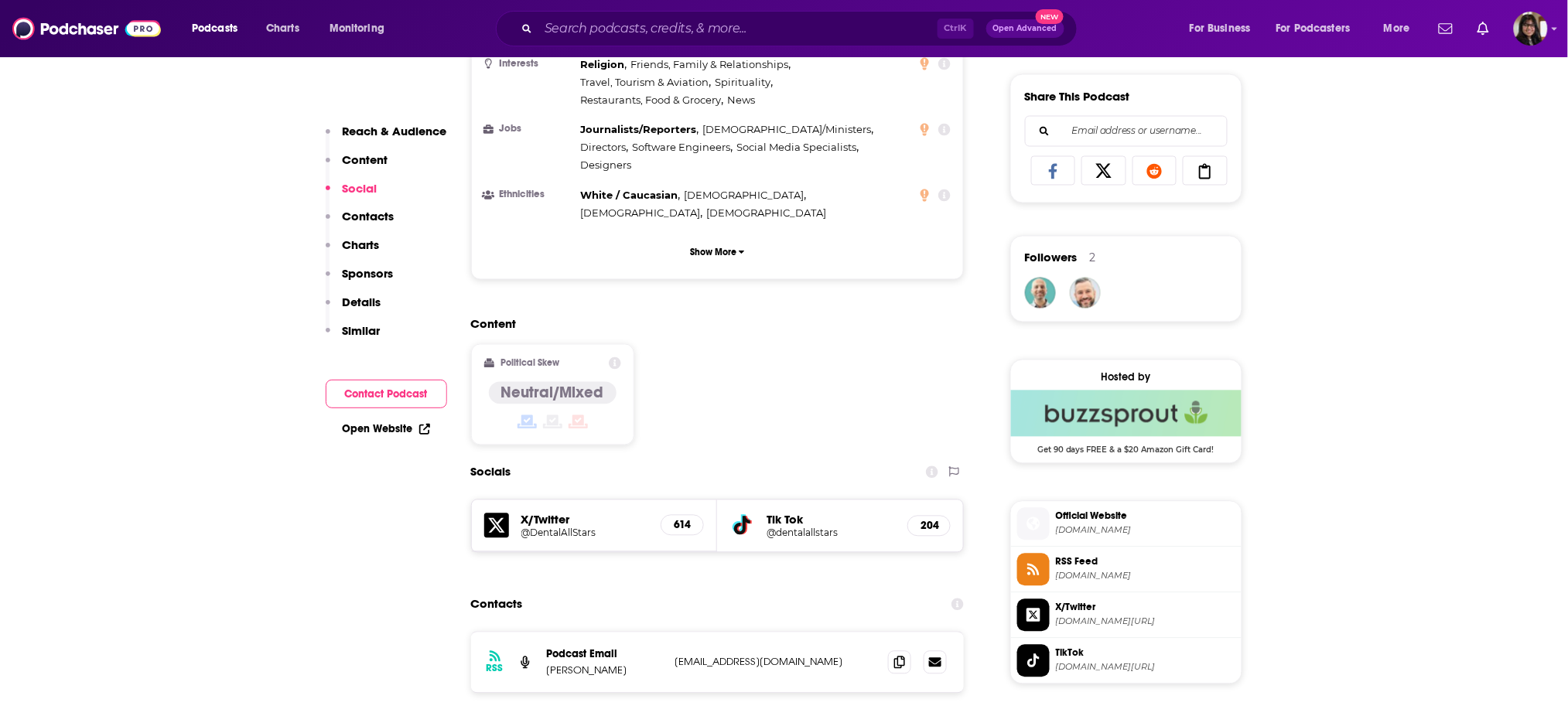
scroll to position [1161, 0]
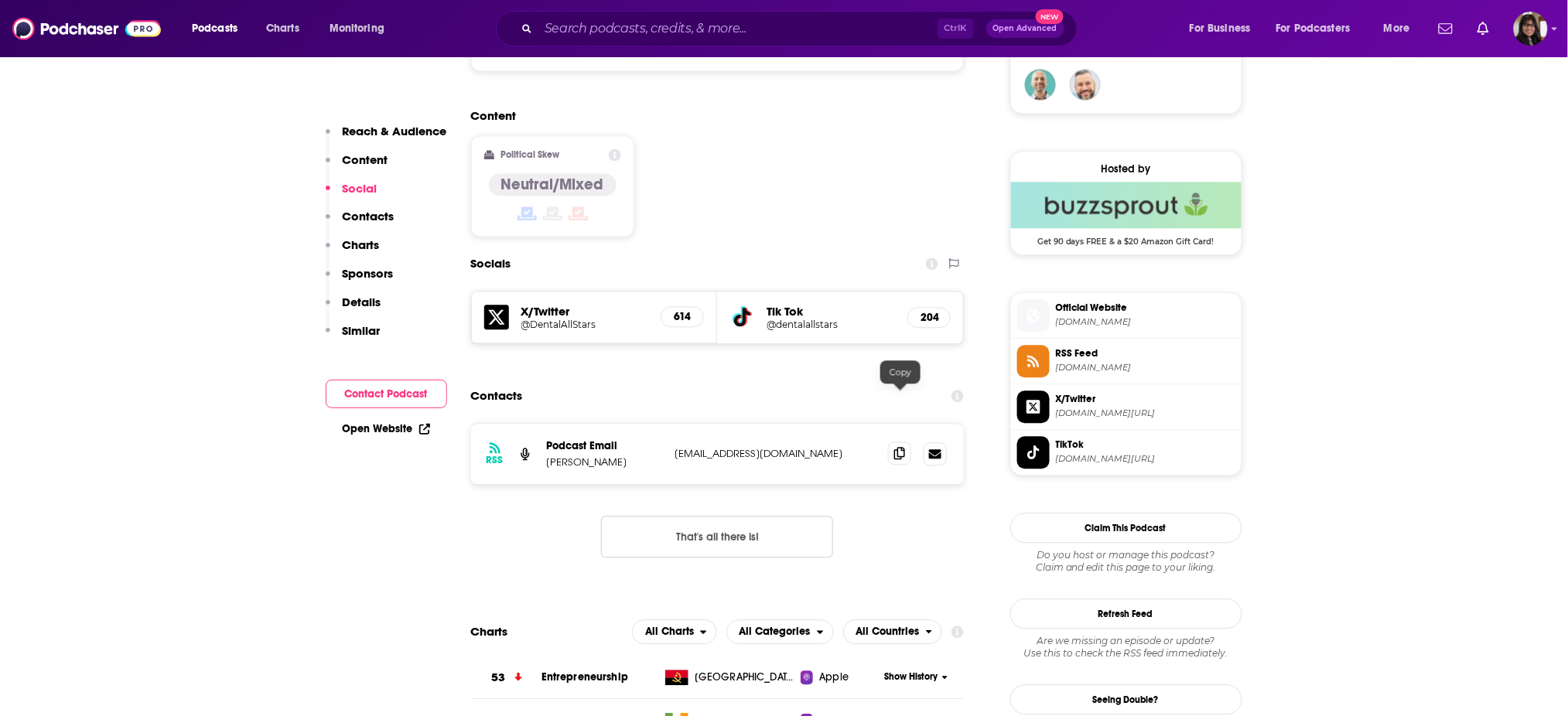
click at [898, 447] on icon at bounding box center [899, 453] width 11 height 13
drag, startPoint x: 540, startPoint y: 408, endPoint x: 840, endPoint y: 391, distance: 300.5
click at [840, 424] on div "RSS Podcast Email Alex Nottingham alexnottingham@gmail.com alexnottingham@gmail…" at bounding box center [717, 453] width 493 height 60
copy div "Alex Nottingham alexnottingham@gmail.com"
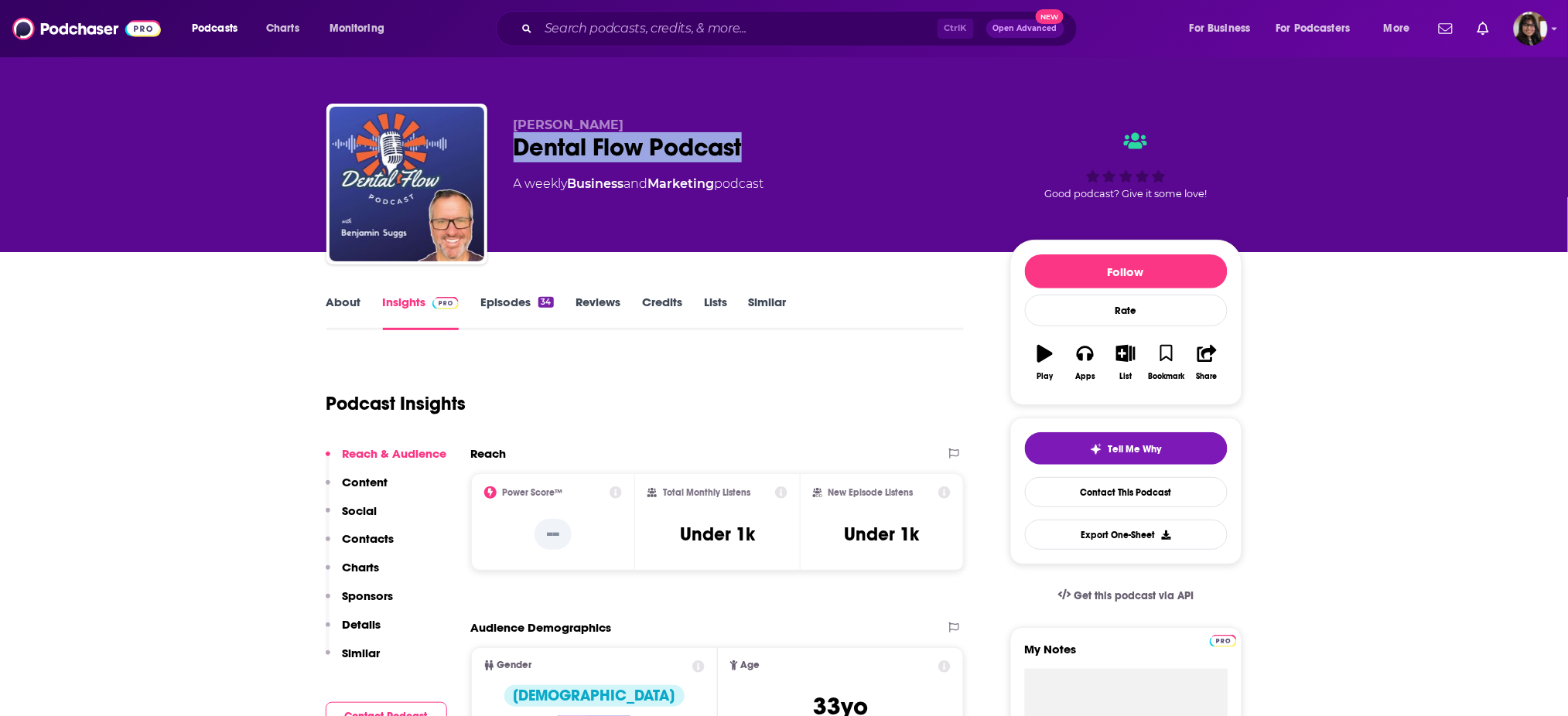
drag, startPoint x: 783, startPoint y: 145, endPoint x: 515, endPoint y: 157, distance: 268.3
click at [515, 157] on div "Dental Flow Podcast" at bounding box center [749, 147] width 472 height 30
copy h2 "Dental Flow Podcast"
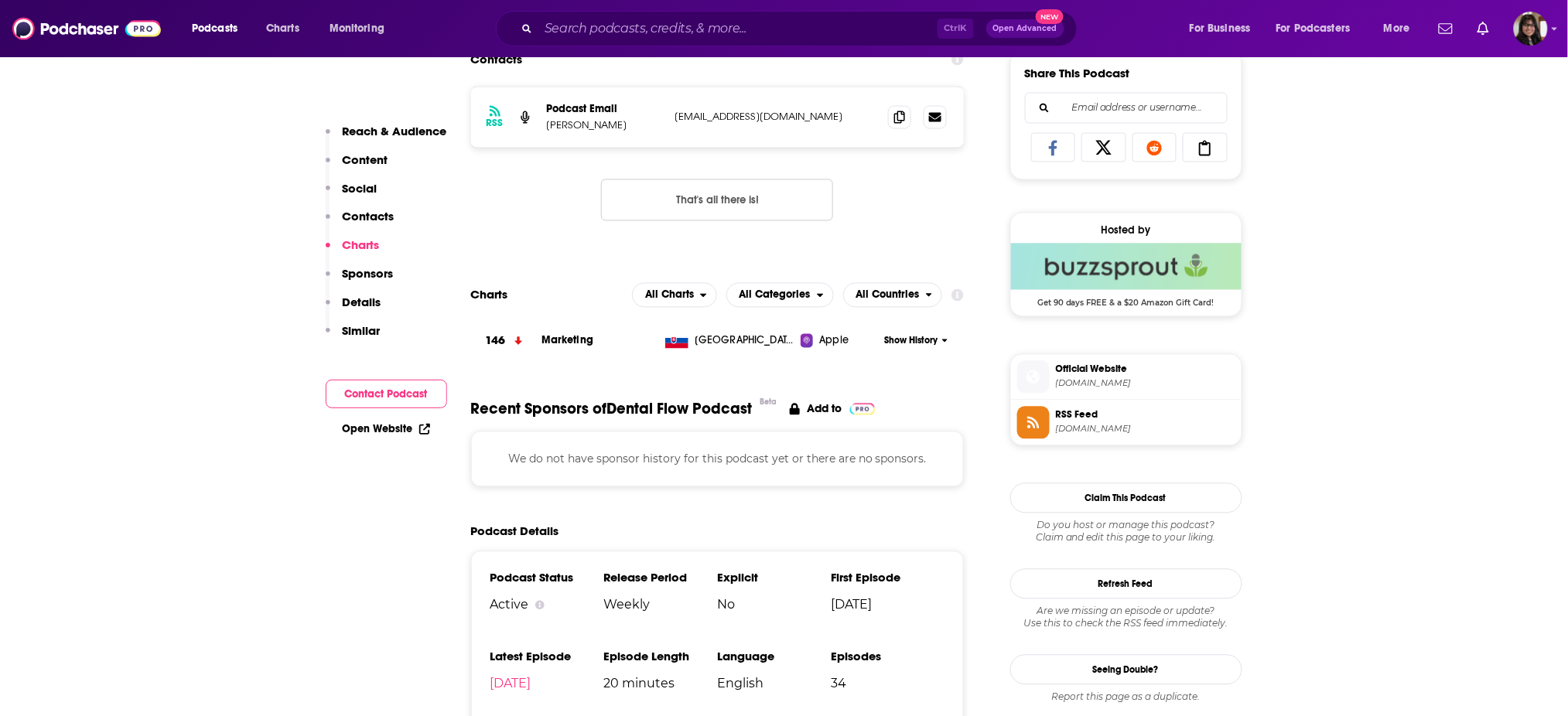
scroll to position [907, 0]
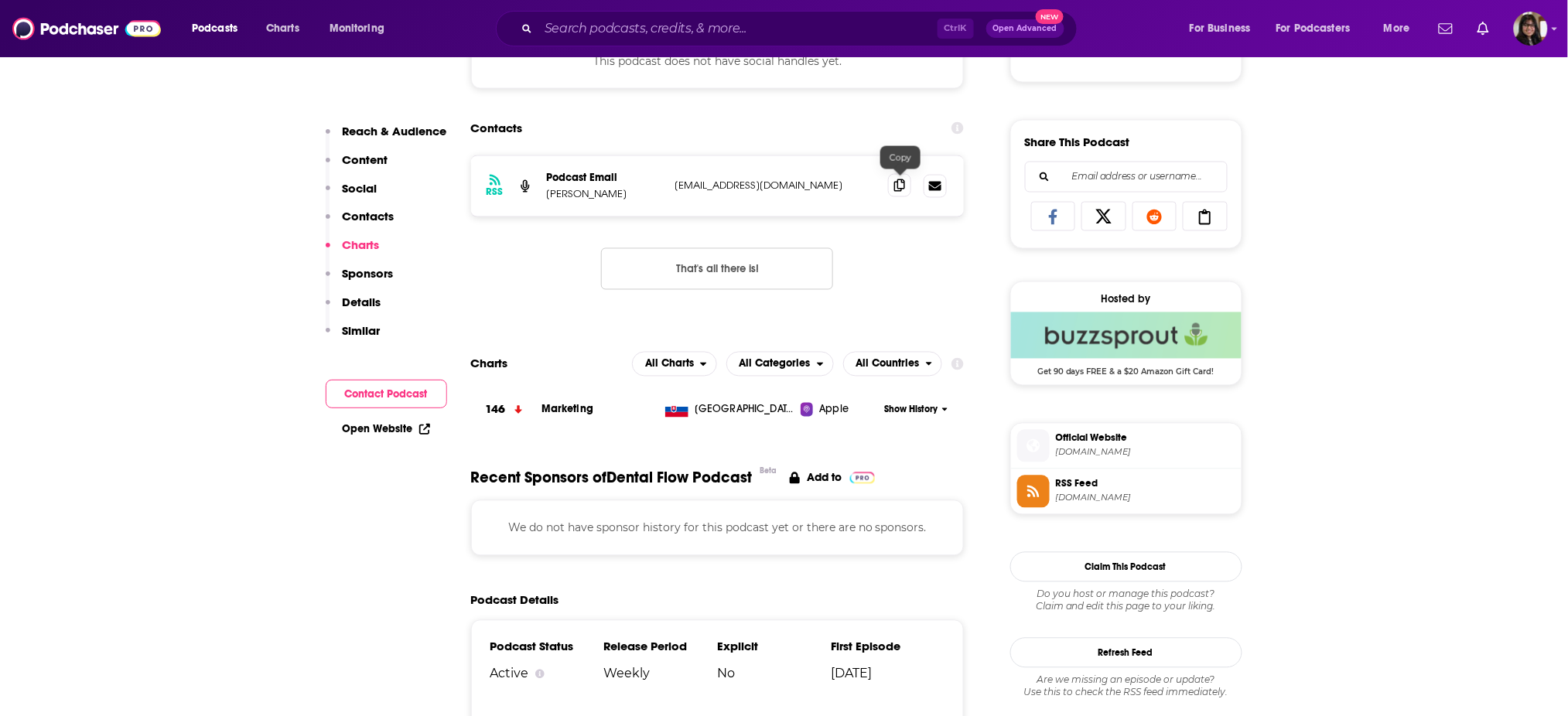
click at [905, 183] on icon at bounding box center [899, 185] width 11 height 13
drag, startPoint x: 547, startPoint y: 193, endPoint x: 809, endPoint y: 194, distance: 262.0
click at [809, 194] on div "RSS Podcast Email Benjamin Suggs info@newpatientsflow.com info@newpatientsflow.…" at bounding box center [717, 186] width 493 height 60
copy div "Benjamin Suggs info@newpatientsflow.com"
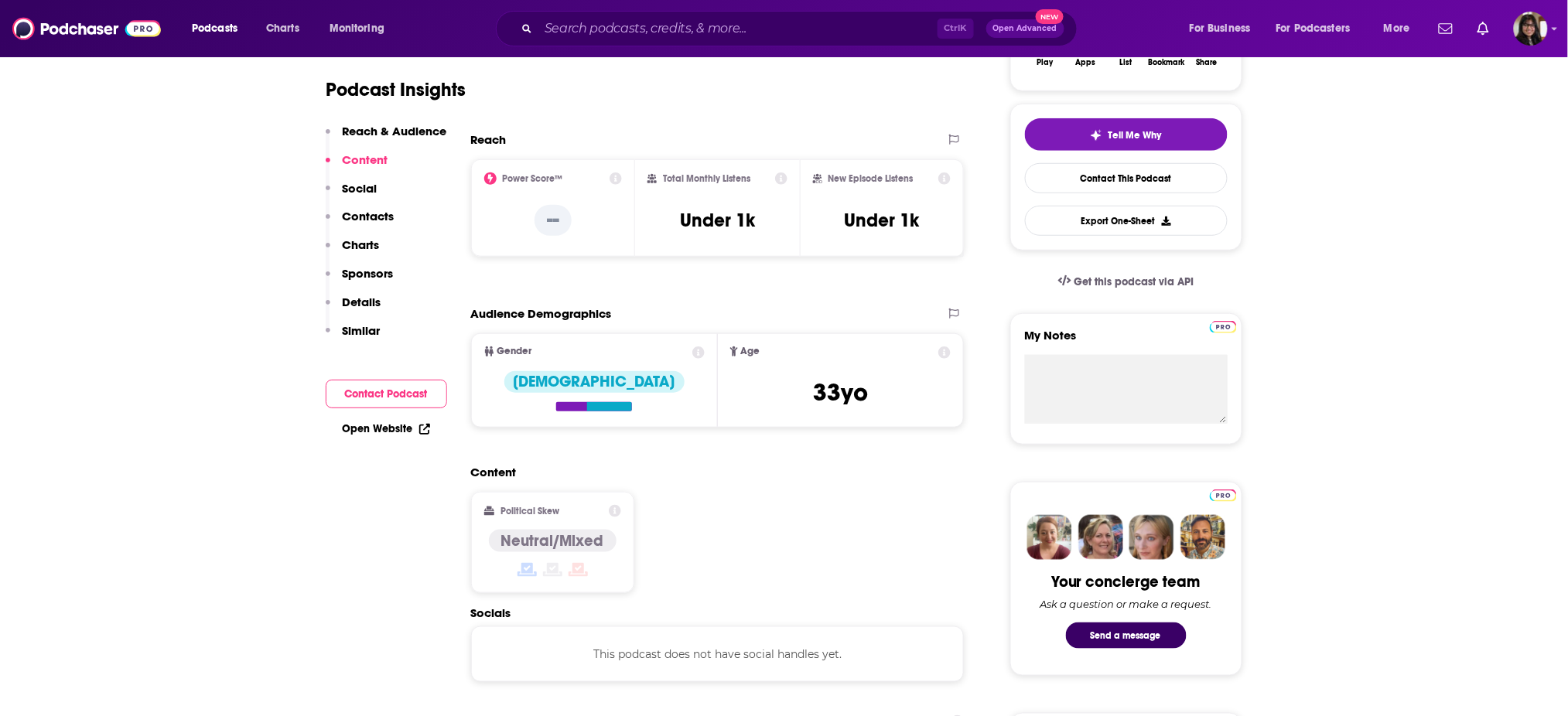
scroll to position [229, 0]
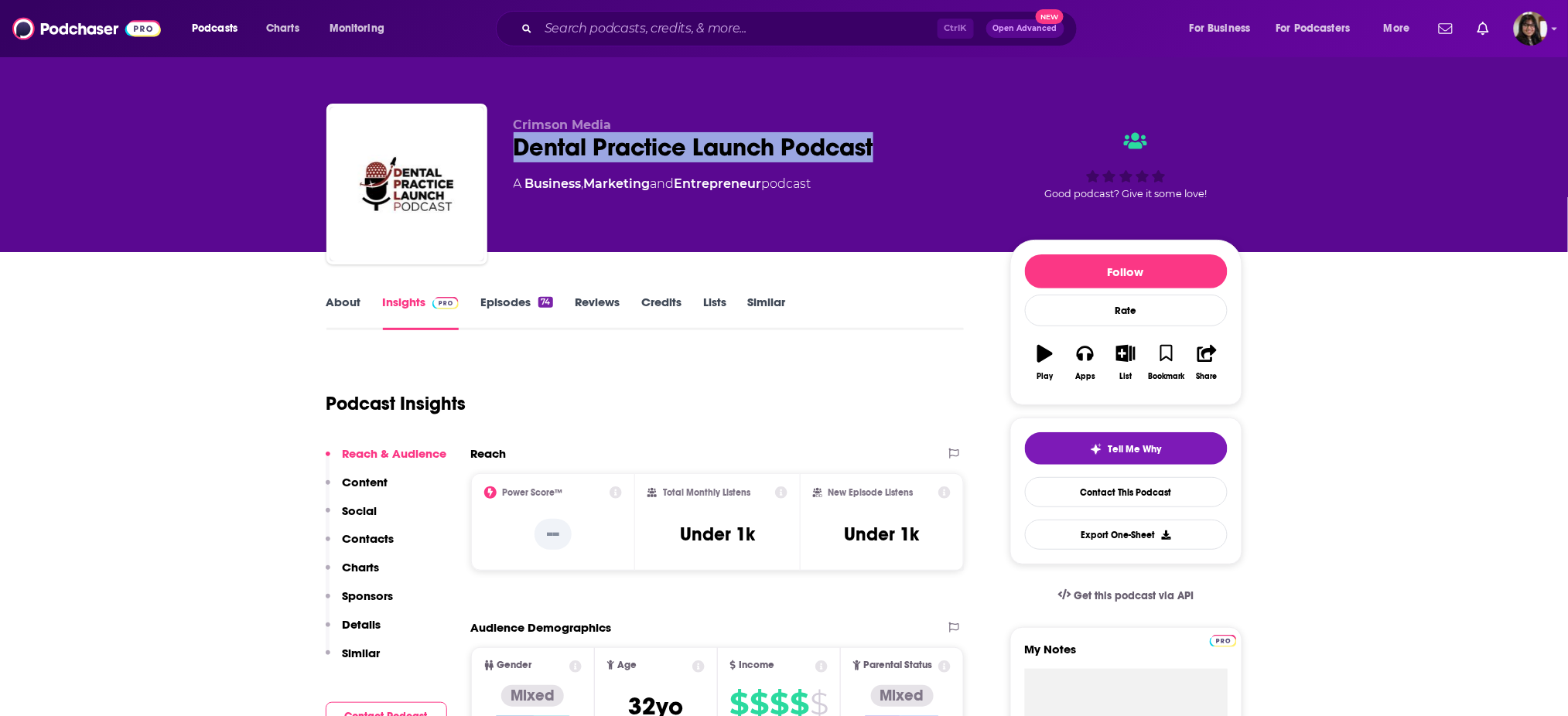
drag, startPoint x: 515, startPoint y: 145, endPoint x: 956, endPoint y: 140, distance: 441.0
click at [956, 140] on div "Dental Practice Launch Podcast" at bounding box center [749, 147] width 472 height 30
copy h2 "Dental Practice Launch Podcast"
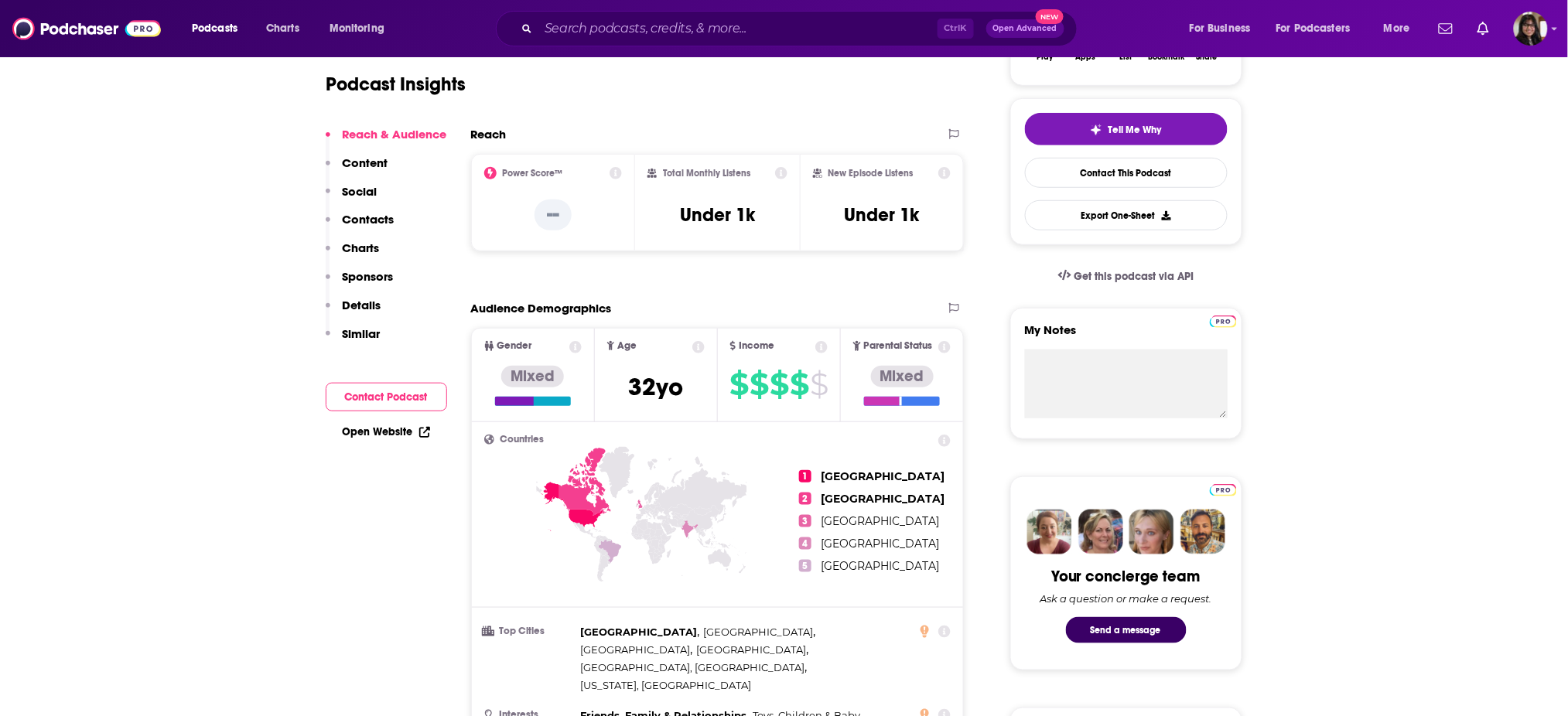
scroll to position [72, 0]
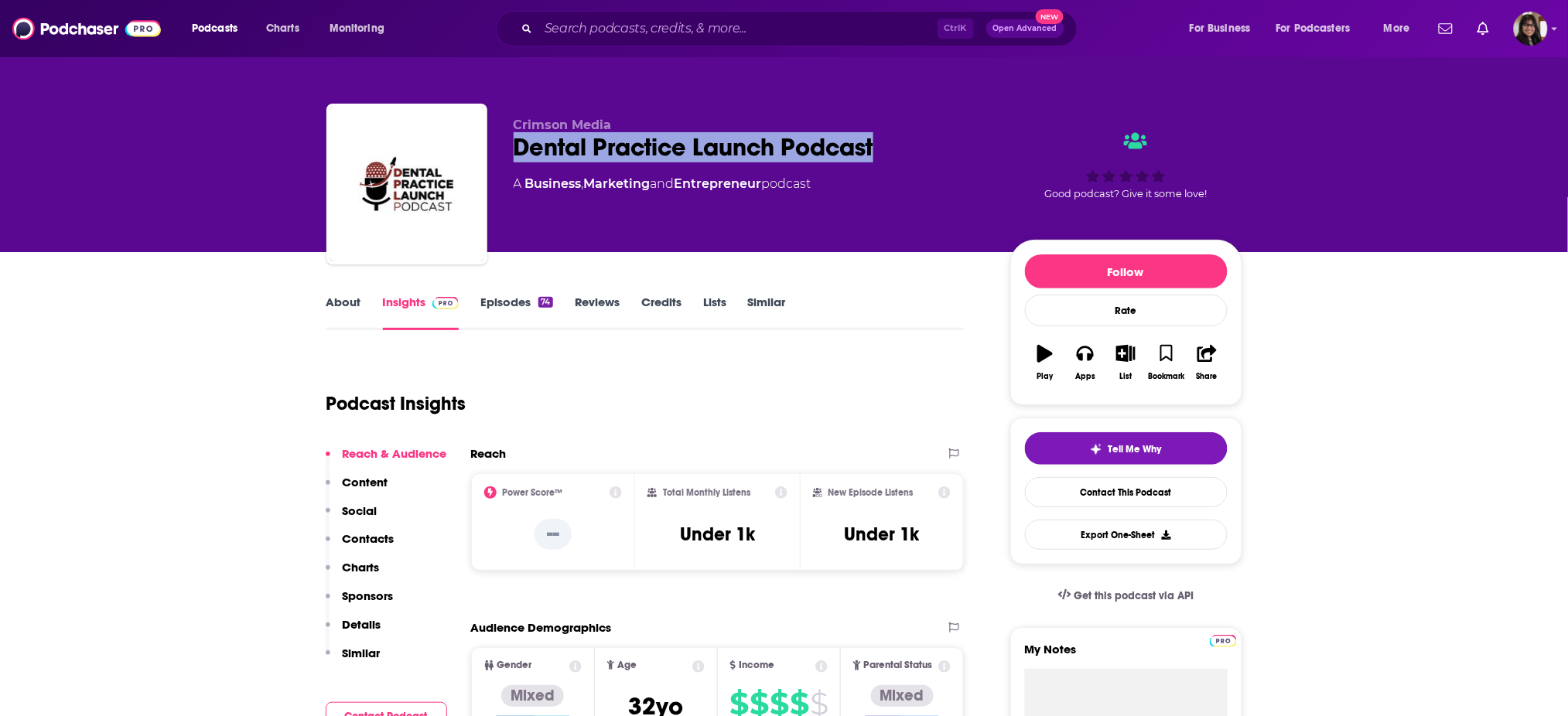
drag, startPoint x: 521, startPoint y: 141, endPoint x: 900, endPoint y: 158, distance: 379.4
click at [900, 158] on div "Dental Practice Launch Podcast" at bounding box center [749, 147] width 472 height 30
copy h2 "Dental Practice Launch Podcast"
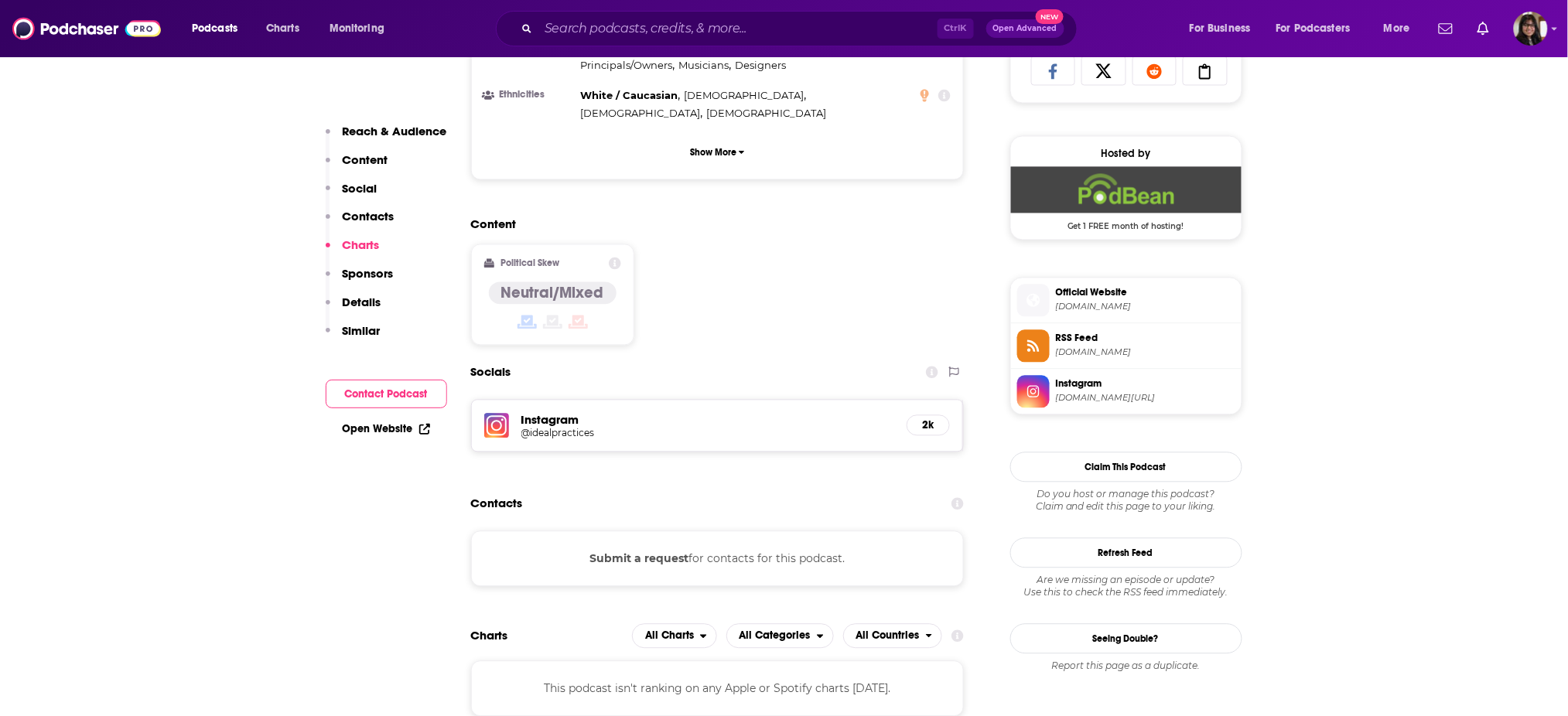
scroll to position [1408, 0]
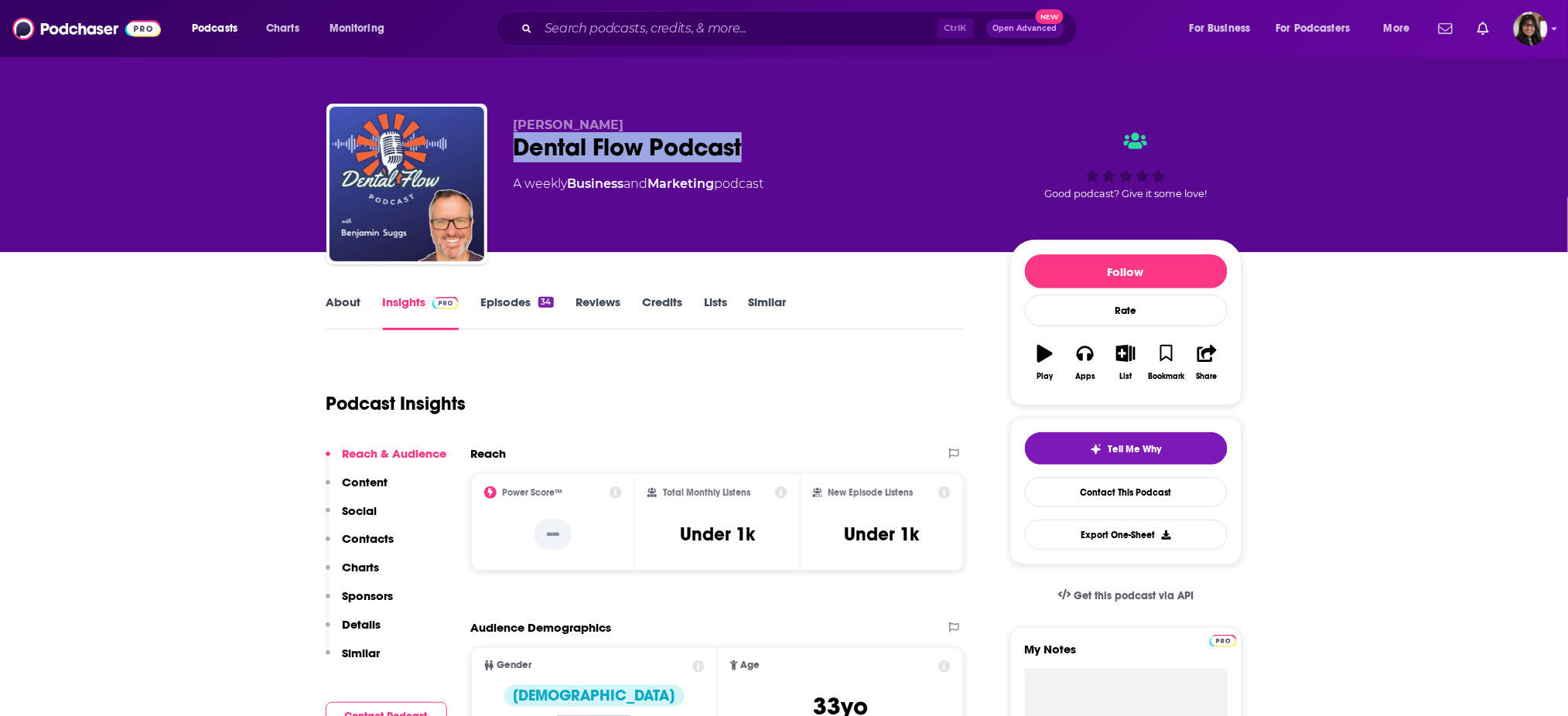
drag, startPoint x: 760, startPoint y: 155, endPoint x: 498, endPoint y: 149, distance: 262.1
click at [498, 149] on div "[PERSON_NAME] Dental Flow Podcast A weekly Business and Marketing podcast Good …" at bounding box center [784, 188] width 916 height 167
copy h2 "Dental Flow Podcast"
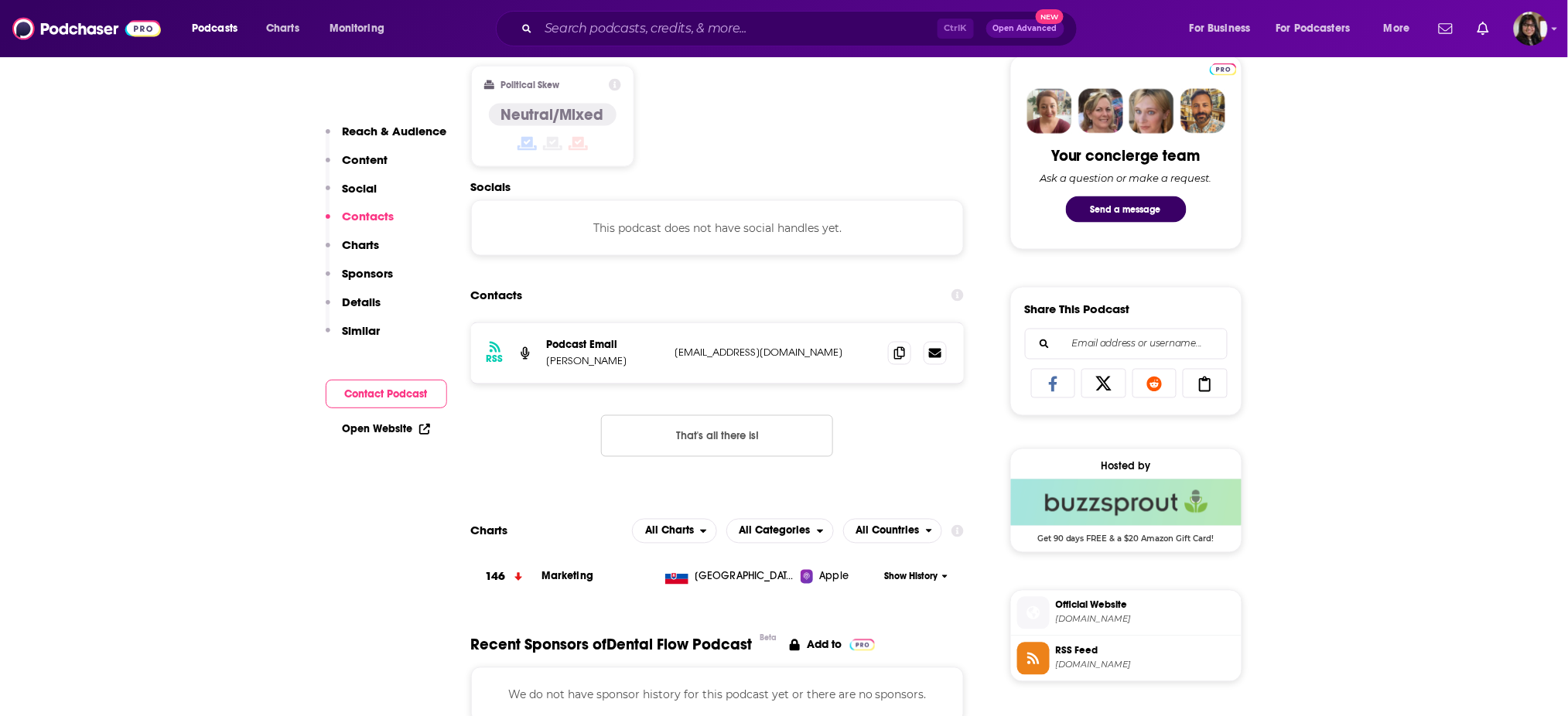
scroll to position [735, 0]
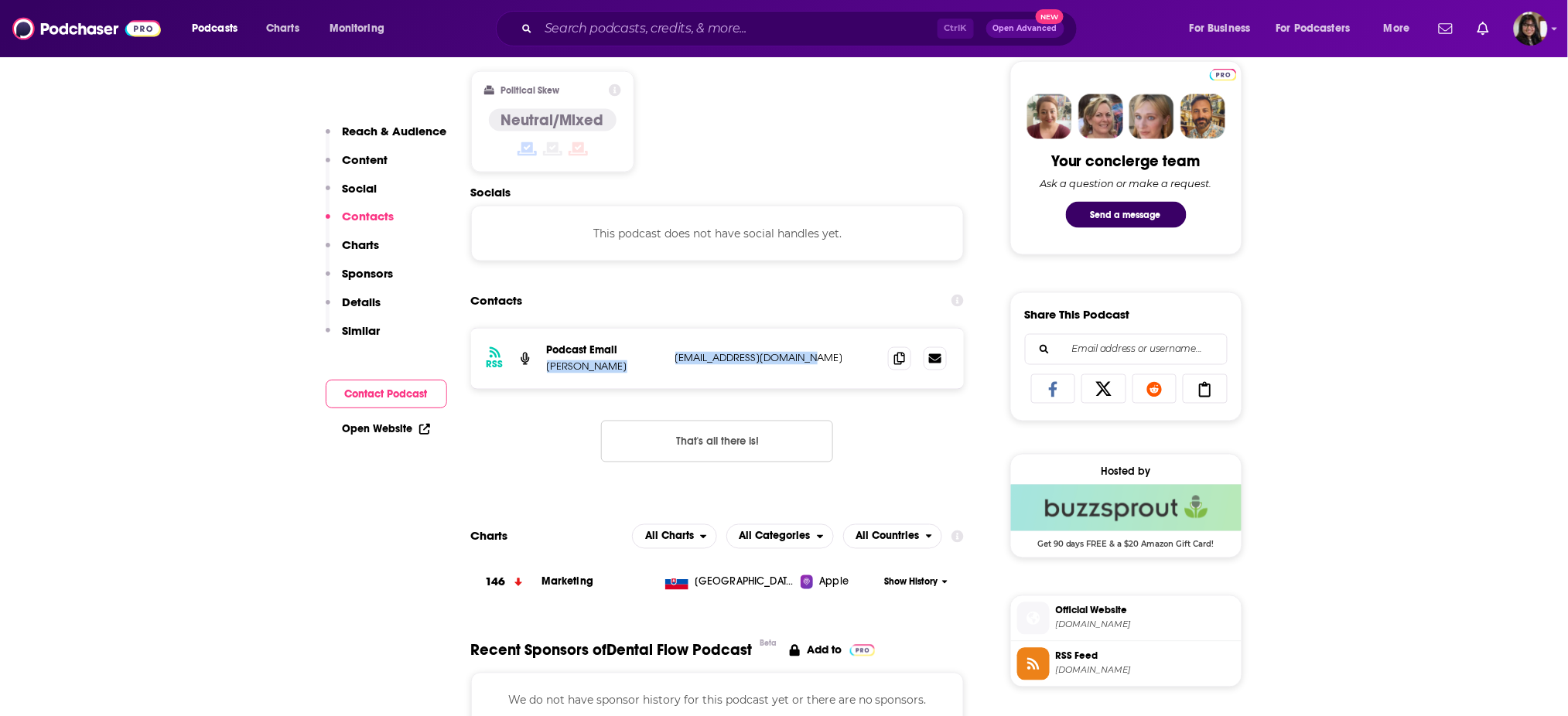
drag, startPoint x: 545, startPoint y: 370, endPoint x: 812, endPoint y: 371, distance: 267.0
click at [812, 371] on div "RSS Podcast Email [PERSON_NAME] [EMAIL_ADDRESS][DOMAIN_NAME] [EMAIL_ADDRESS][DO…" at bounding box center [717, 358] width 493 height 60
copy div "[PERSON_NAME] [EMAIL_ADDRESS][DOMAIN_NAME]"
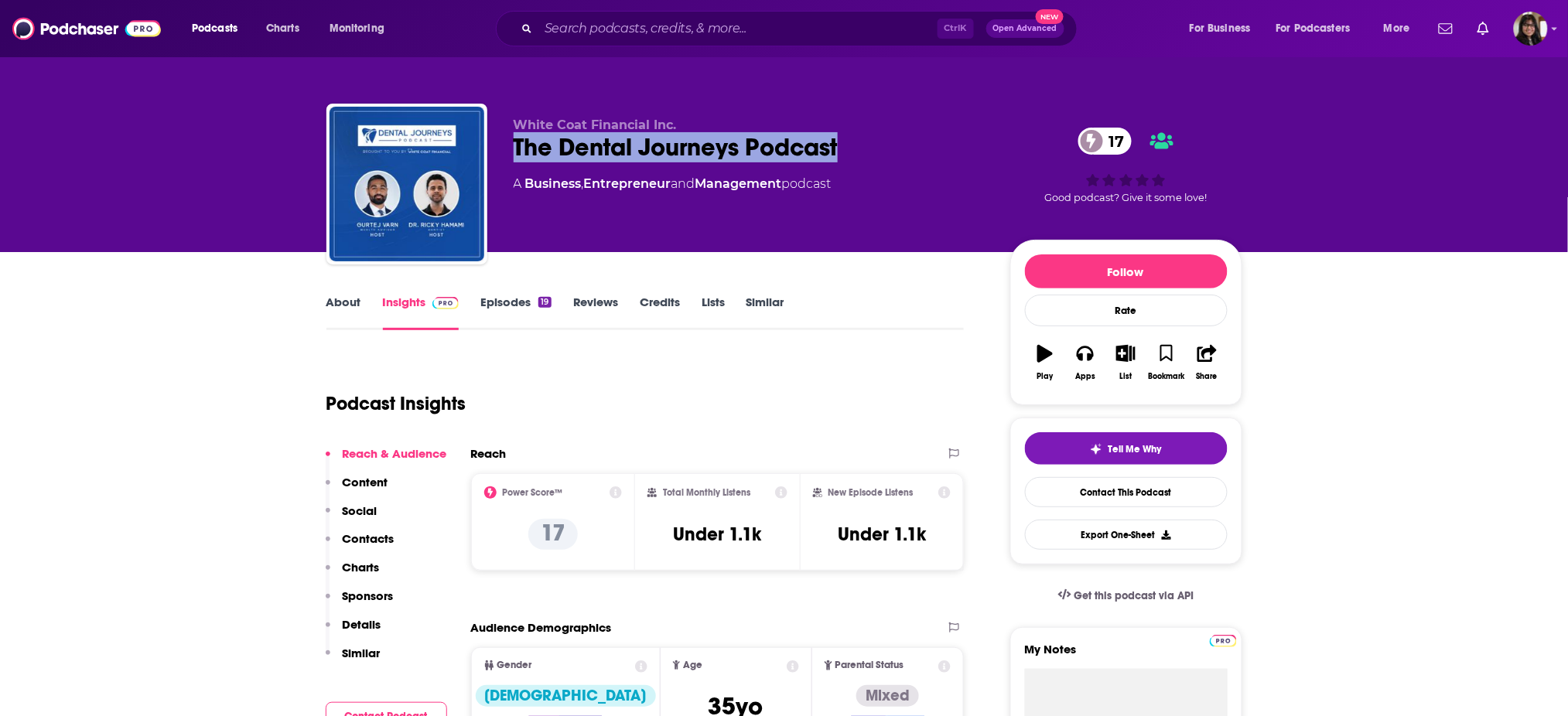
drag, startPoint x: 511, startPoint y: 144, endPoint x: 918, endPoint y: 144, distance: 407.0
click at [918, 144] on div "White Coat Financial Inc. The Dental Journeys Podcast 17 A Business , Entrepren…" at bounding box center [784, 188] width 916 height 167
copy h2 "The Dental Journeys Podcast"
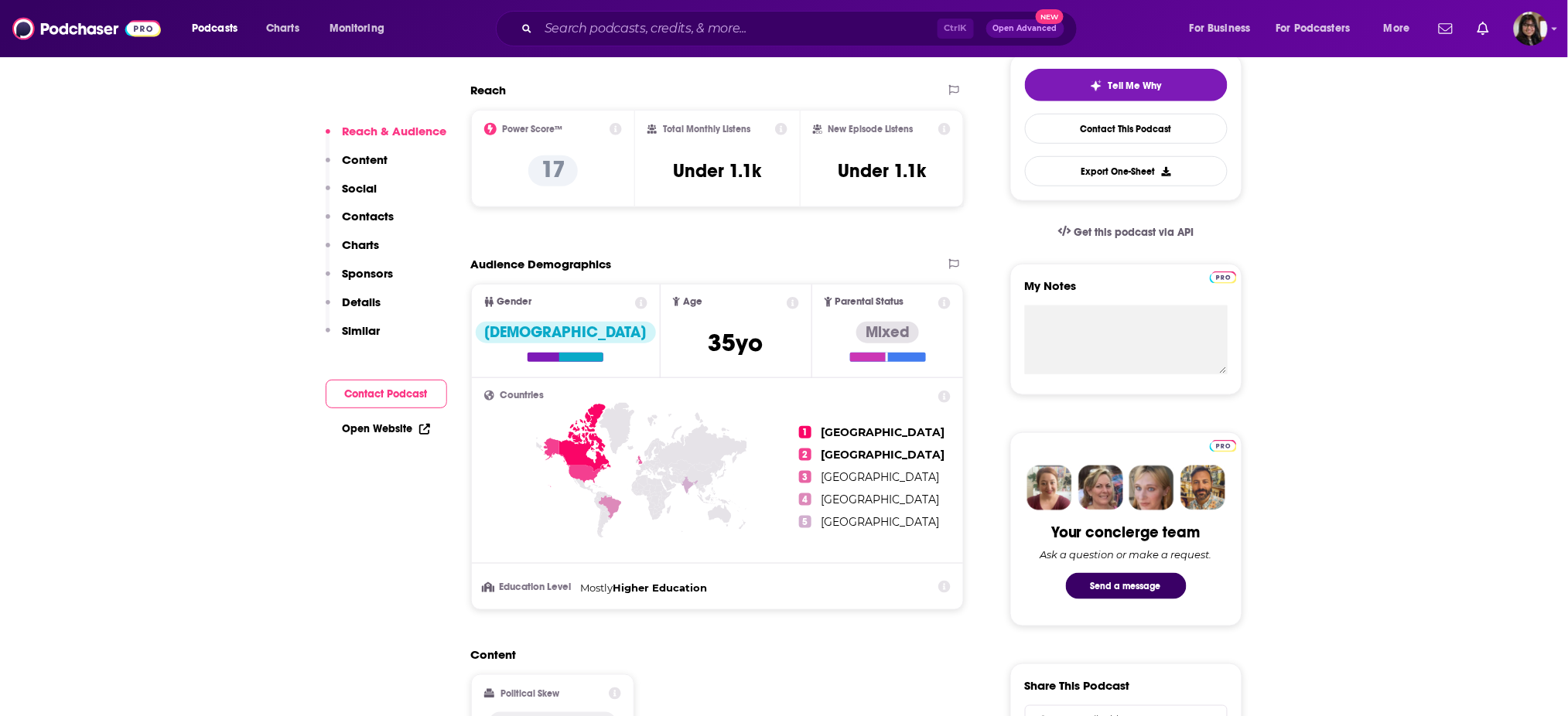
scroll to position [355, 0]
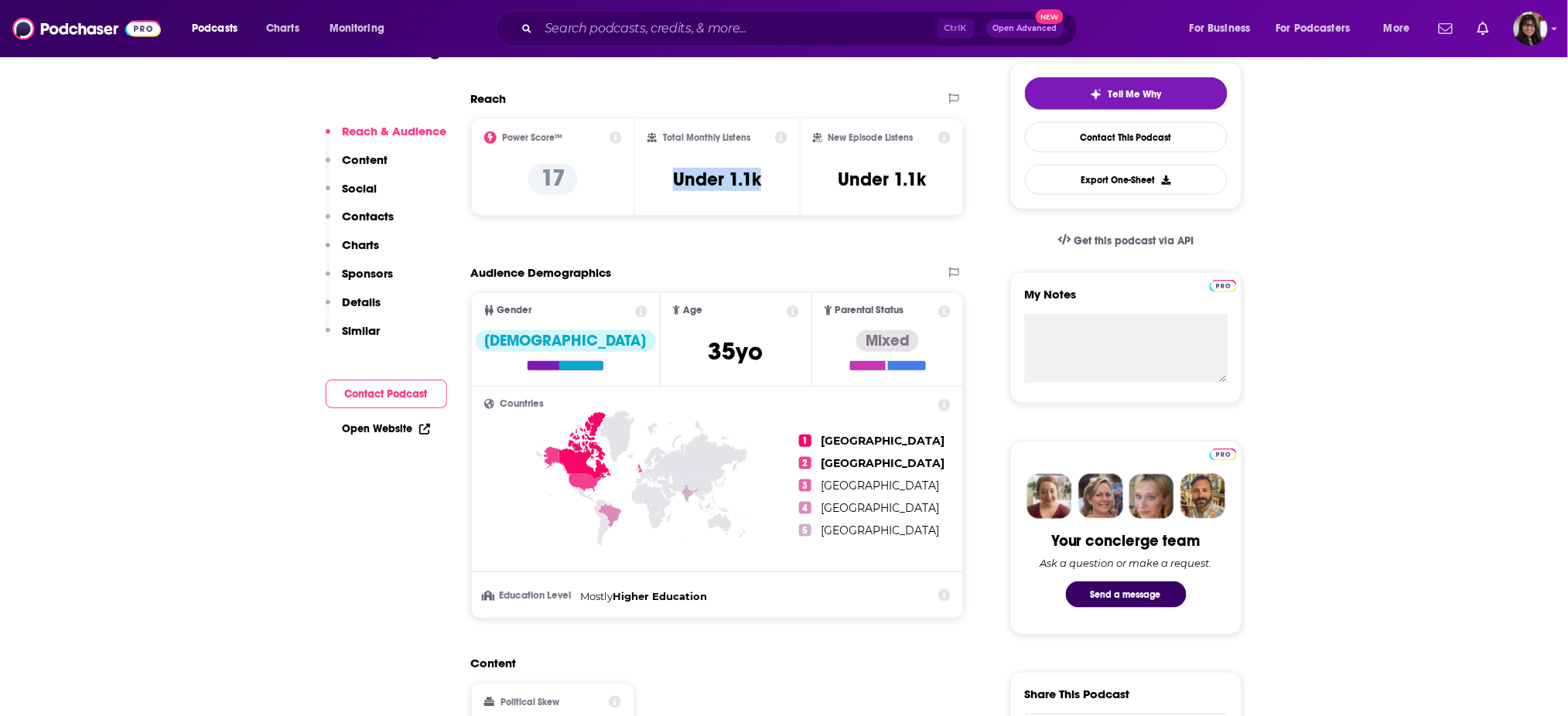
drag, startPoint x: 763, startPoint y: 192, endPoint x: 656, endPoint y: 191, distance: 107.0
click at [656, 191] on div "Total Monthly Listens Under 1.1k" at bounding box center [717, 167] width 140 height 71
copy h3 "Under 1.1k"
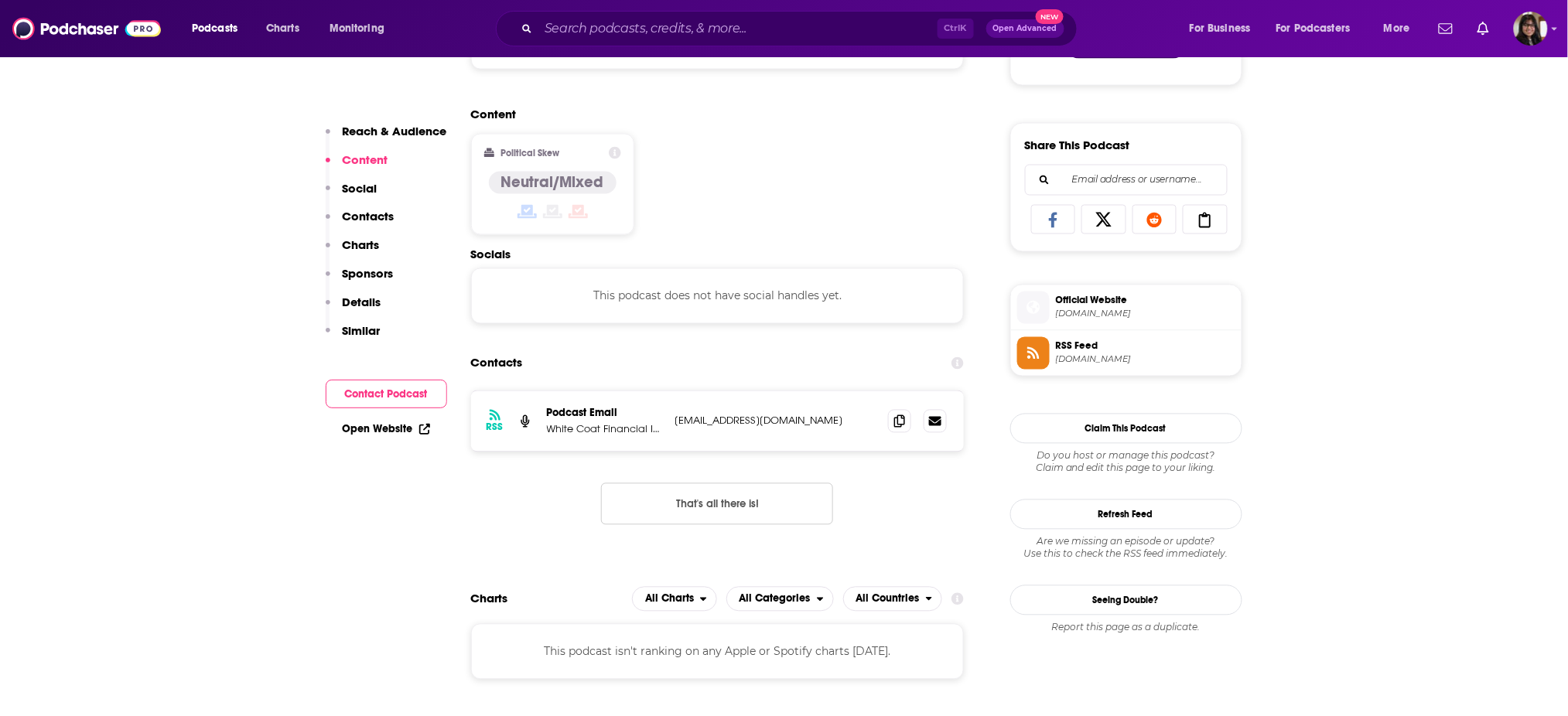
scroll to position [1006, 0]
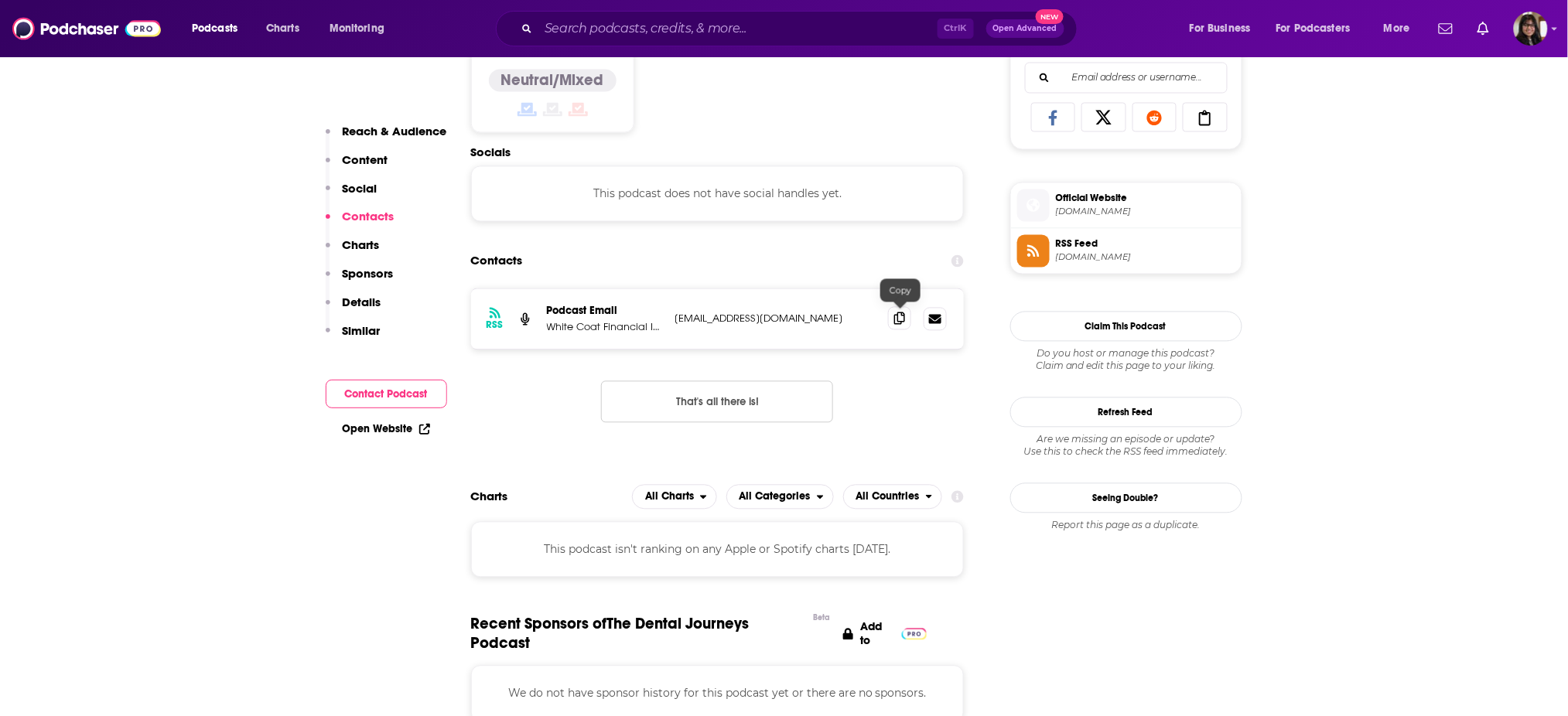
click at [892, 312] on span at bounding box center [899, 318] width 23 height 23
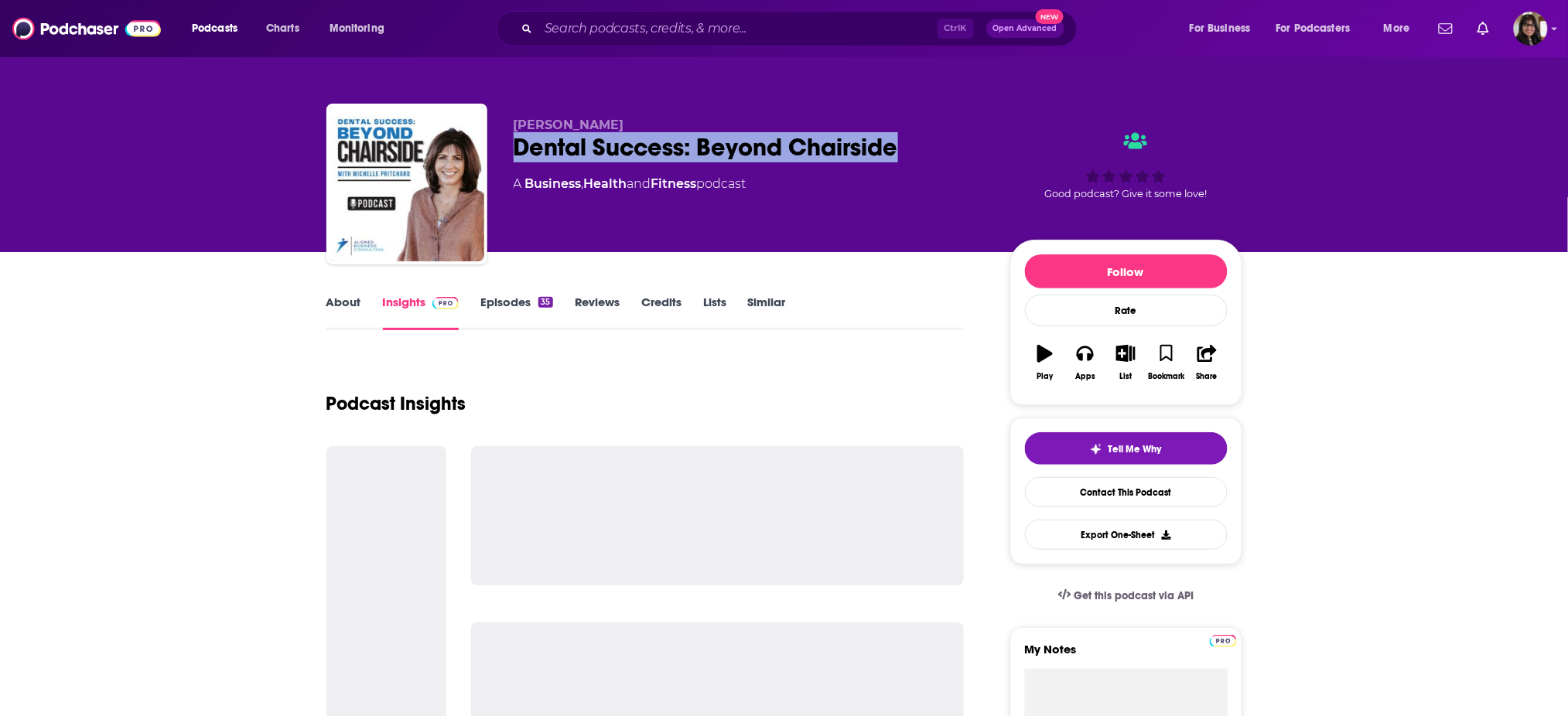
drag, startPoint x: 569, startPoint y: 147, endPoint x: 934, endPoint y: 142, distance: 365.0
click at [934, 142] on div "[PERSON_NAME] Dental Success: Beyond Chairside A Business , Health and Fitness …" at bounding box center [784, 188] width 916 height 167
copy h2 "Dental Success: Beyond Chairside"
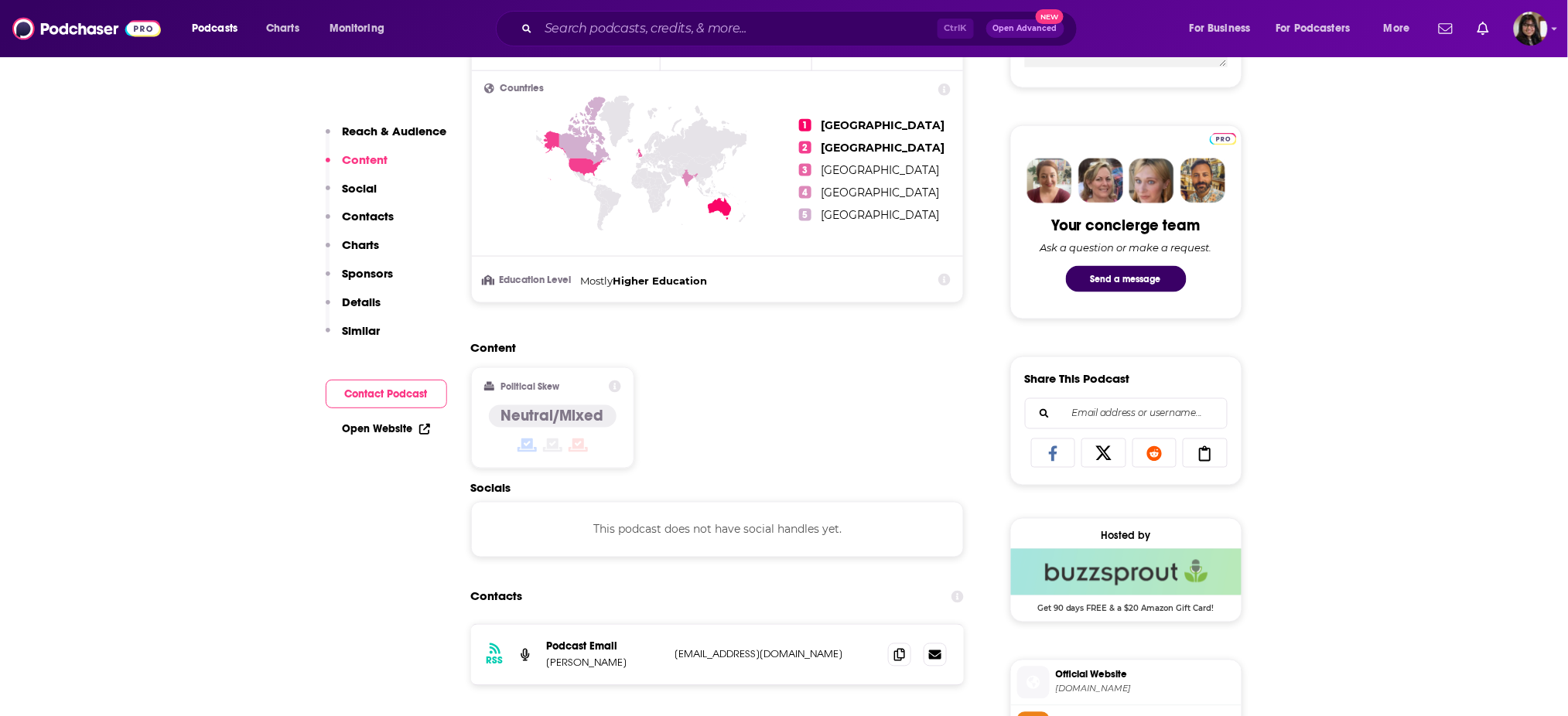
scroll to position [752, 0]
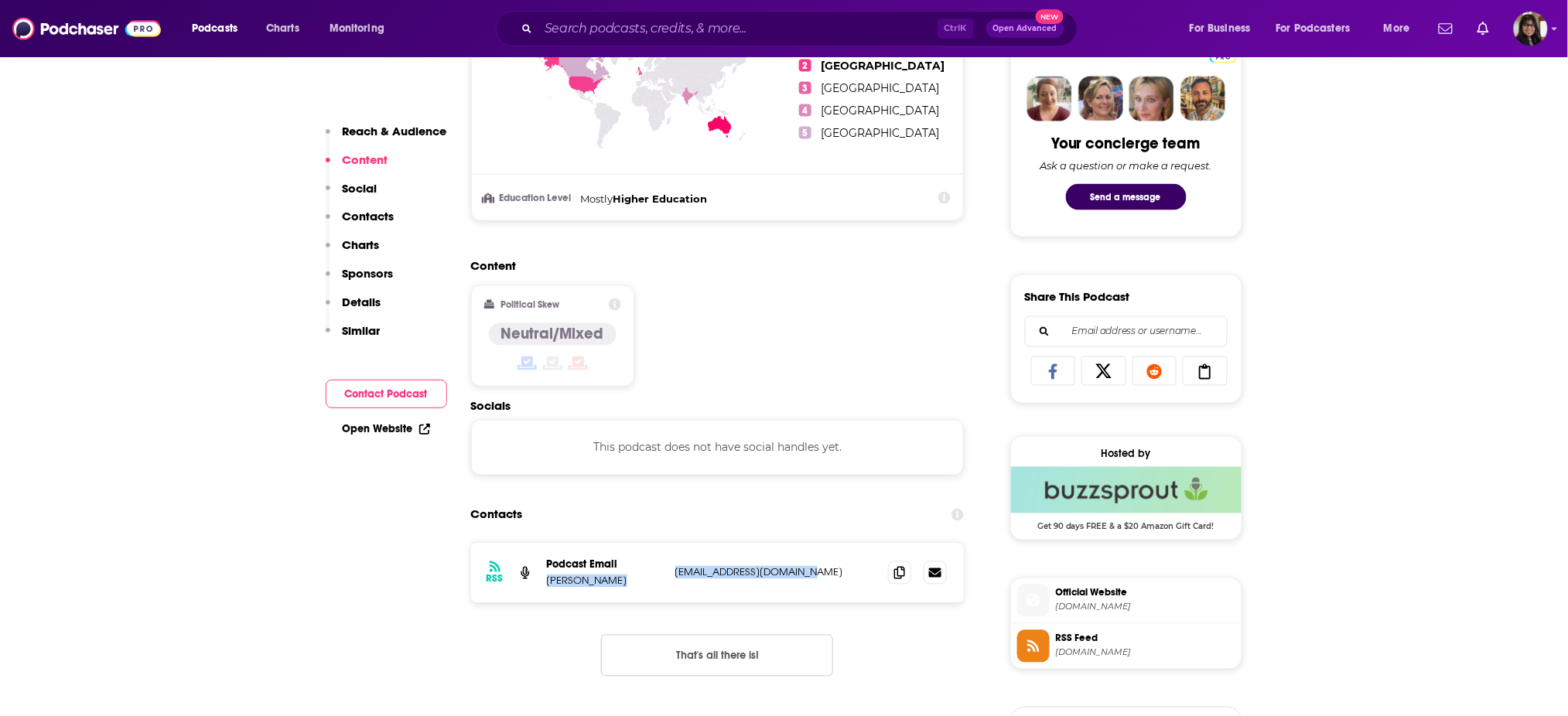
drag, startPoint x: 540, startPoint y: 582, endPoint x: 838, endPoint y: 588, distance: 298.1
click at [838, 588] on div "RSS Podcast Email [PERSON_NAME] [EMAIL_ADDRESS][DOMAIN_NAME] [EMAIL_ADDRESS][DO…" at bounding box center [717, 572] width 493 height 60
copy div "[PERSON_NAME] [EMAIL_ADDRESS][DOMAIN_NAME]"
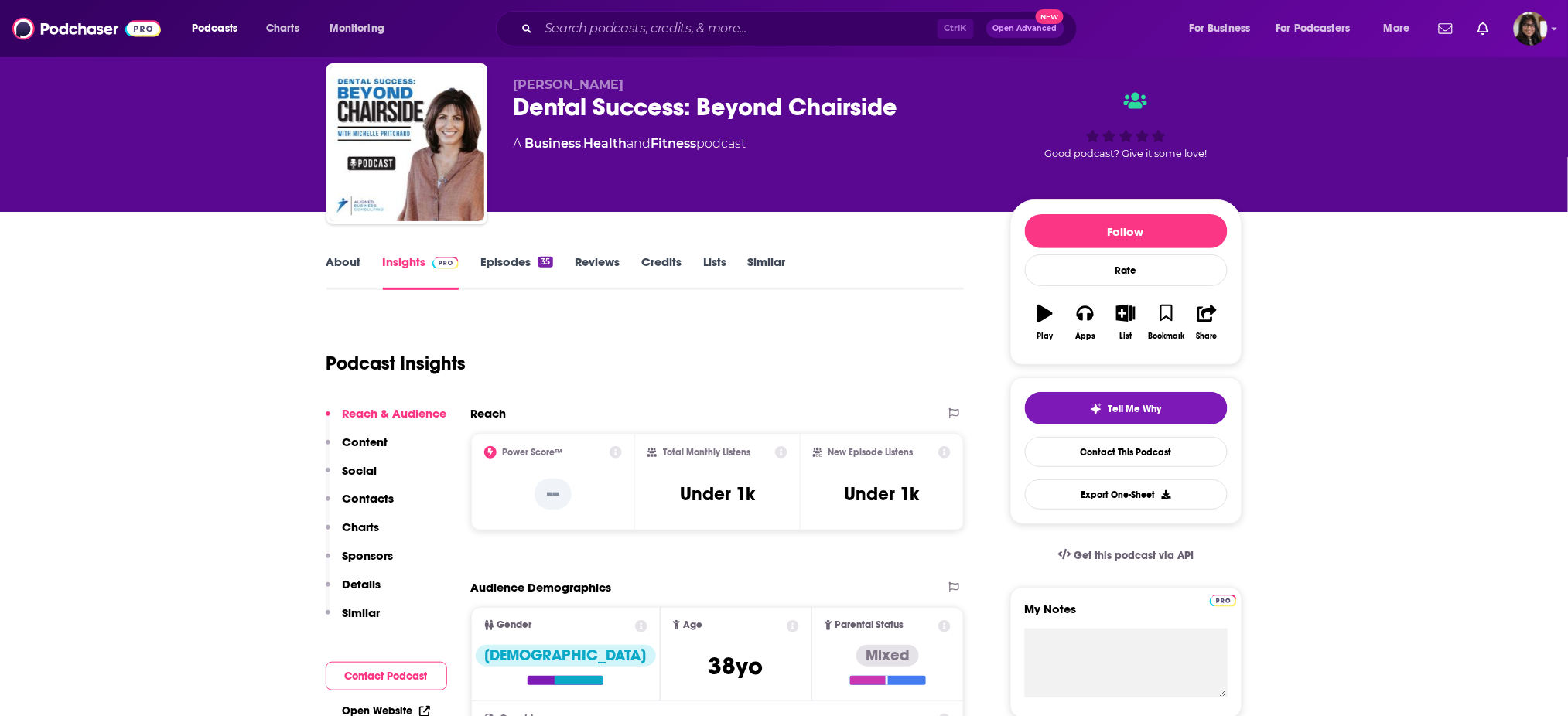
scroll to position [0, 0]
